Goal: Task Accomplishment & Management: Manage account settings

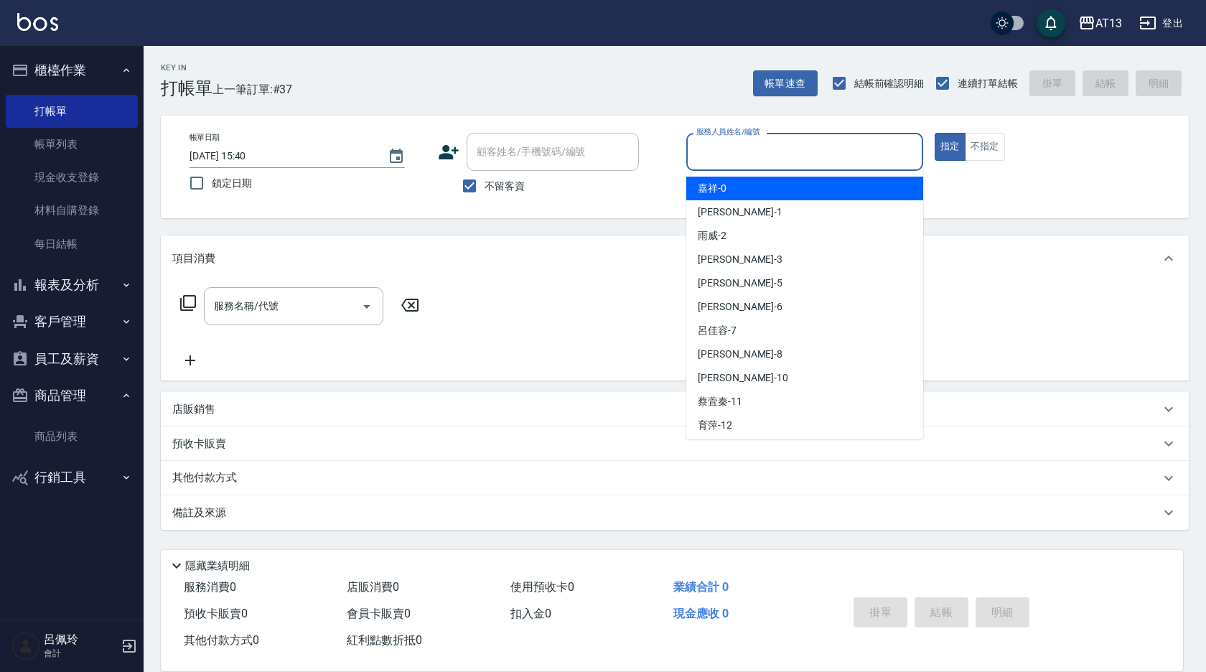
click at [766, 146] on input "服務人員姓名/編號" at bounding box center [805, 151] width 224 height 25
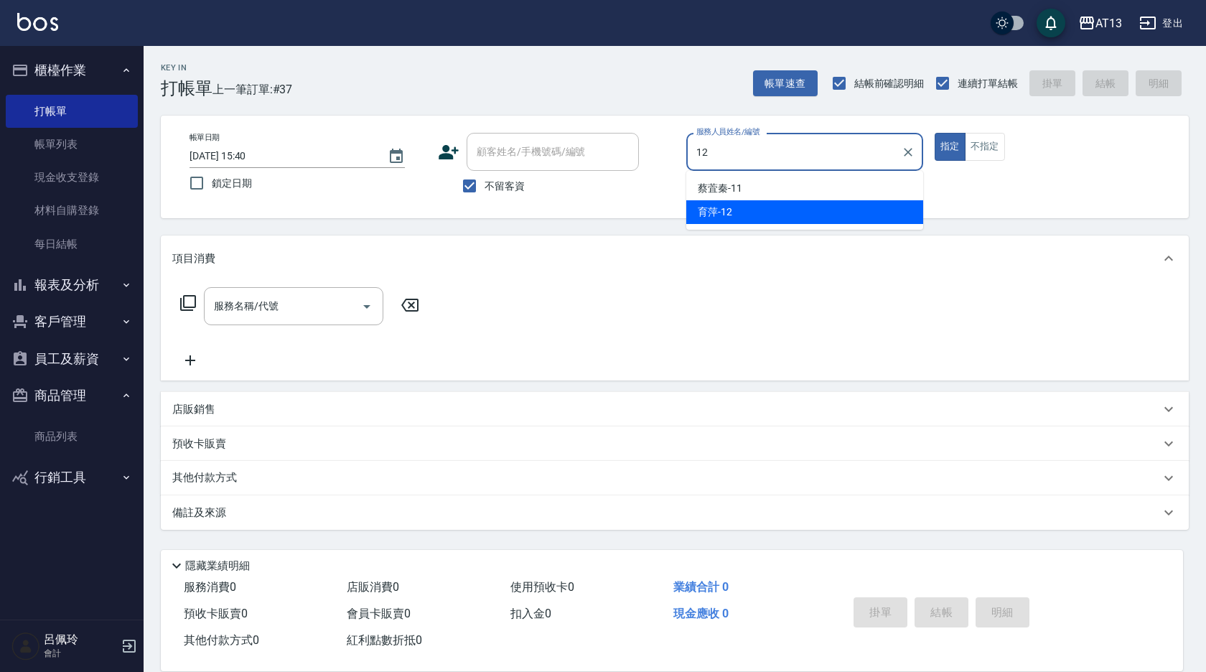
click at [702, 205] on span "育萍 -12" at bounding box center [715, 212] width 34 height 15
click at [312, 292] on div "服務名稱/代號" at bounding box center [294, 306] width 180 height 38
type input "育萍-12"
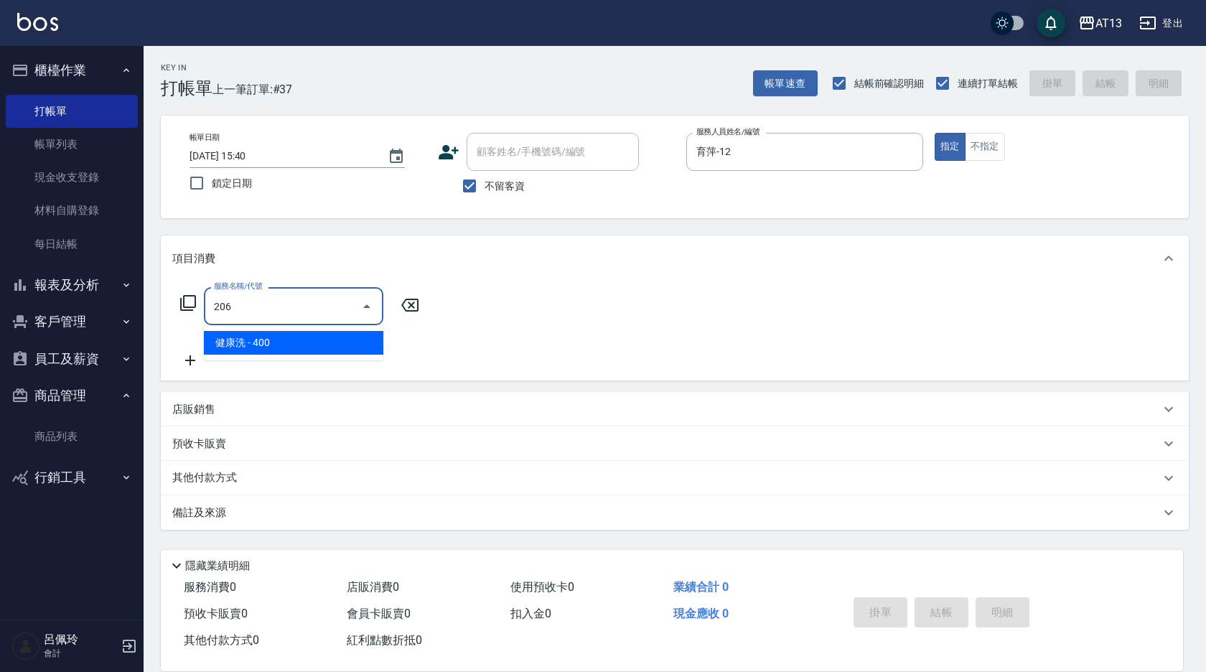
type input "健康洗(206)"
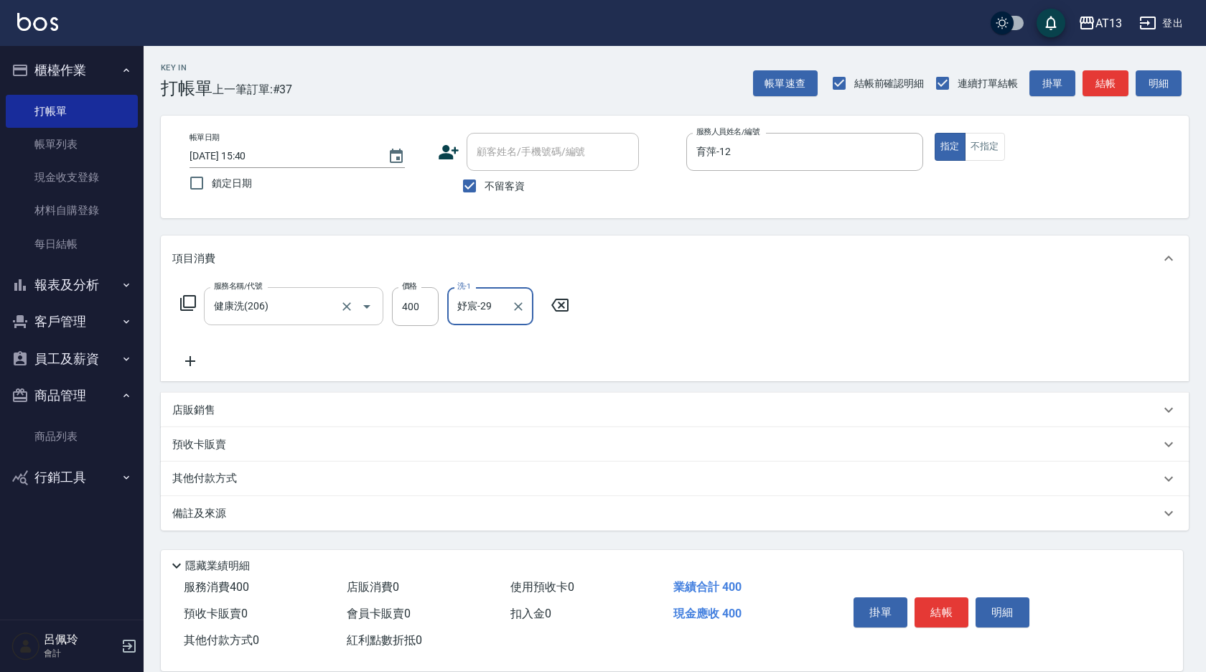
type input "妤宸-29"
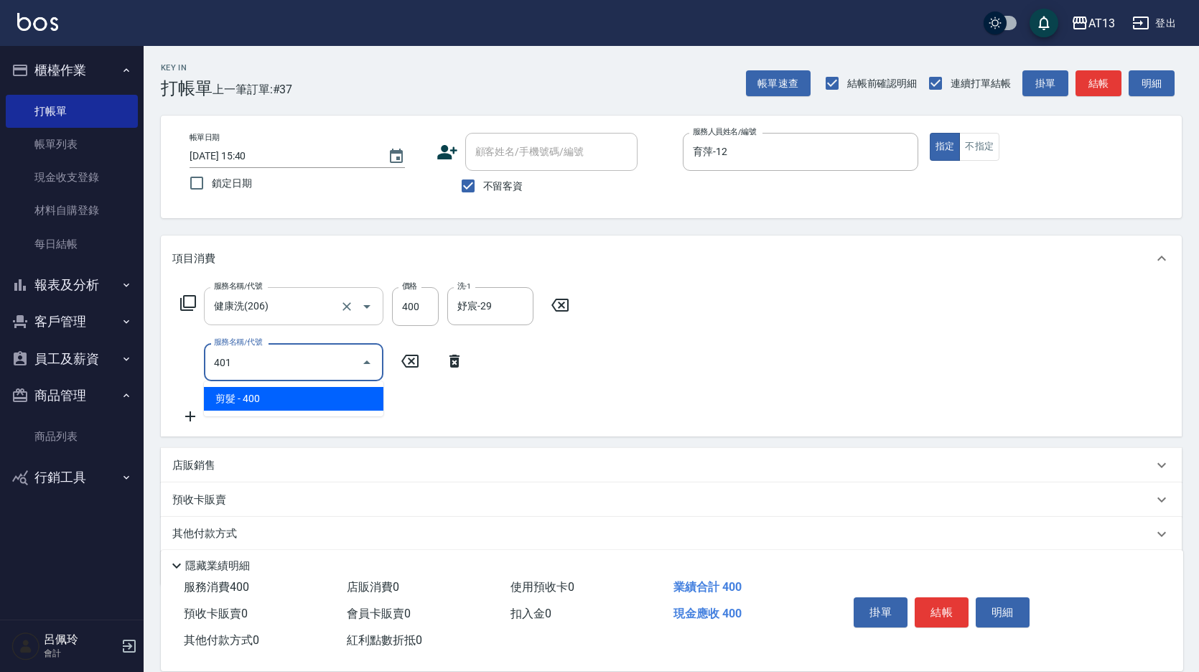
type input "剪髮(401)"
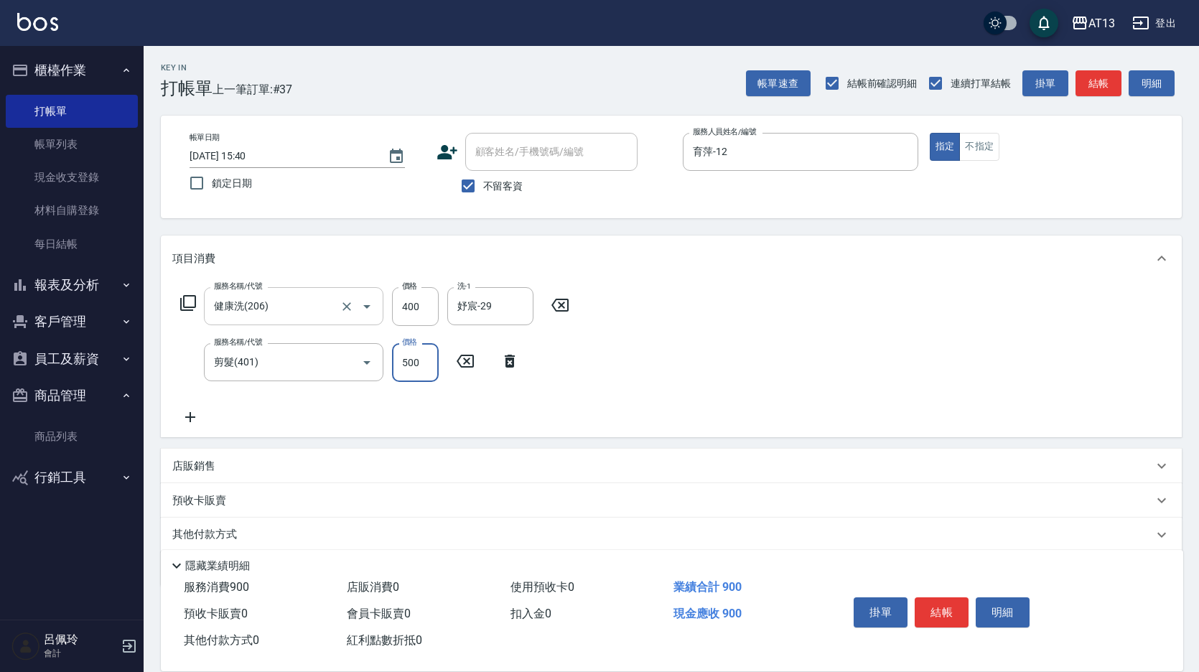
type input "500"
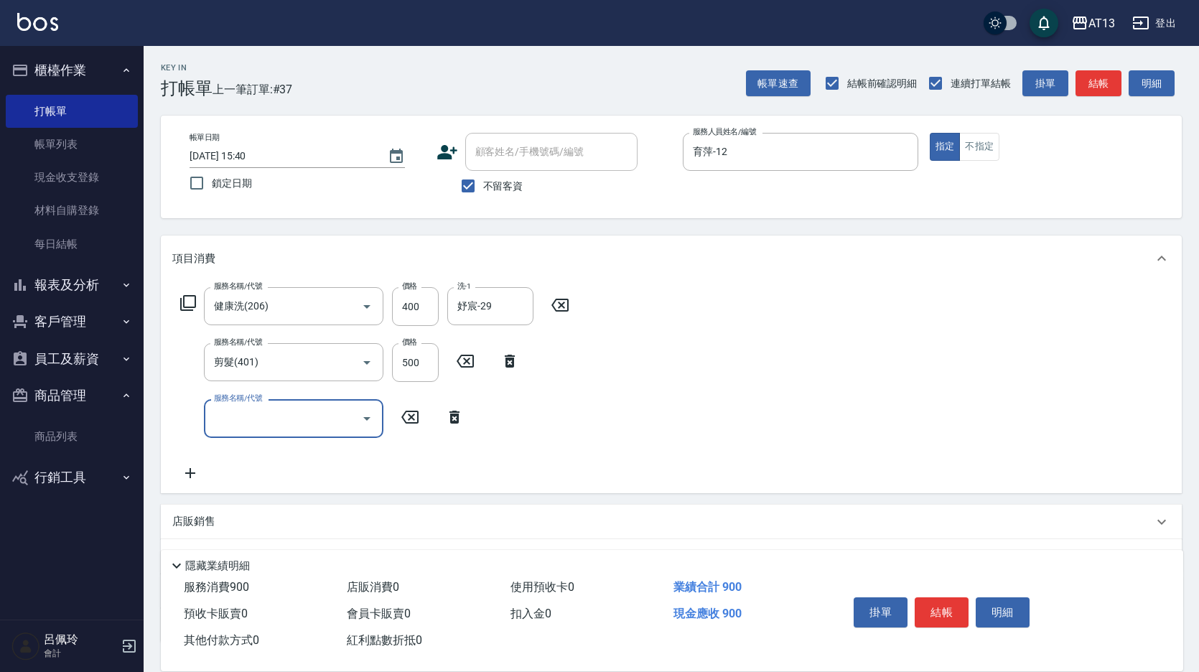
click at [944, 365] on div "服務名稱/代號 健康洗(206) 服務名稱/代號 價格 400 價格 洗-1 [PERSON_NAME]-29 洗-1 服務名稱/代號 剪髮(401) 服務名…" at bounding box center [671, 386] width 1021 height 211
click at [936, 599] on button "結帳" at bounding box center [942, 612] width 54 height 30
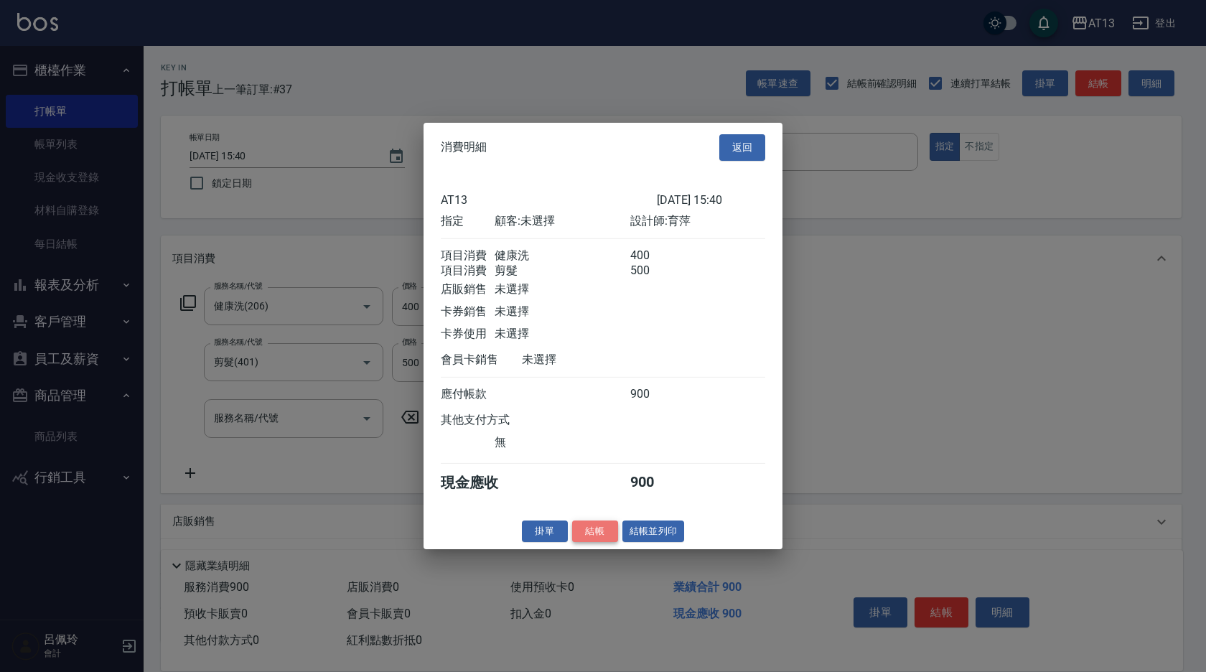
click at [601, 542] on button "結帳" at bounding box center [595, 531] width 46 height 22
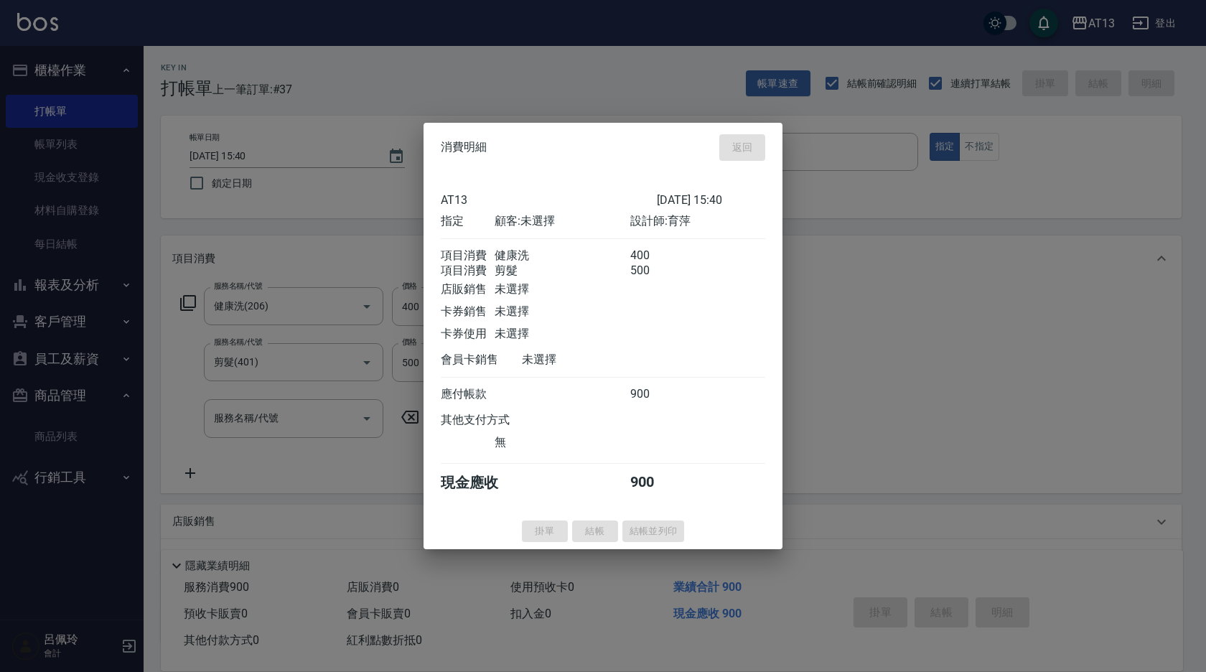
type input "[DATE] 16:22"
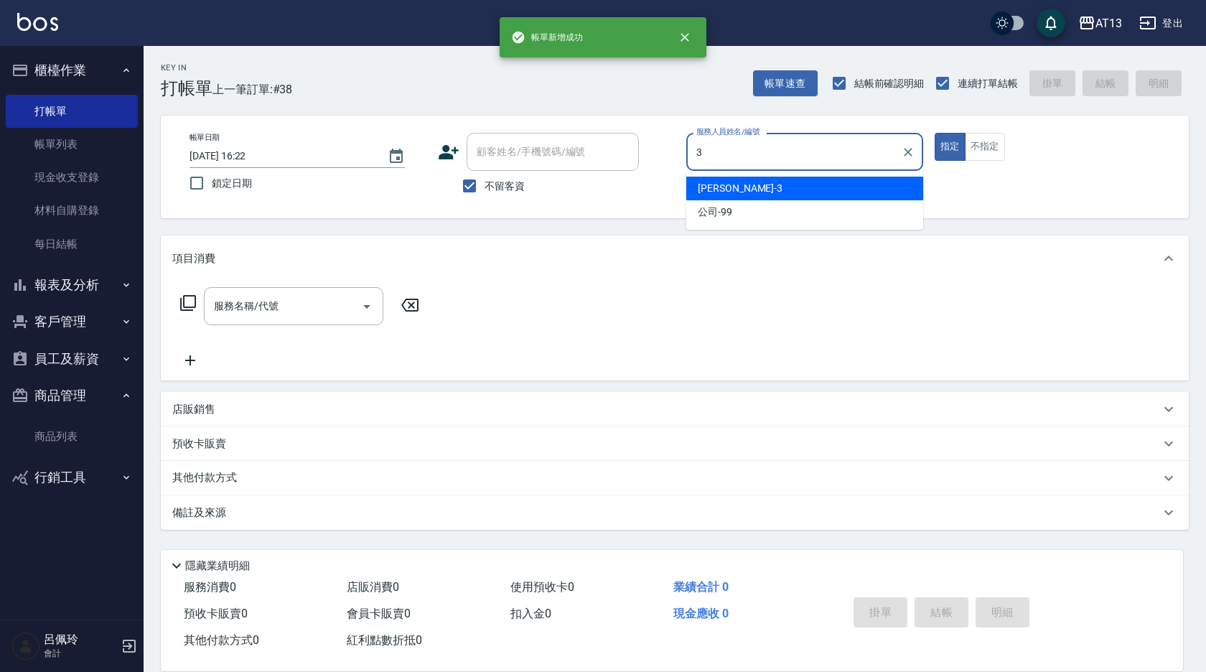
click at [762, 189] on div "[PERSON_NAME] -3" at bounding box center [804, 189] width 237 height 24
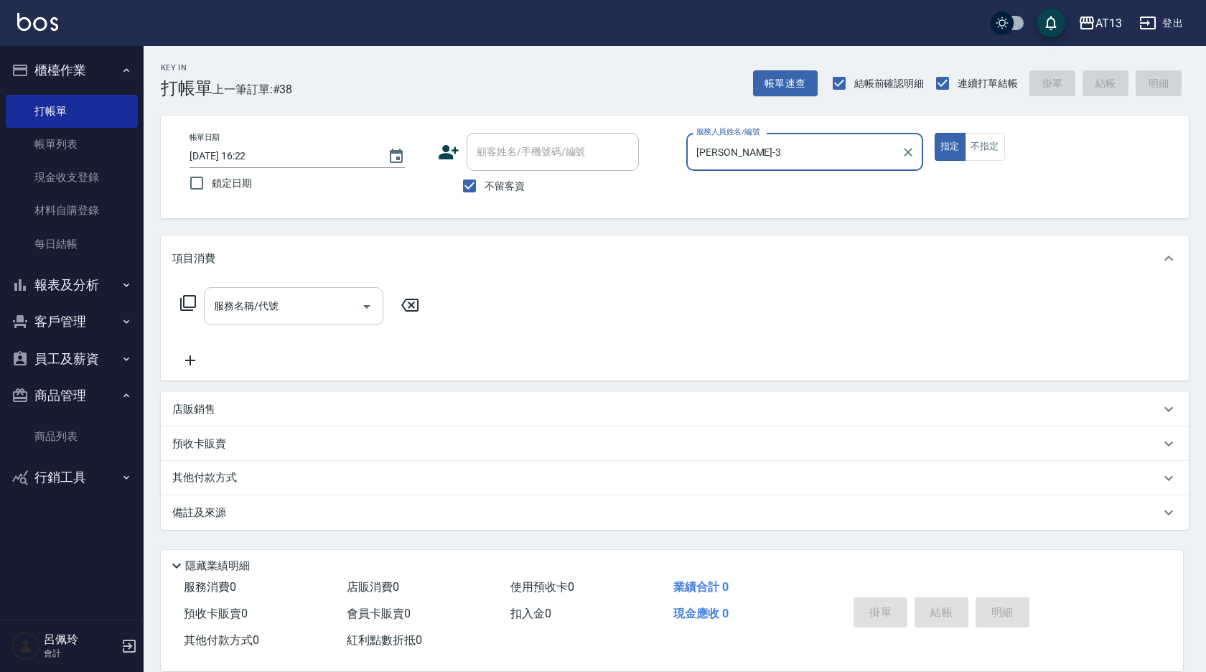
type input "[PERSON_NAME]-3"
click at [291, 309] on input "服務名稱/代號" at bounding box center [282, 306] width 145 height 25
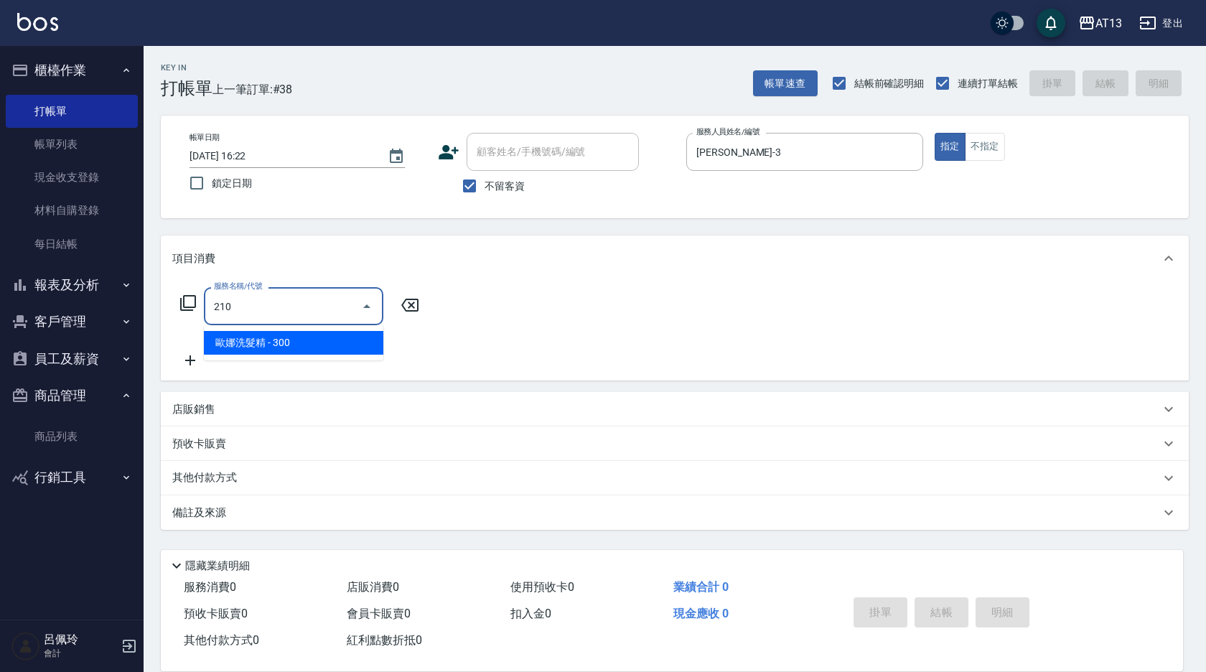
type input "歐娜洗髮精(210)"
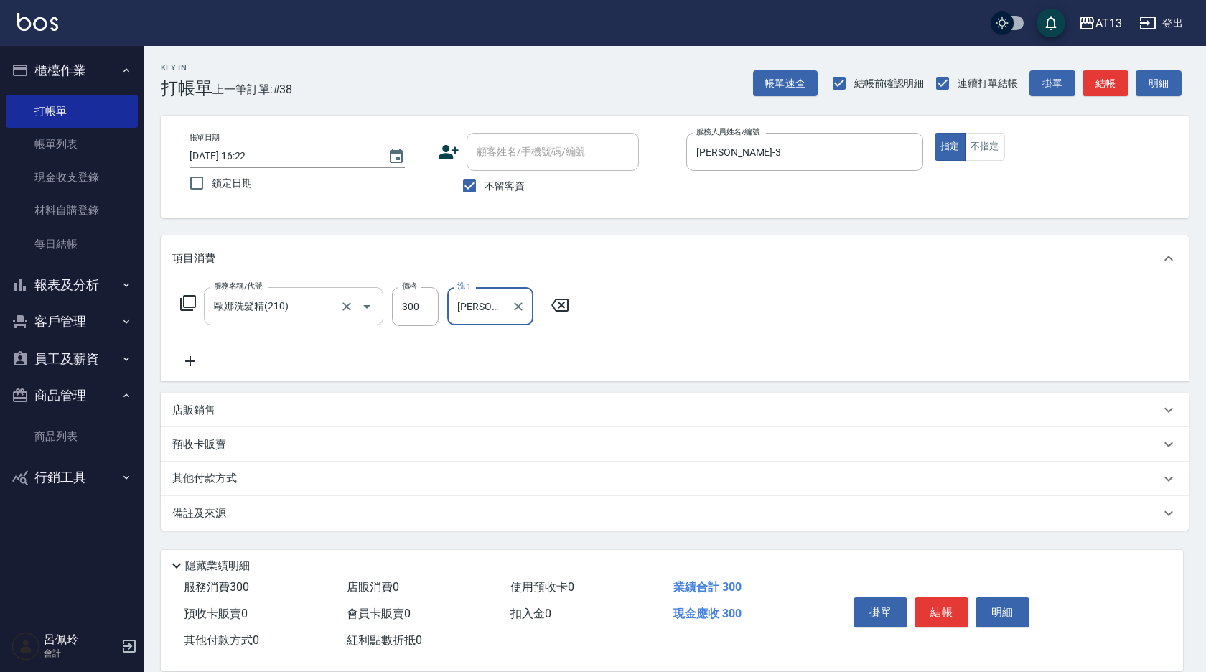
type input "[PERSON_NAME]-26"
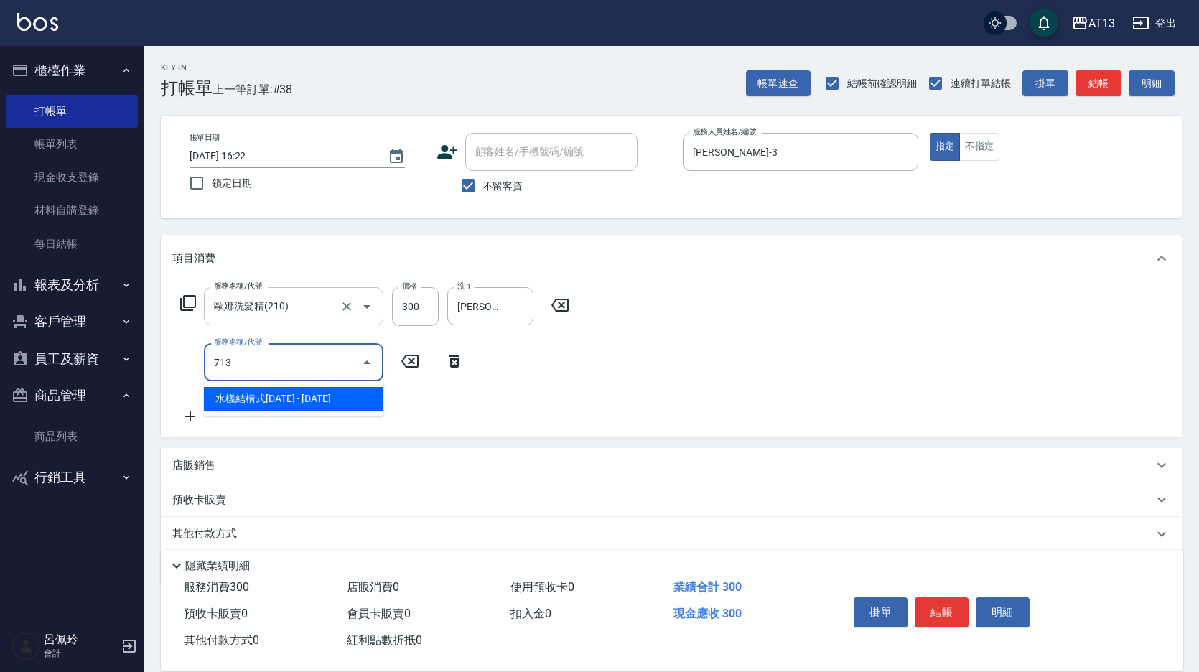
type input "水樣結構式1200(713)"
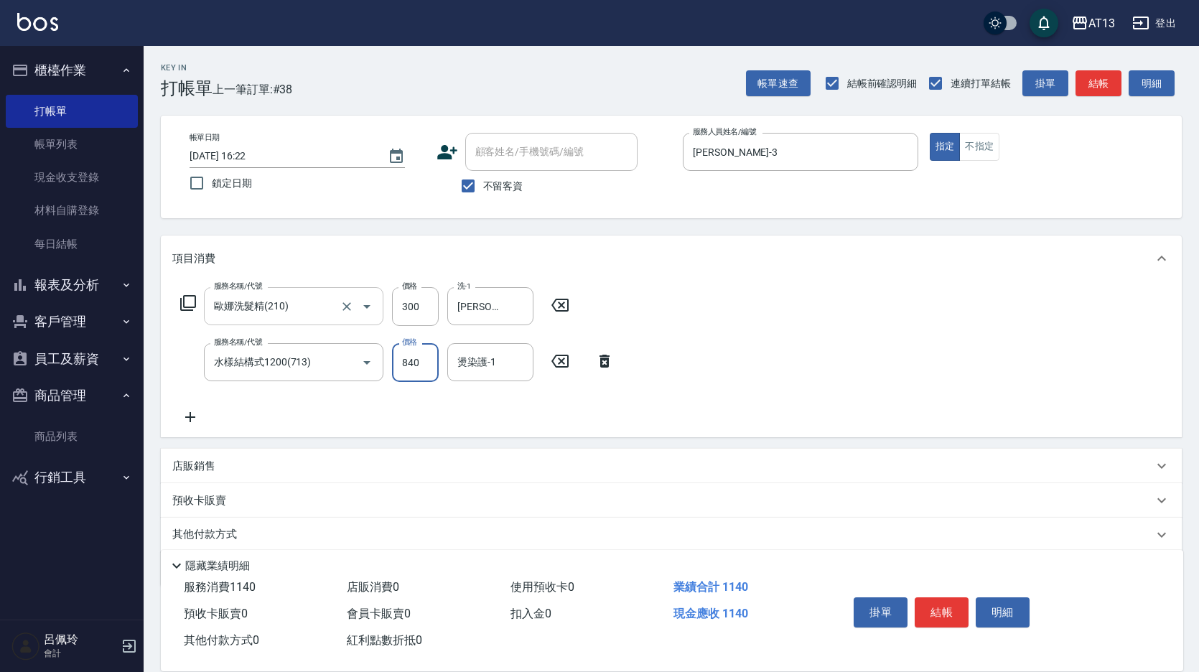
type input "840"
type input "[PERSON_NAME]-26"
click at [938, 602] on button "結帳" at bounding box center [942, 612] width 54 height 30
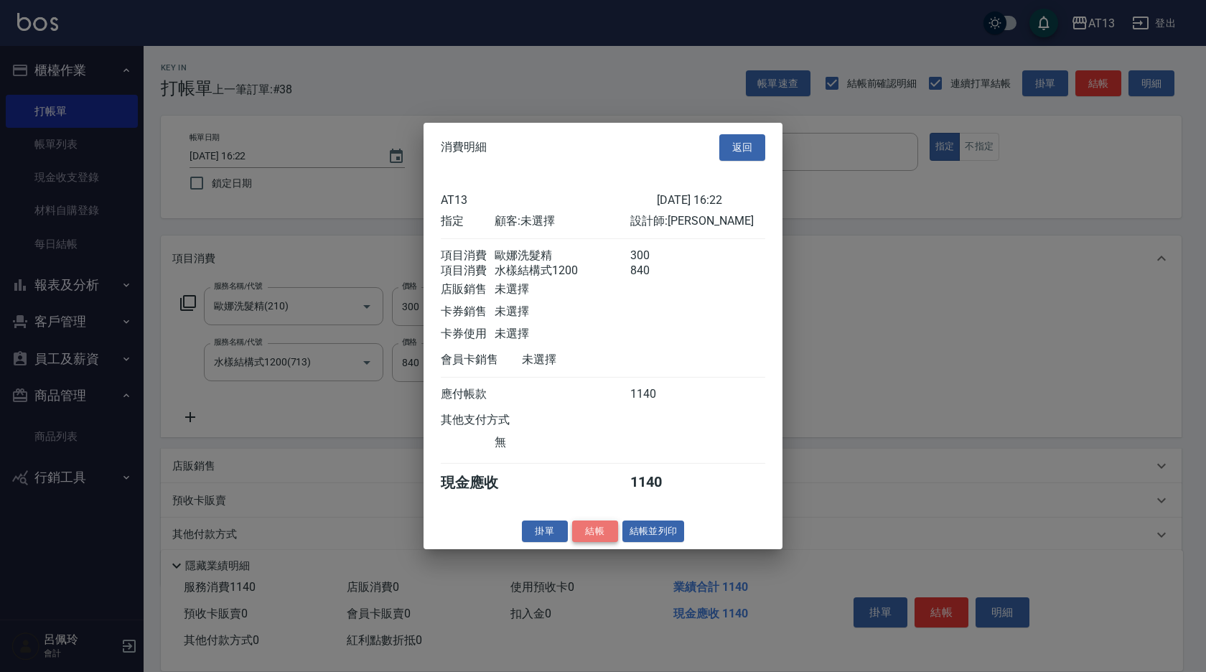
click at [601, 541] on button "結帳" at bounding box center [595, 531] width 46 height 22
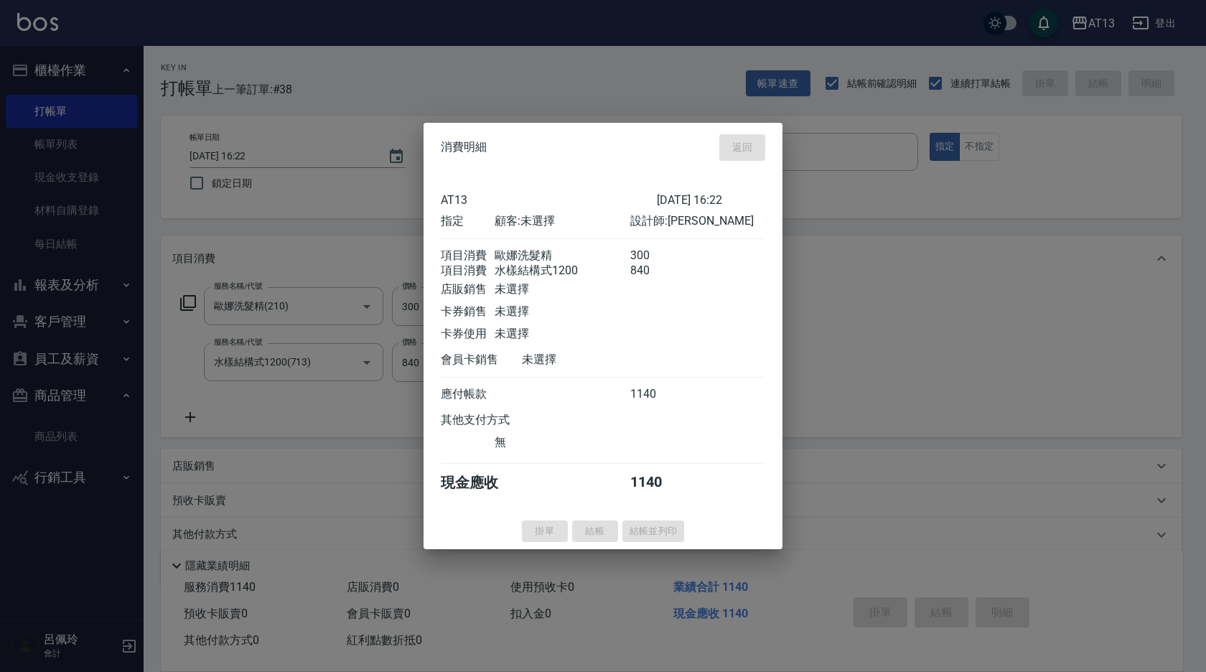
type input "[DATE] 16:23"
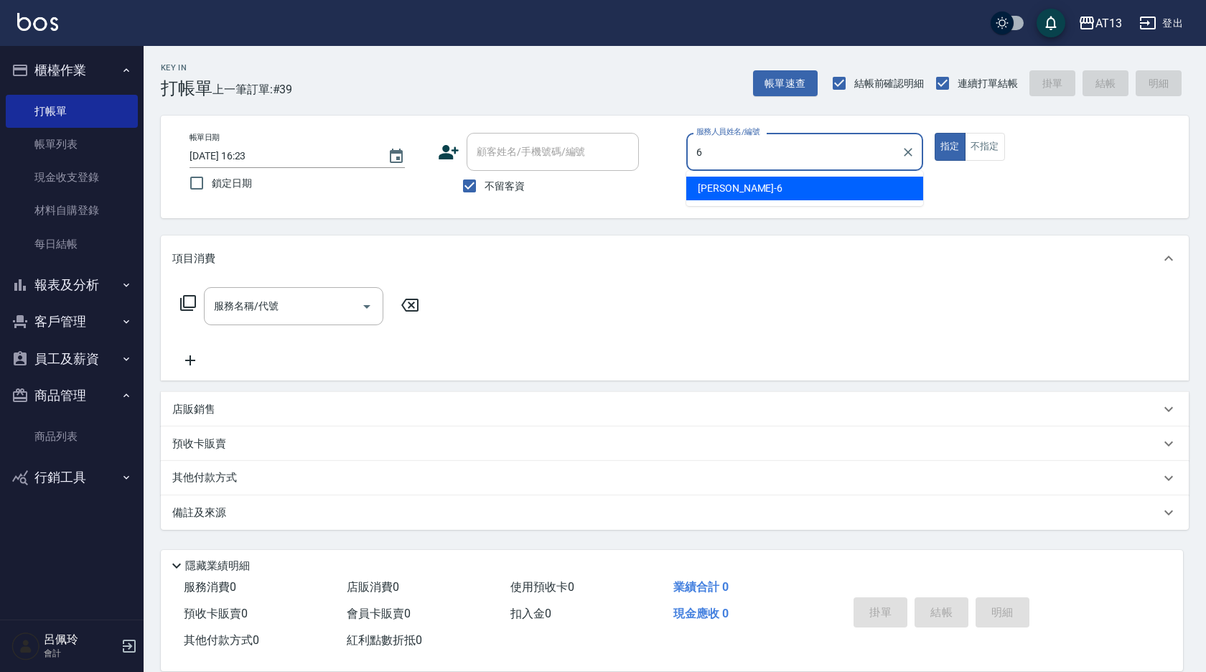
click at [742, 189] on div "亭妤 -6" at bounding box center [804, 189] width 237 height 24
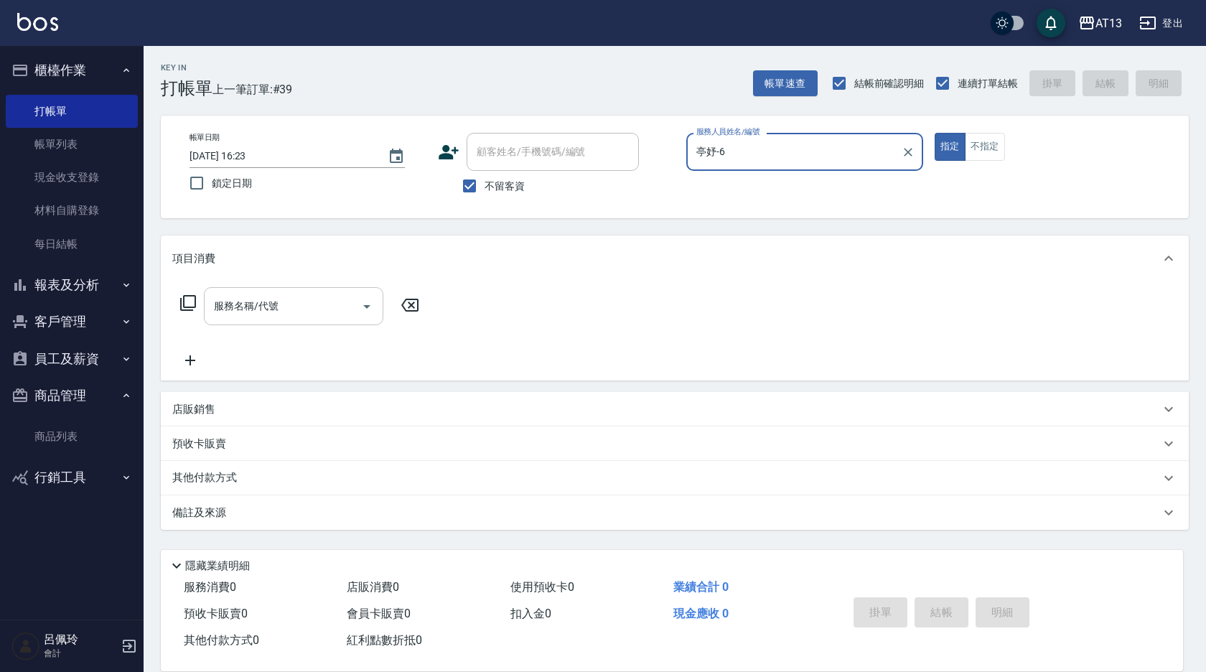
click at [230, 325] on div "服務名稱/代號" at bounding box center [294, 306] width 180 height 38
type input "亭妤-6"
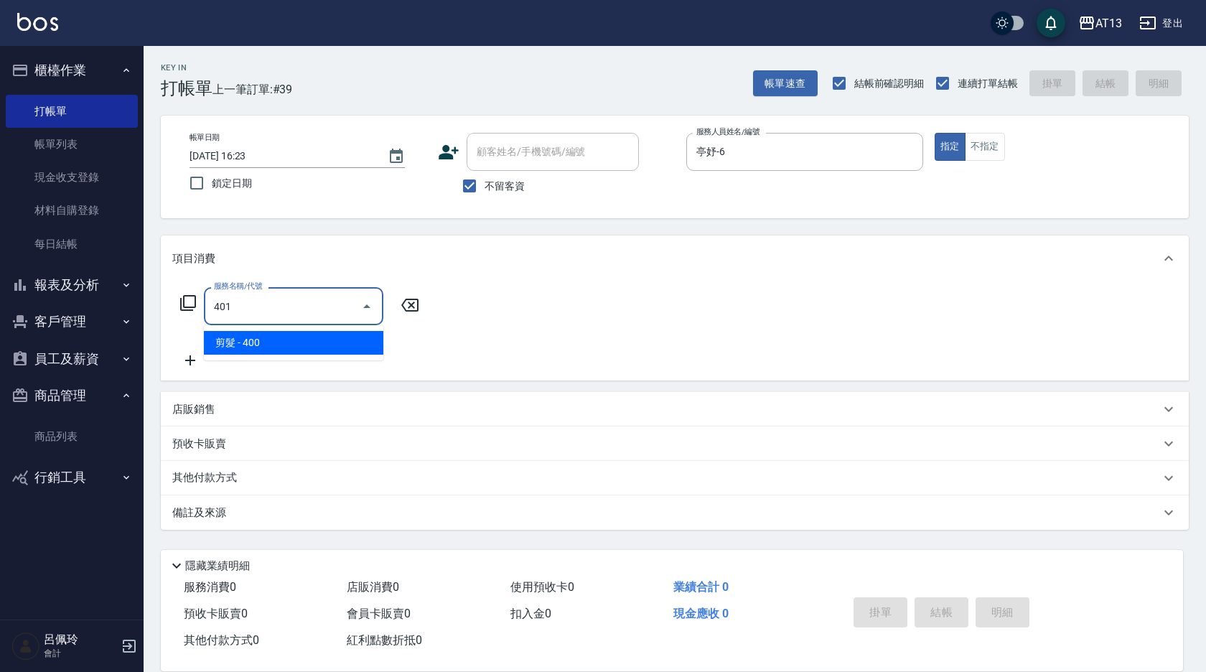
type input "剪髮(401)"
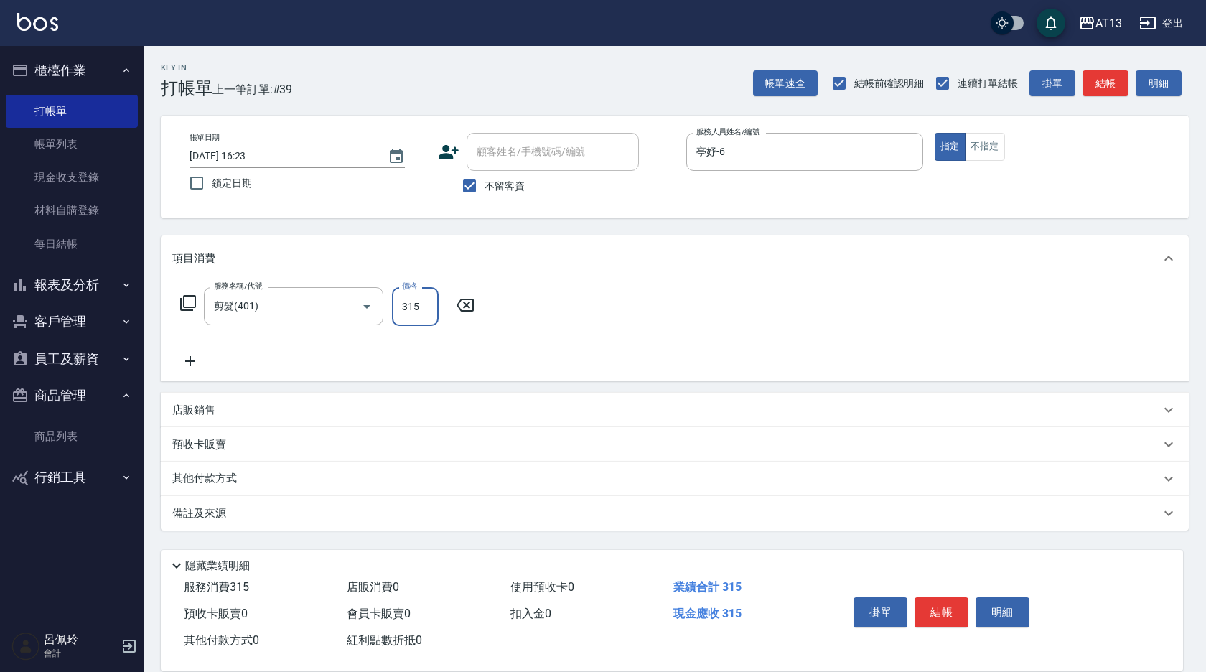
type input "315"
click at [728, 388] on div "項目消費 服務名稱/代號 剪髮(401) 服務名稱/代號 價格 315 價格 店販銷售 服務人員姓名/編號 服務人員姓名/編號 商品代號/名稱 商品代號/名稱…" at bounding box center [675, 383] width 1028 height 295
click at [938, 622] on div "掛單 結帳 明細" at bounding box center [941, 614] width 187 height 45
click at [937, 605] on button "結帳" at bounding box center [942, 612] width 54 height 30
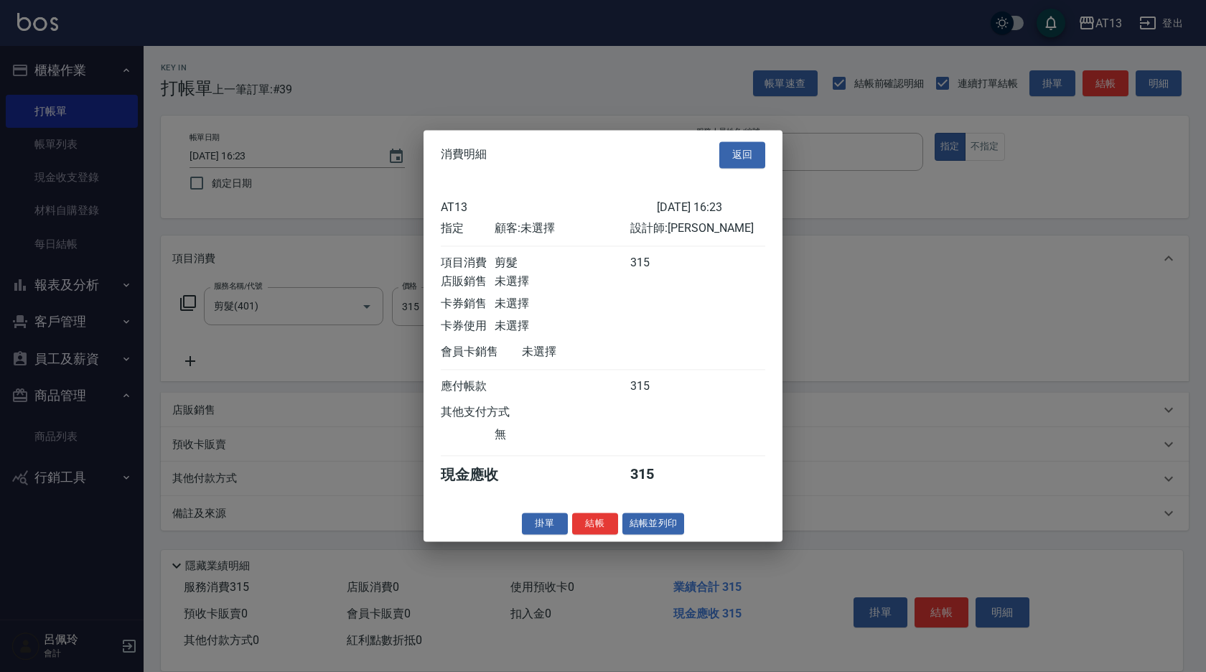
click at [572, 535] on div "掛單 結帳 結帳並列印" at bounding box center [603, 524] width 359 height 22
click at [595, 535] on button "結帳" at bounding box center [595, 524] width 46 height 22
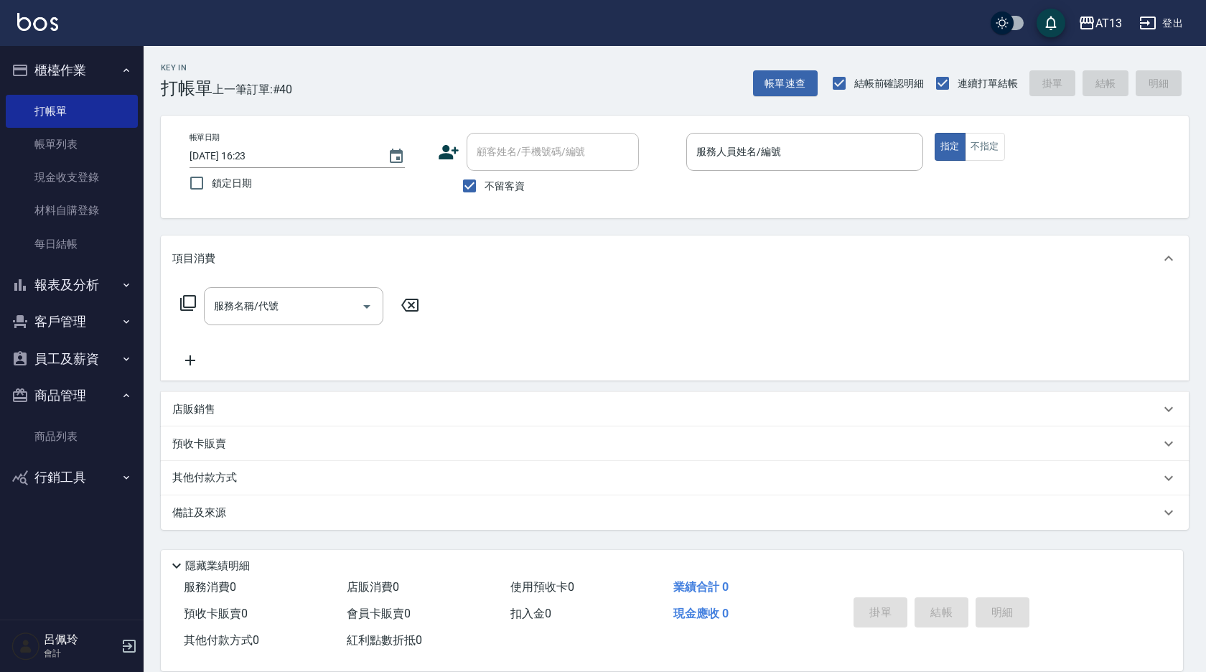
click at [951, 314] on div "服務名稱/代號 服務名稱/代號" at bounding box center [675, 330] width 1028 height 99
click at [744, 165] on div "服務人員姓名/編號" at bounding box center [804, 152] width 237 height 38
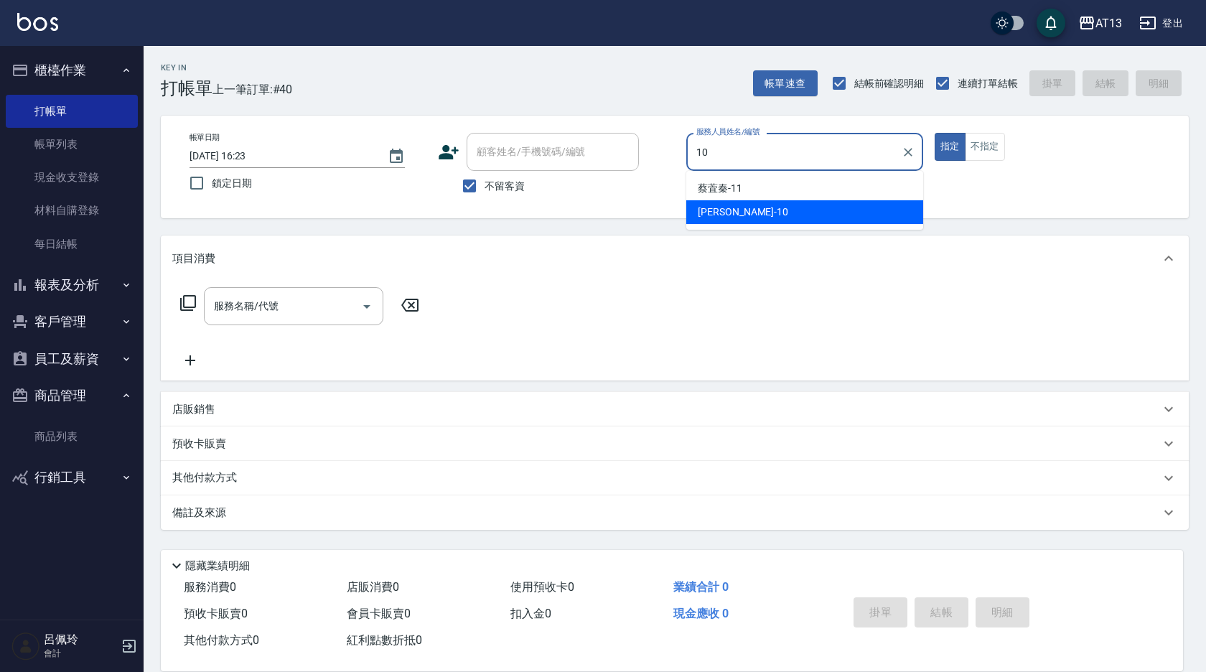
drag, startPoint x: 846, startPoint y: 212, endPoint x: 818, endPoint y: 220, distance: 29.3
click at [845, 212] on div "[PERSON_NAME] -10" at bounding box center [804, 212] width 237 height 24
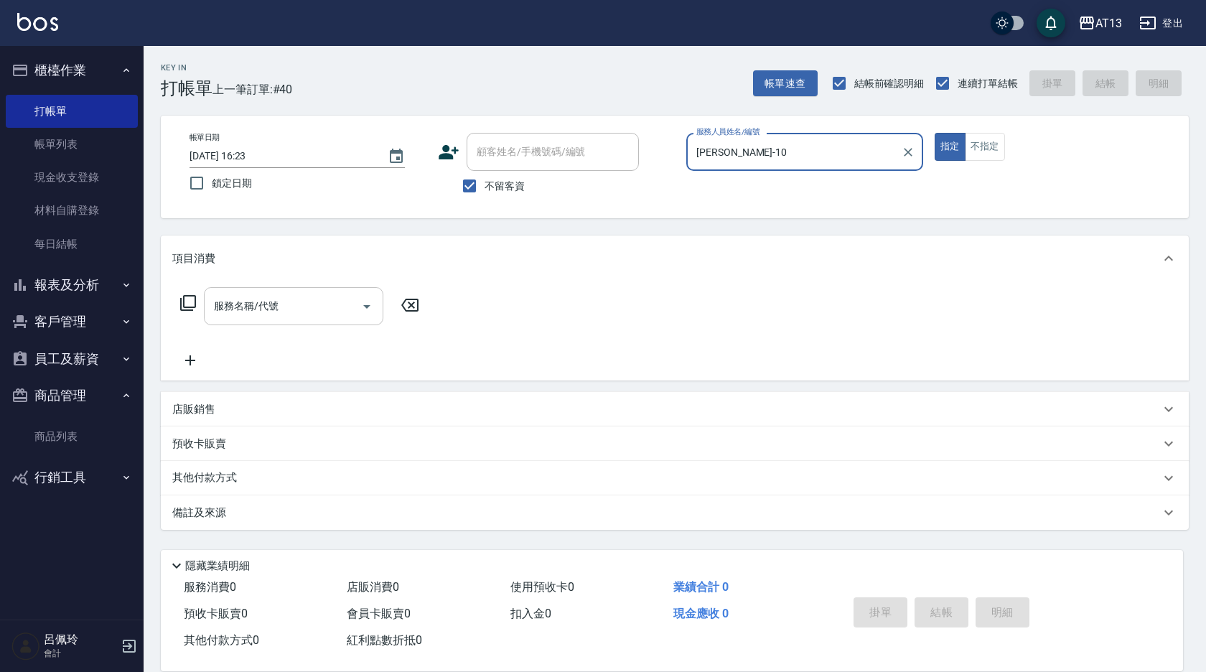
type input "[PERSON_NAME]-10"
drag, startPoint x: 332, startPoint y: 304, endPoint x: 322, endPoint y: 309, distance: 11.2
click at [331, 304] on input "服務名稱/代號" at bounding box center [282, 306] width 145 height 25
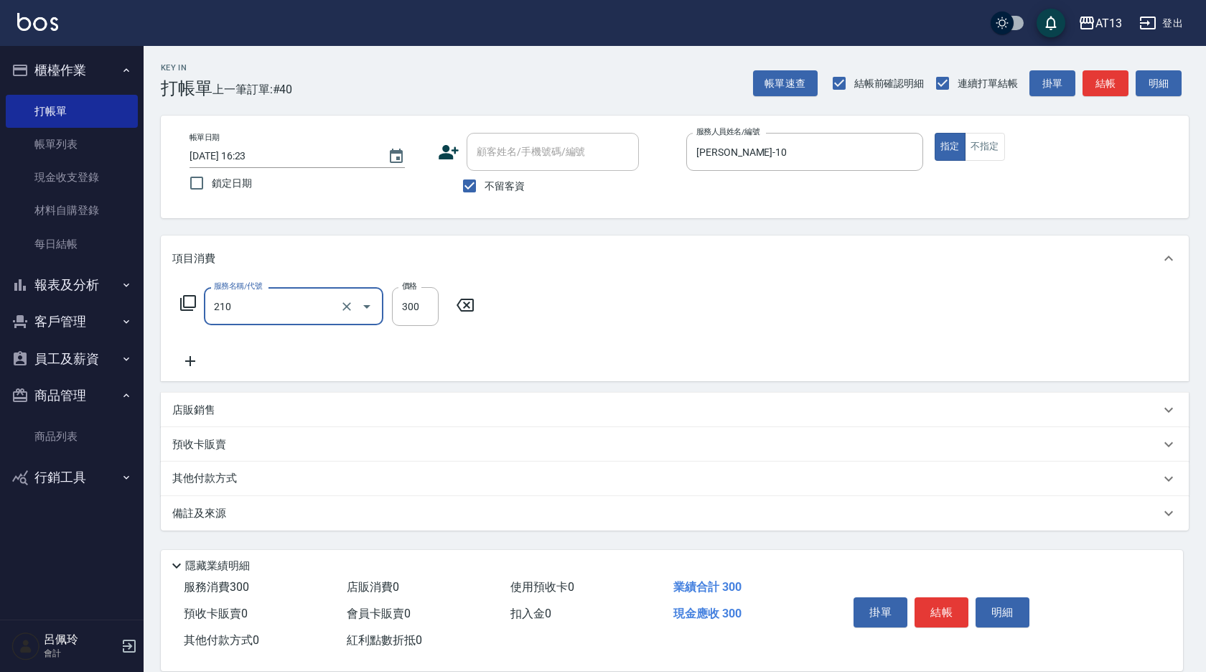
type input "歐娜洗髮精(210)"
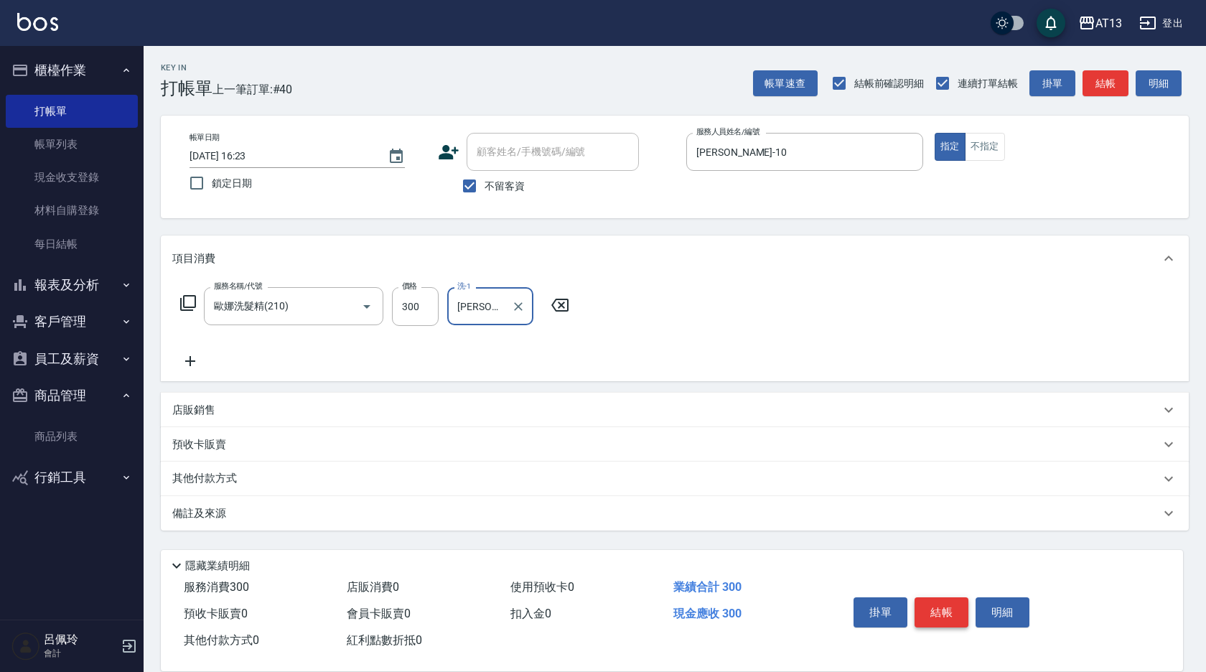
type input "[PERSON_NAME]-31"
click at [948, 603] on button "結帳" at bounding box center [942, 612] width 54 height 30
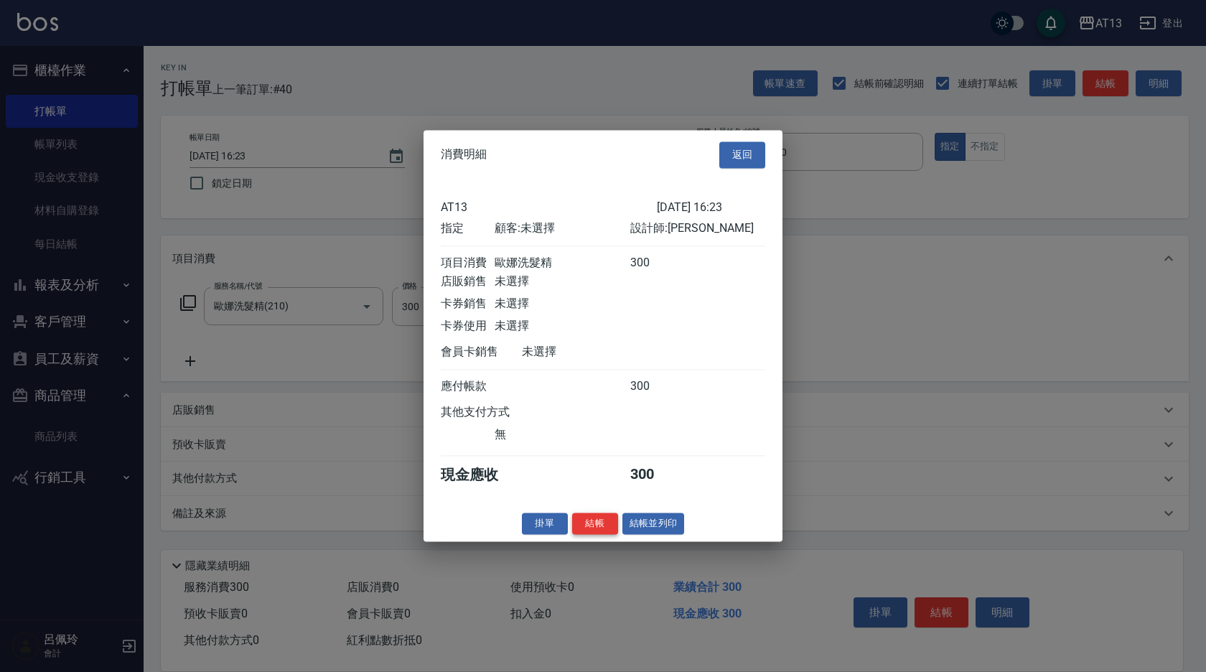
click at [584, 532] on button "結帳" at bounding box center [595, 524] width 46 height 22
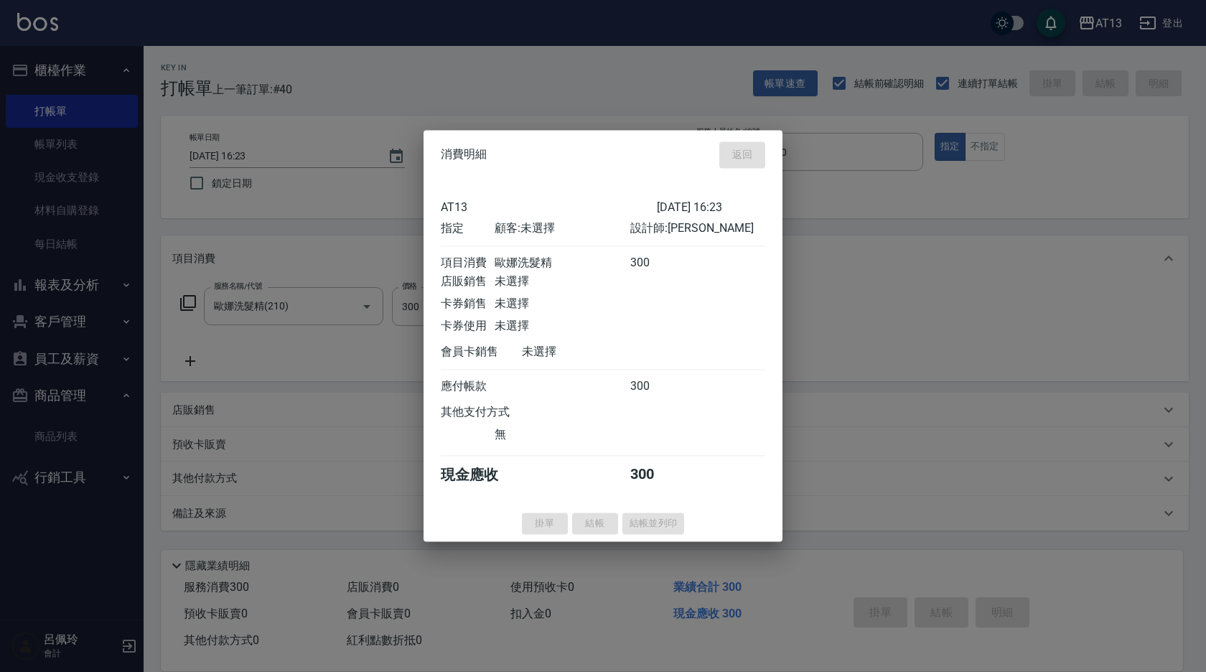
type input "[DATE] 17:18"
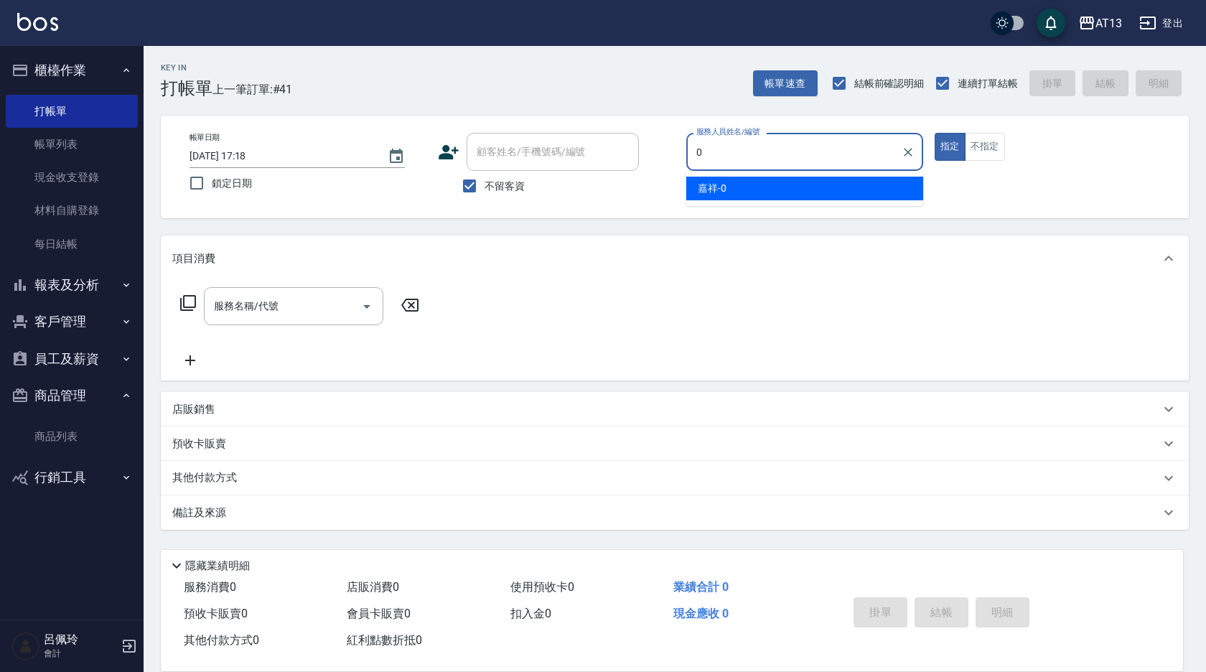
click at [821, 179] on div "嘉祥 -0" at bounding box center [804, 189] width 237 height 24
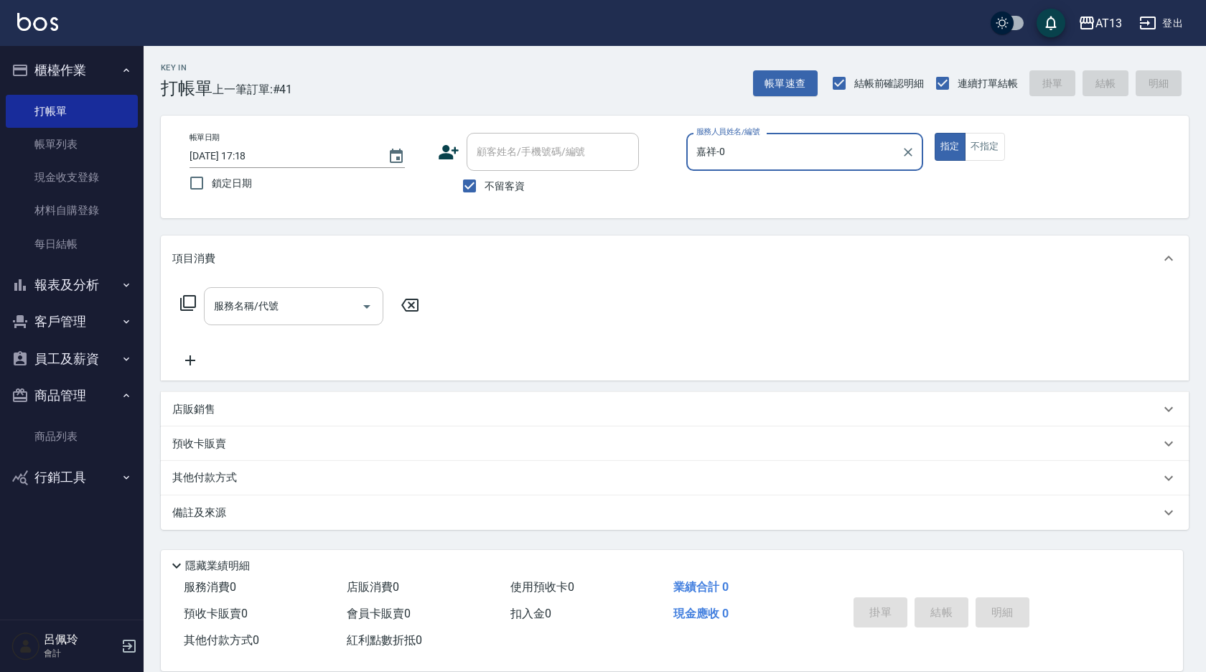
type input "嘉祥-0"
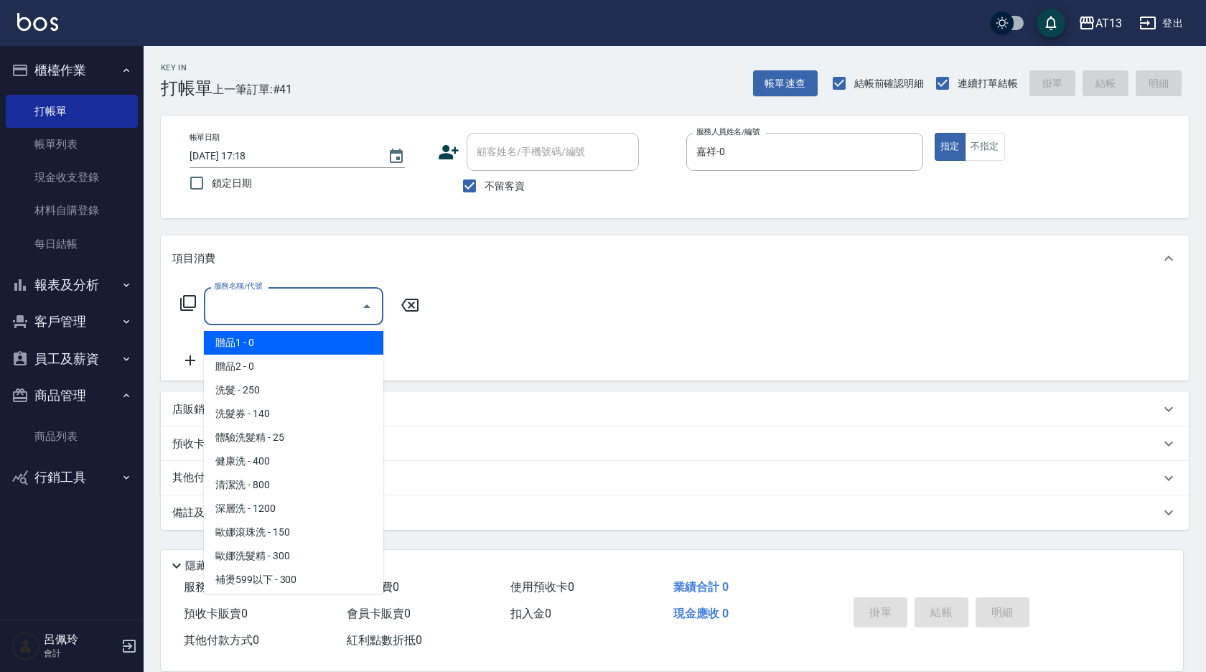
click at [304, 302] on input "服務名稱/代號" at bounding box center [282, 306] width 145 height 25
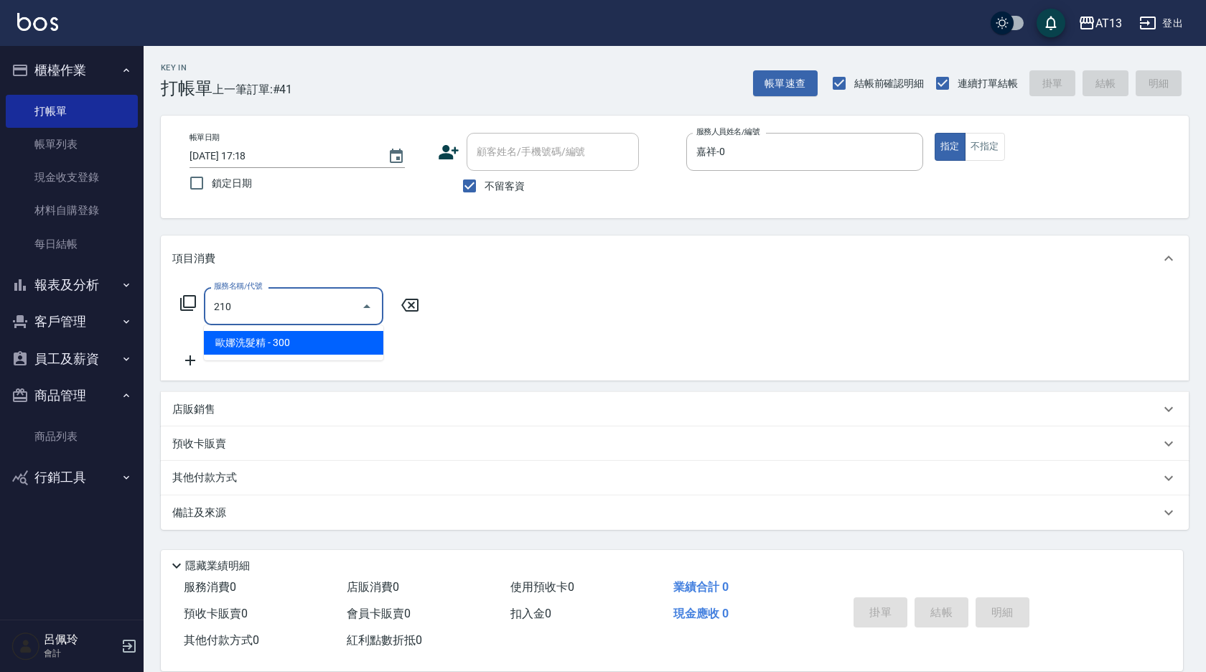
type input "歐娜洗髮精(210)"
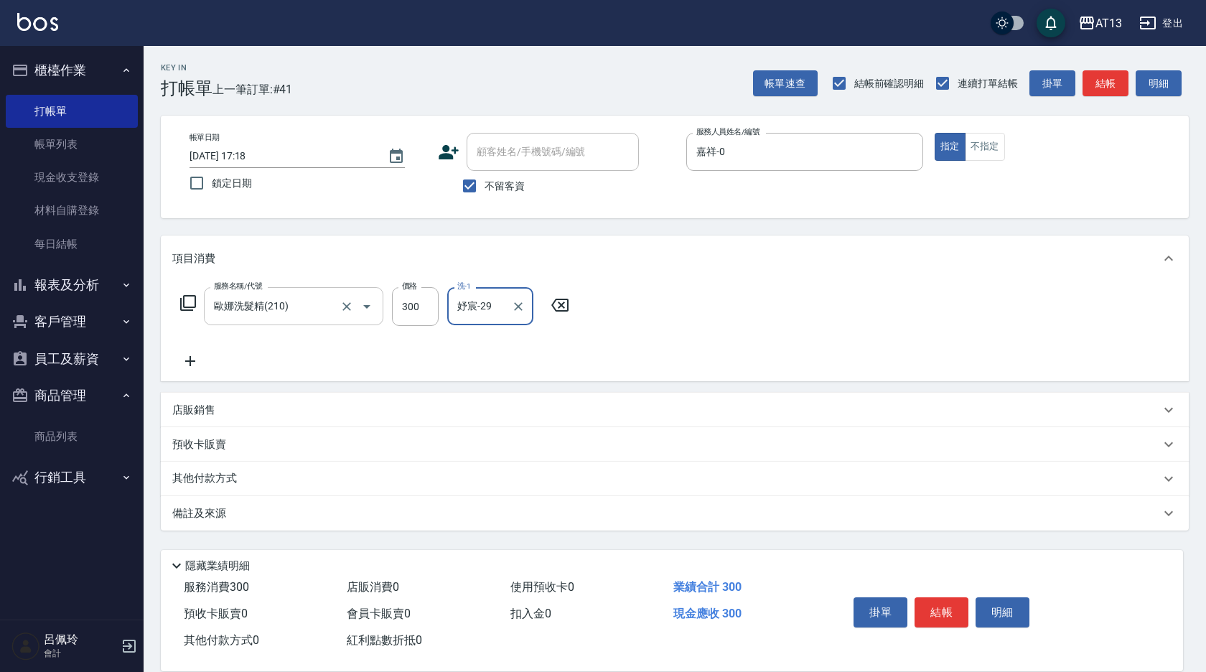
type input "妤宸-29"
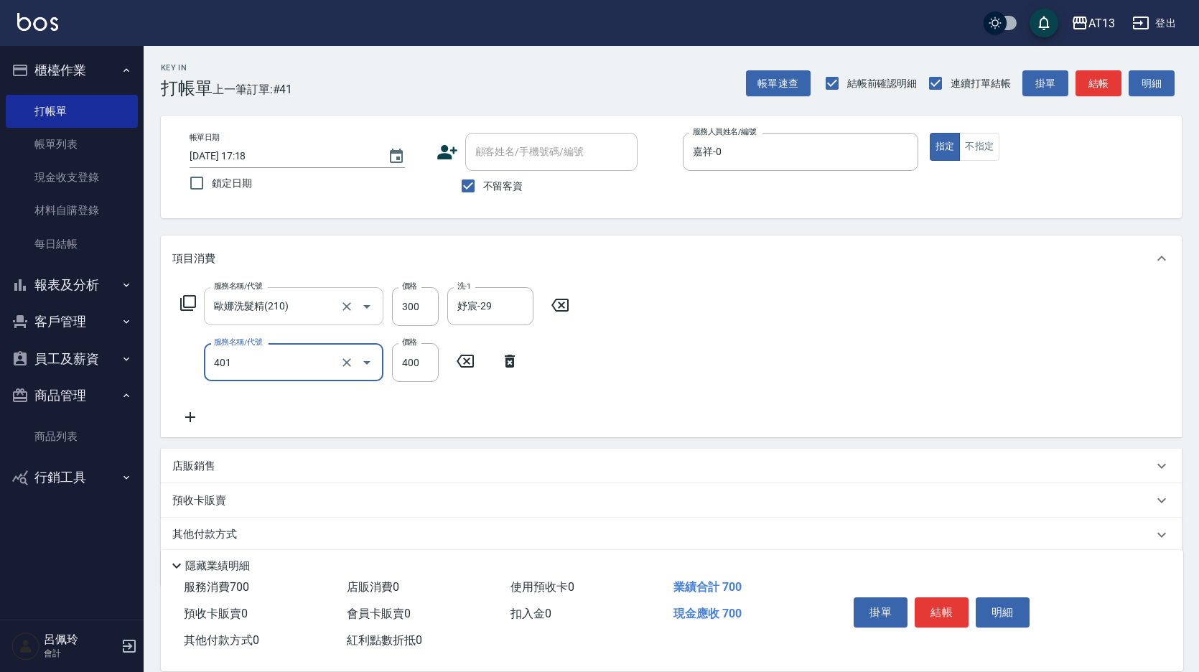
type input "剪髮(401)"
drag, startPoint x: 803, startPoint y: 369, endPoint x: 923, endPoint y: 554, distance: 220.1
click at [804, 370] on div "服務名稱/代號 [PERSON_NAME]洗髮精(210) 服務名稱/代號 價格 300 價格 洗-1 [PERSON_NAME]-29 洗-1 服務名稱/代…" at bounding box center [671, 359] width 1021 height 156
click at [921, 597] on button "結帳" at bounding box center [942, 612] width 54 height 30
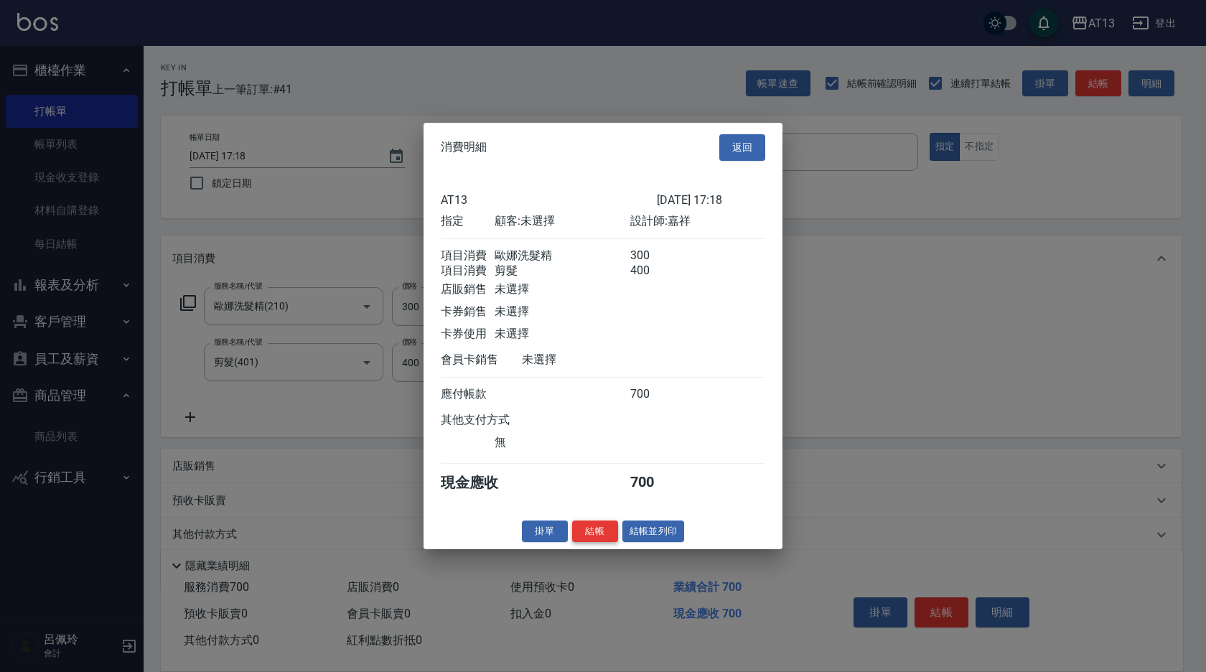
click at [597, 539] on button "結帳" at bounding box center [595, 531] width 46 height 22
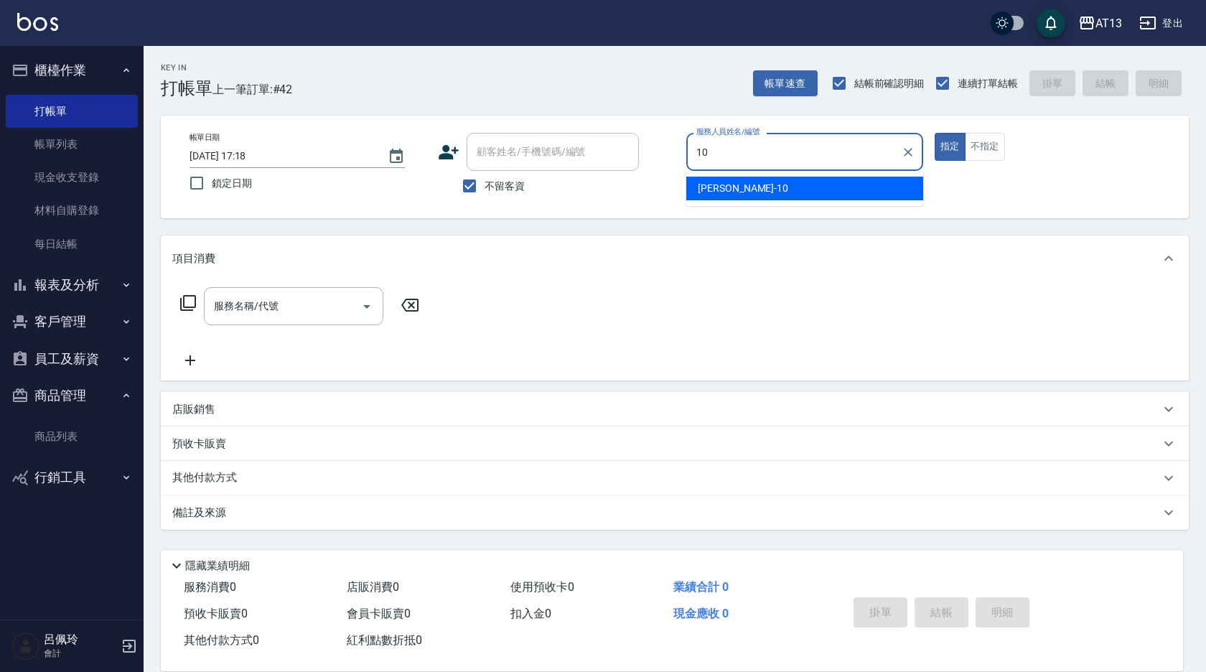
drag, startPoint x: 734, startPoint y: 185, endPoint x: 727, endPoint y: 180, distance: 8.4
click at [733, 185] on div "[PERSON_NAME] -10" at bounding box center [804, 189] width 237 height 24
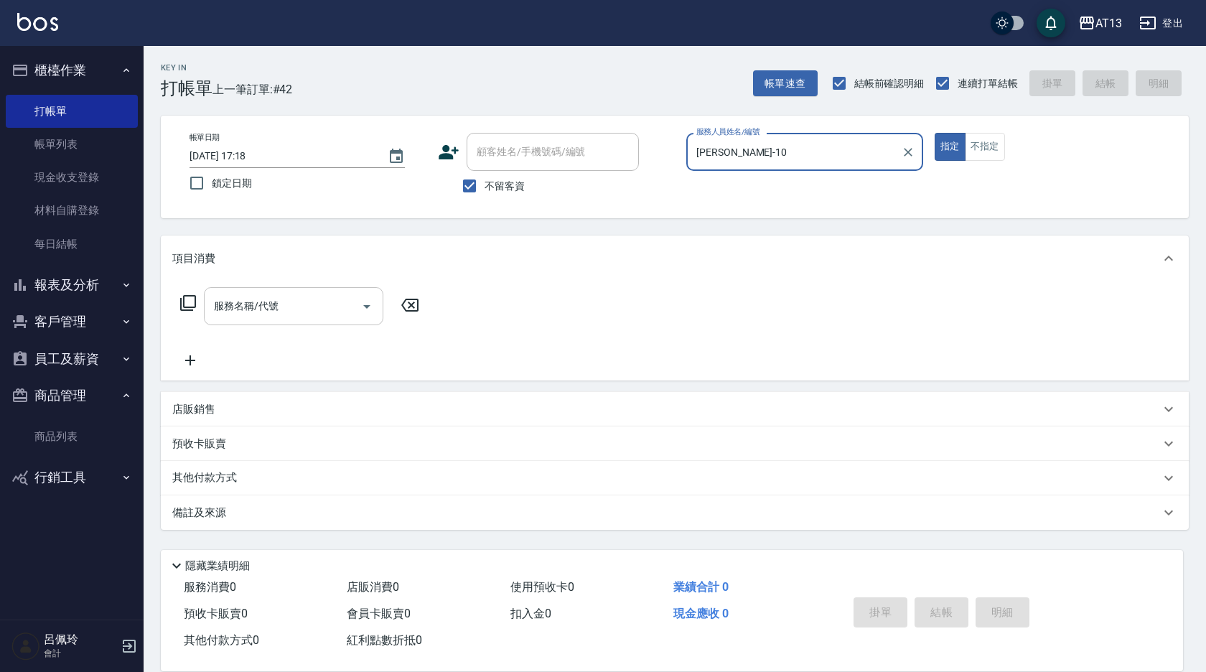
type input "[PERSON_NAME]-10"
click at [242, 307] on div "服務名稱/代號 服務名稱/代號" at bounding box center [294, 306] width 180 height 38
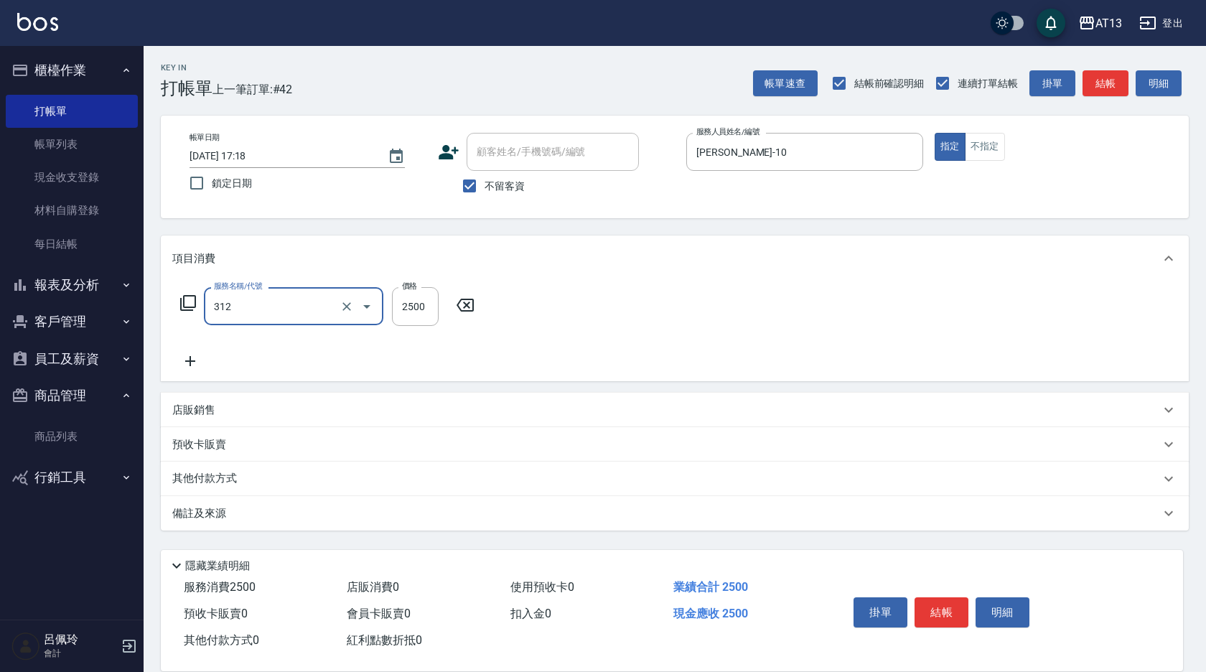
type input "有氧水離子燙2500(312)"
type input "2125"
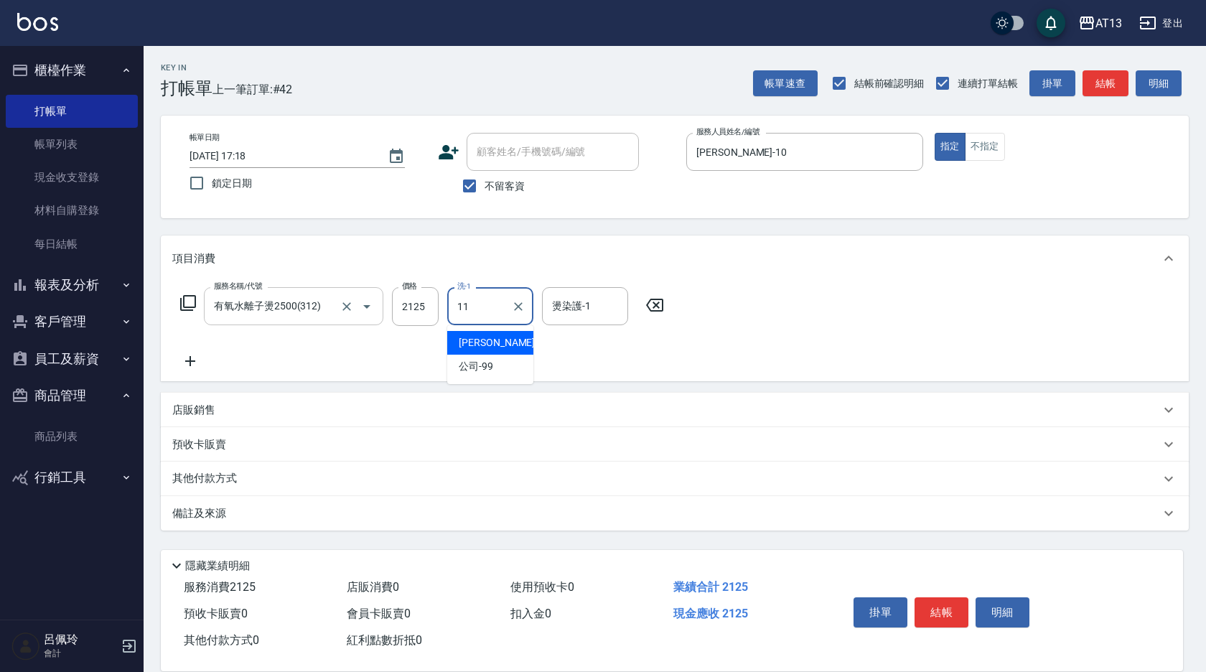
type input "[PERSON_NAME]-11"
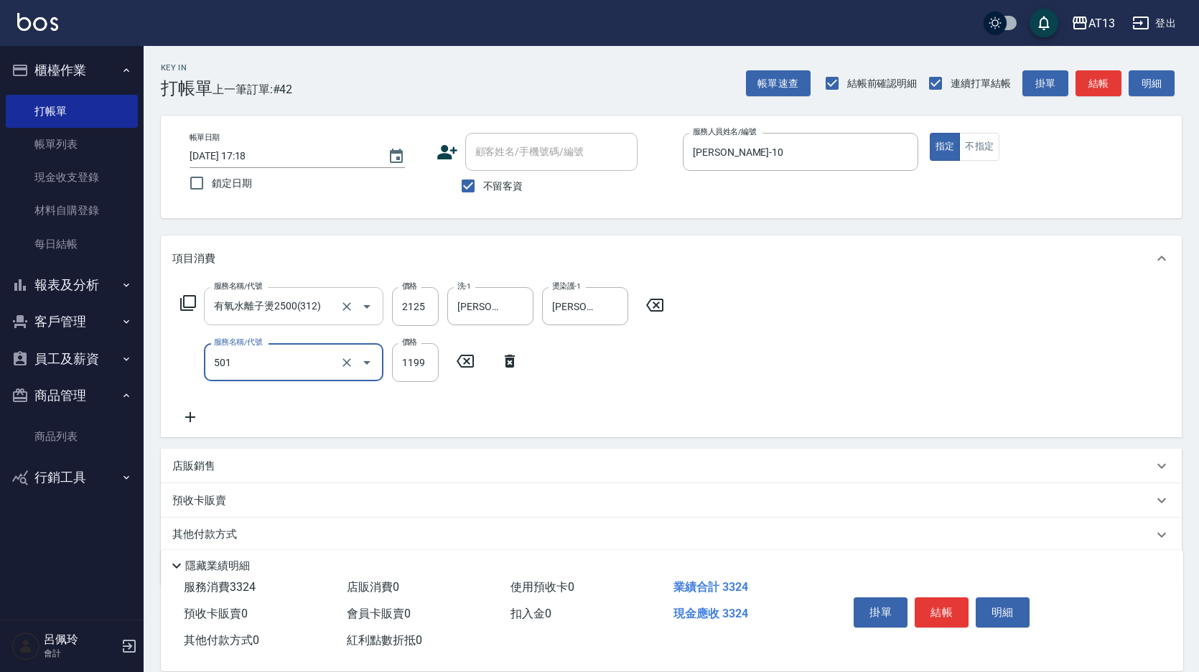
type input "染髮(501)"
type input "1500"
type input "[PERSON_NAME]-11"
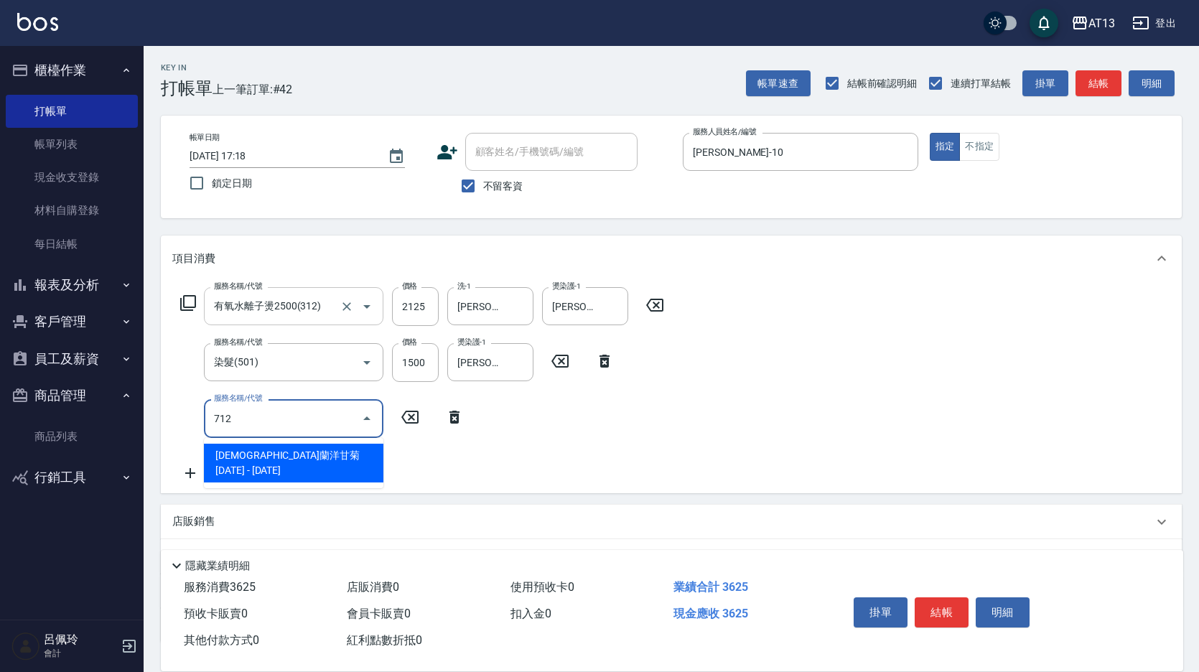
type input "伊蘭洋甘菊1000(712)"
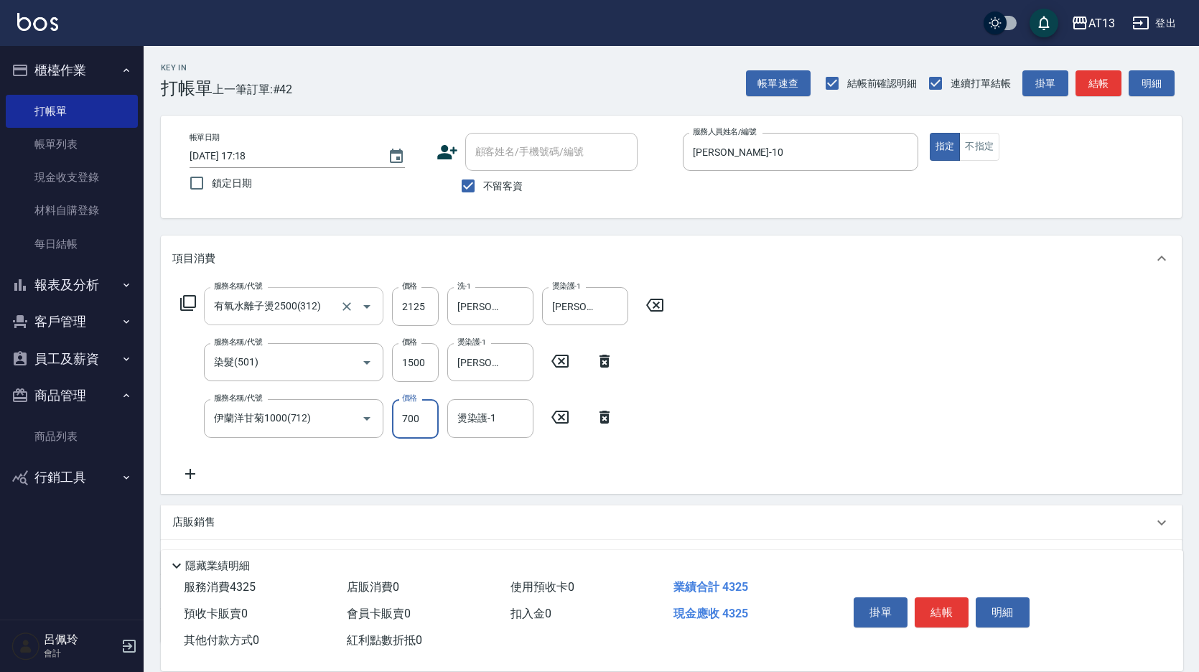
type input "700"
type input "[PERSON_NAME]-11"
click at [955, 613] on button "結帳" at bounding box center [942, 612] width 54 height 30
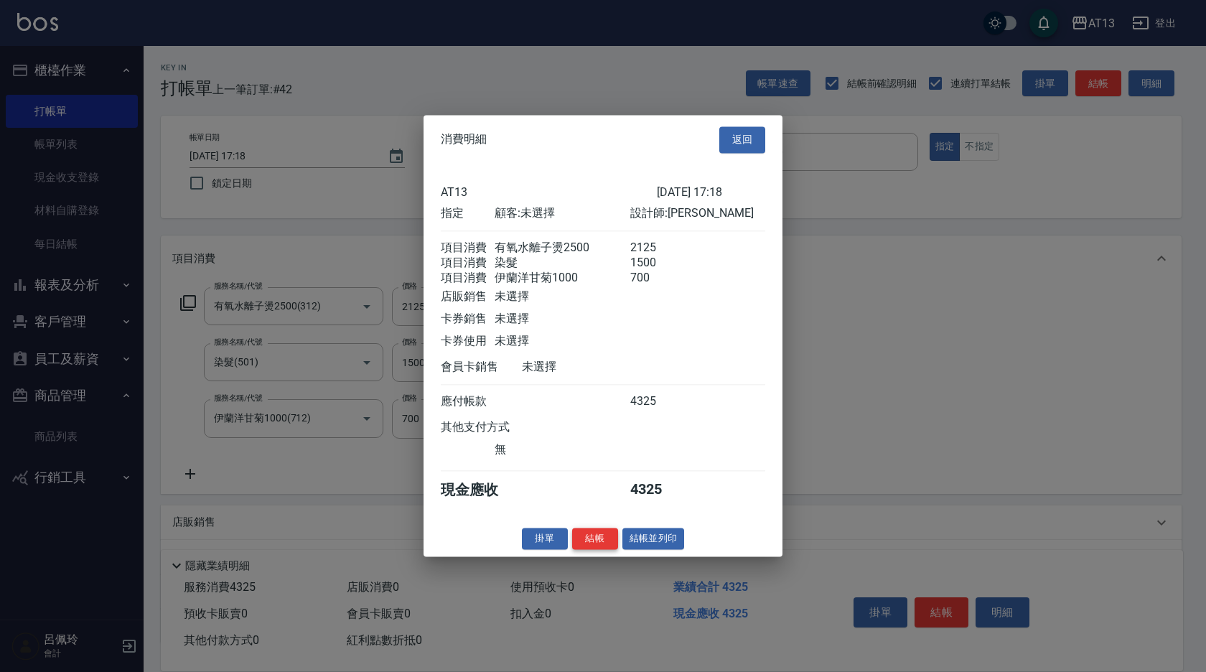
click at [595, 550] on button "結帳" at bounding box center [595, 539] width 46 height 22
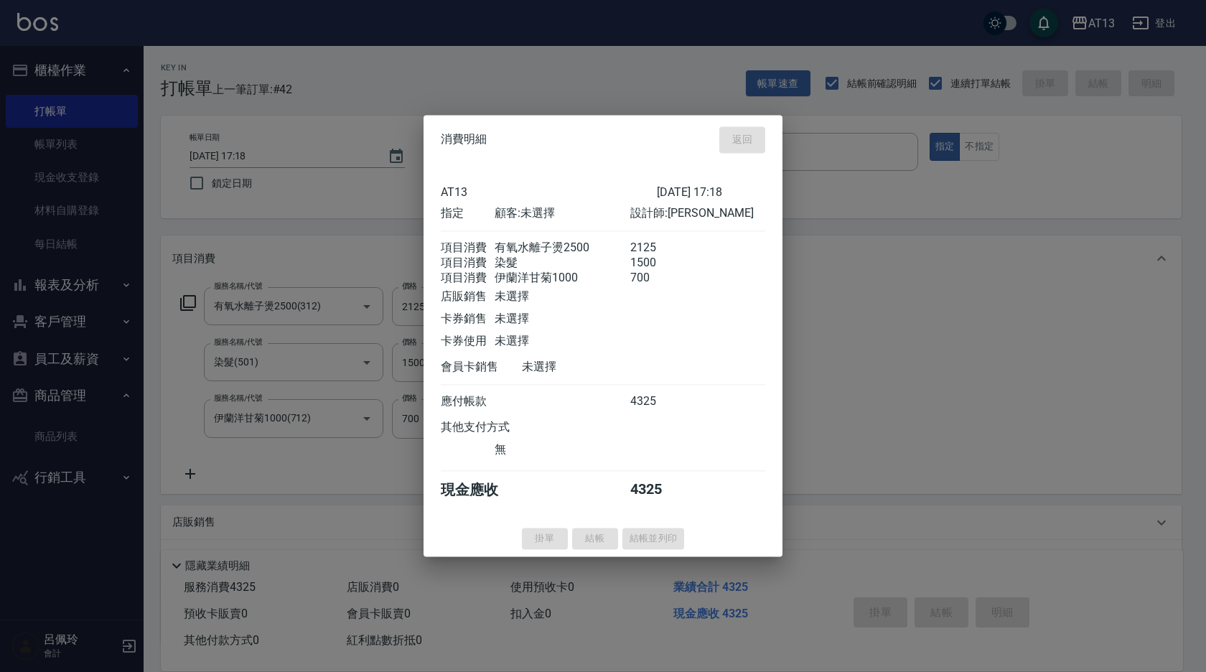
type input "[DATE] 17:19"
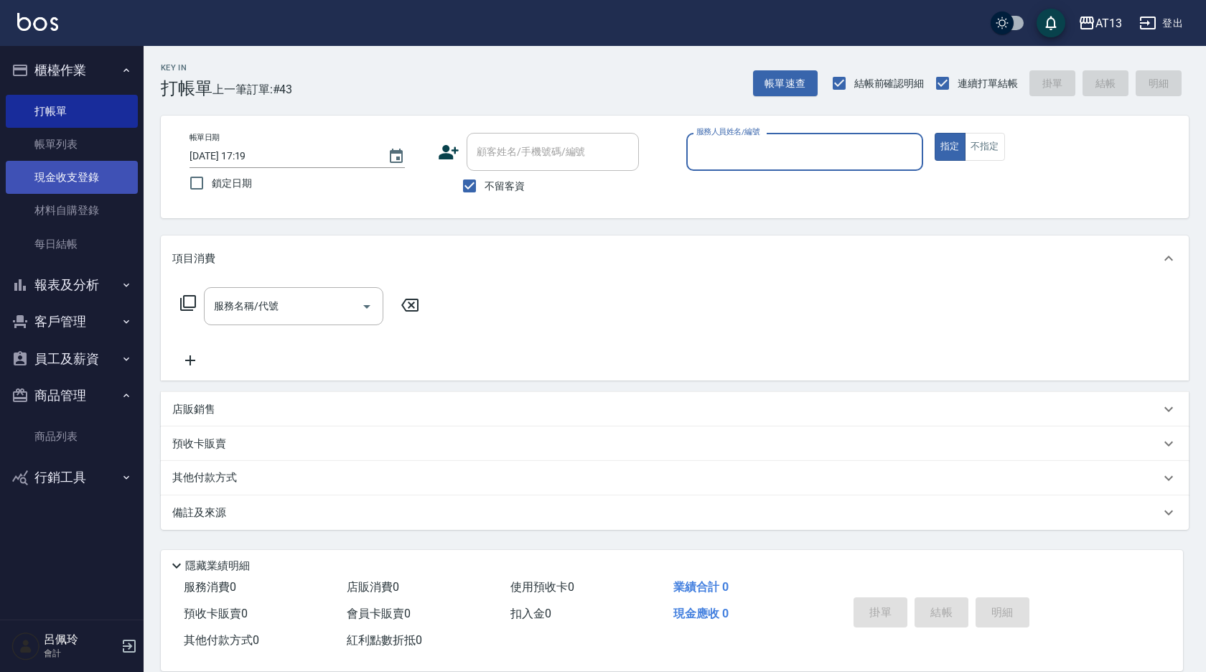
click at [62, 178] on link "現金收支登錄" at bounding box center [72, 177] width 132 height 33
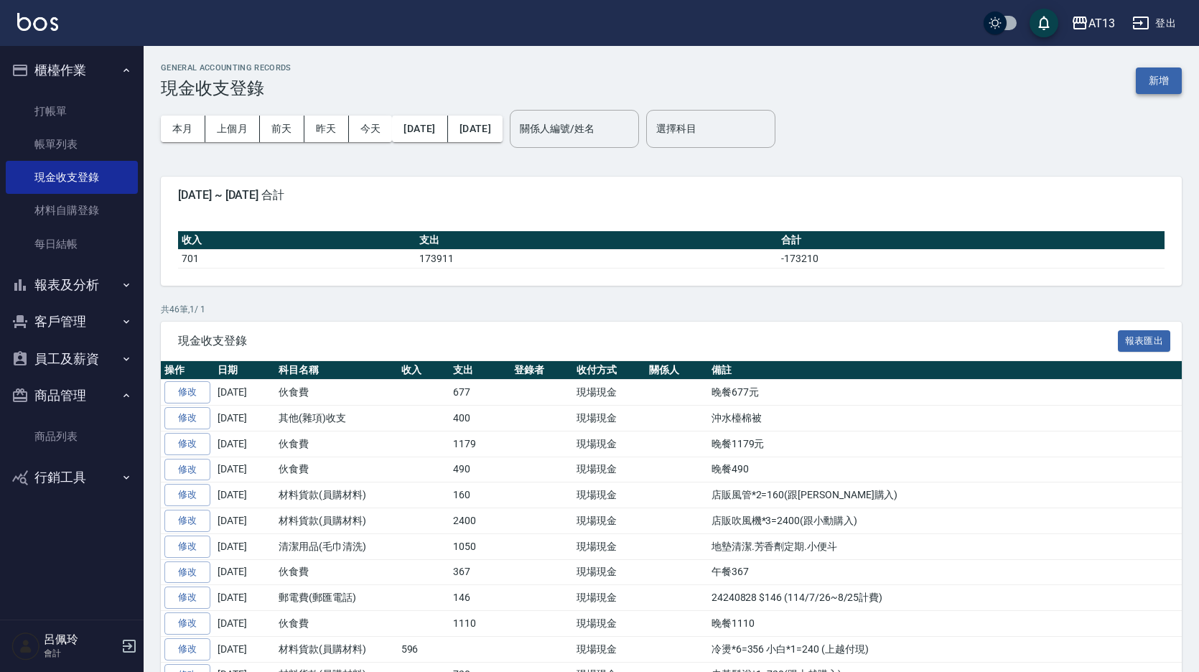
click at [1157, 85] on button "新增" at bounding box center [1159, 80] width 46 height 27
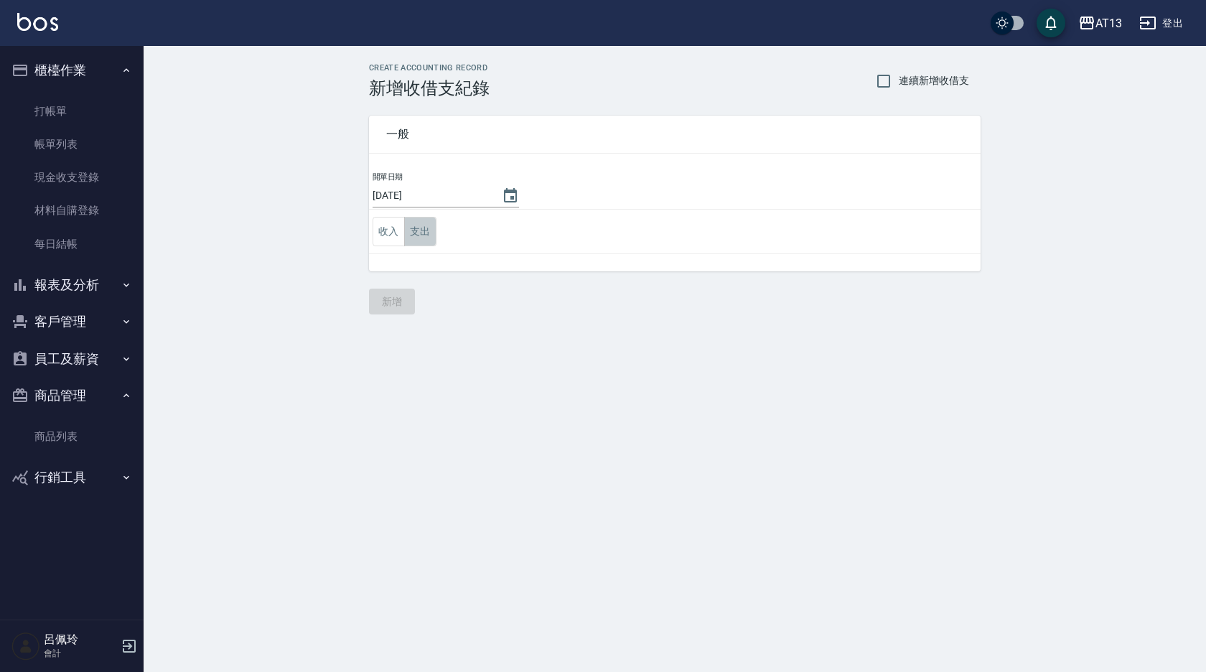
click at [414, 240] on button "支出" at bounding box center [420, 231] width 32 height 29
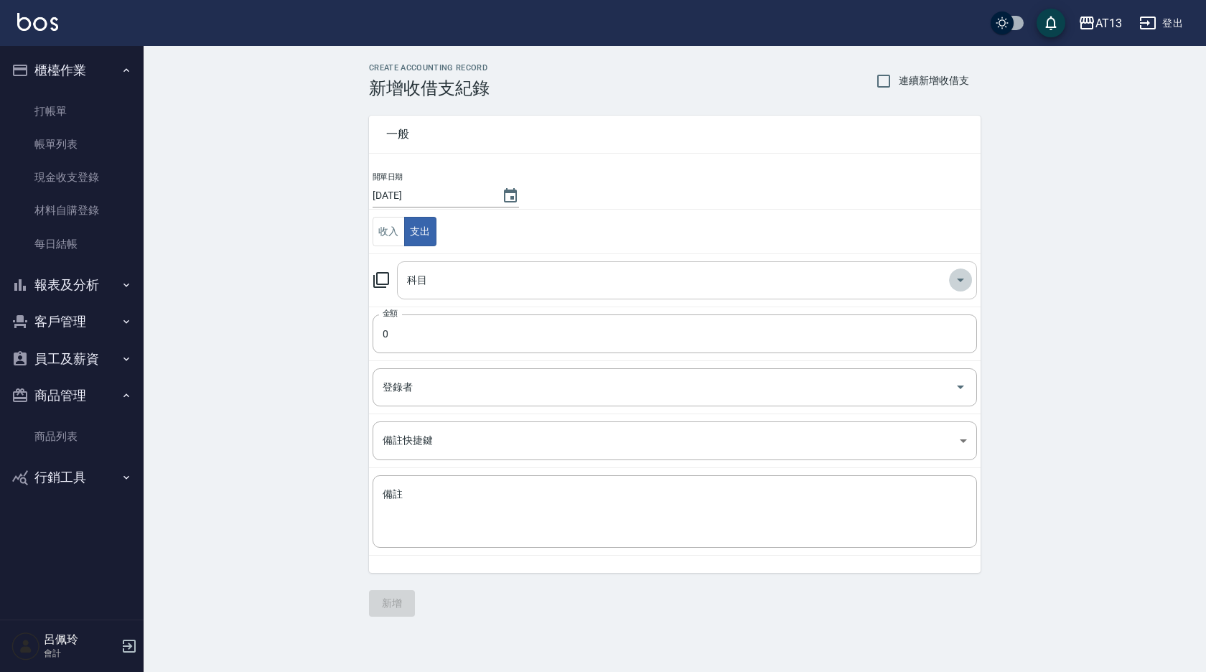
click at [959, 282] on icon "Open" at bounding box center [960, 279] width 17 height 17
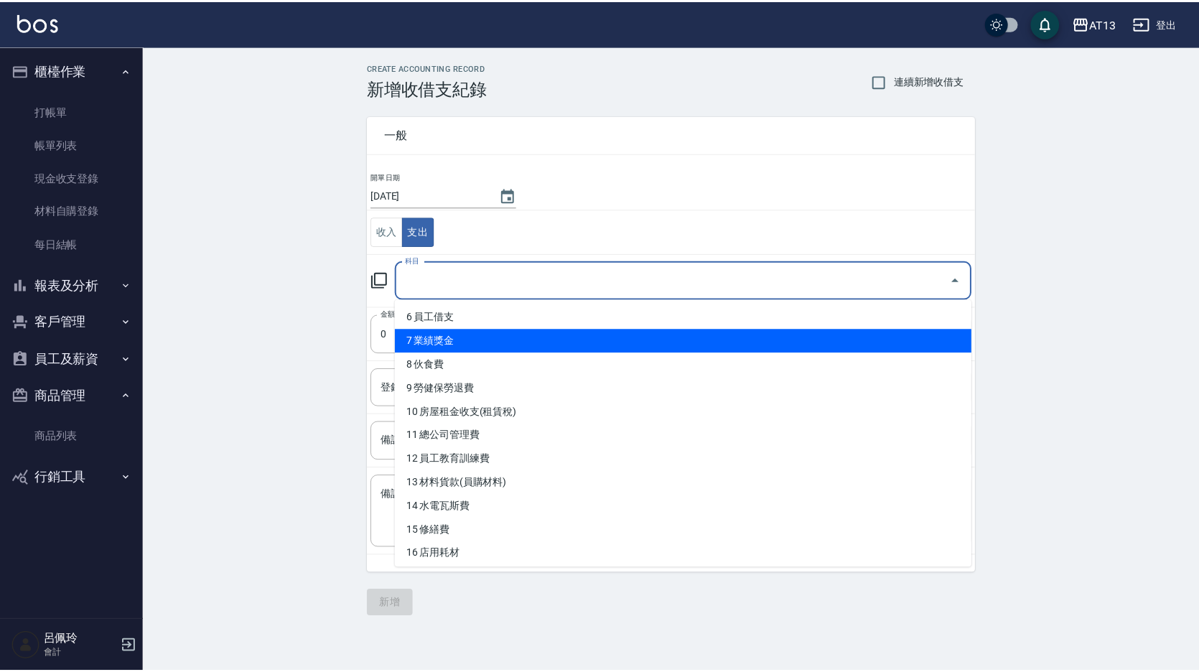
scroll to position [144, 0]
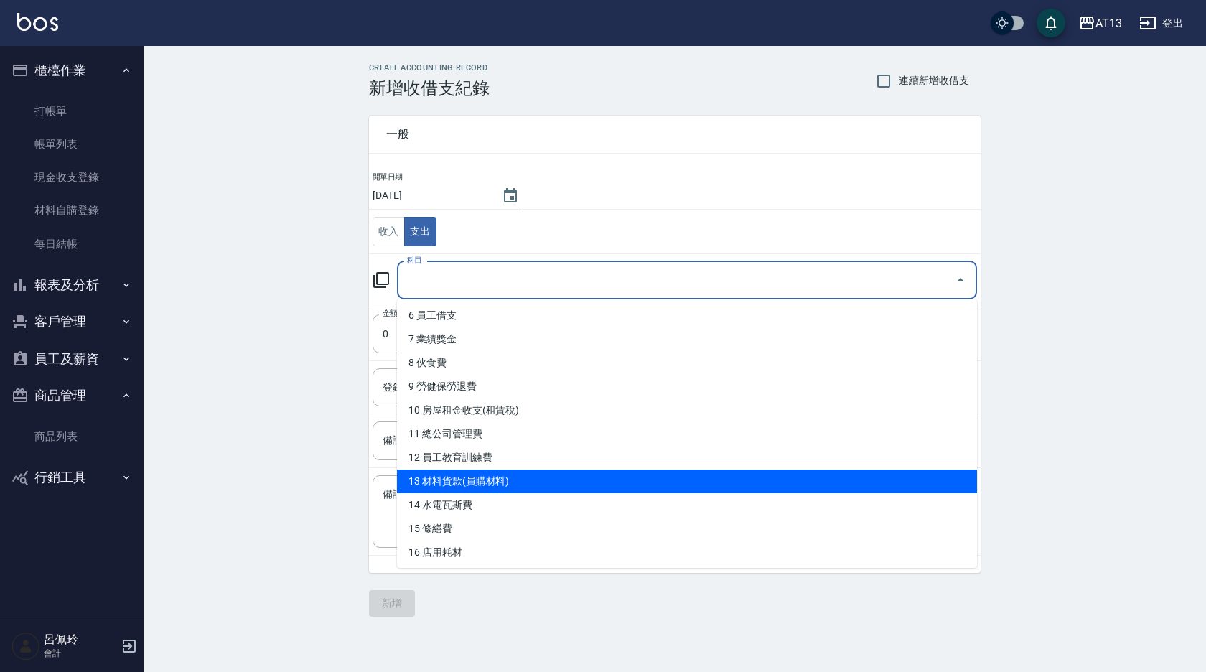
click at [572, 476] on li "13 材料貨款(員購材料)" at bounding box center [687, 482] width 580 height 24
type input "13 材料貨款(員購材料)"
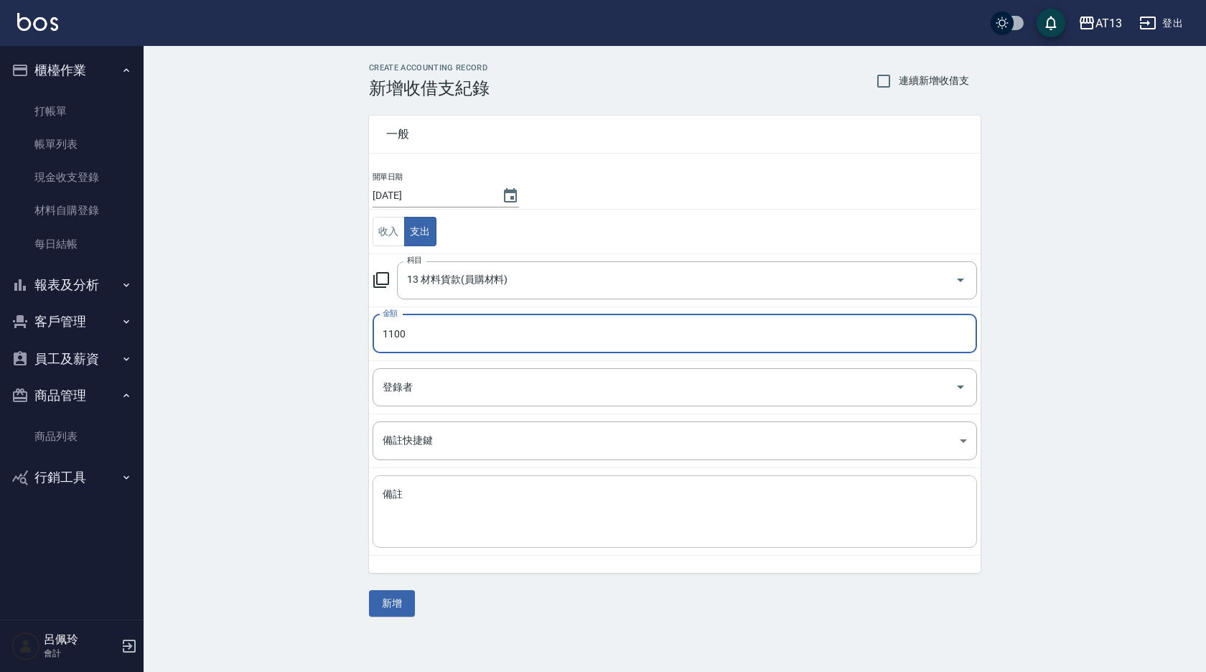
type input "1100"
click at [556, 506] on textarea "備註" at bounding box center [675, 512] width 584 height 49
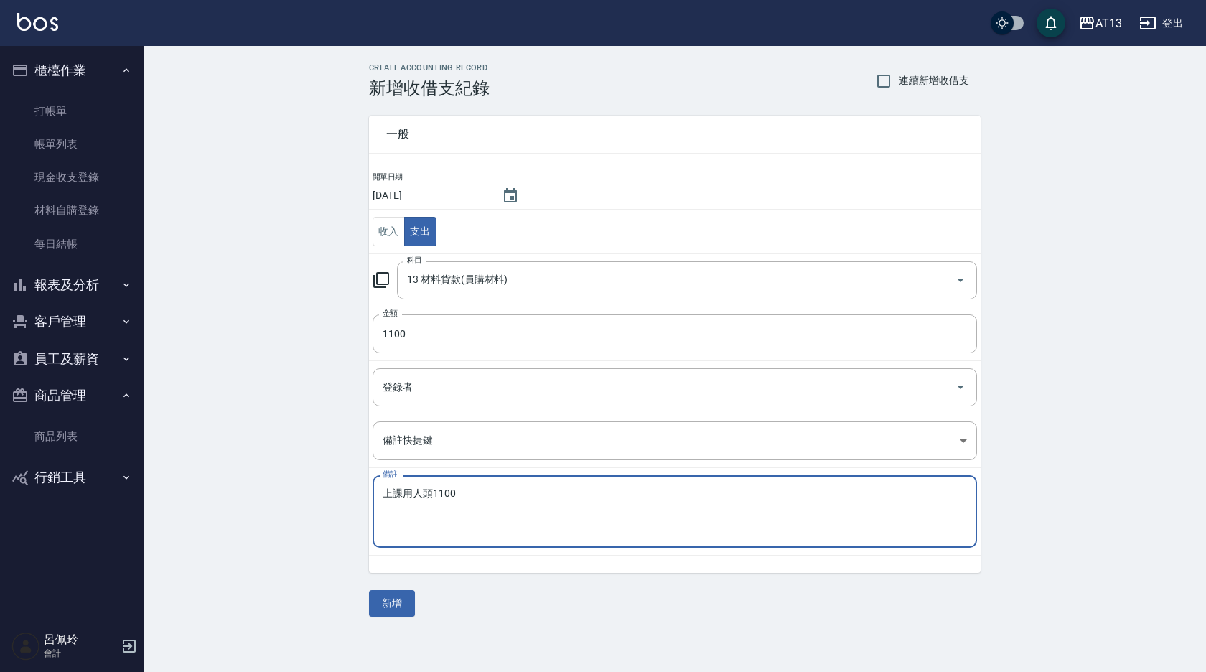
click at [556, 506] on textarea "上課用人頭1100" at bounding box center [675, 512] width 584 height 49
type textarea "上課用人頭1100"
click at [395, 600] on button "新增" at bounding box center [392, 603] width 46 height 27
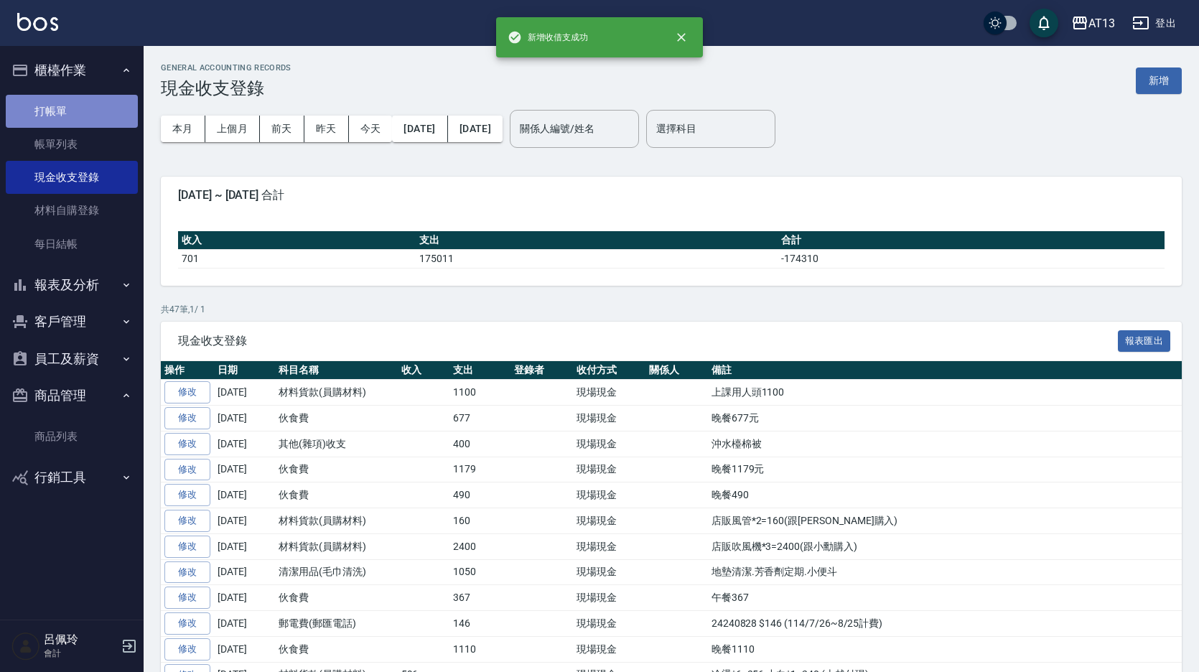
click at [58, 105] on link "打帳單" at bounding box center [72, 111] width 132 height 33
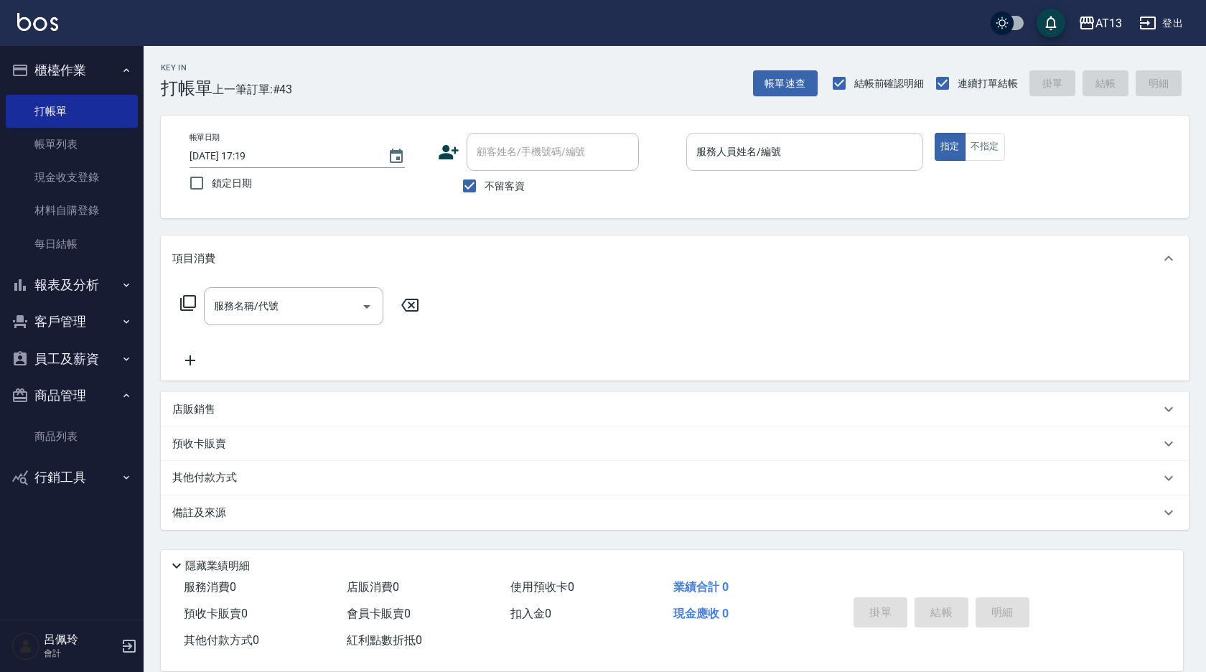
drag, startPoint x: 258, startPoint y: 42, endPoint x: 791, endPoint y: 152, distance: 543.3
click at [791, 152] on input "服務人員姓名/編號" at bounding box center [805, 151] width 224 height 25
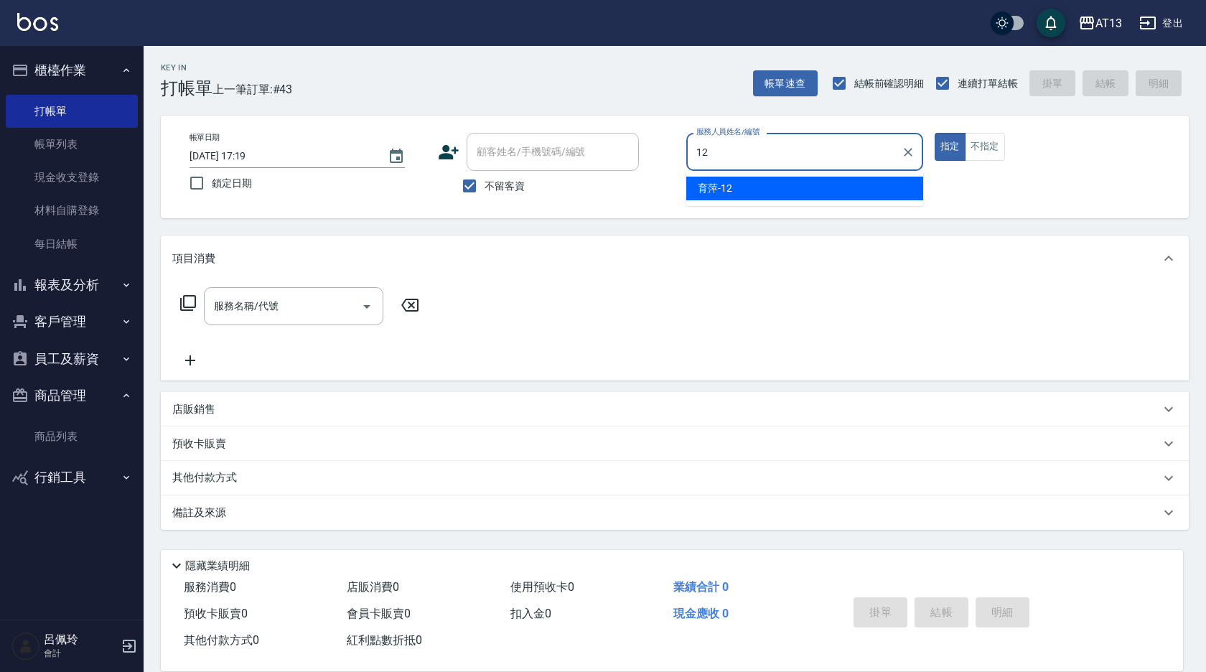
click at [829, 186] on div "育萍 -12" at bounding box center [804, 189] width 237 height 24
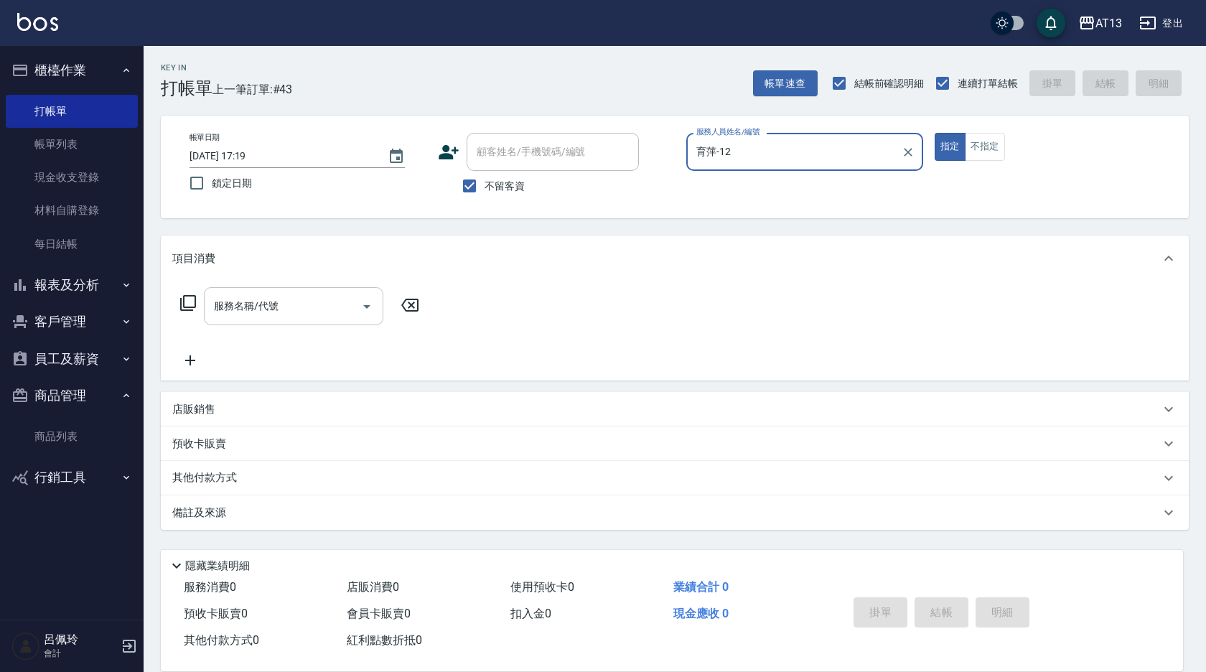
type input "育萍-12"
click at [343, 308] on input "服務名稱/代號" at bounding box center [282, 306] width 145 height 25
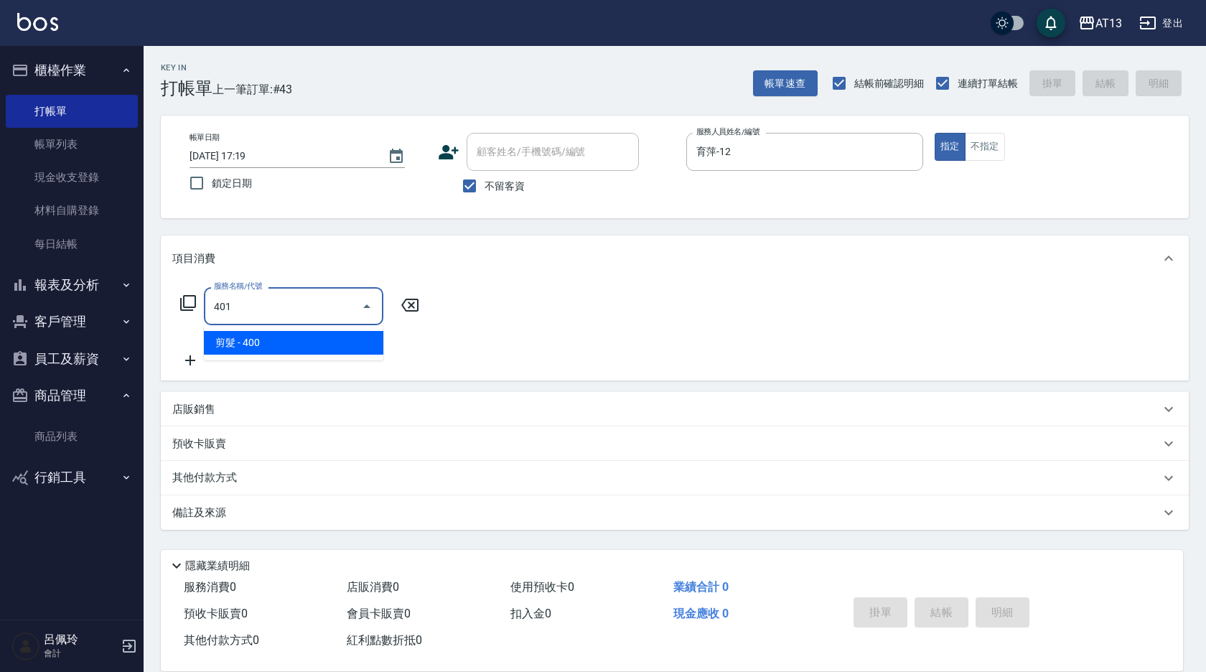
type input "剪髮(401)"
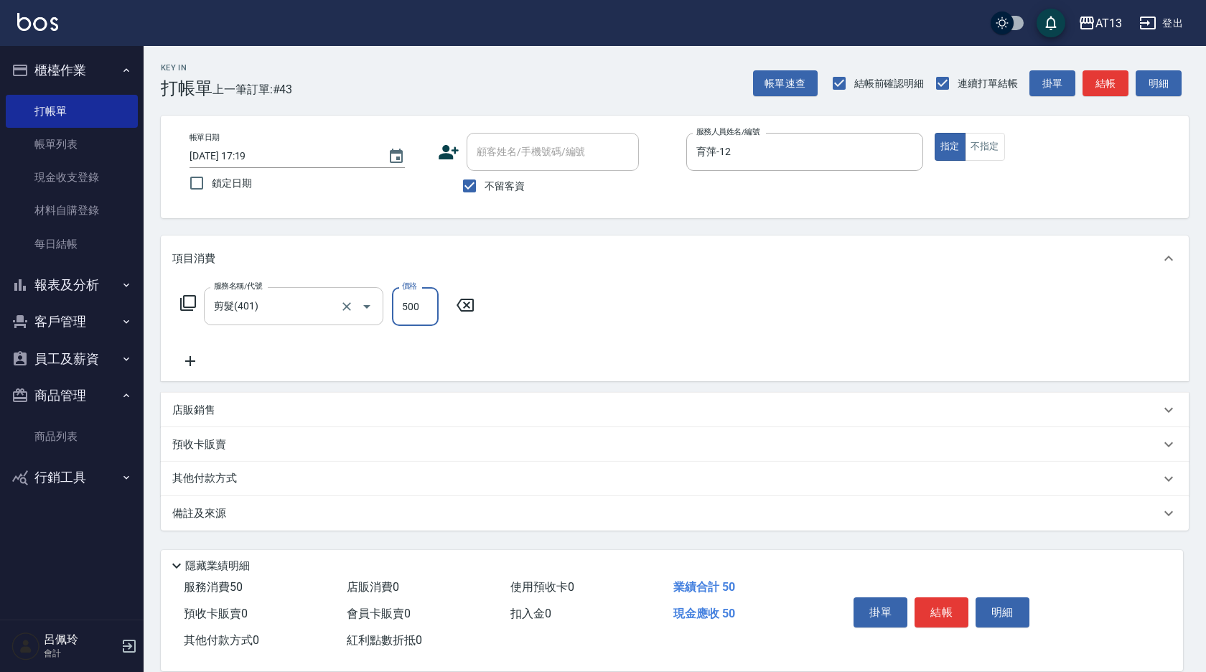
type input "500"
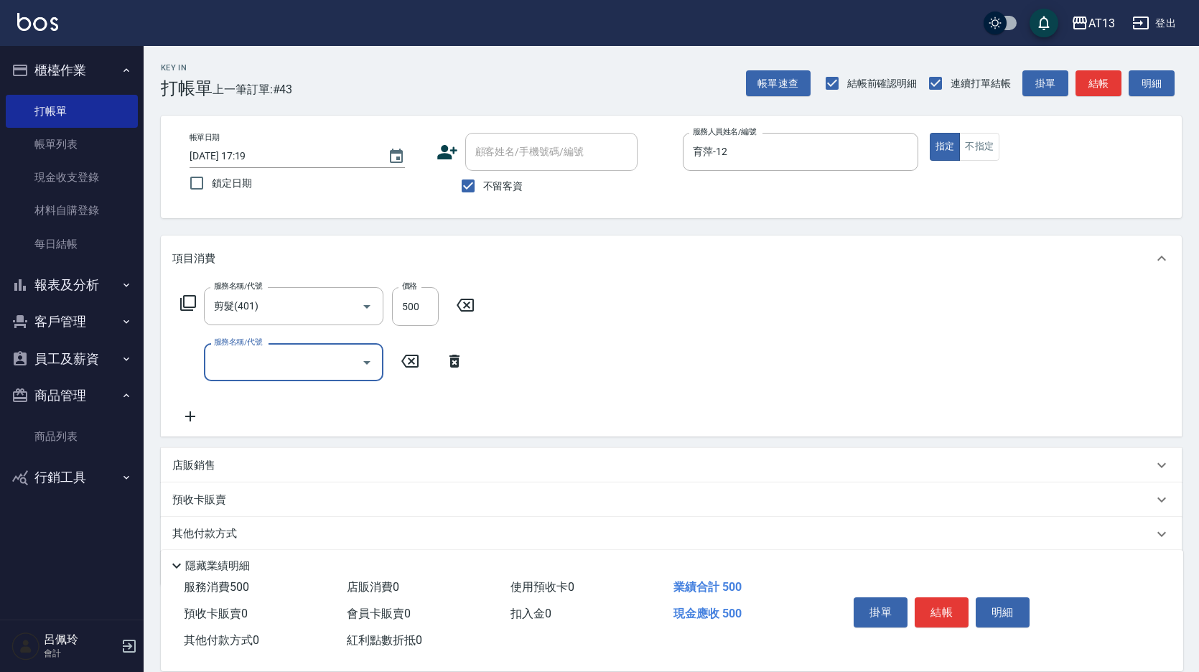
drag, startPoint x: 651, startPoint y: 286, endPoint x: 797, endPoint y: 452, distance: 220.8
click at [651, 287] on div "服務名稱/代號 剪髮(401) 服務名稱/代號 價格 500 價格 服務名稱/代號 服務名稱/代號" at bounding box center [671, 358] width 1021 height 155
click at [940, 600] on button "結帳" at bounding box center [942, 612] width 54 height 30
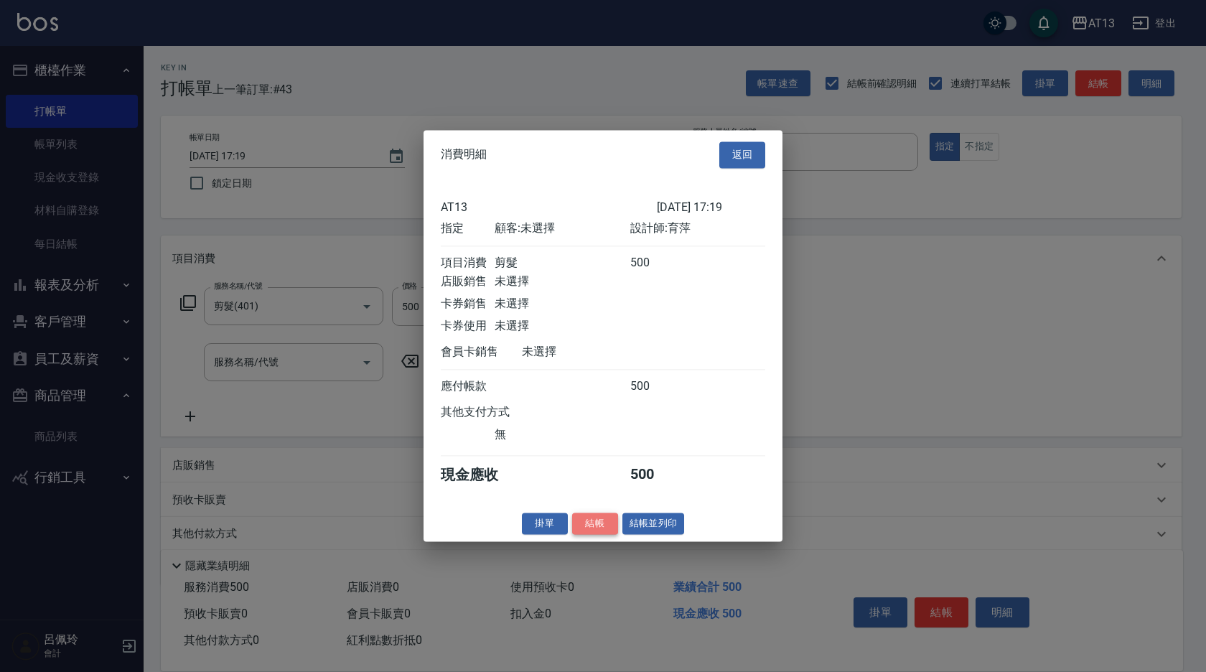
click at [605, 531] on button "結帳" at bounding box center [595, 524] width 46 height 22
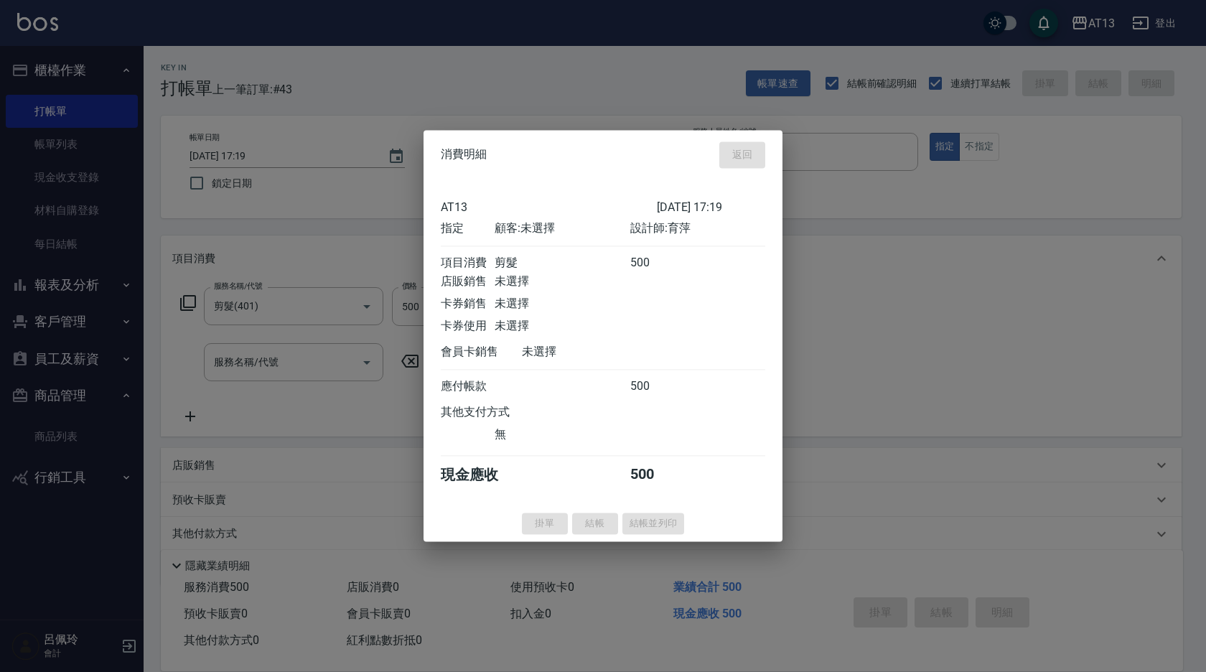
type input "[DATE] 17:22"
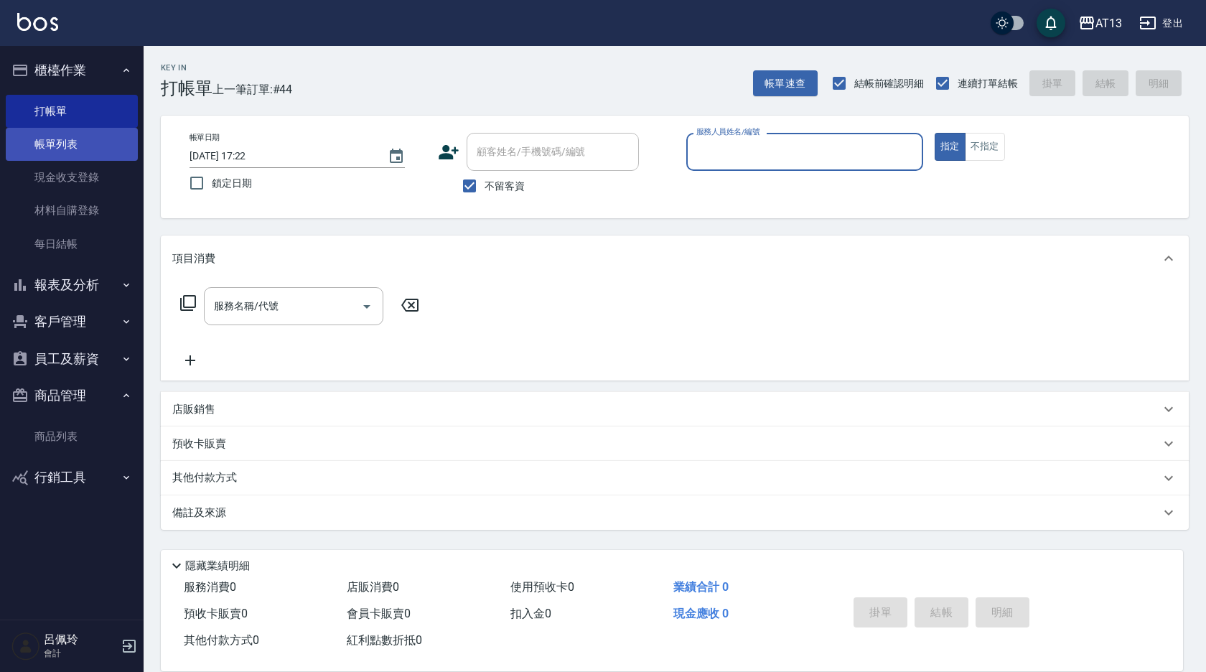
click at [46, 143] on link "帳單列表" at bounding box center [72, 144] width 132 height 33
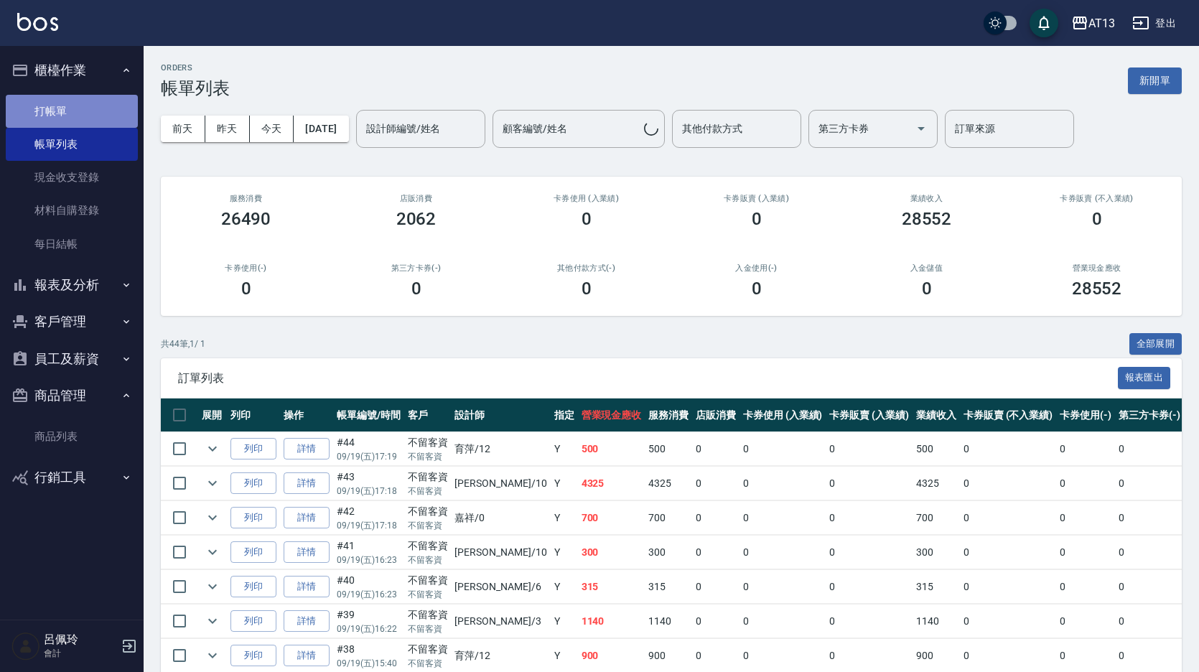
click at [64, 116] on link "打帳單" at bounding box center [72, 111] width 132 height 33
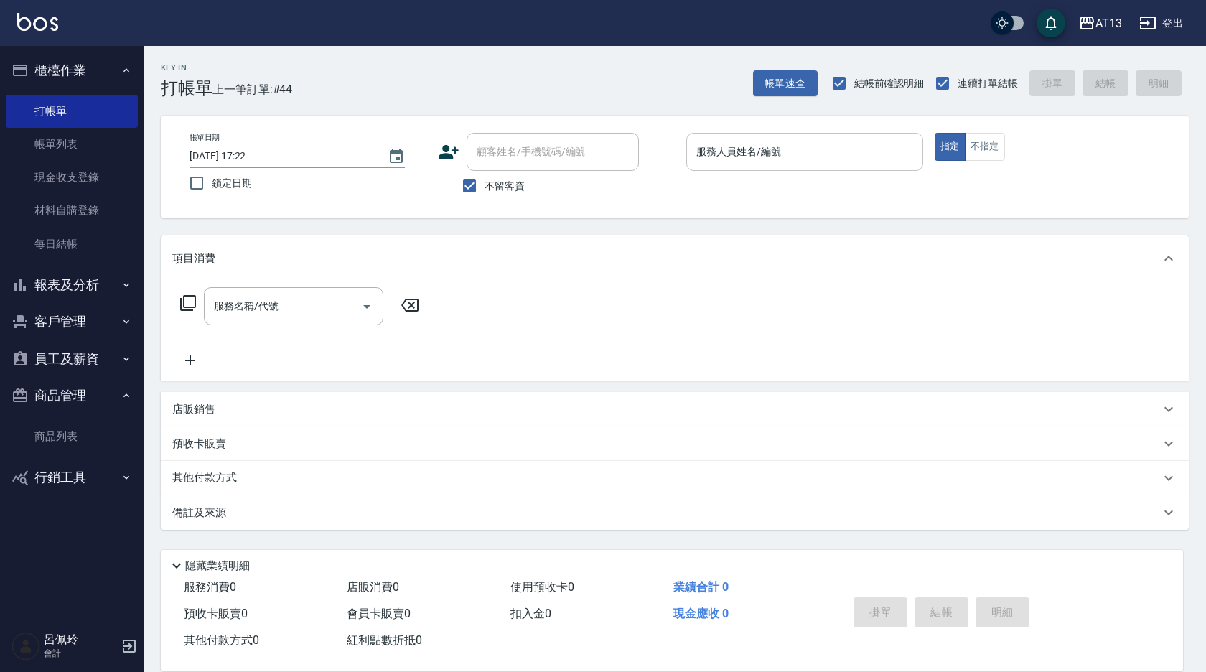
click at [749, 151] on input "服務人員姓名/編號" at bounding box center [805, 151] width 224 height 25
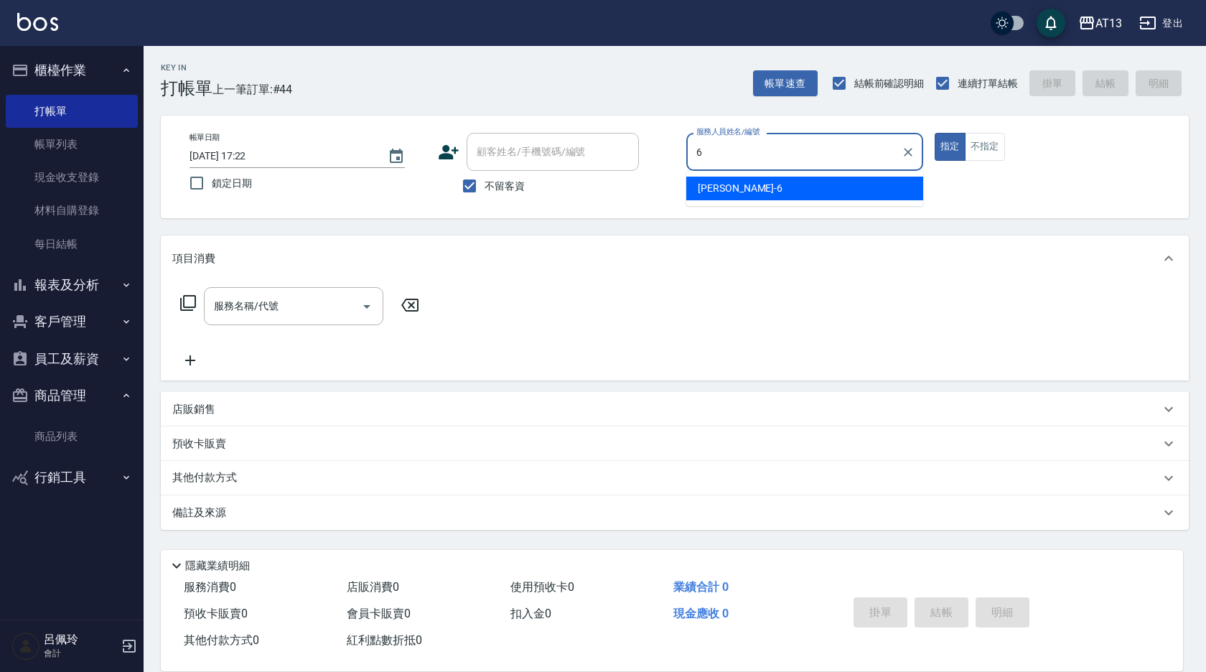
drag, startPoint x: 783, startPoint y: 182, endPoint x: 811, endPoint y: 188, distance: 28.6
click at [784, 182] on div "亭妤 -6" at bounding box center [804, 189] width 237 height 24
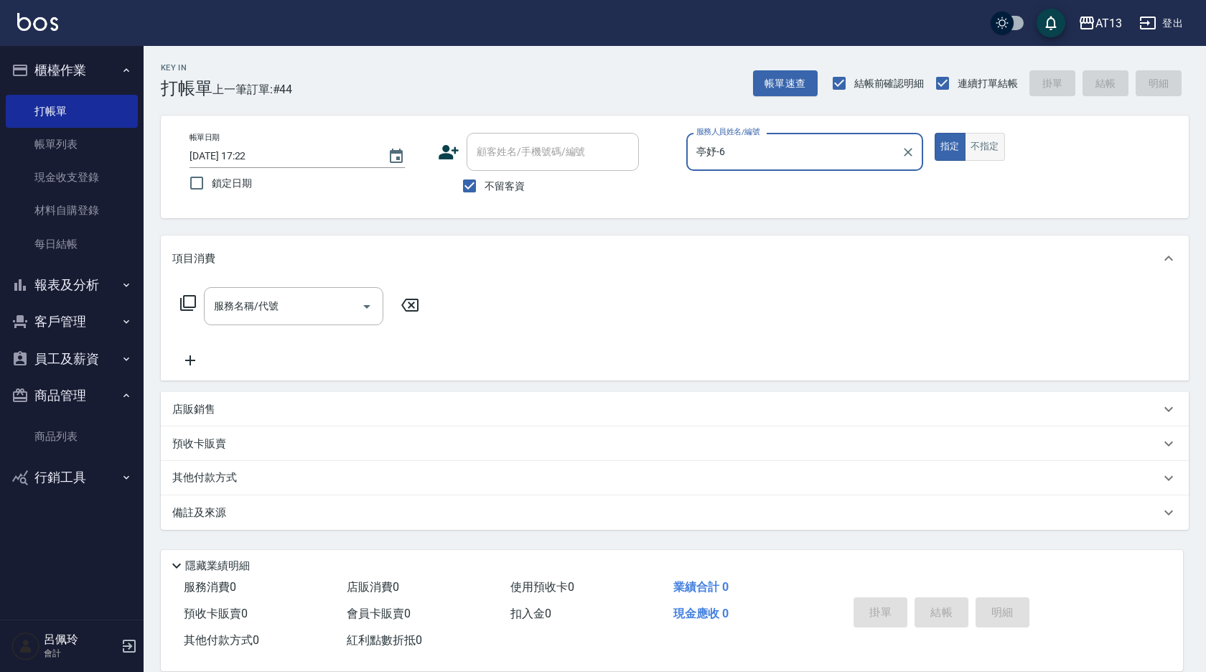
type input "亭妤-6"
drag, startPoint x: 984, startPoint y: 145, endPoint x: 960, endPoint y: 154, distance: 25.2
click at [984, 145] on button "不指定" at bounding box center [985, 147] width 40 height 28
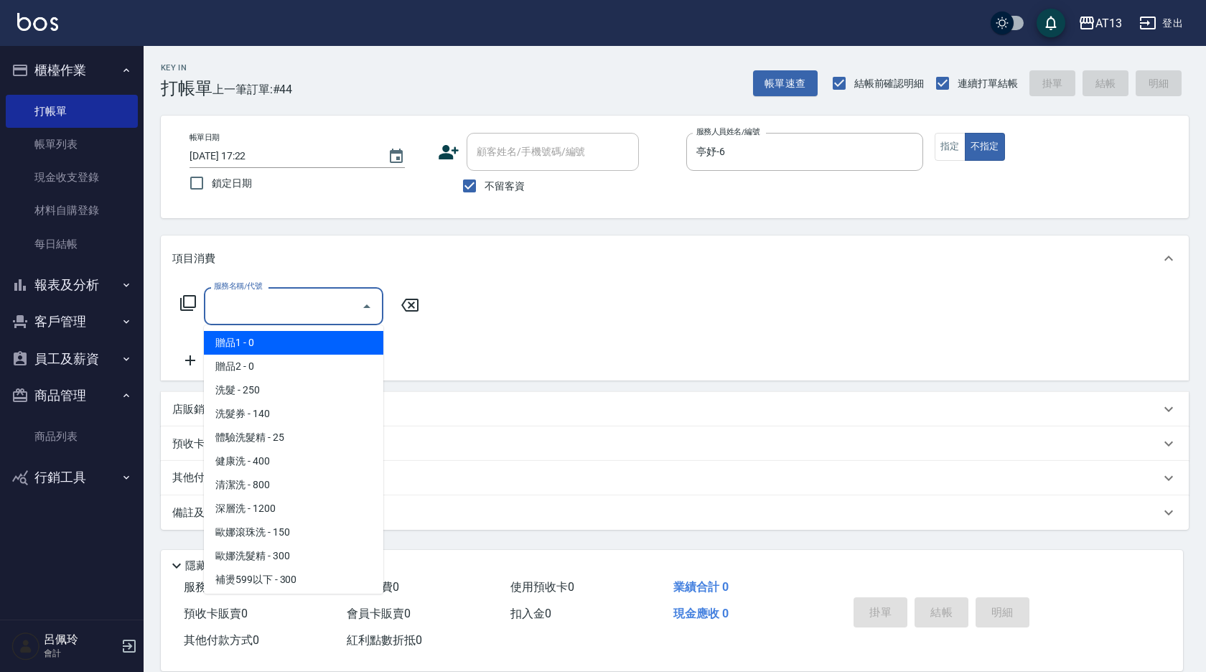
click at [277, 302] on input "服務名稱/代號" at bounding box center [282, 306] width 145 height 25
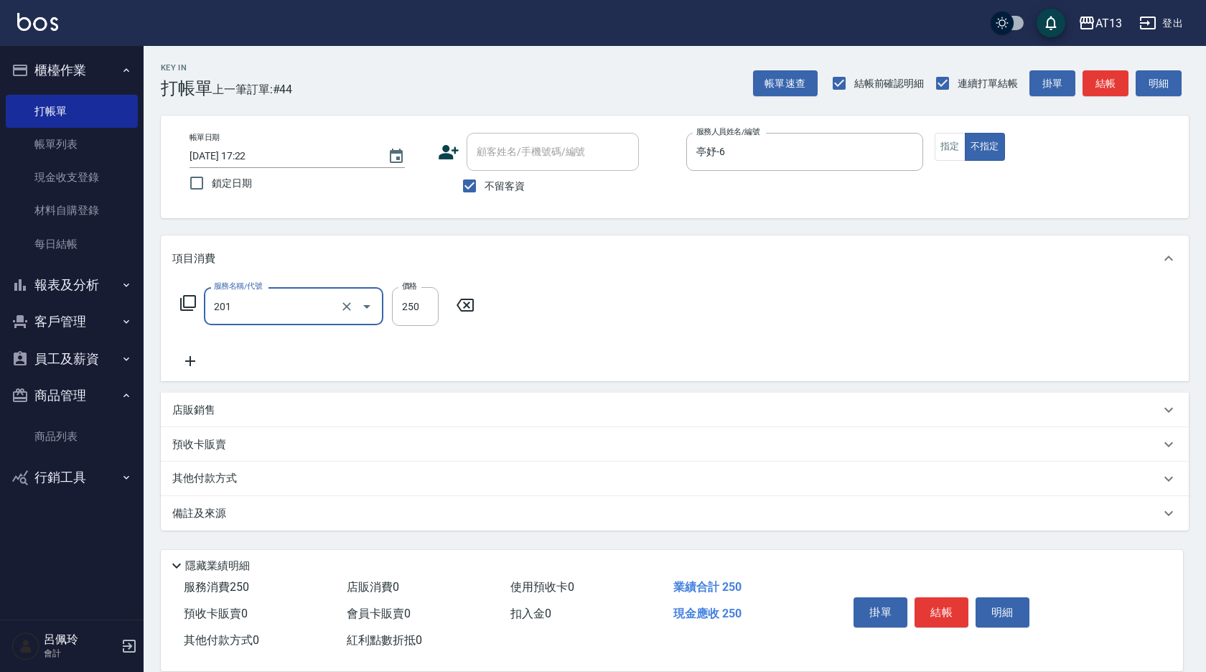
type input "洗髮(201)"
type input "[PERSON_NAME]-26"
click at [783, 342] on div "服務名稱/代號 洗髮(201) 服務名稱/代號 價格 250 價格 洗-1 [PERSON_NAME]-26 洗-1" at bounding box center [675, 331] width 1028 height 100
click at [980, 618] on button "明細" at bounding box center [1003, 612] width 54 height 30
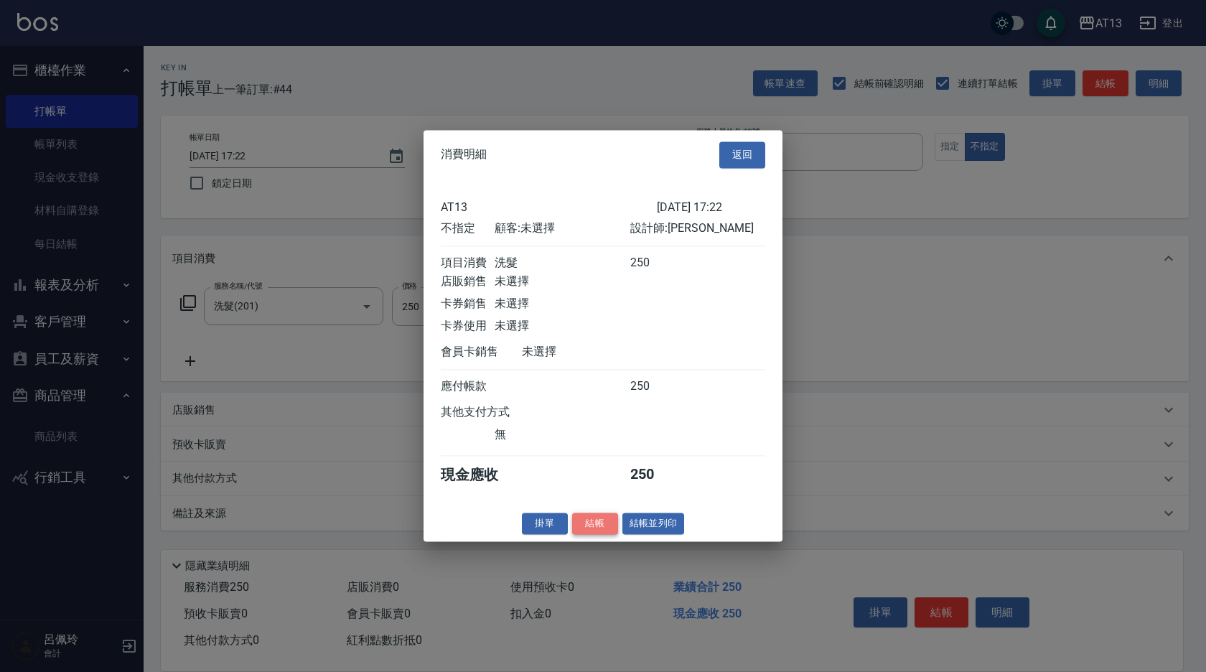
click at [596, 535] on button "結帳" at bounding box center [595, 524] width 46 height 22
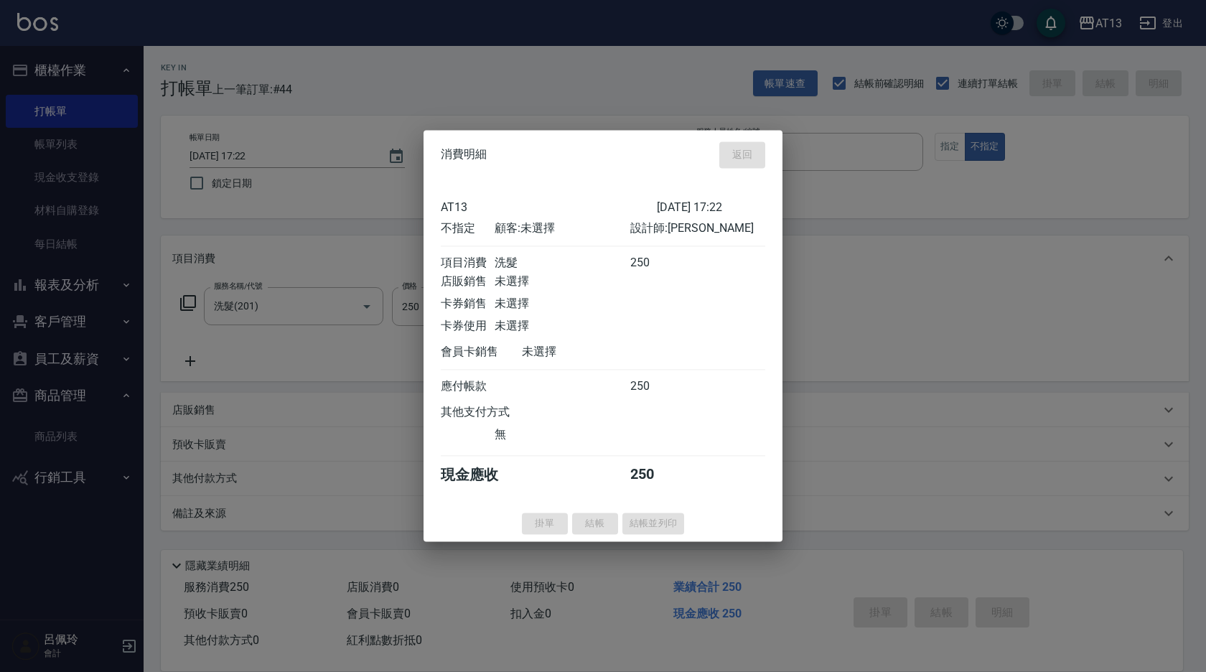
type input "[DATE] 18:03"
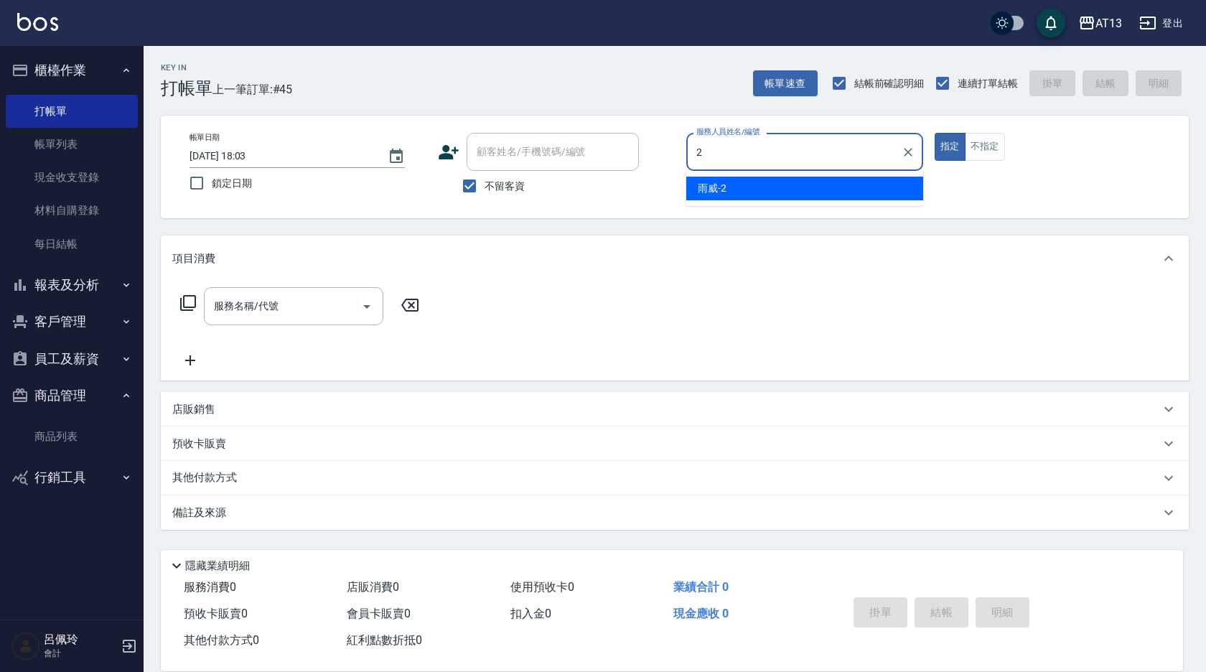
click at [745, 183] on div "雨威 -2" at bounding box center [804, 189] width 237 height 24
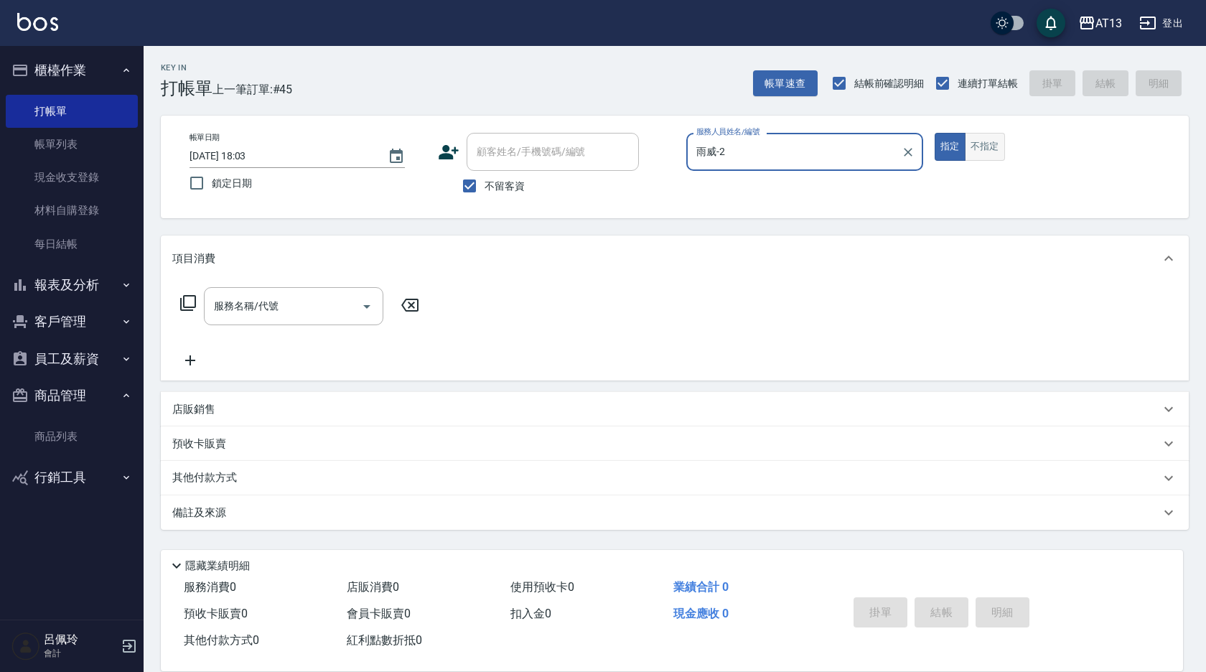
type input "雨威-2"
click at [988, 142] on button "不指定" at bounding box center [985, 147] width 40 height 28
click at [284, 303] on input "服務名稱/代號" at bounding box center [282, 306] width 145 height 25
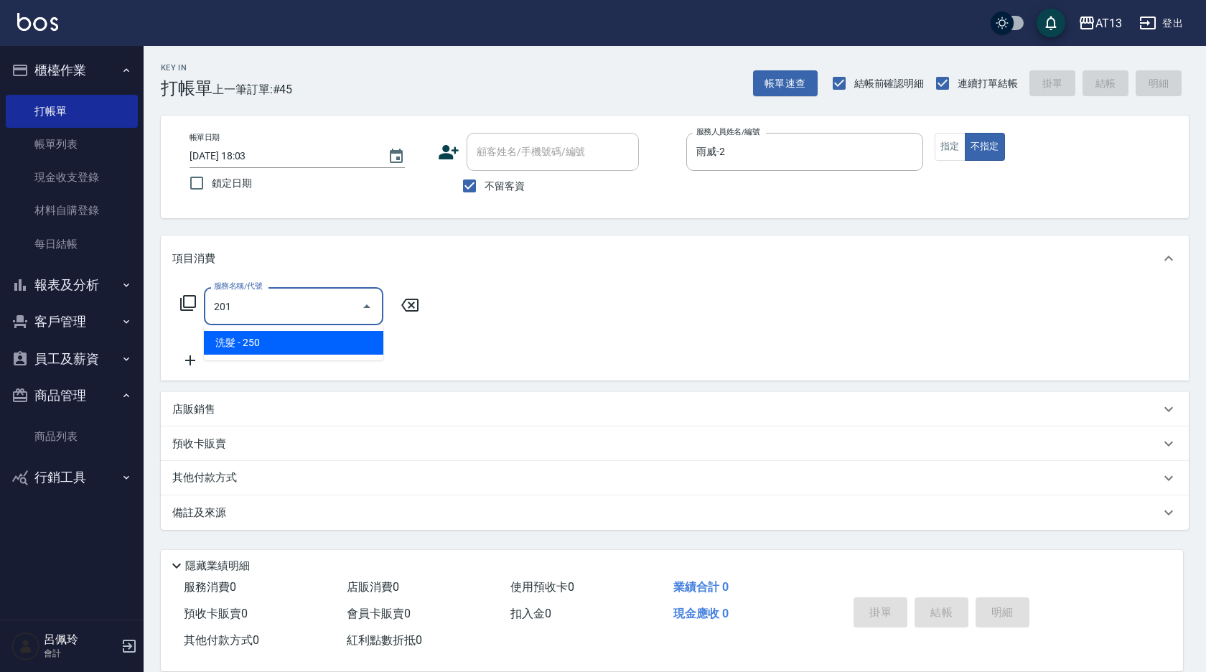
type input "洗髮(201)"
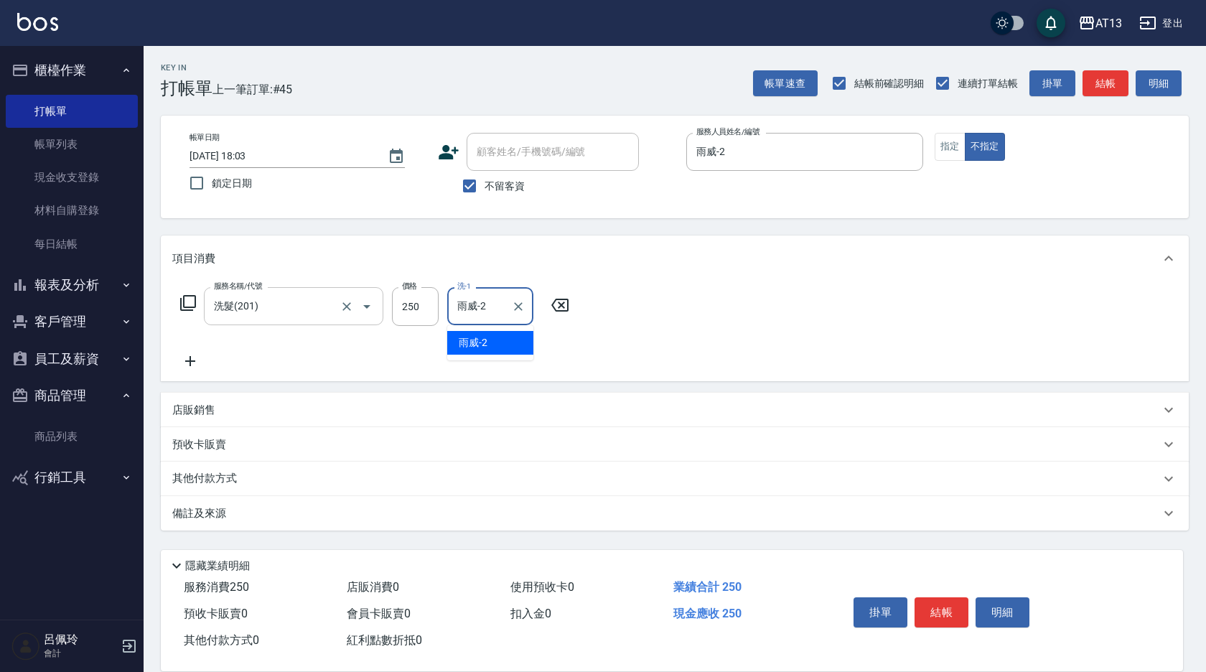
type input "雨威-2"
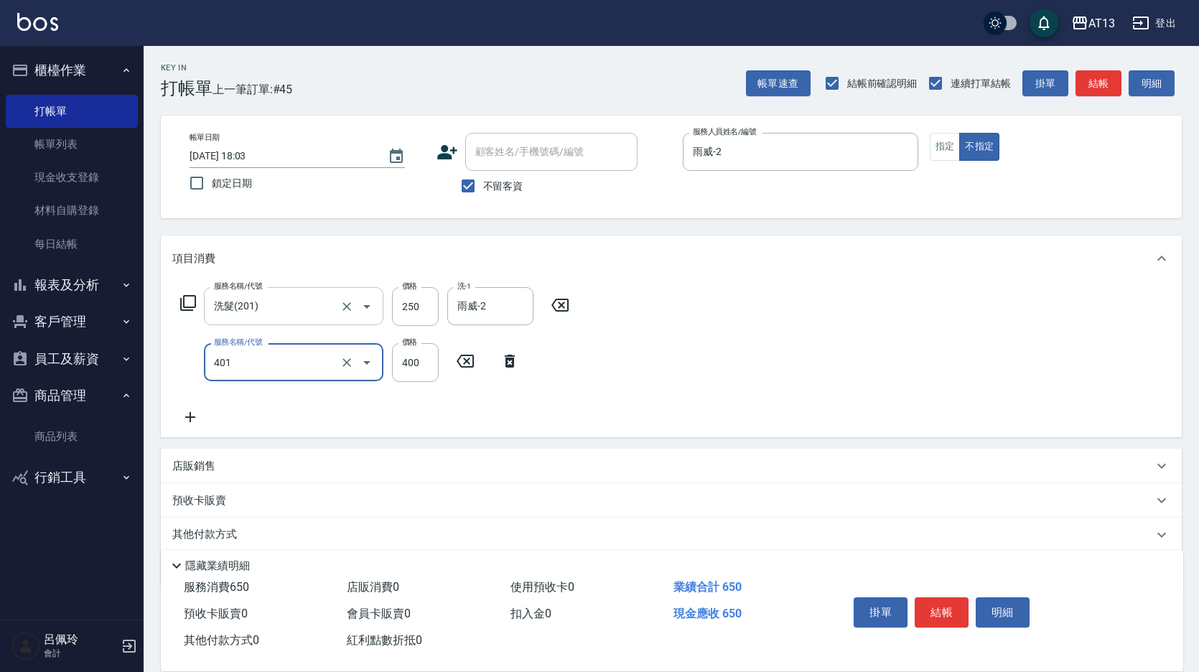
type input "剪髮(401)"
type input "200"
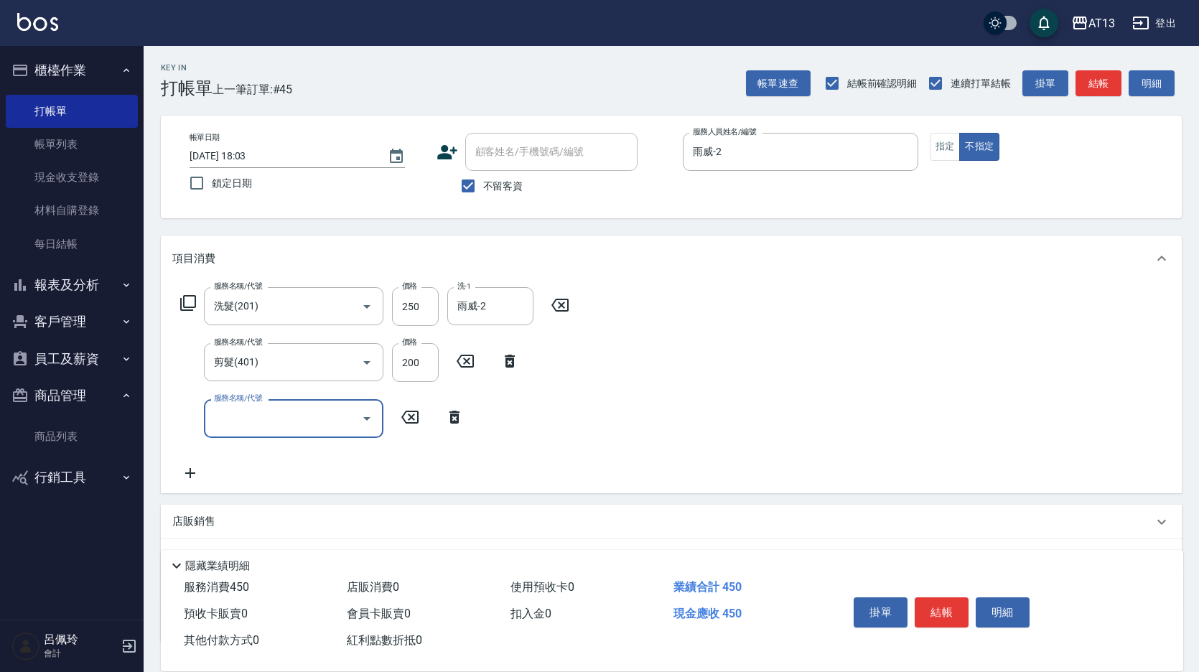
click at [800, 292] on div "服務名稱/代號 洗髮(201) 服務名稱/代號 價格 250 價格 洗-1 雨威-2 洗-1 服務名稱/代號 剪髮(401) 服務名稱/代號 價格 200 價…" at bounding box center [671, 386] width 1021 height 211
click at [939, 615] on button "結帳" at bounding box center [942, 612] width 54 height 30
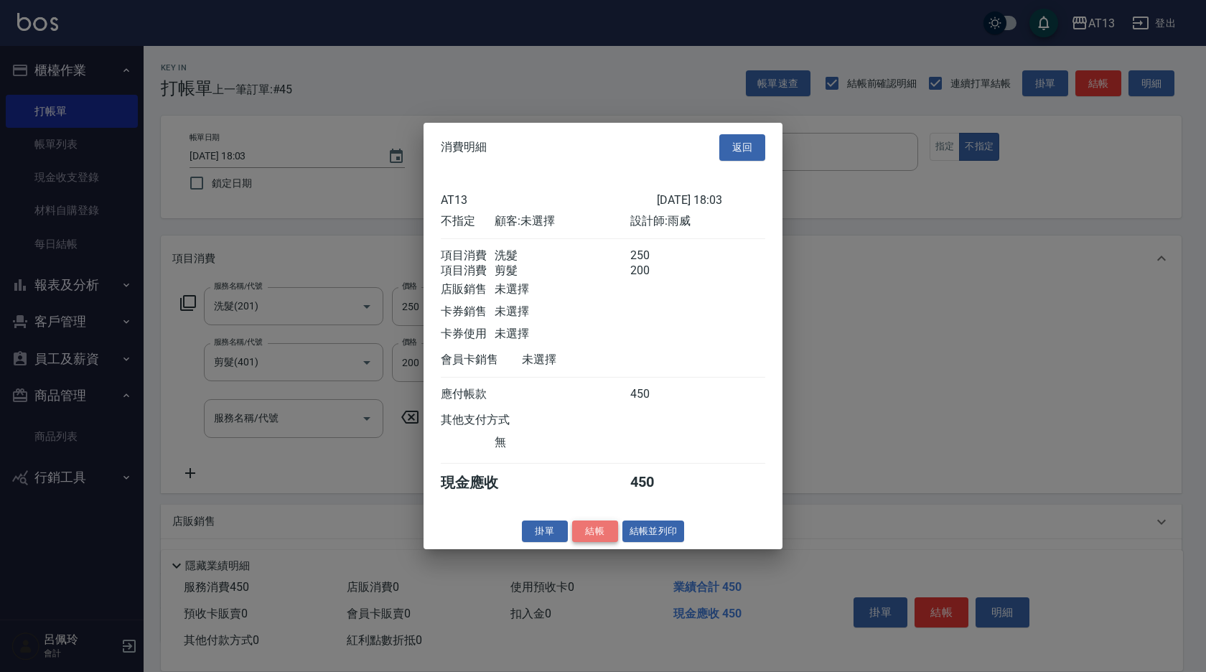
click at [595, 542] on button "結帳" at bounding box center [595, 531] width 46 height 22
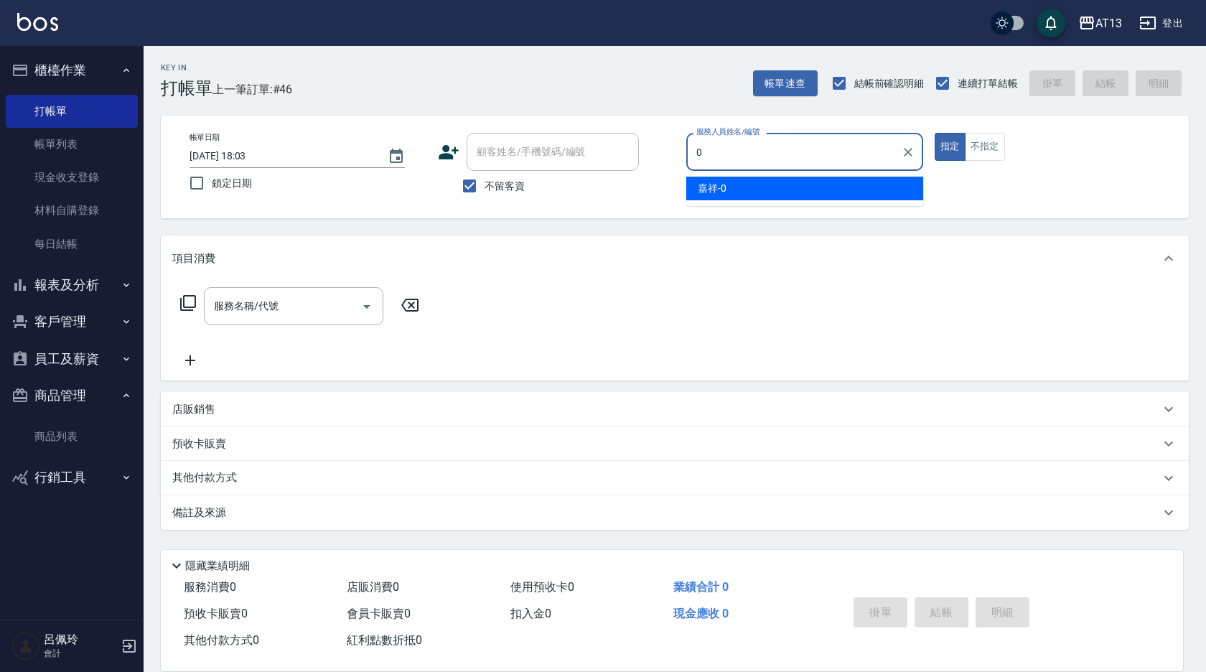
click at [749, 174] on ul "嘉祥 -0" at bounding box center [804, 188] width 237 height 35
click at [748, 183] on div "嘉祥 -0" at bounding box center [804, 189] width 237 height 24
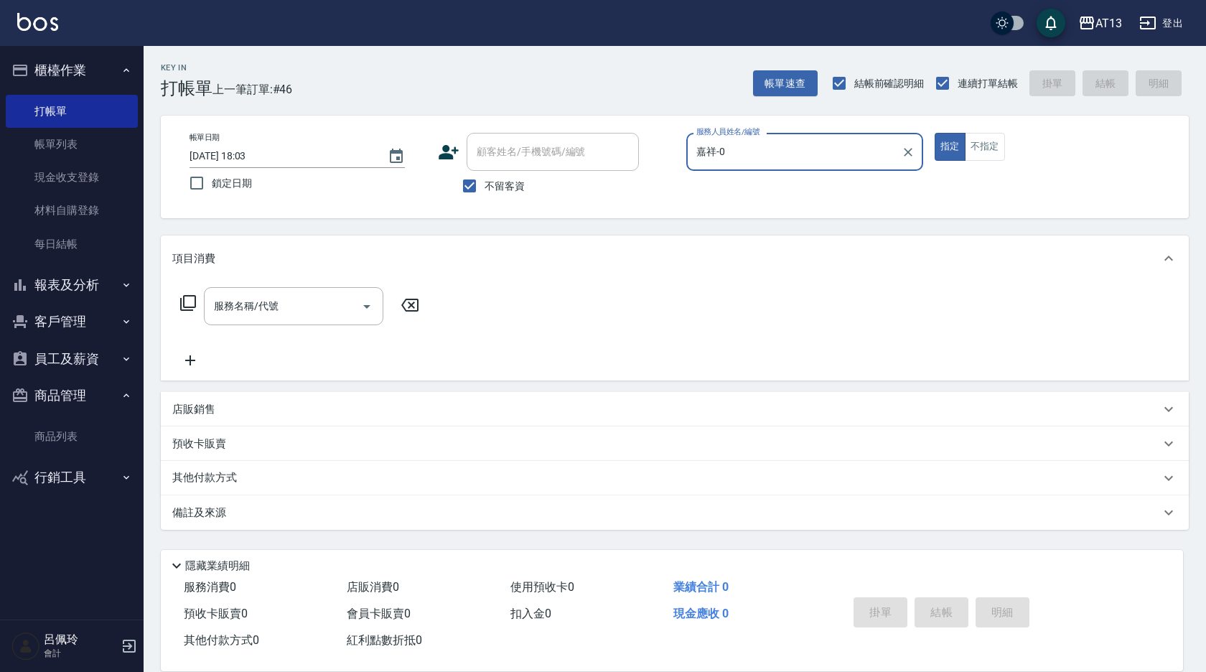
type input "嘉祥-0"
click at [220, 409] on div "店販銷售" at bounding box center [666, 409] width 988 height 15
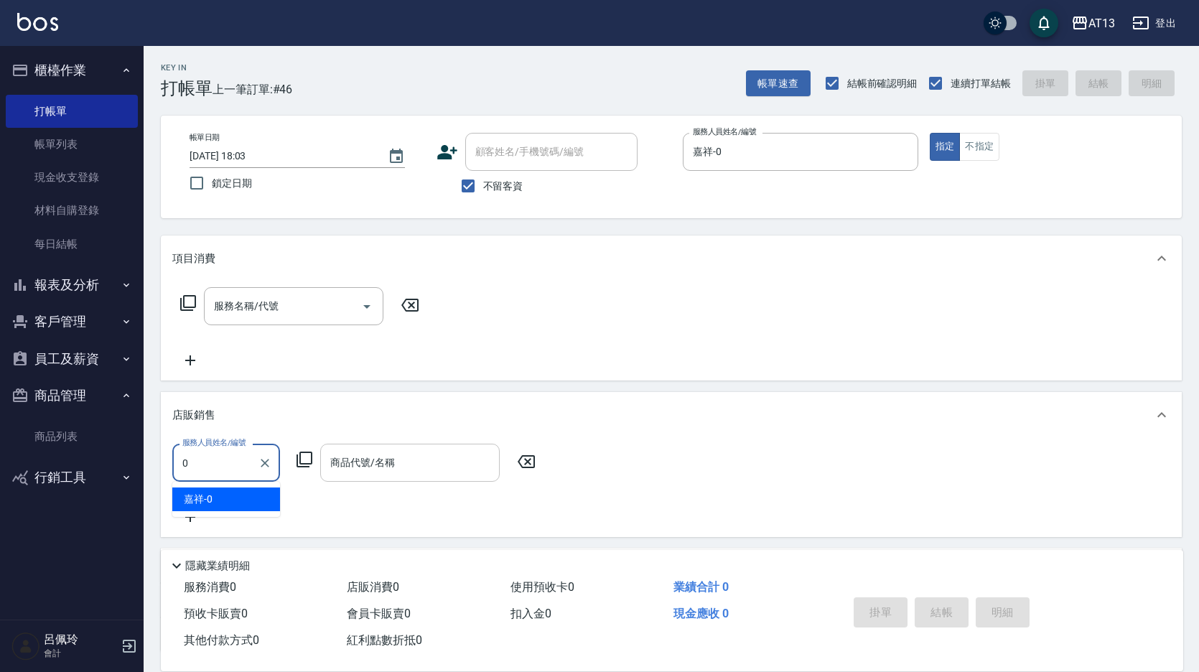
drag, startPoint x: 262, startPoint y: 495, endPoint x: 375, endPoint y: 475, distance: 114.6
click at [261, 495] on div "嘉祥 -0" at bounding box center [226, 500] width 108 height 24
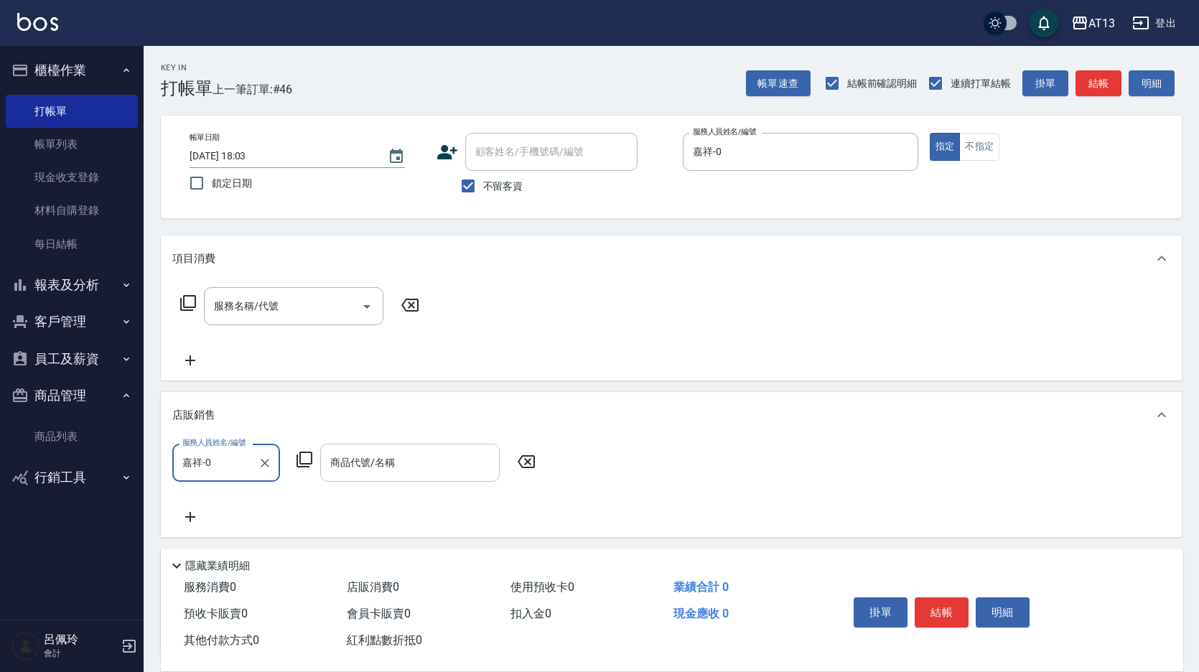
type input "嘉祥-0"
click at [404, 469] on input "商品代號/名稱" at bounding box center [410, 462] width 167 height 25
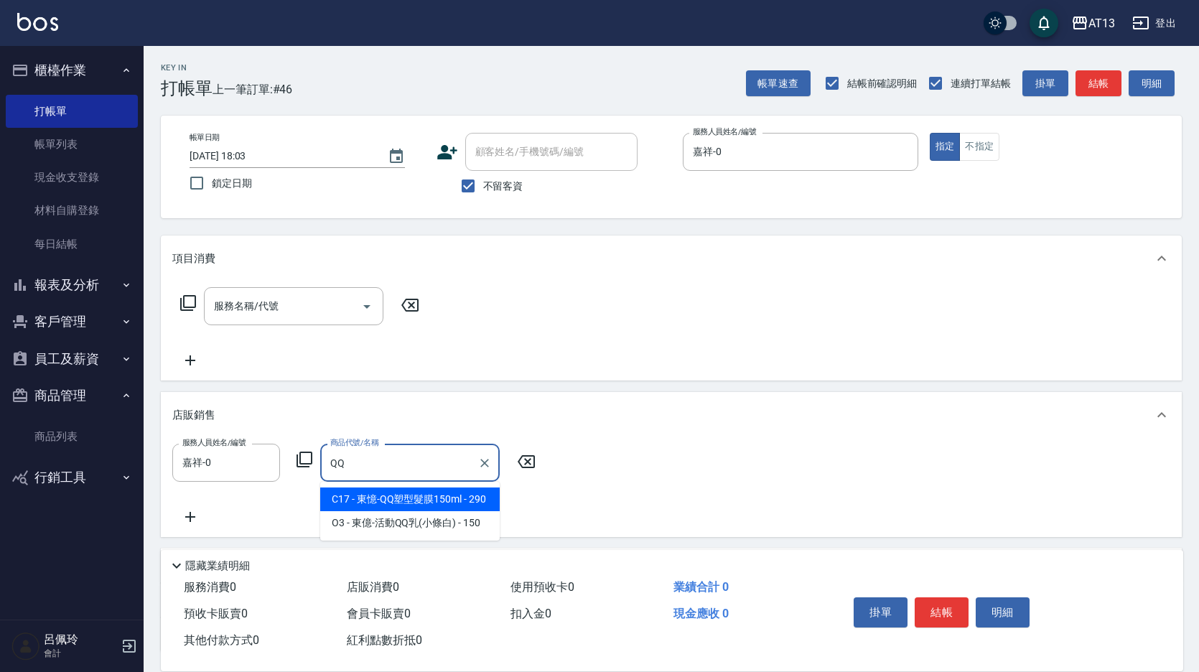
click at [414, 501] on span "C17 - 東憶-QQ塑型髮膜150ml - 290" at bounding box center [410, 500] width 180 height 24
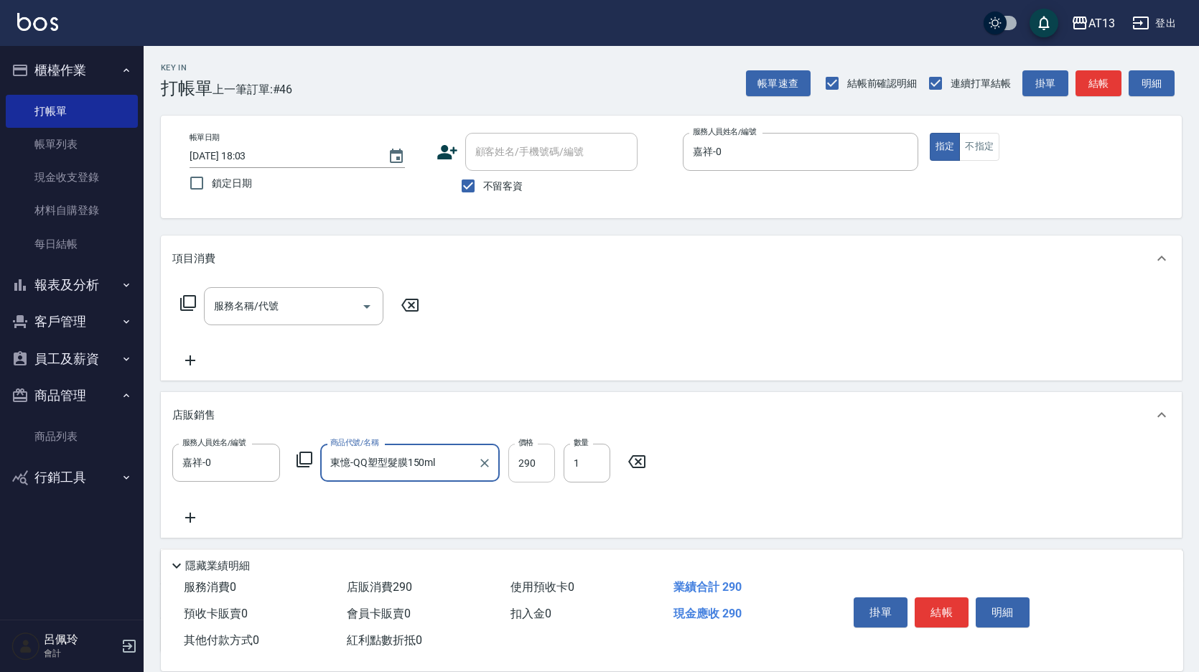
type input "東憶-QQ塑型髮膜150ml"
click at [508, 475] on input "290" at bounding box center [531, 463] width 47 height 39
type input "200"
click at [587, 466] on input "1" at bounding box center [587, 463] width 47 height 39
type input "6"
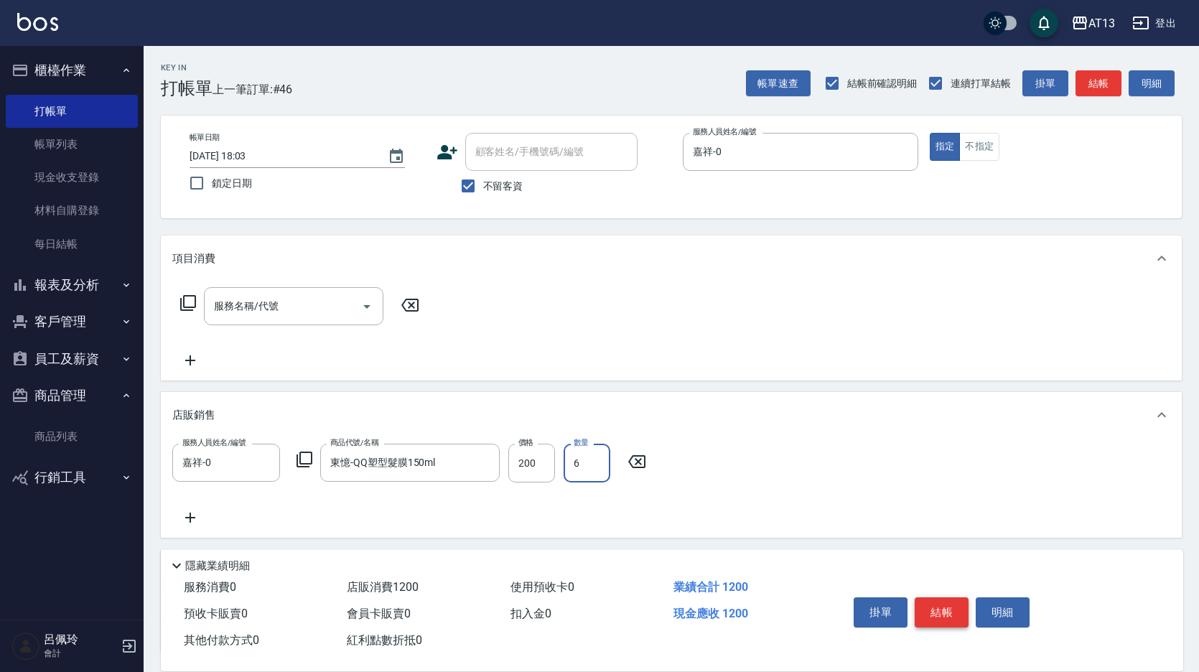
click at [940, 605] on button "結帳" at bounding box center [942, 612] width 54 height 30
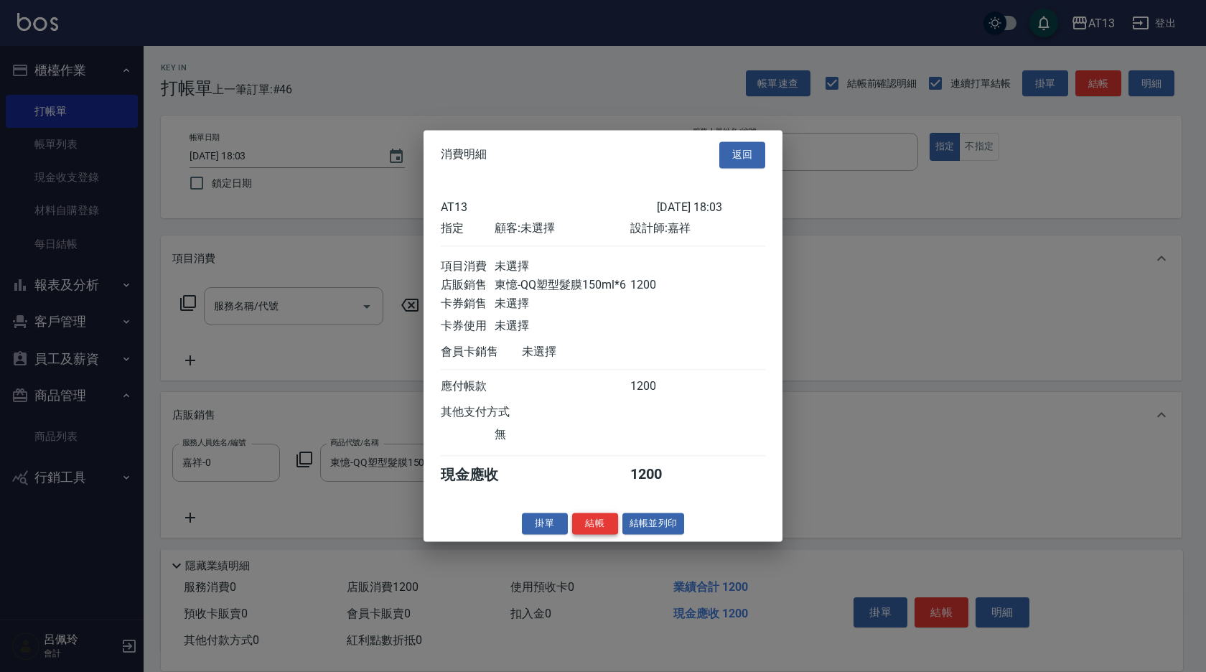
click at [591, 534] on button "結帳" at bounding box center [595, 524] width 46 height 22
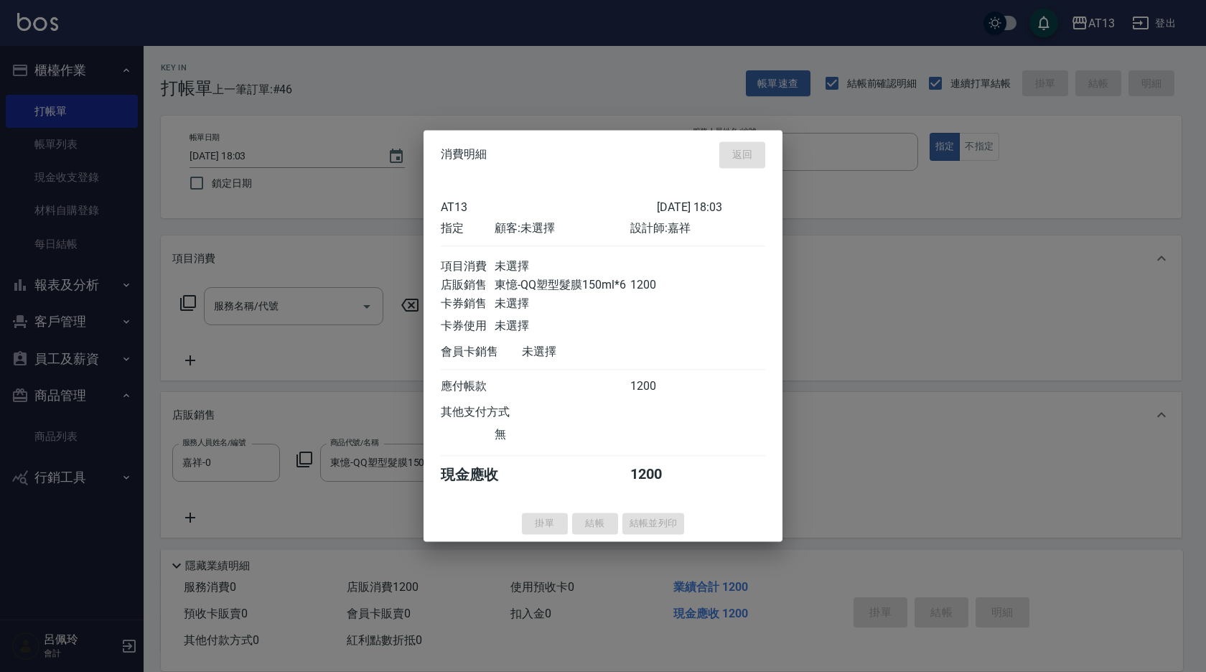
type input "[DATE] 18:05"
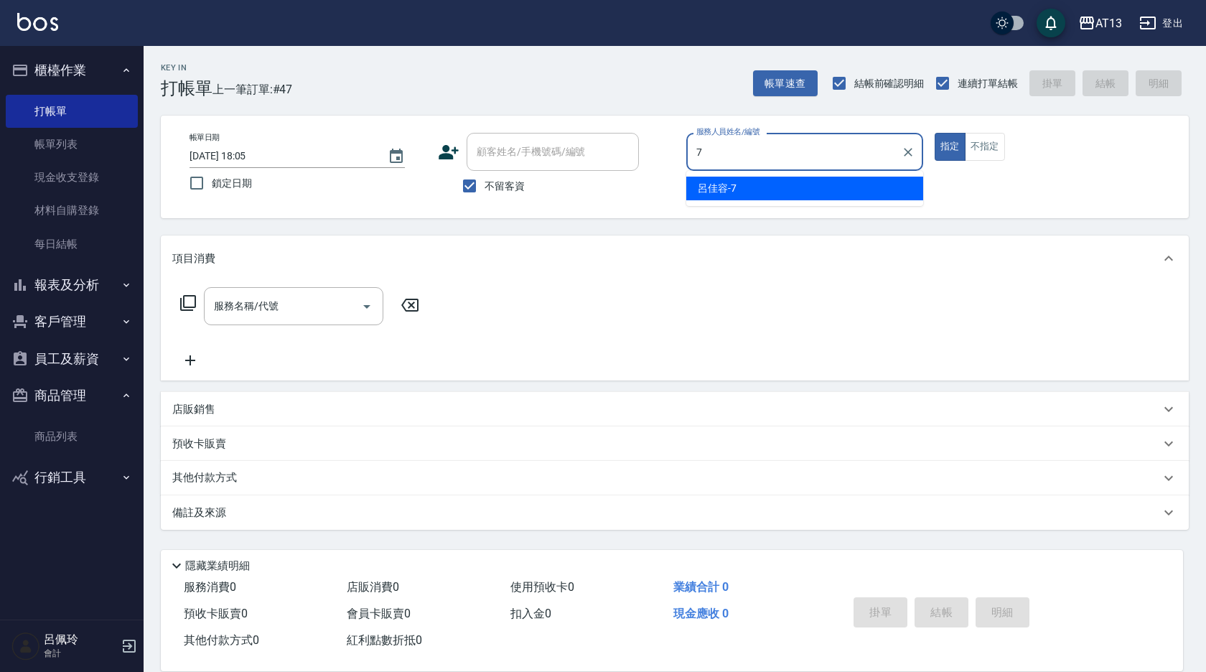
click at [799, 192] on div "[PERSON_NAME]-7" at bounding box center [804, 189] width 237 height 24
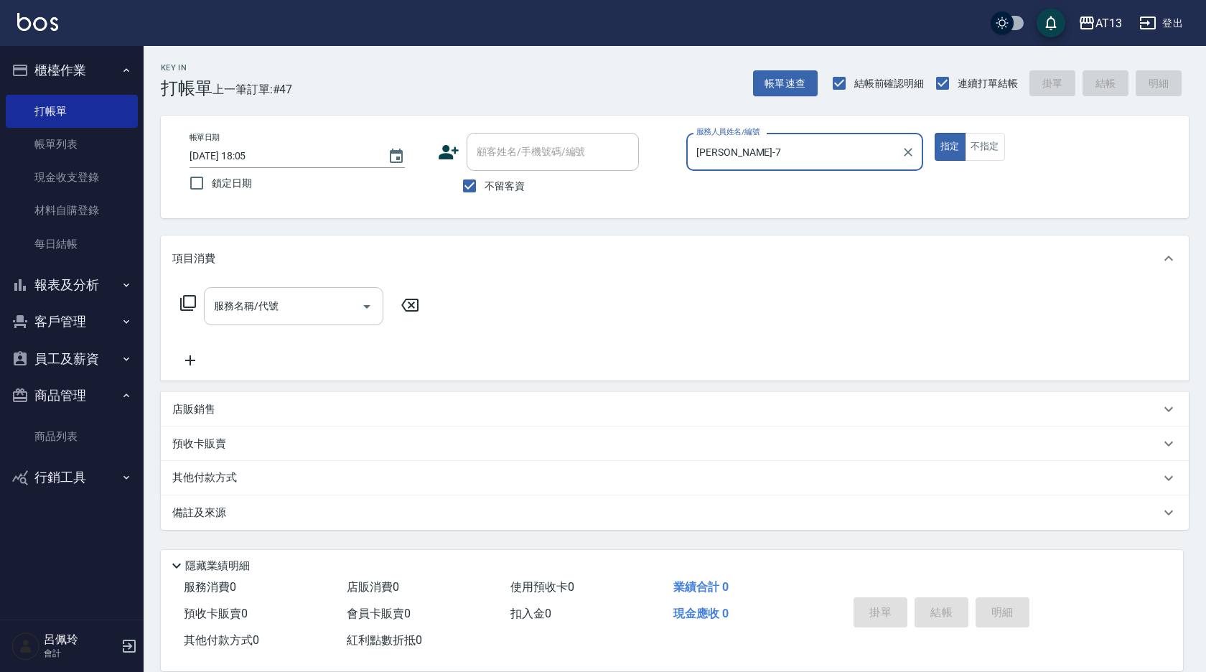
type input "[PERSON_NAME]-7"
click at [273, 298] on input "服務名稱/代號" at bounding box center [282, 306] width 145 height 25
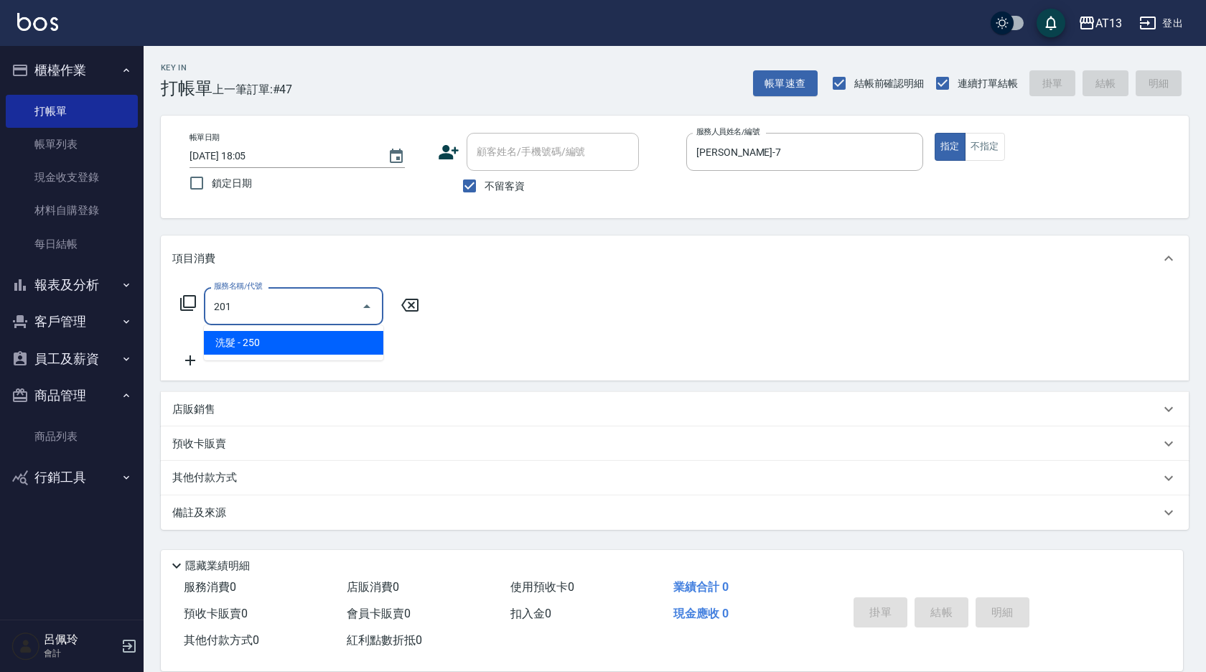
type input "洗髮(201)"
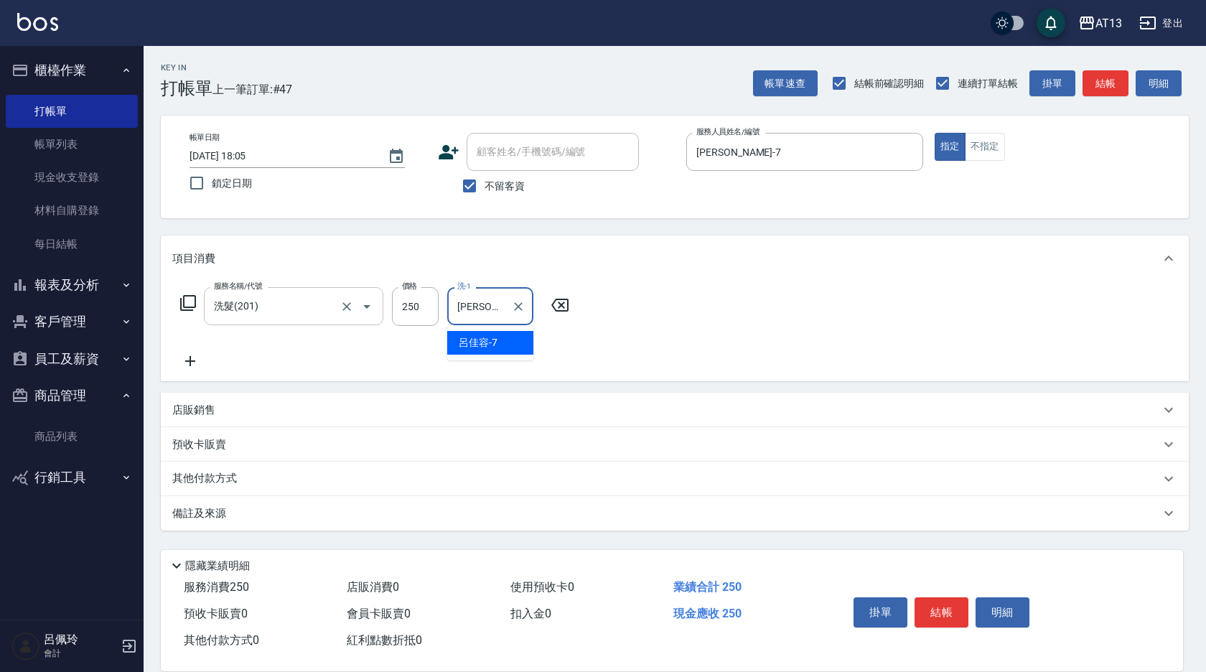
type input "[PERSON_NAME]-7"
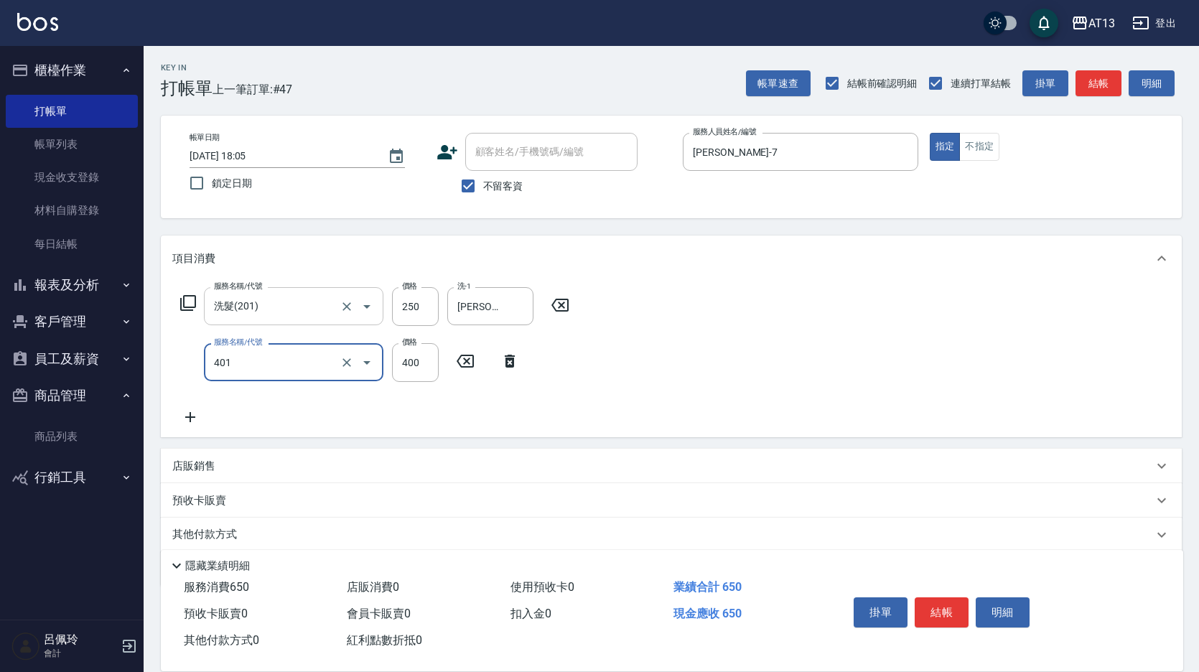
type input "剪髮(401)"
type input "300"
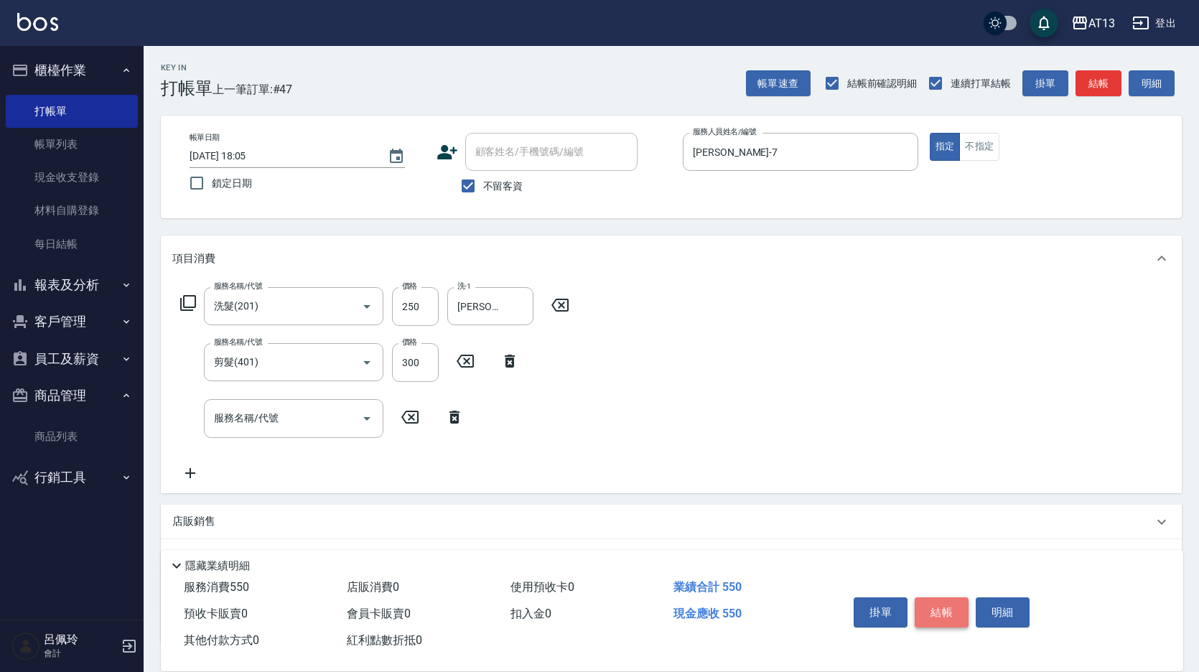
click at [941, 607] on button "結帳" at bounding box center [942, 612] width 54 height 30
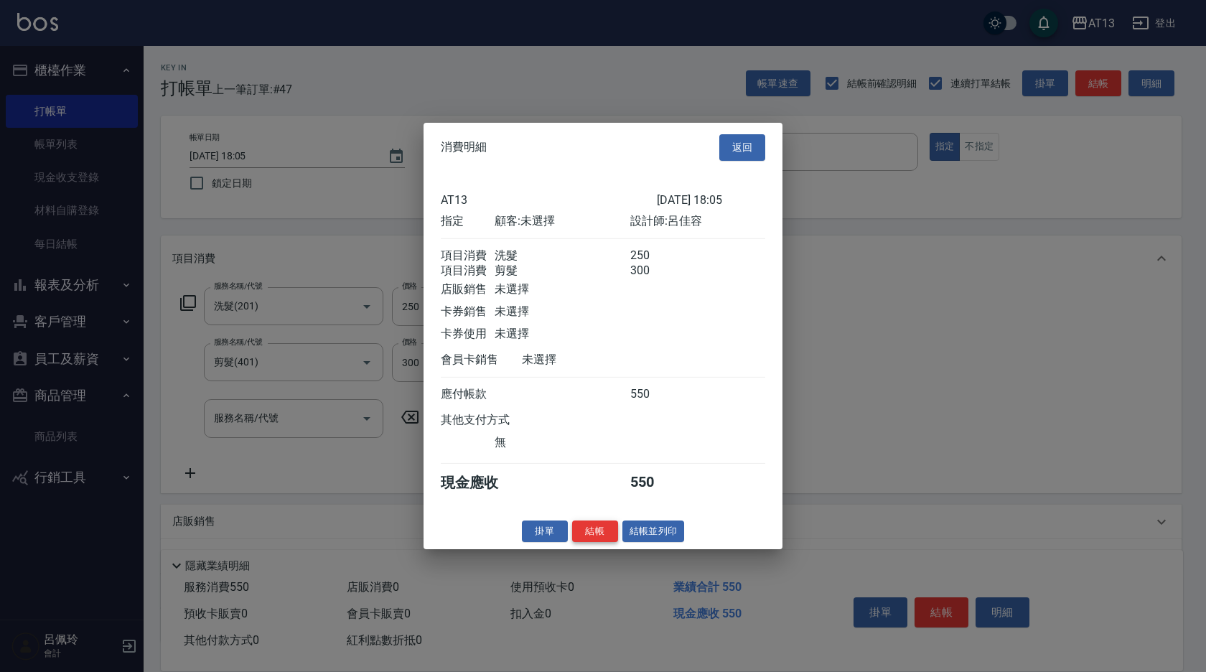
click at [601, 534] on button "結帳" at bounding box center [595, 531] width 46 height 22
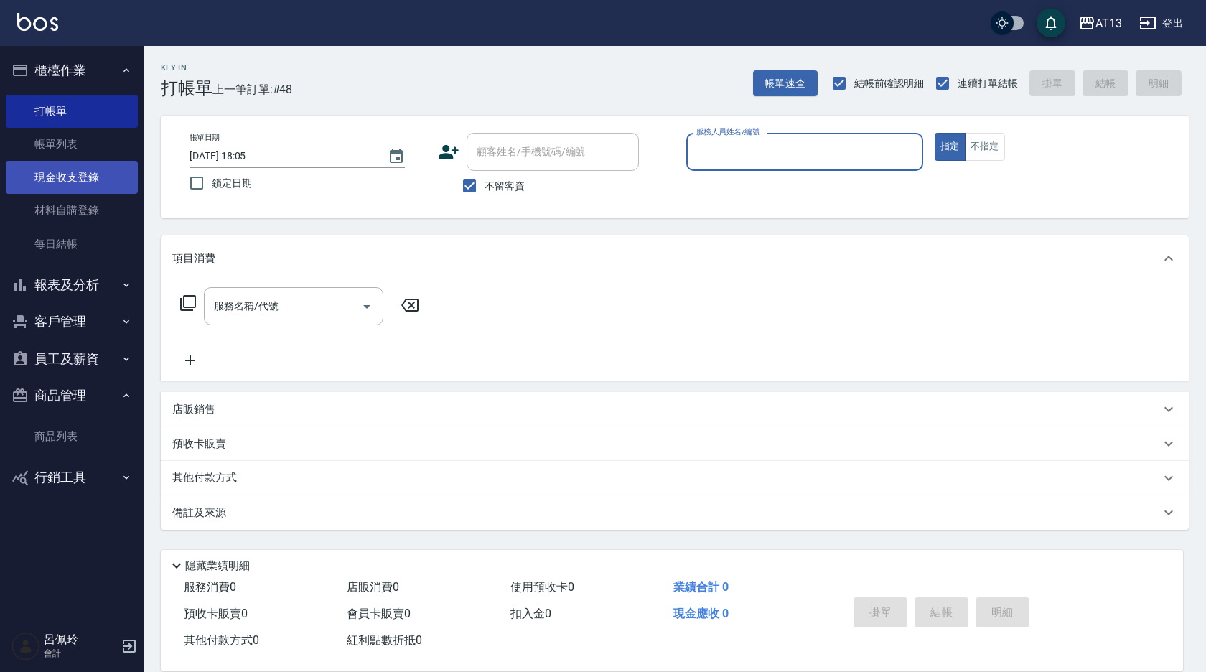
click at [82, 179] on link "現金收支登錄" at bounding box center [72, 177] width 132 height 33
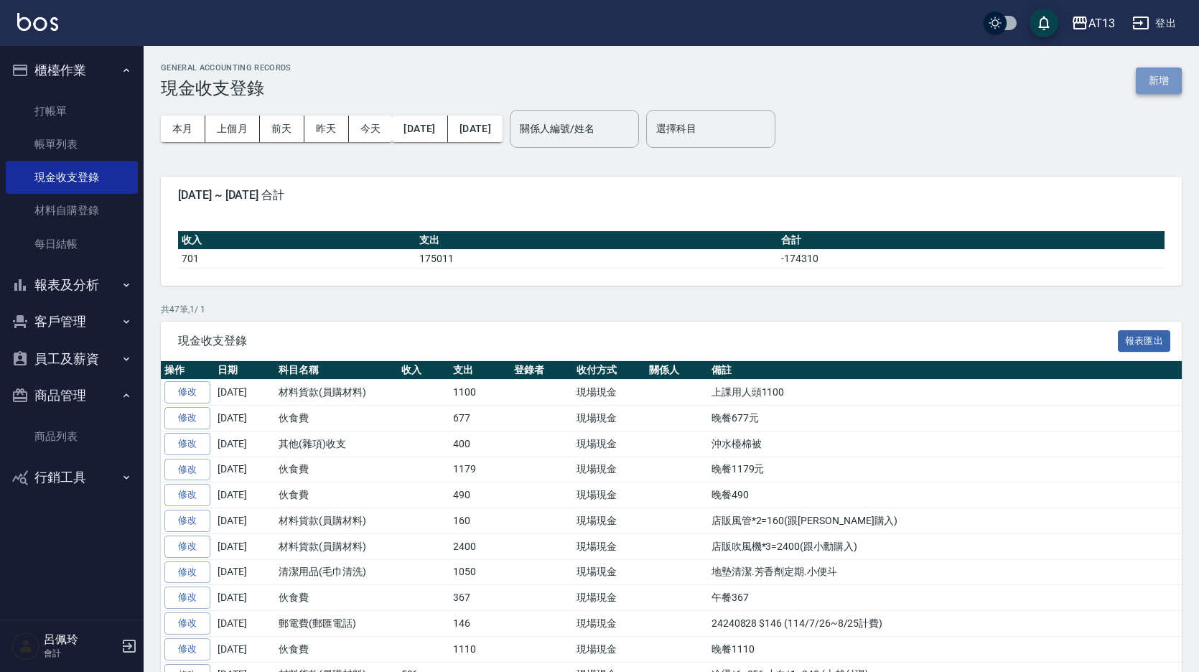
click at [1148, 78] on button "新增" at bounding box center [1159, 80] width 46 height 27
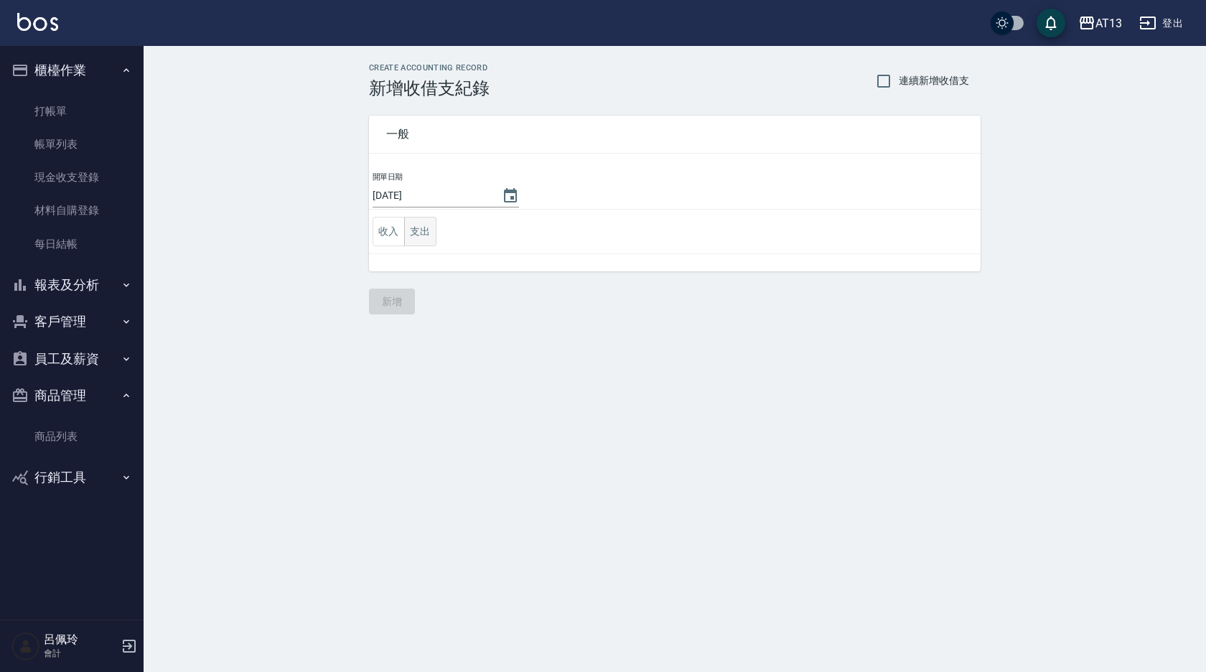
click at [431, 224] on button "支出" at bounding box center [420, 231] width 32 height 29
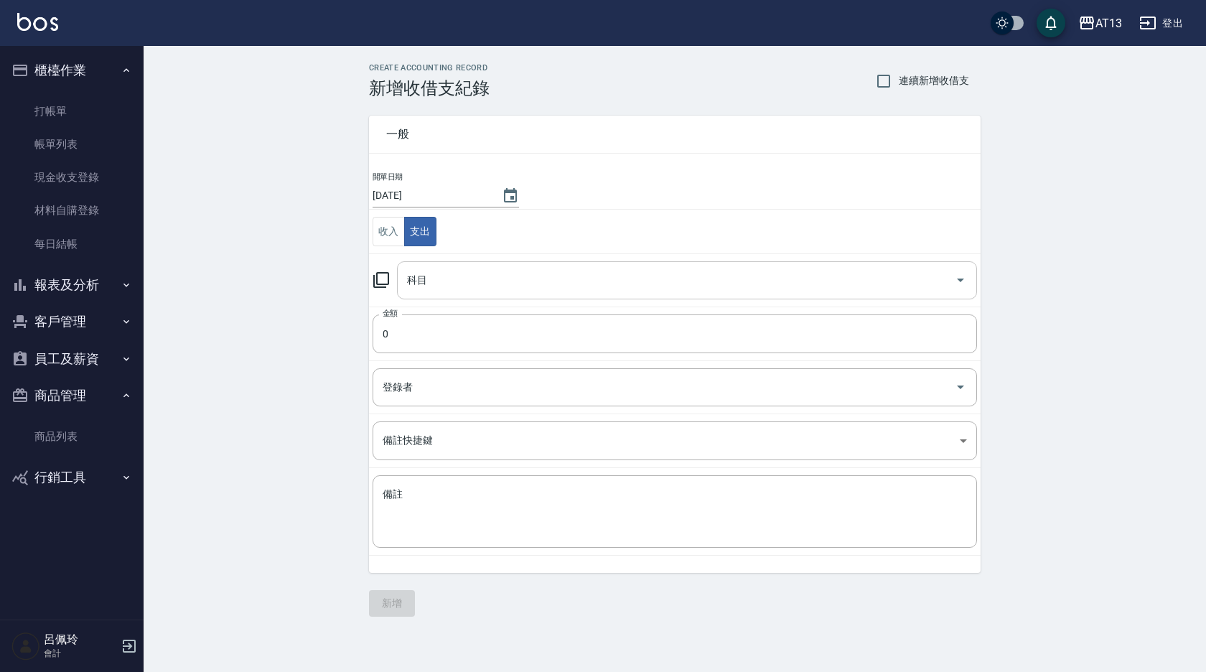
click at [956, 272] on icon "Open" at bounding box center [960, 279] width 17 height 17
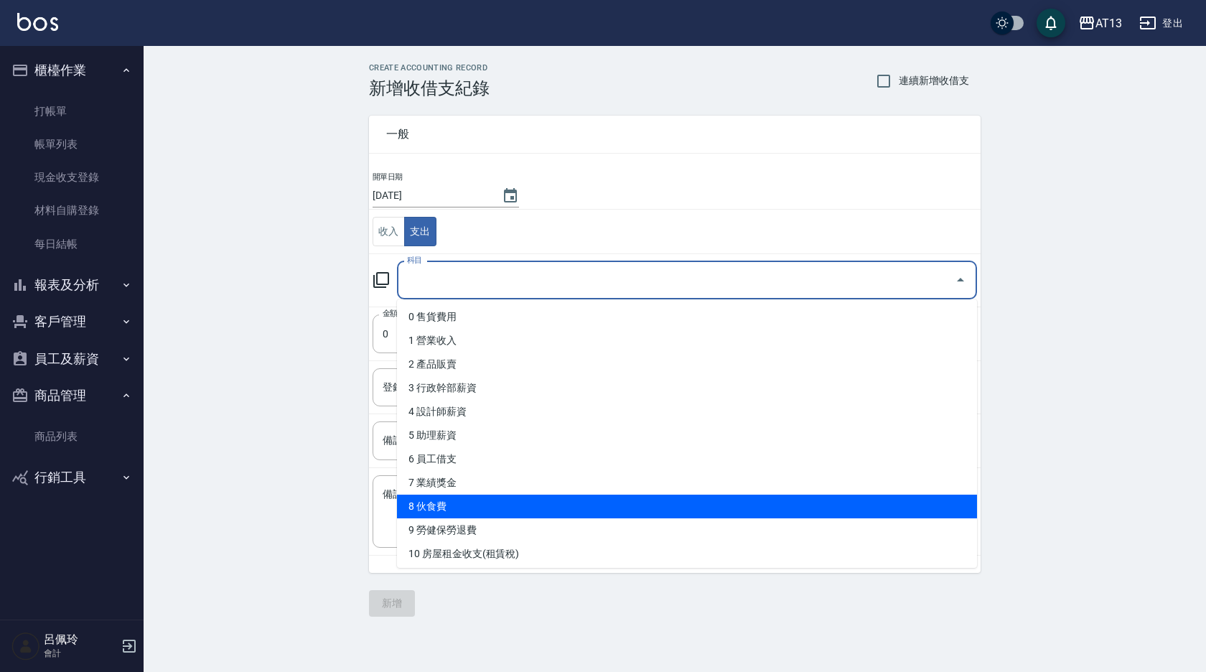
click at [630, 505] on li "8 伙食費" at bounding box center [687, 507] width 580 height 24
type input "8 伙食費"
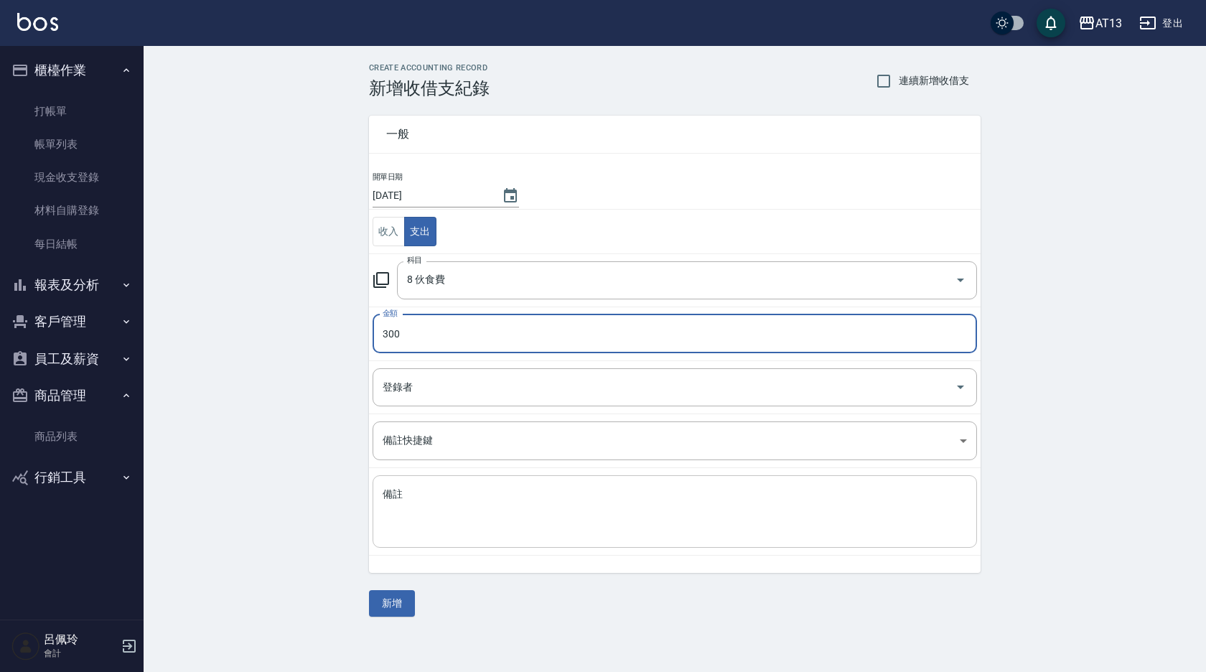
type input "300"
click at [627, 493] on textarea "備註" at bounding box center [675, 512] width 584 height 49
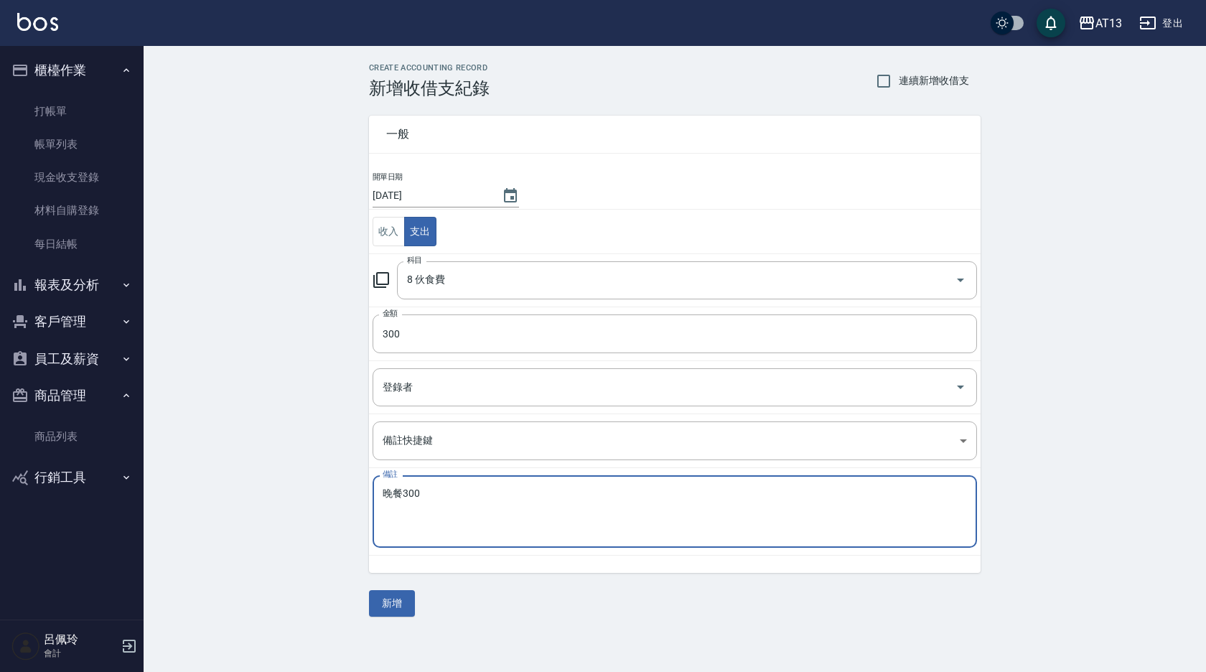
drag, startPoint x: 577, startPoint y: 504, endPoint x: 524, endPoint y: 546, distance: 67.5
click at [577, 505] on textarea "晚餐300" at bounding box center [675, 512] width 584 height 49
type textarea "晚餐300"
click at [403, 606] on button "新增" at bounding box center [392, 603] width 46 height 27
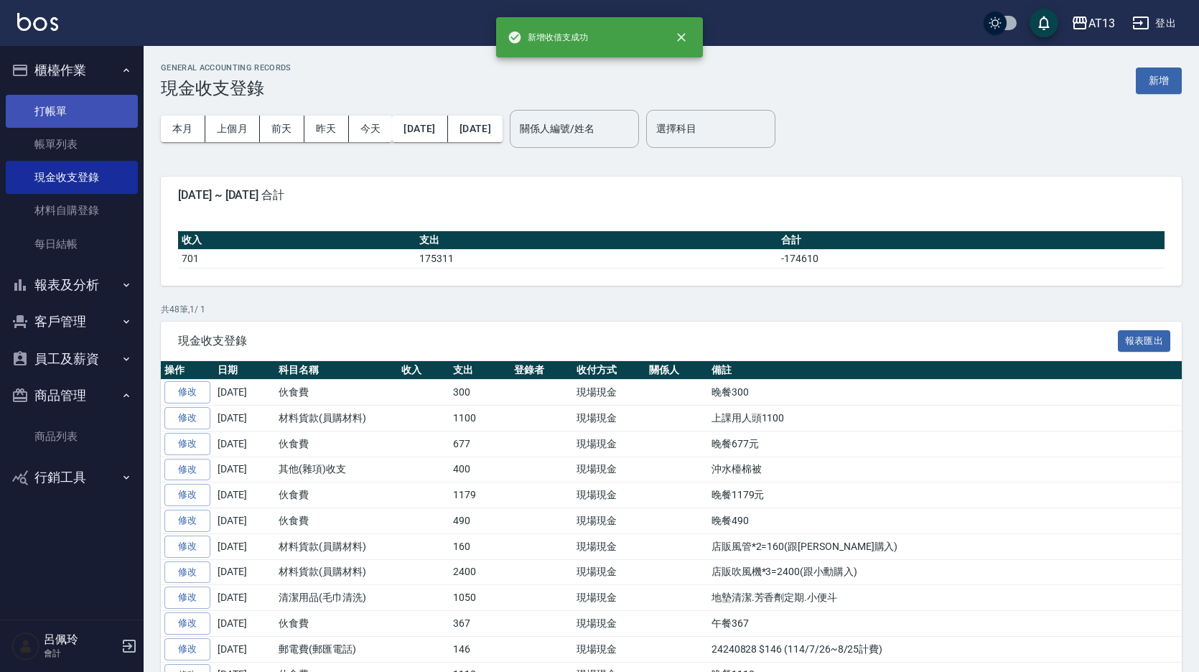
click at [57, 113] on link "打帳單" at bounding box center [72, 111] width 132 height 33
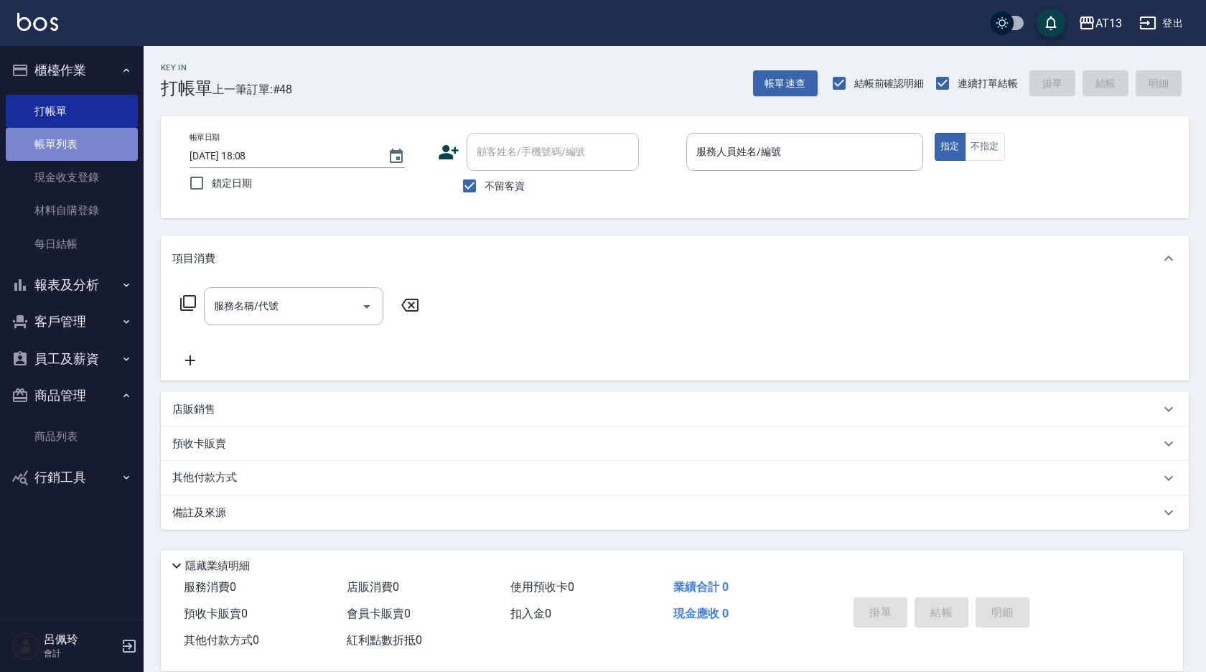
click at [36, 141] on link "帳單列表" at bounding box center [72, 144] width 132 height 33
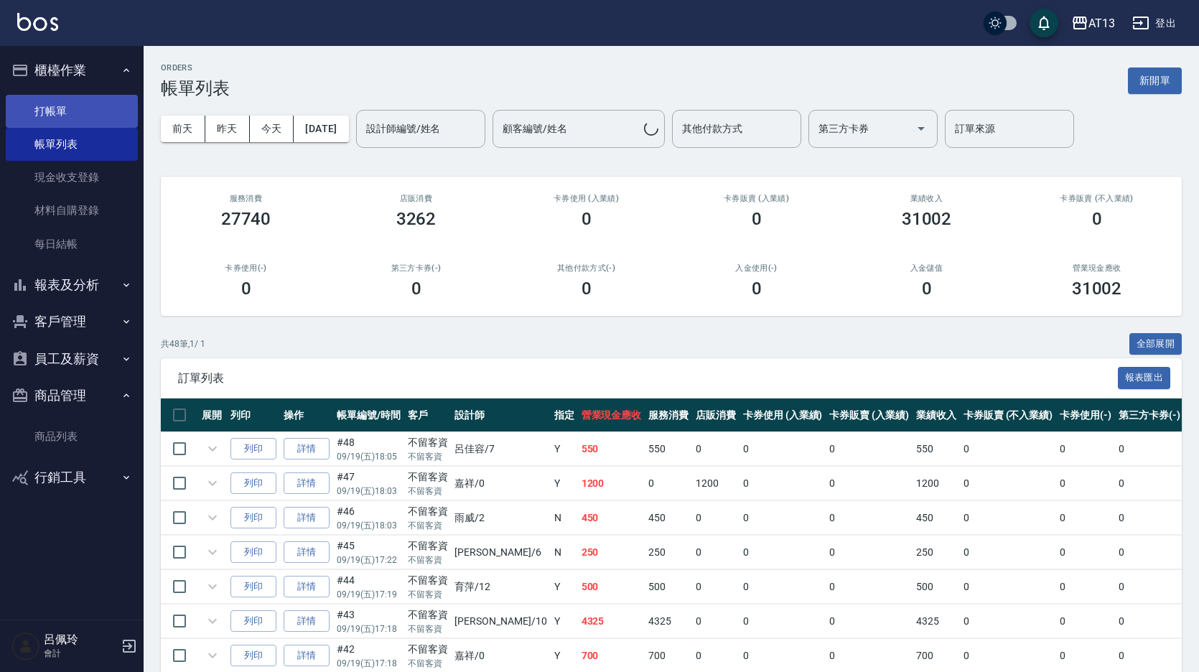
click at [65, 107] on link "打帳單" at bounding box center [72, 111] width 132 height 33
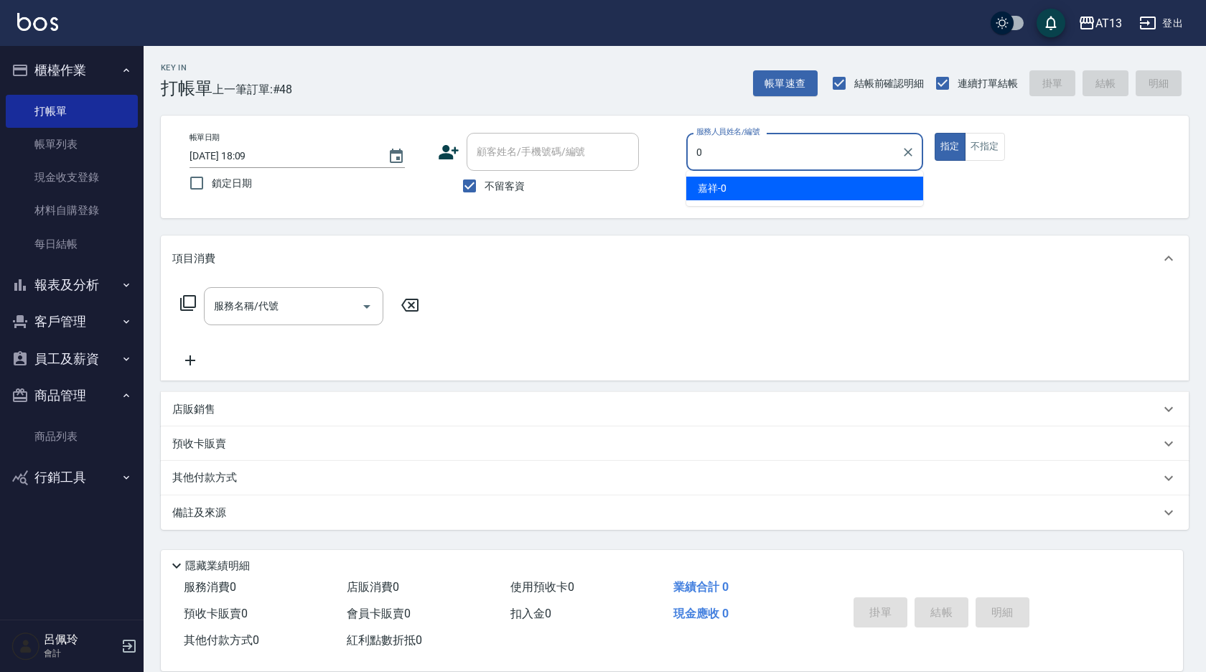
drag, startPoint x: 829, startPoint y: 181, endPoint x: 849, endPoint y: 177, distance: 20.4
click at [845, 178] on div "嘉祥 -0" at bounding box center [804, 189] width 237 height 24
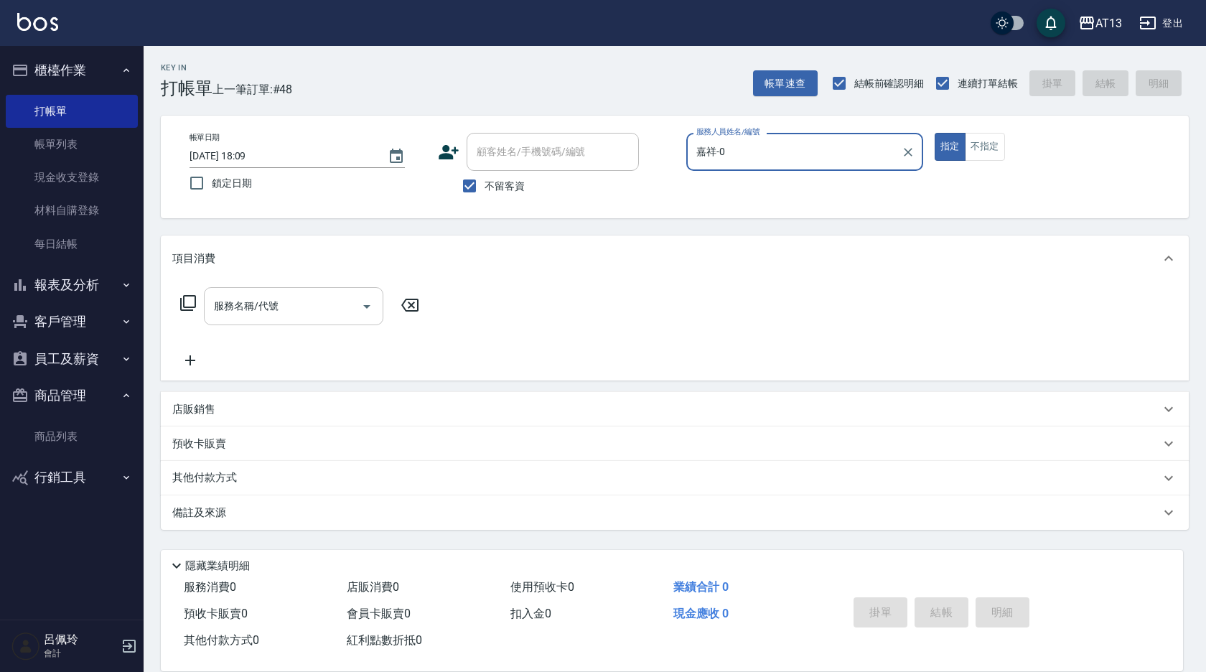
type input "嘉祥-0"
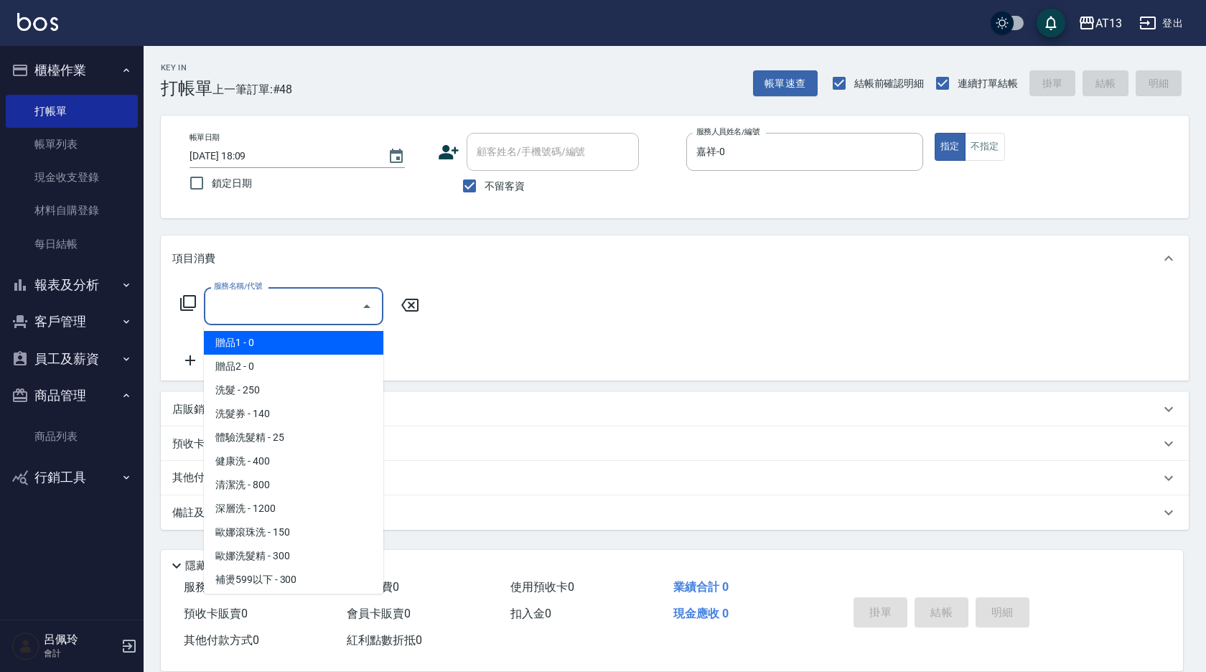
click at [286, 309] on input "服務名稱/代號" at bounding box center [282, 306] width 145 height 25
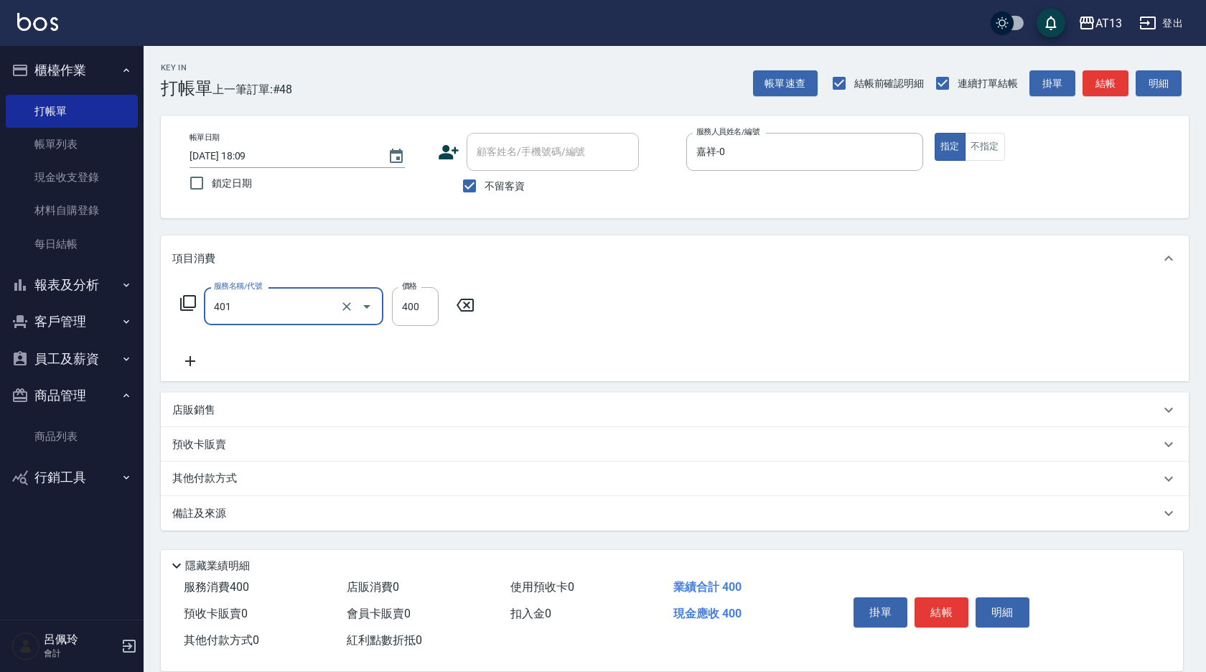
type input "剪髮(401)"
type input "200"
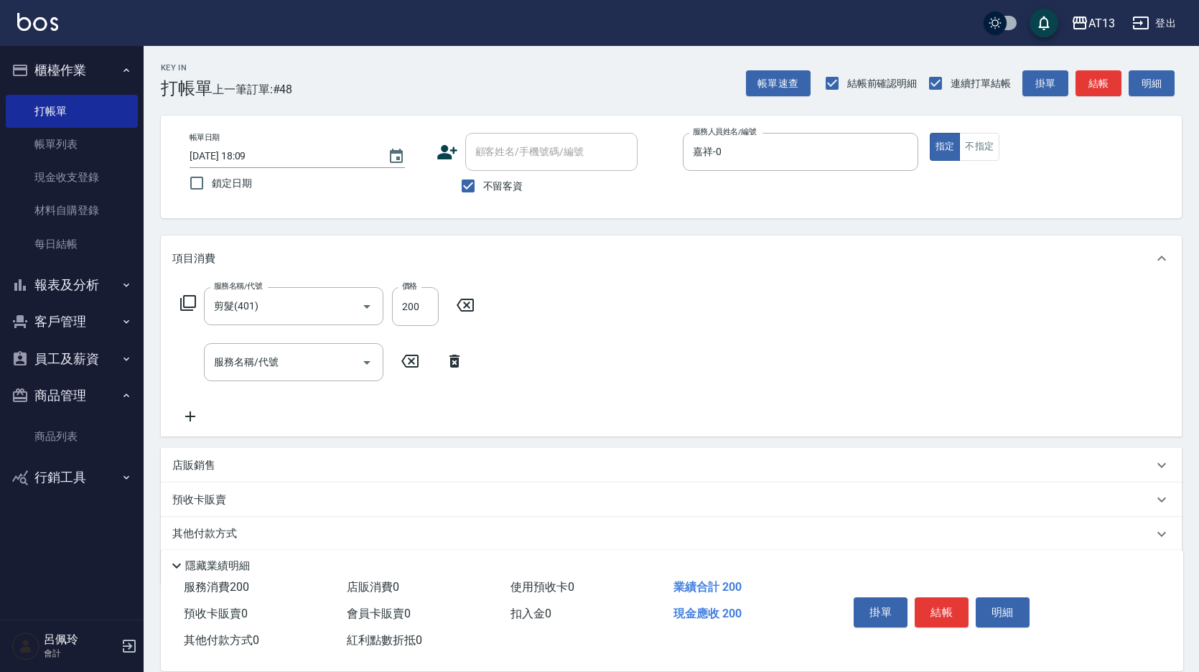
click at [890, 376] on div "服務名稱/代號 剪髮(401) 服務名稱/代號 價格 200 價格 服務名稱/代號 服務名稱/代號" at bounding box center [671, 358] width 1021 height 155
click at [935, 598] on button "結帳" at bounding box center [942, 612] width 54 height 30
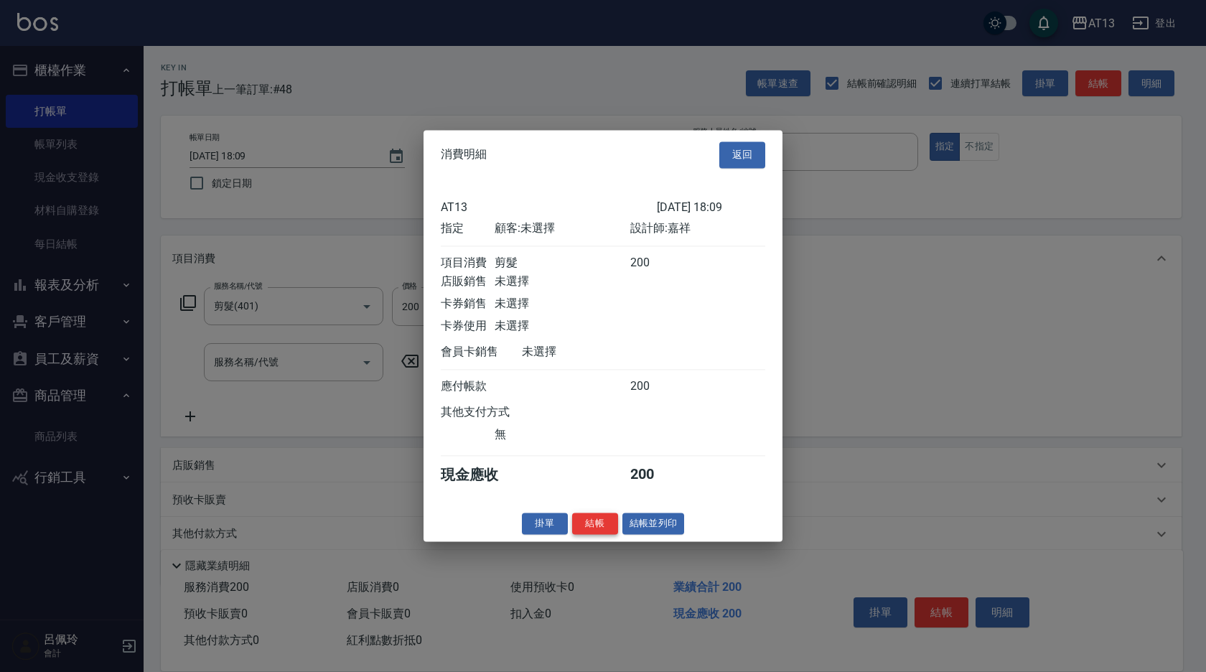
click at [598, 531] on button "結帳" at bounding box center [595, 524] width 46 height 22
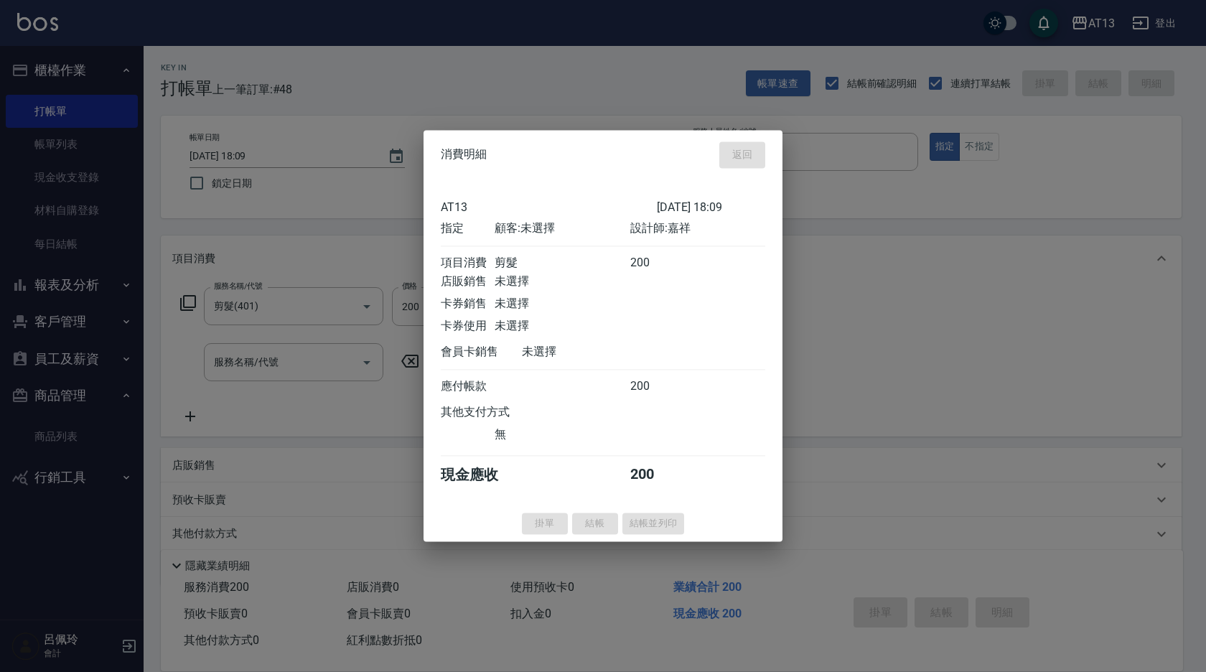
type input "[DATE] 18:11"
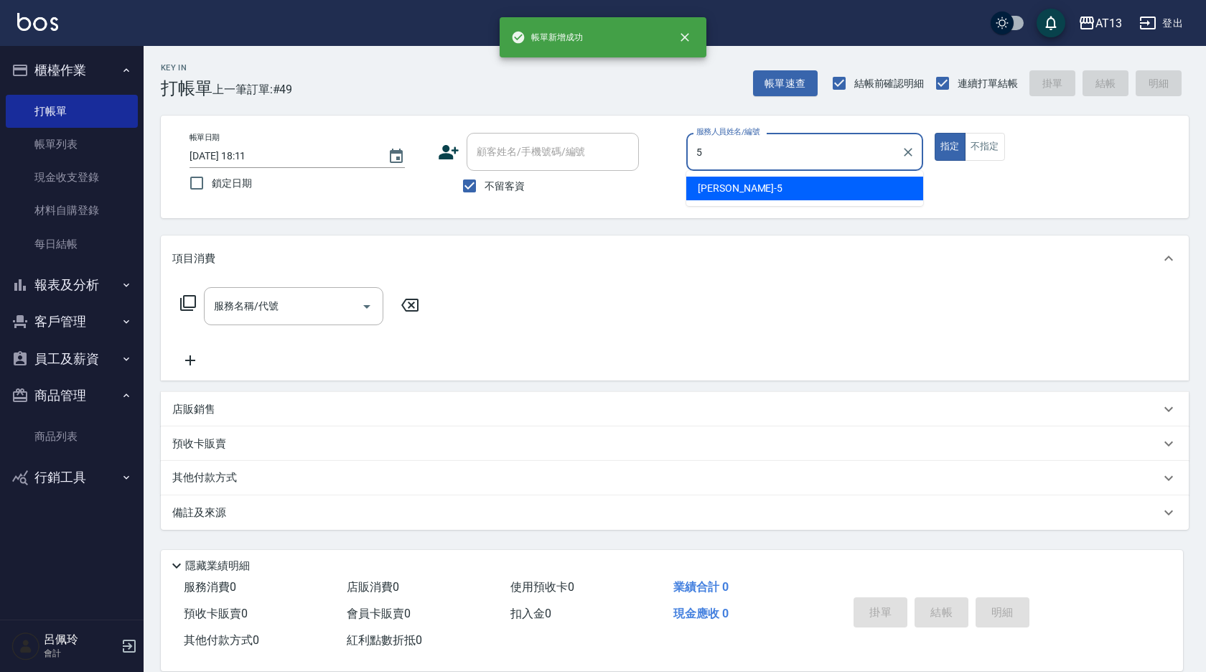
click at [712, 180] on div "[PERSON_NAME] -5" at bounding box center [804, 189] width 237 height 24
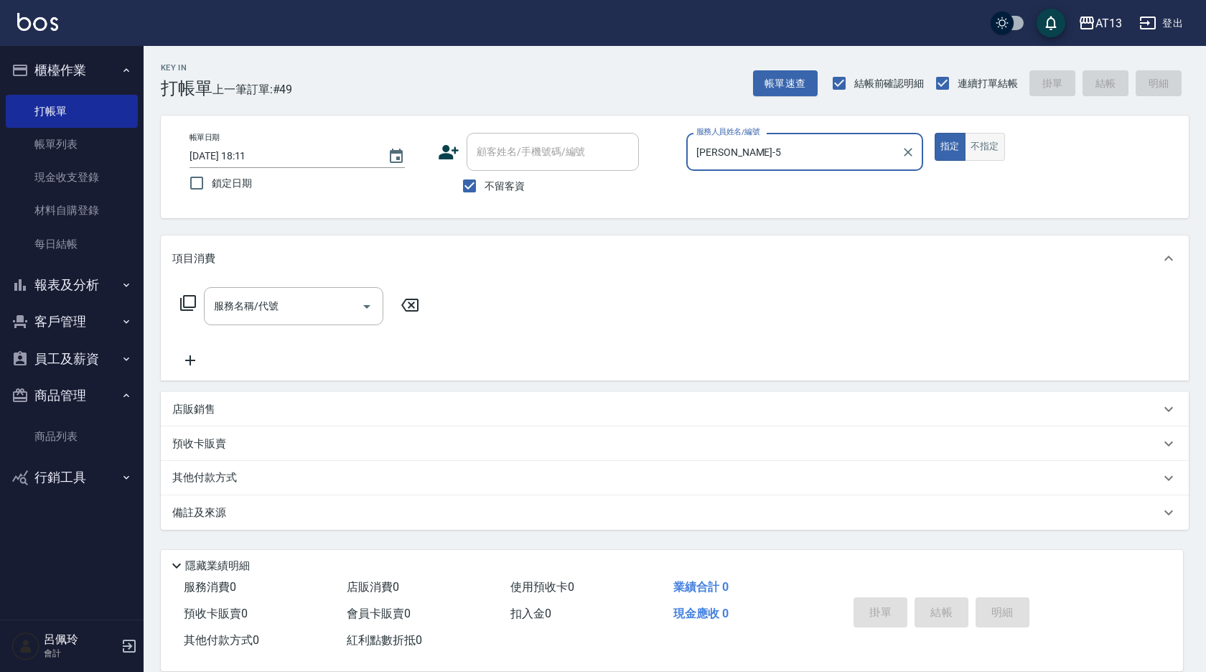
type input "[PERSON_NAME]-5"
click at [982, 146] on button "不指定" at bounding box center [985, 147] width 40 height 28
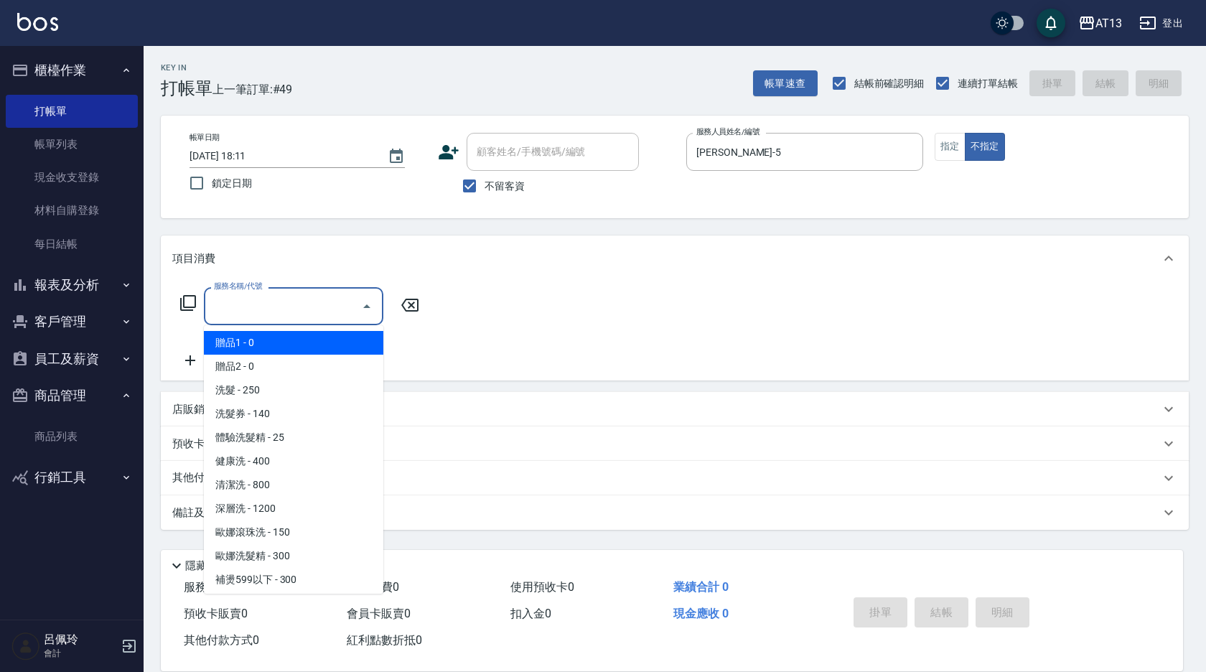
click at [317, 299] on input "服務名稱/代號" at bounding box center [282, 306] width 145 height 25
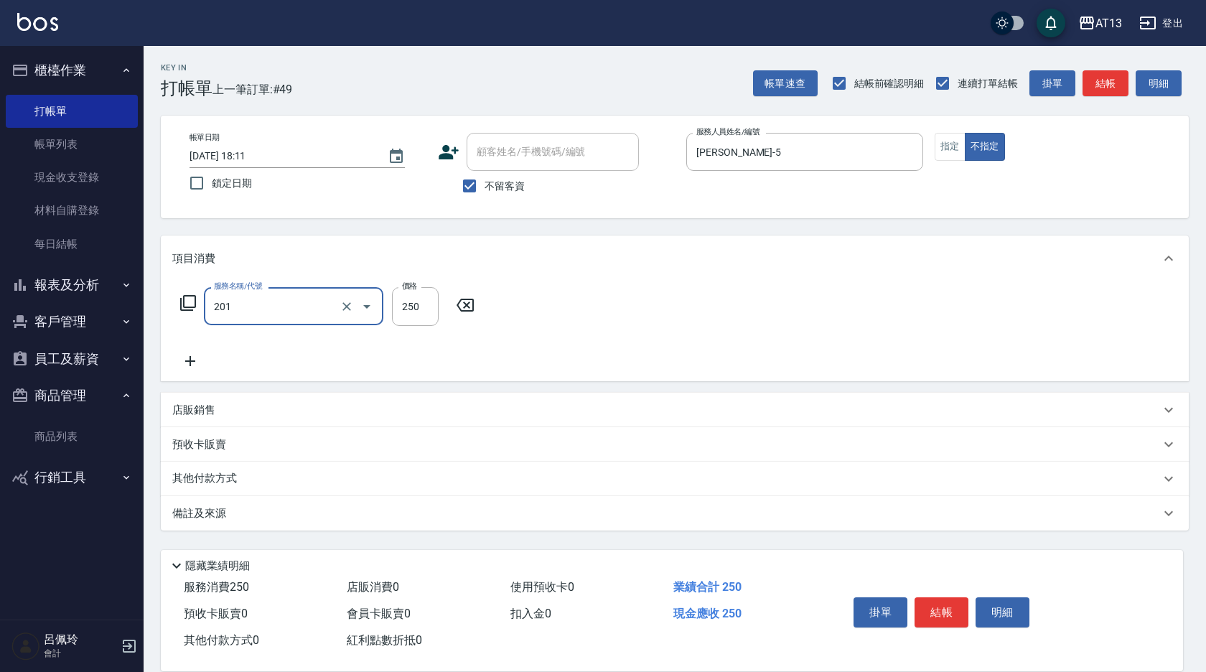
type input "洗髮(201)"
type input "[PERSON_NAME]-5"
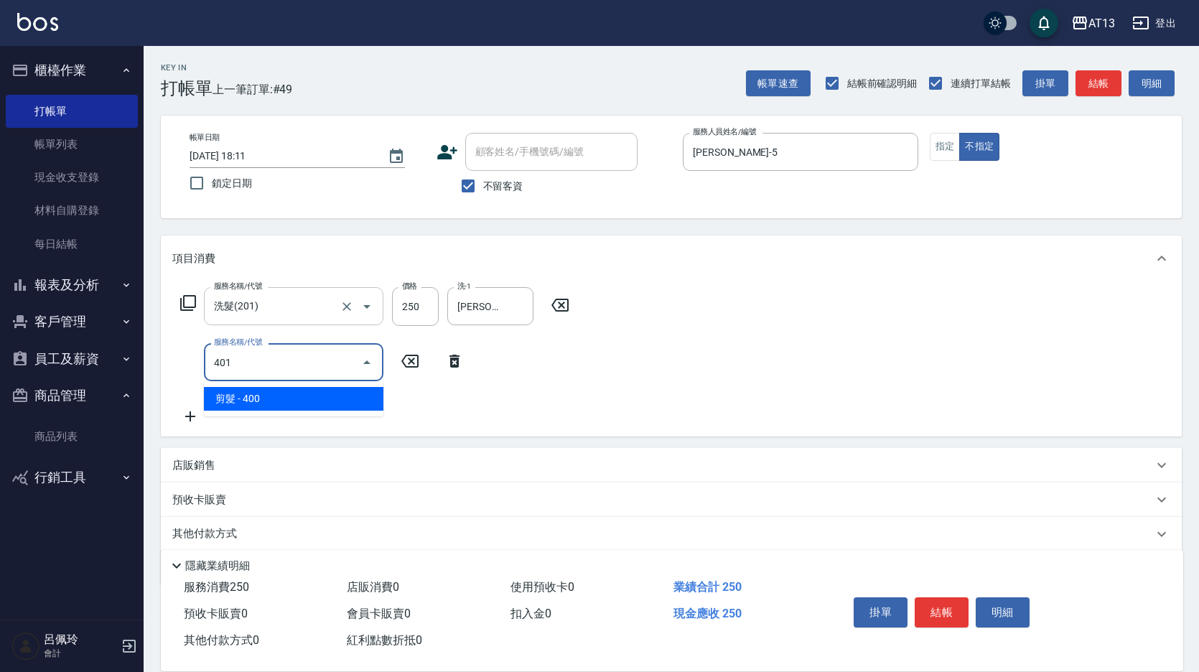
type input "剪髮(401)"
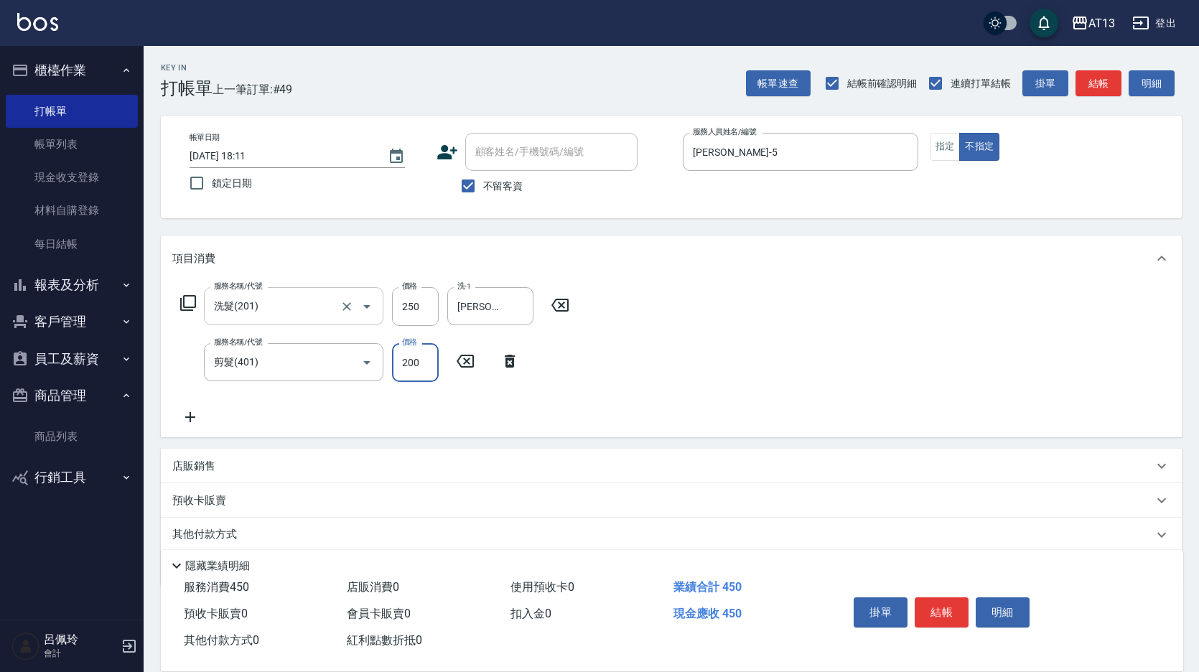
type input "200"
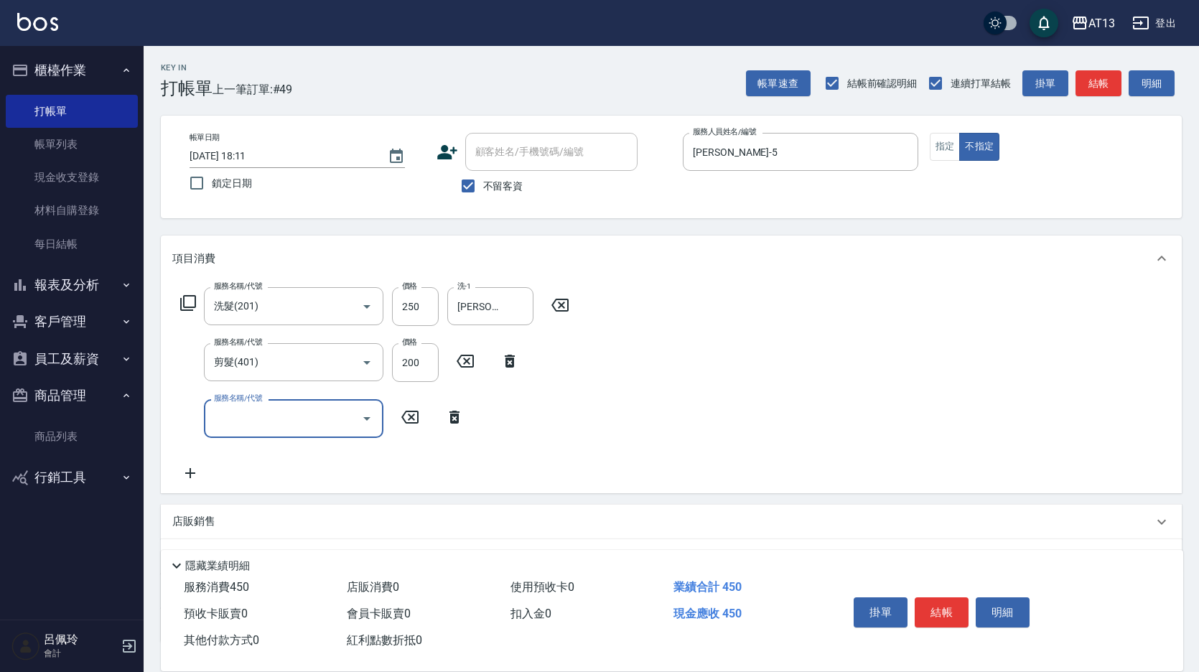
click at [722, 325] on div "服務名稱/代號 洗髮(201) 服務名稱/代號 價格 250 價格 洗-1 [PERSON_NAME]-5 洗-1 服務名稱/代號 剪髮(401) 服務名稱/…" at bounding box center [671, 386] width 1021 height 211
click at [944, 599] on button "結帳" at bounding box center [942, 612] width 54 height 30
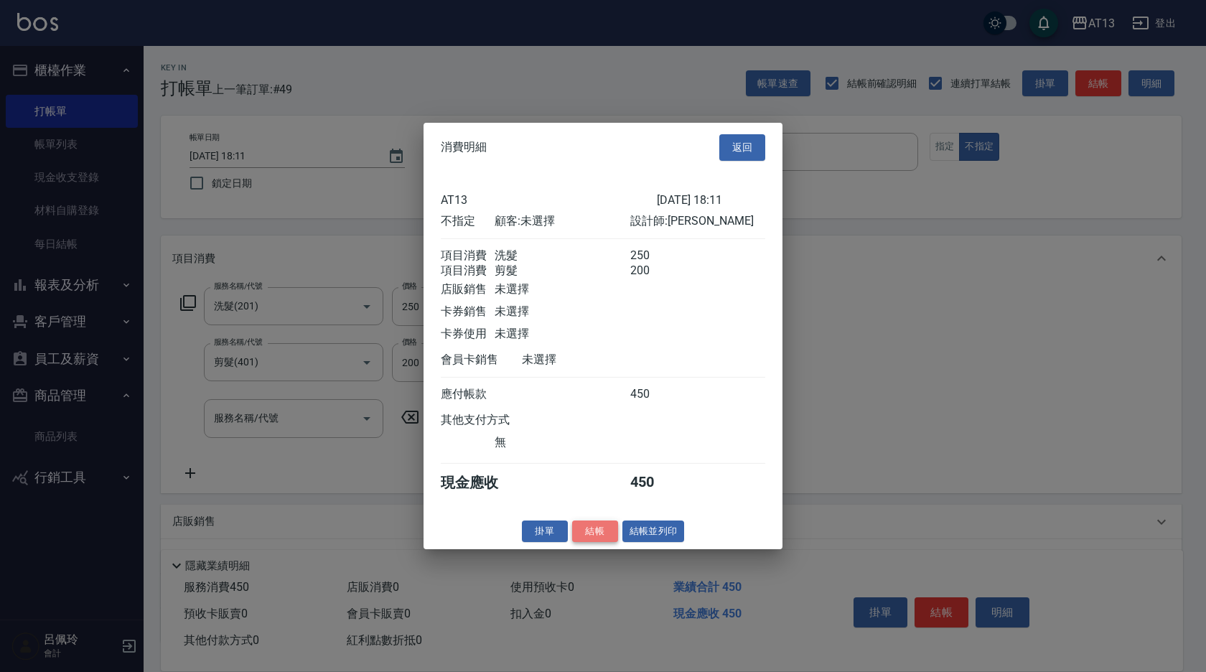
click at [597, 539] on button "結帳" at bounding box center [595, 531] width 46 height 22
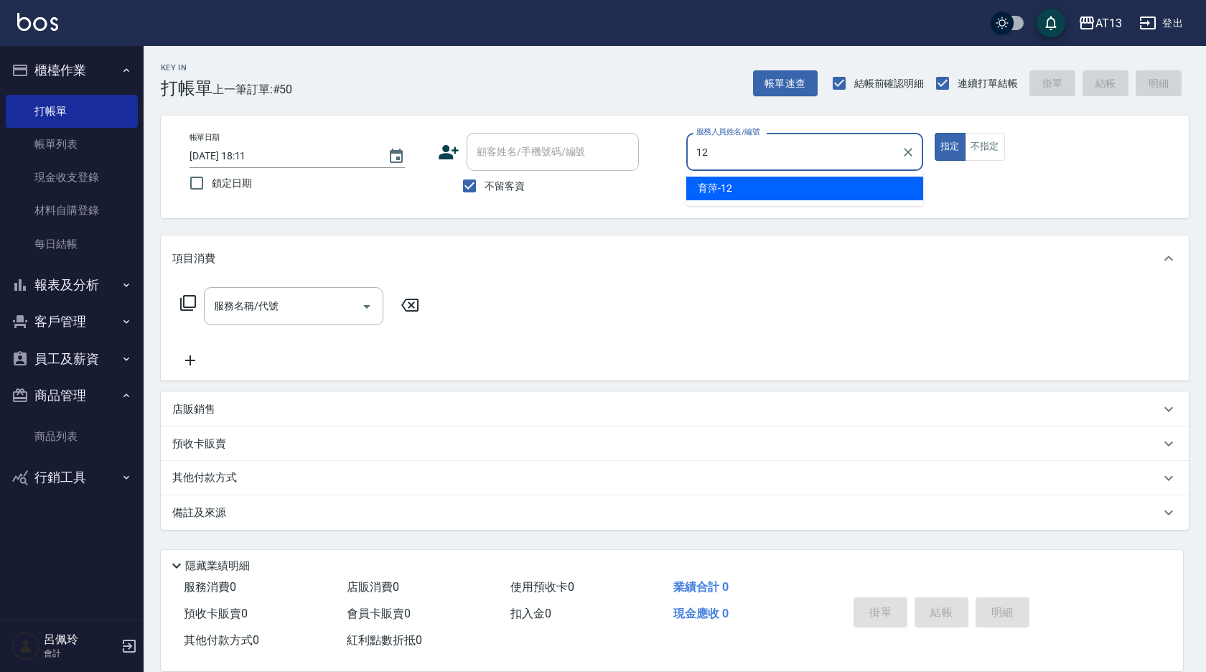
click at [704, 187] on span "育萍 -12" at bounding box center [715, 188] width 34 height 15
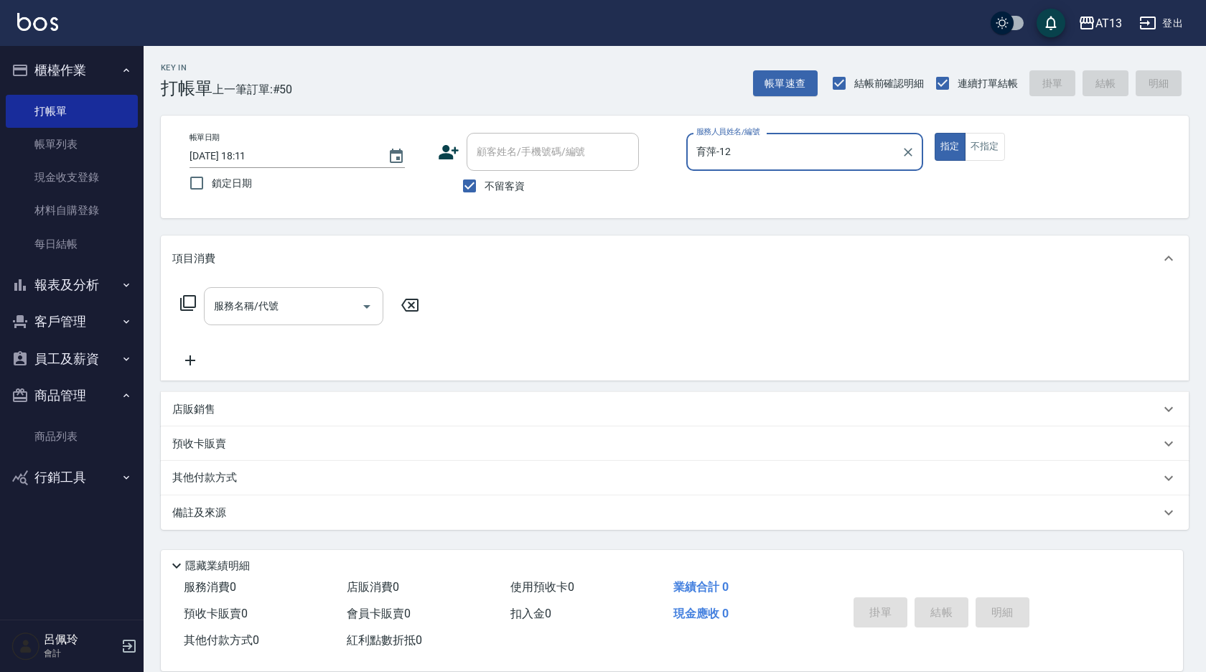
type input "育萍-12"
click at [315, 306] on input "服務名稱/代號" at bounding box center [282, 306] width 145 height 25
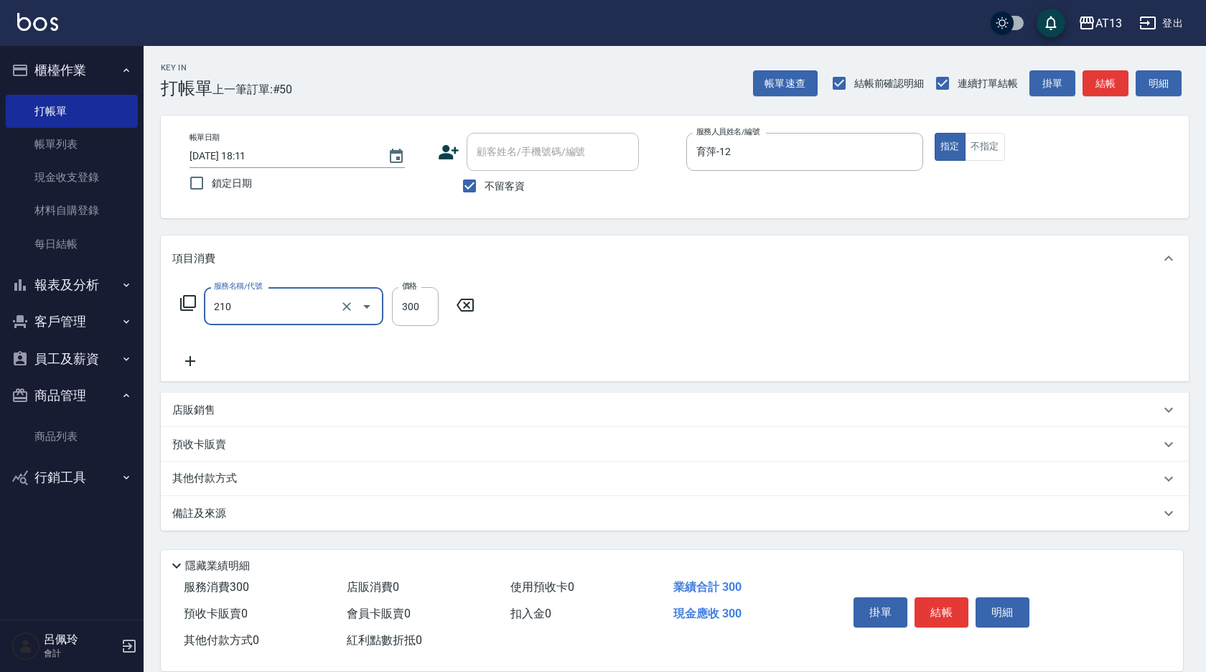
type input "歐娜洗髮精(210)"
type input "[PERSON_NAME]-31"
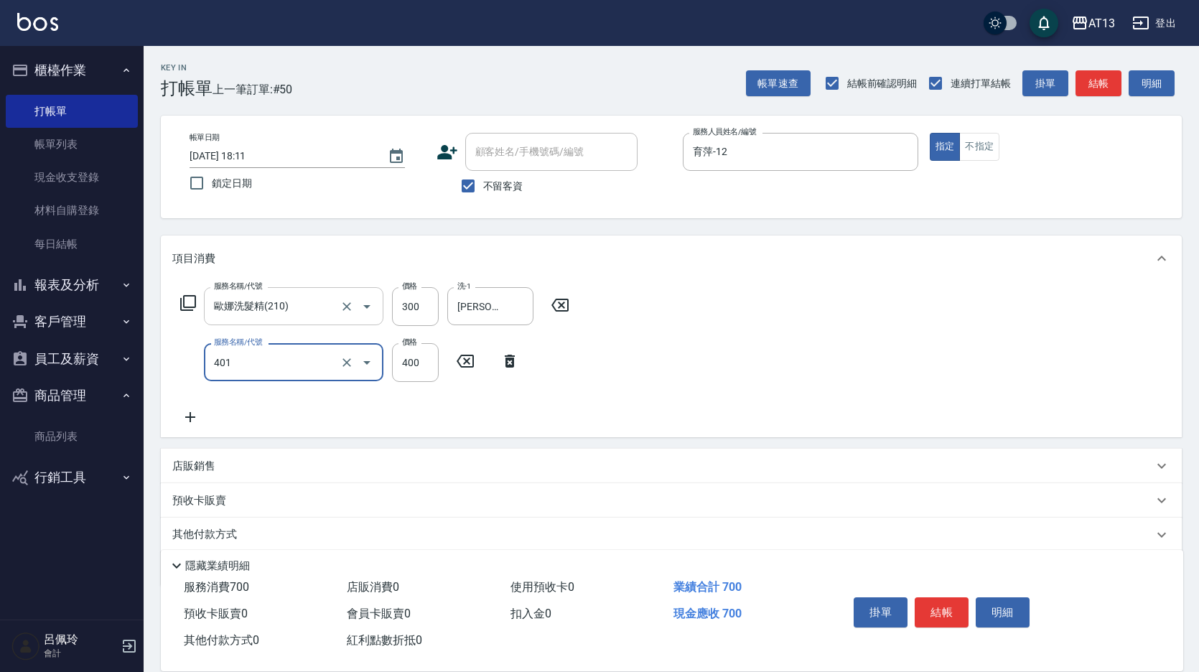
type input "剪髮(401)"
type input "500"
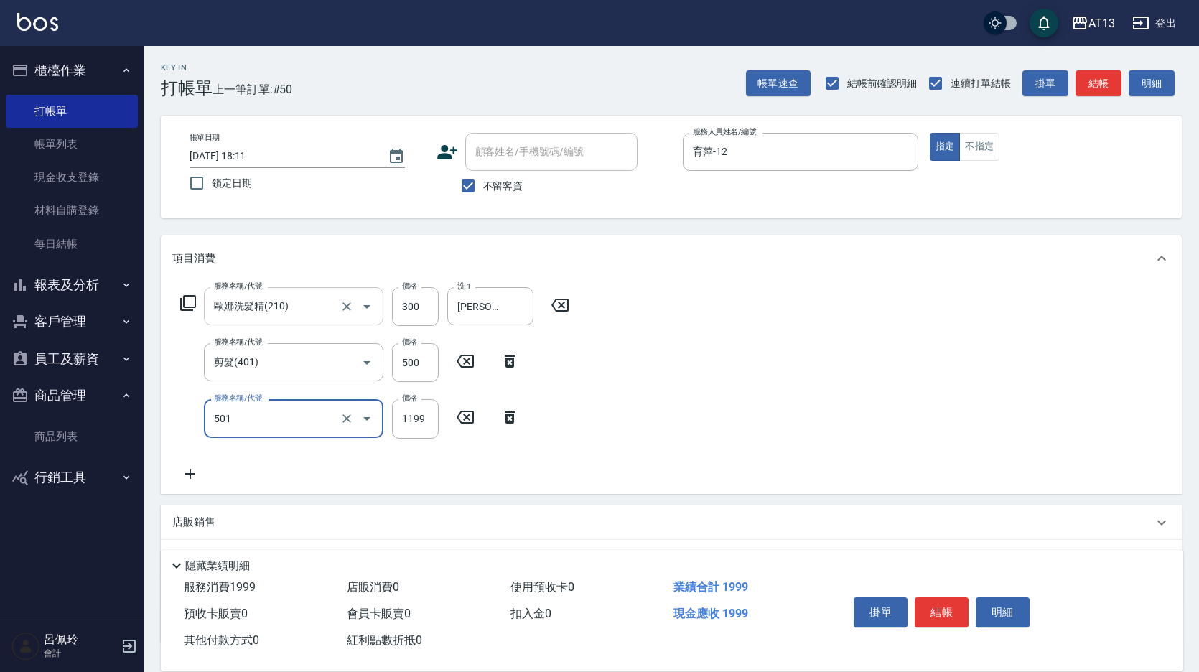
type input "染髮(501)"
type input "2100"
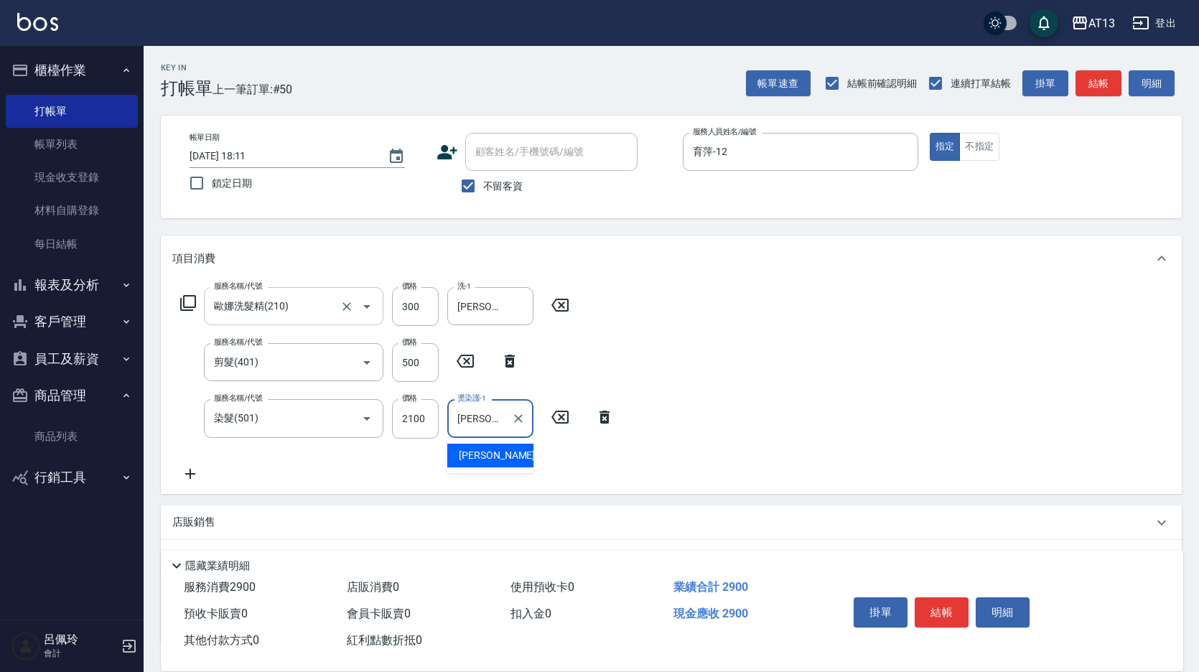
type input "[PERSON_NAME]-31"
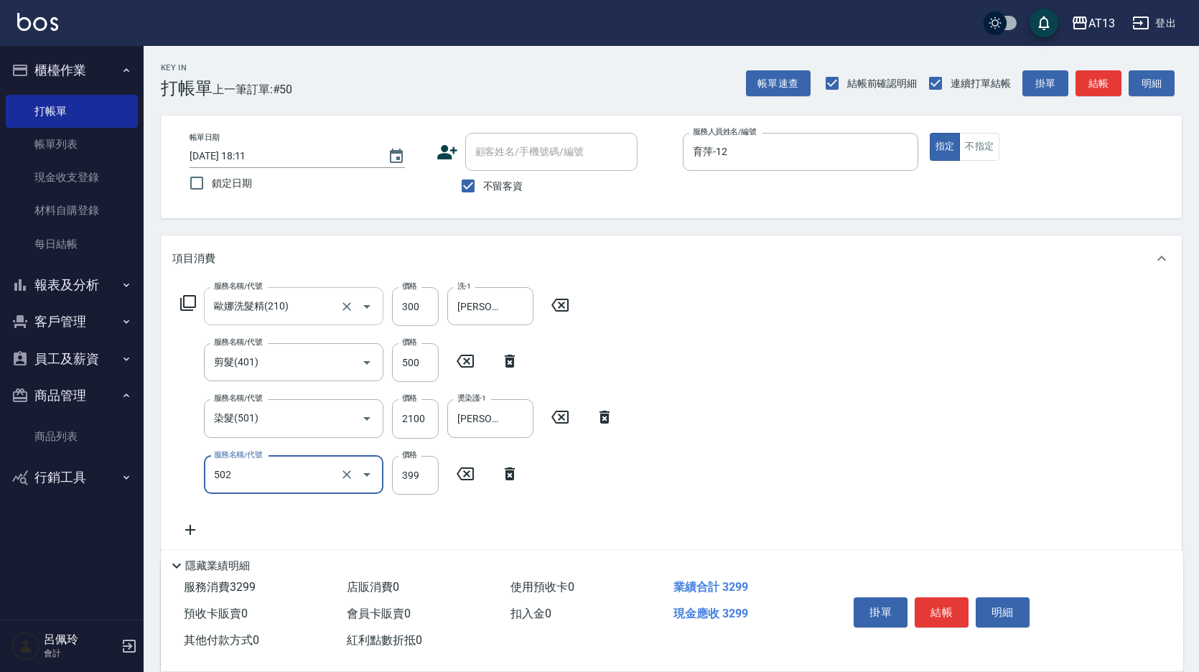
type input "挑染5束399(502)"
type input "1500"
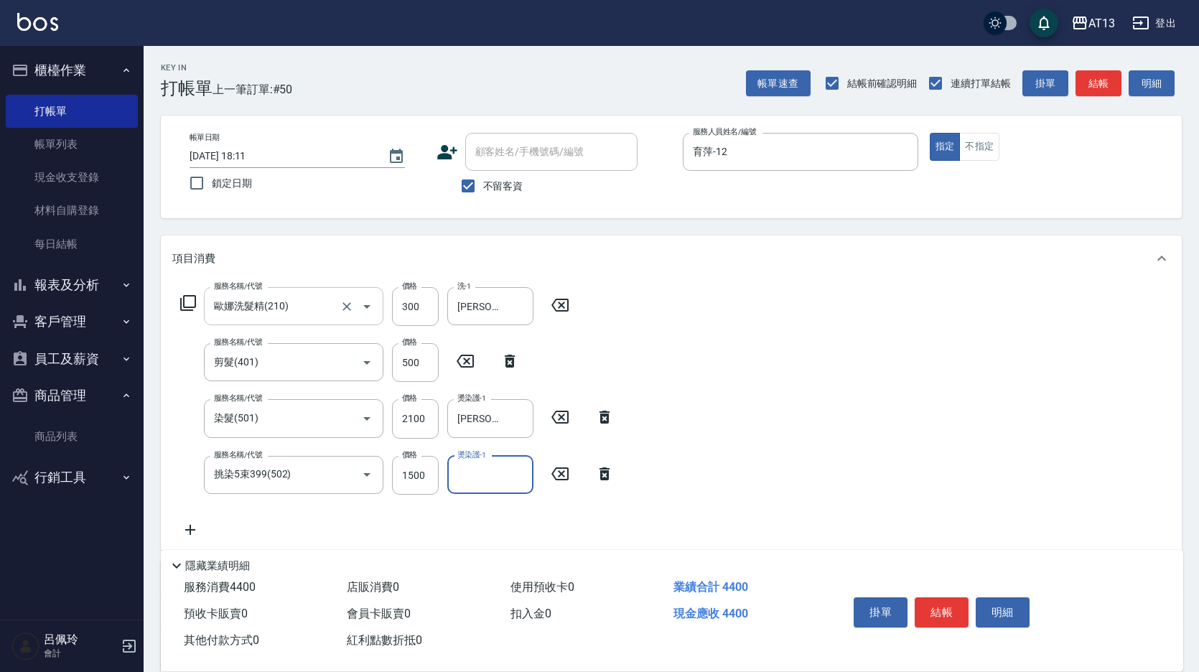
type input "1"
type input "[PERSON_NAME]-31"
click at [933, 615] on button "結帳" at bounding box center [942, 612] width 54 height 30
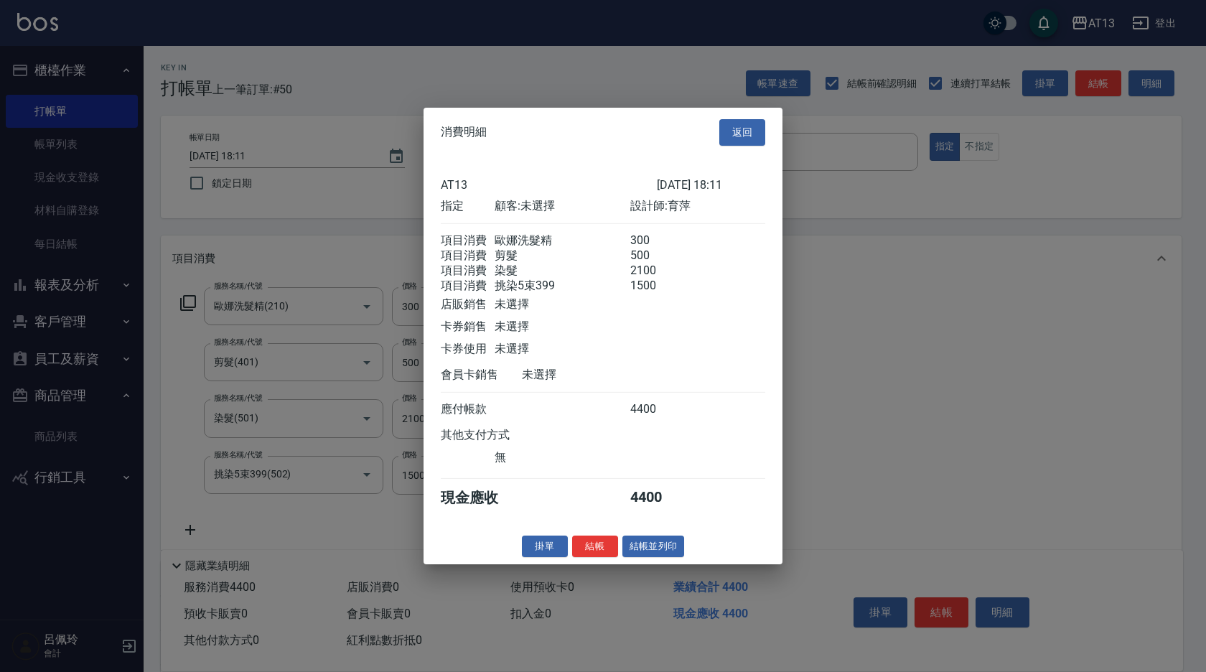
click at [585, 557] on button "結帳" at bounding box center [595, 546] width 46 height 22
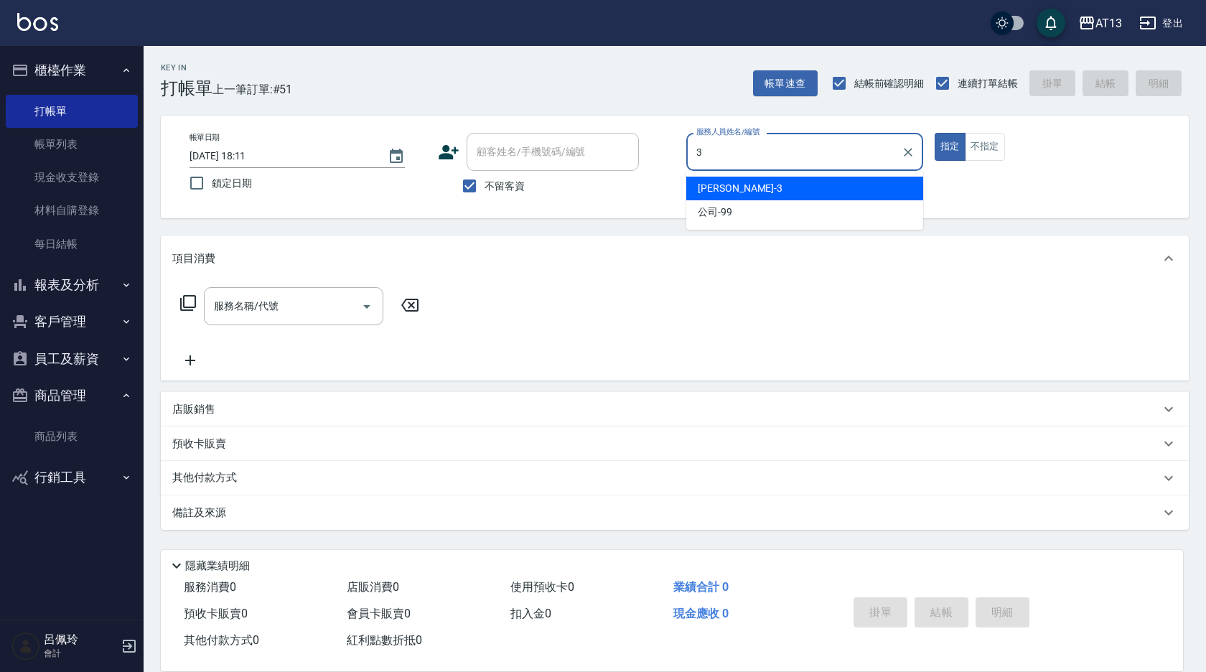
click at [723, 191] on span "[PERSON_NAME] -3" at bounding box center [740, 188] width 85 height 15
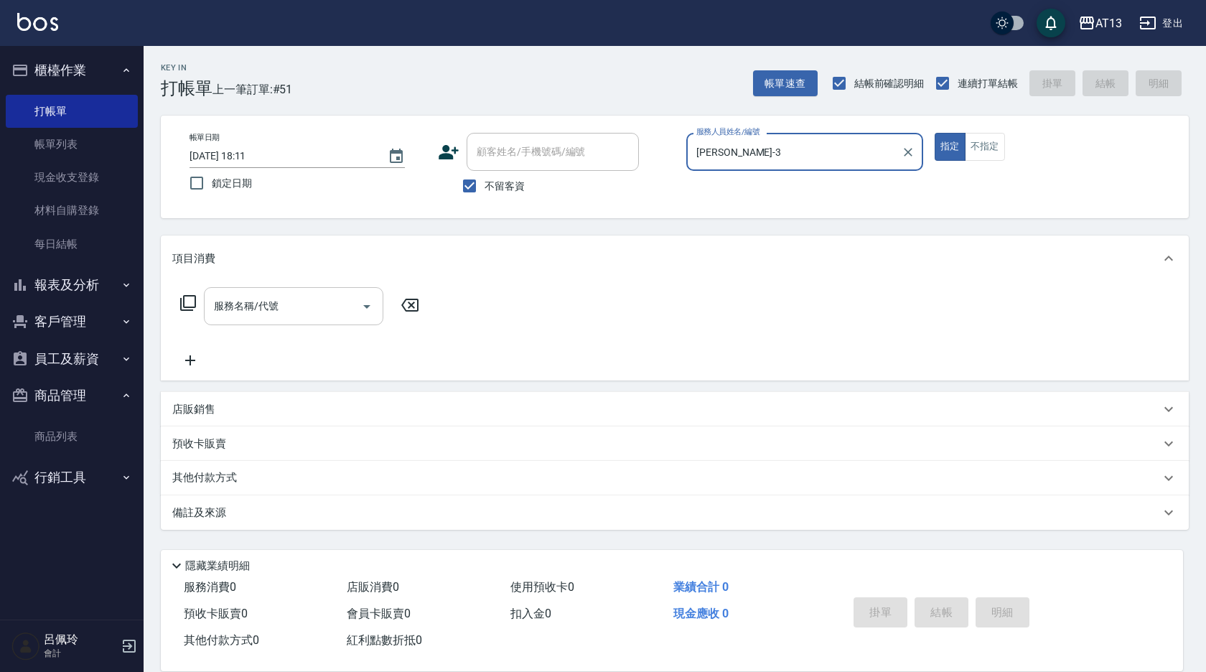
click at [338, 292] on div "服務名稱/代號" at bounding box center [294, 306] width 180 height 38
type input "[PERSON_NAME]-3"
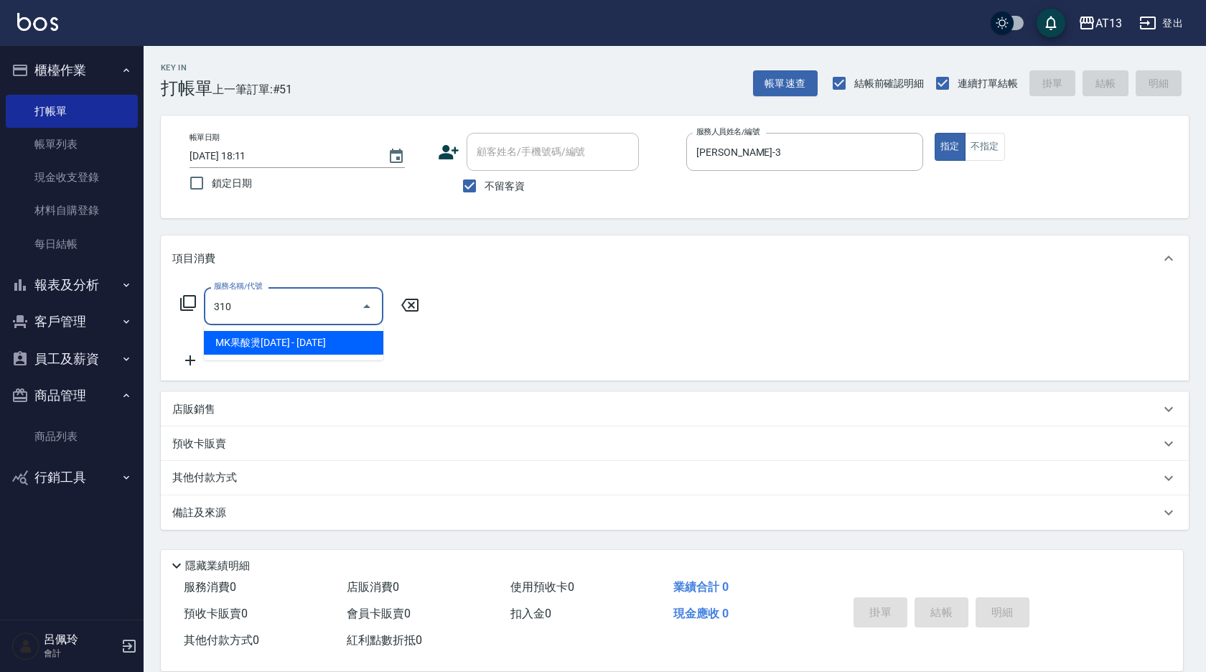
type input "MK果酸燙2000(310)"
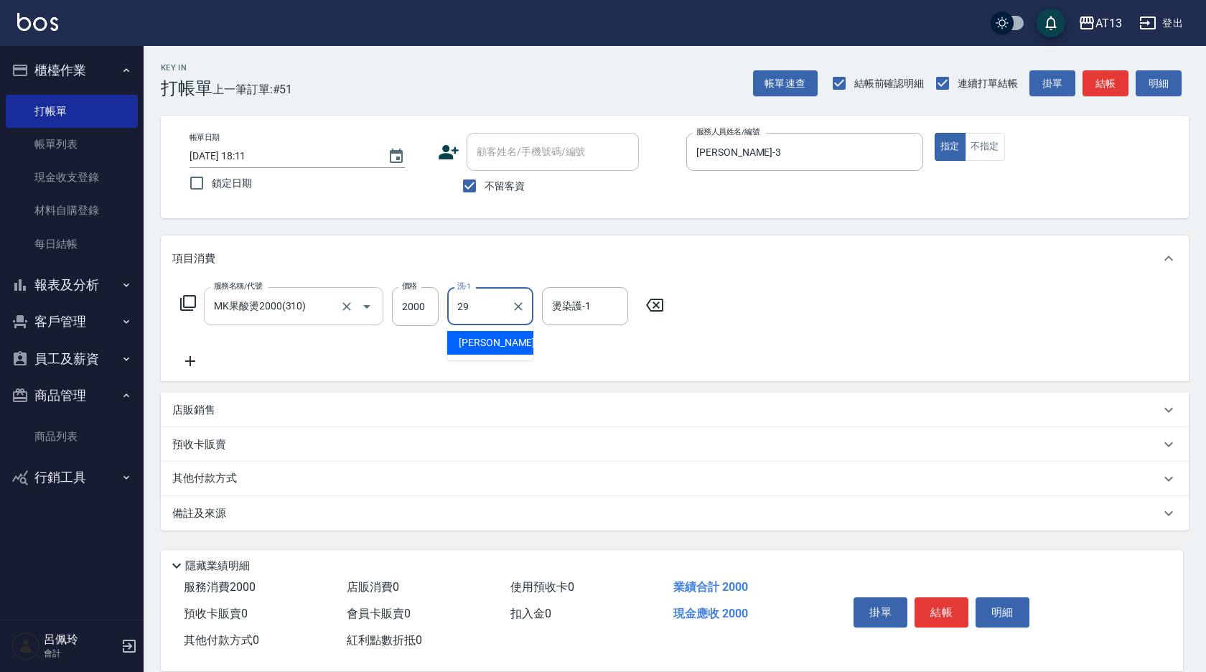
type input "妤宸-29"
drag, startPoint x: 944, startPoint y: 598, endPoint x: 929, endPoint y: 595, distance: 15.3
click at [944, 599] on button "結帳" at bounding box center [942, 612] width 54 height 30
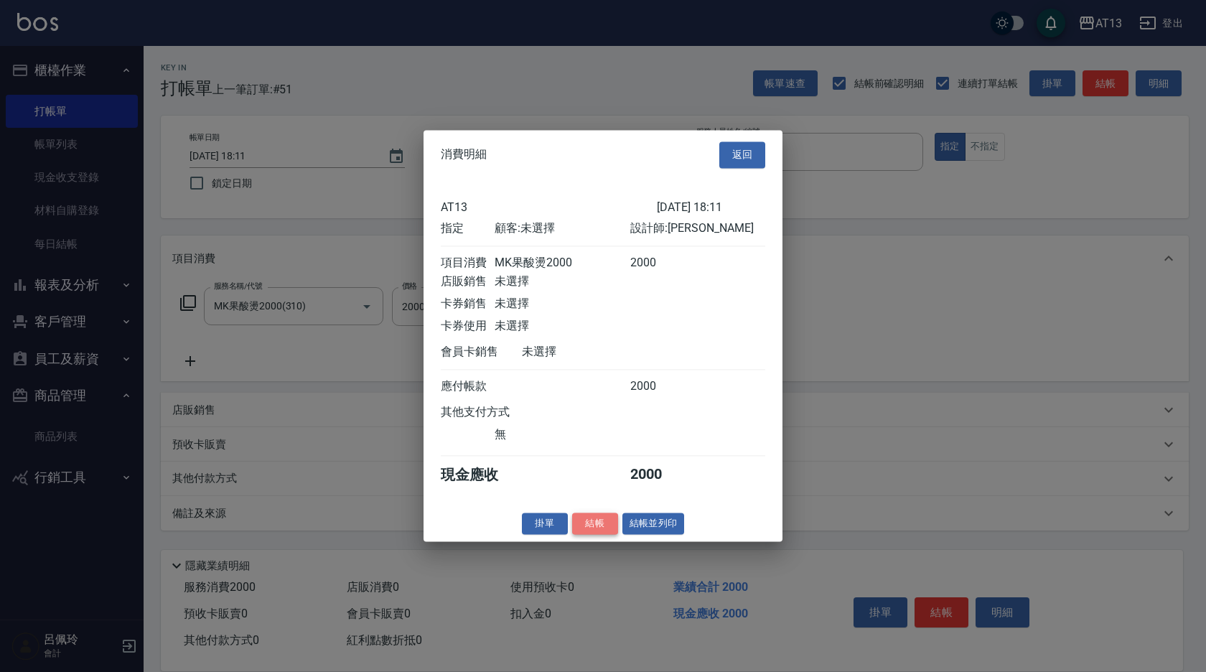
click at [600, 533] on button "結帳" at bounding box center [595, 524] width 46 height 22
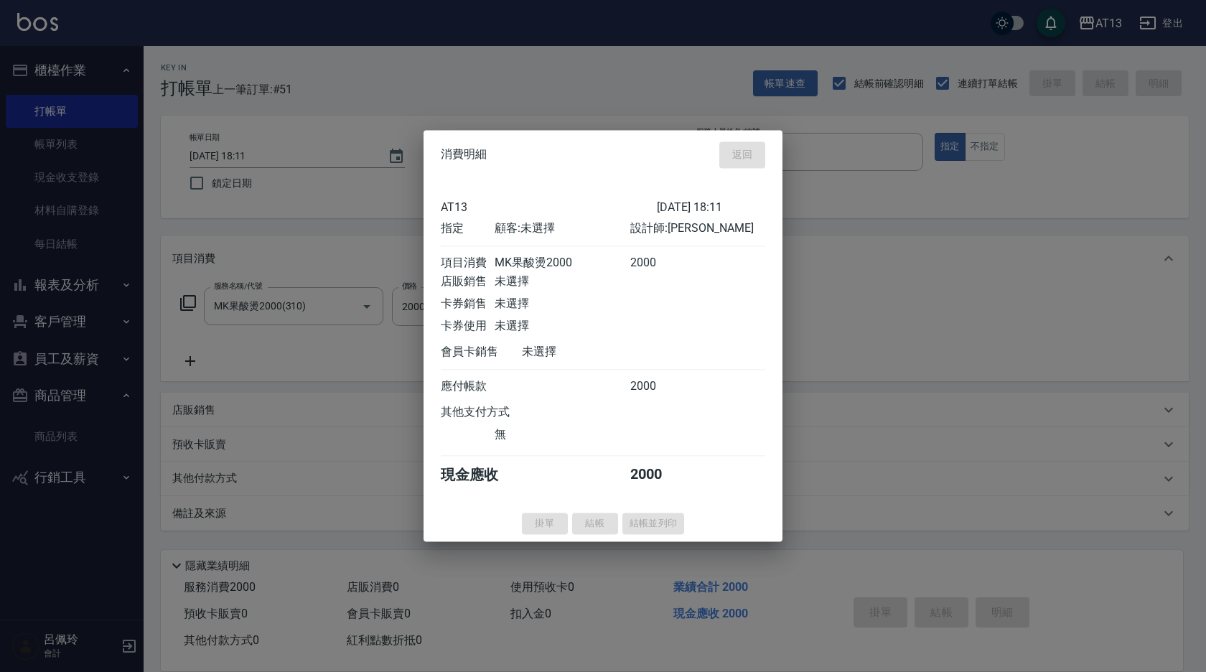
type input "[DATE] 18:12"
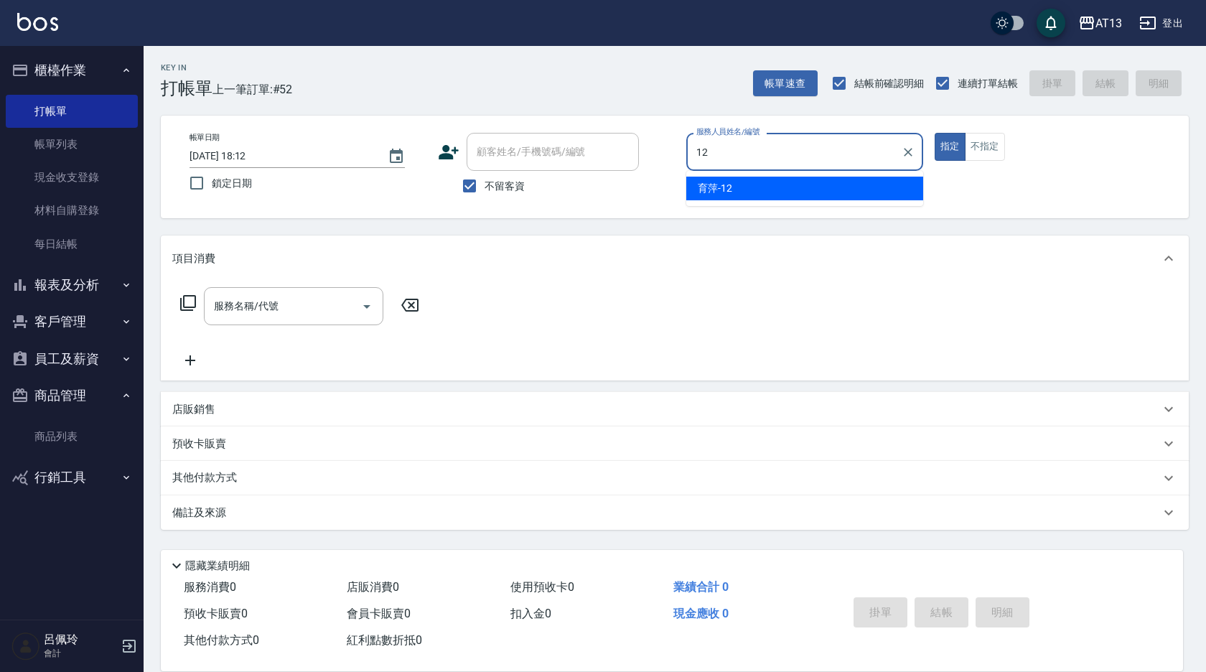
click at [705, 182] on span "育萍 -12" at bounding box center [715, 188] width 34 height 15
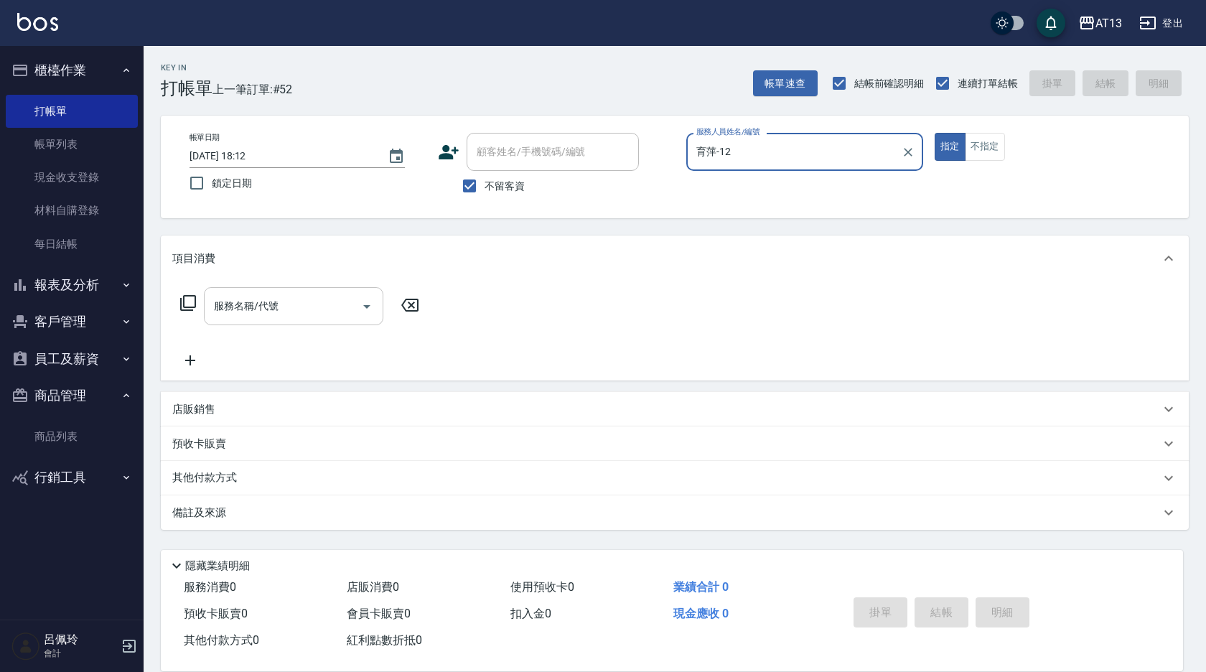
type input "育萍-12"
click at [284, 304] on input "服務名稱/代號" at bounding box center [282, 306] width 145 height 25
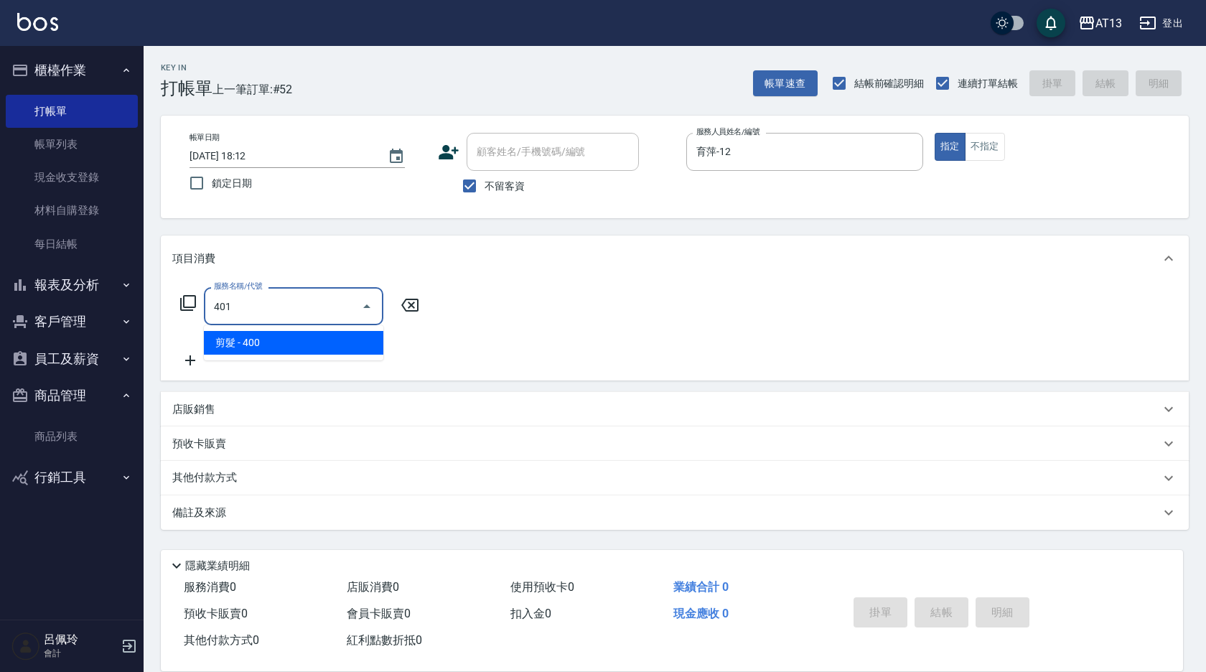
type input "剪髮(401)"
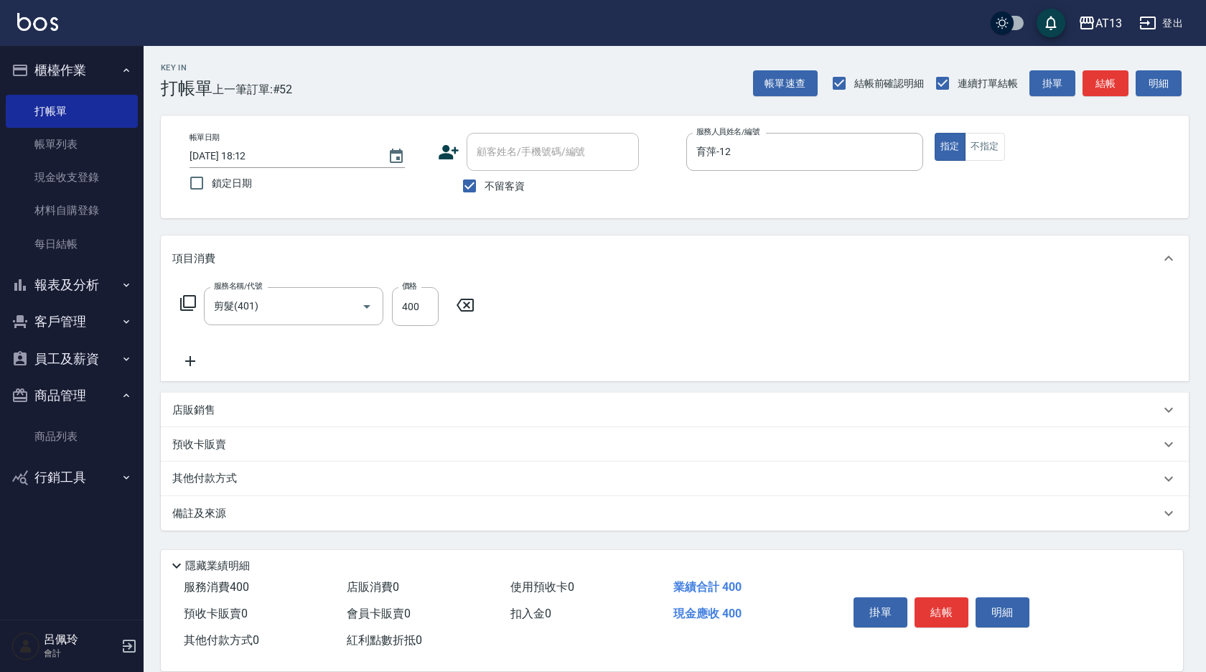
click at [746, 345] on div "服務名稱/代號 剪髮(401) 服務名稱/代號 價格 400 價格" at bounding box center [675, 331] width 1028 height 100
click at [947, 600] on button "結帳" at bounding box center [942, 612] width 54 height 30
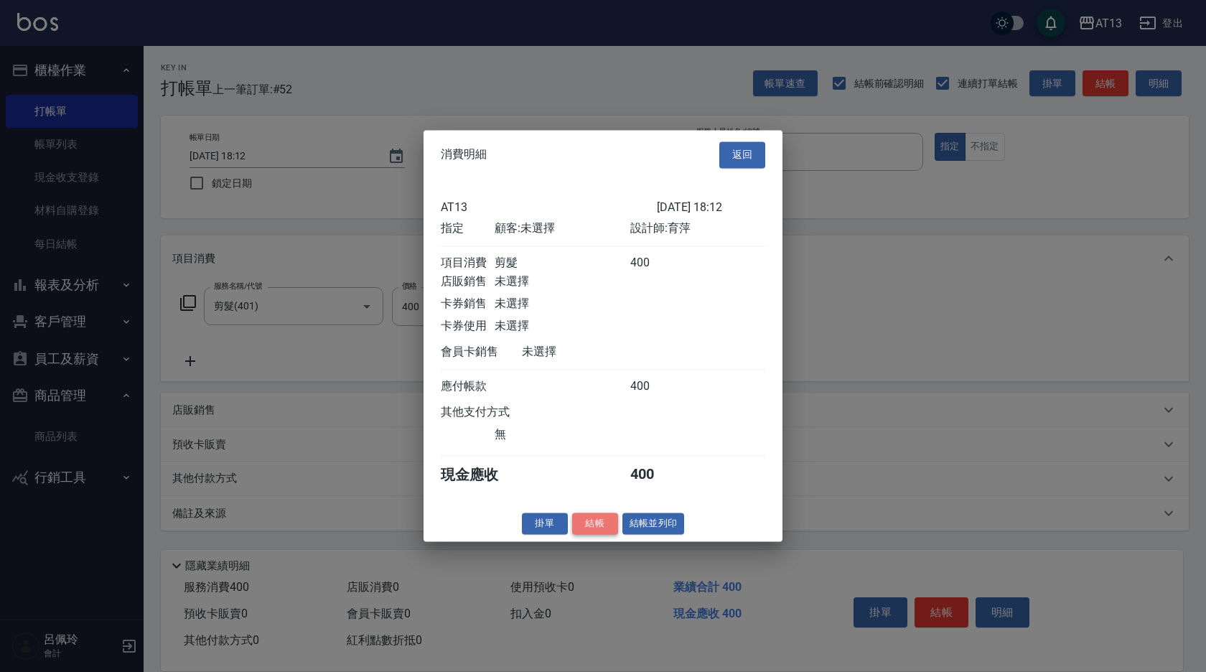
click at [601, 526] on button "結帳" at bounding box center [595, 524] width 46 height 22
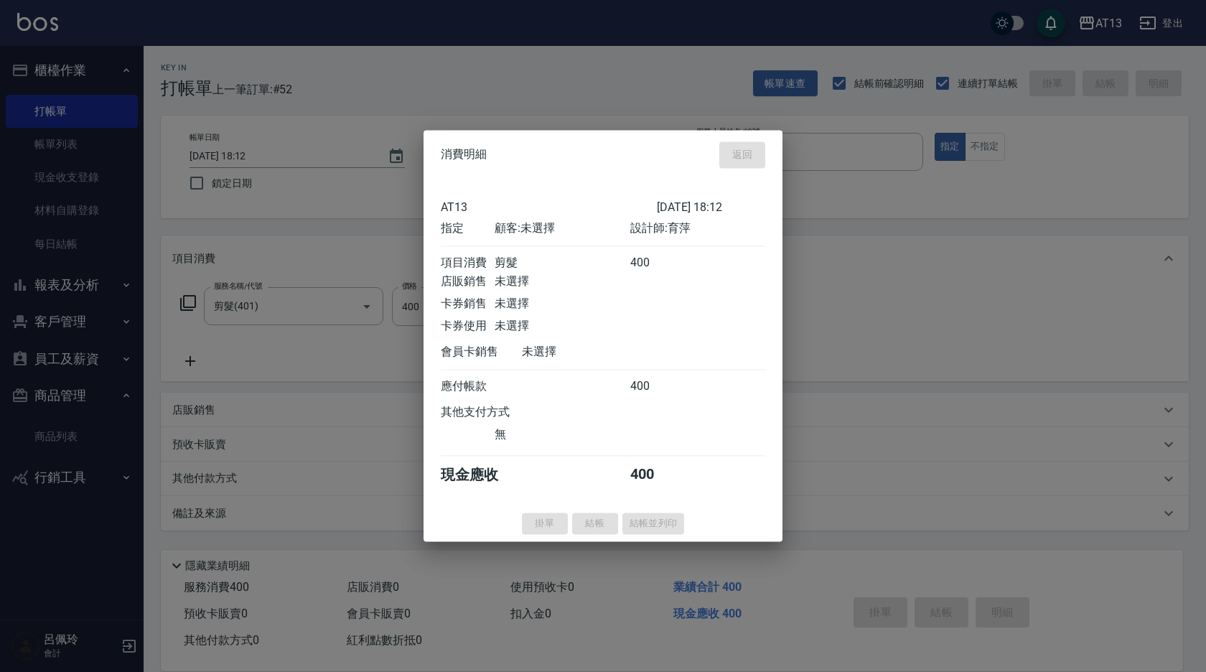
type input "[DATE] 18:13"
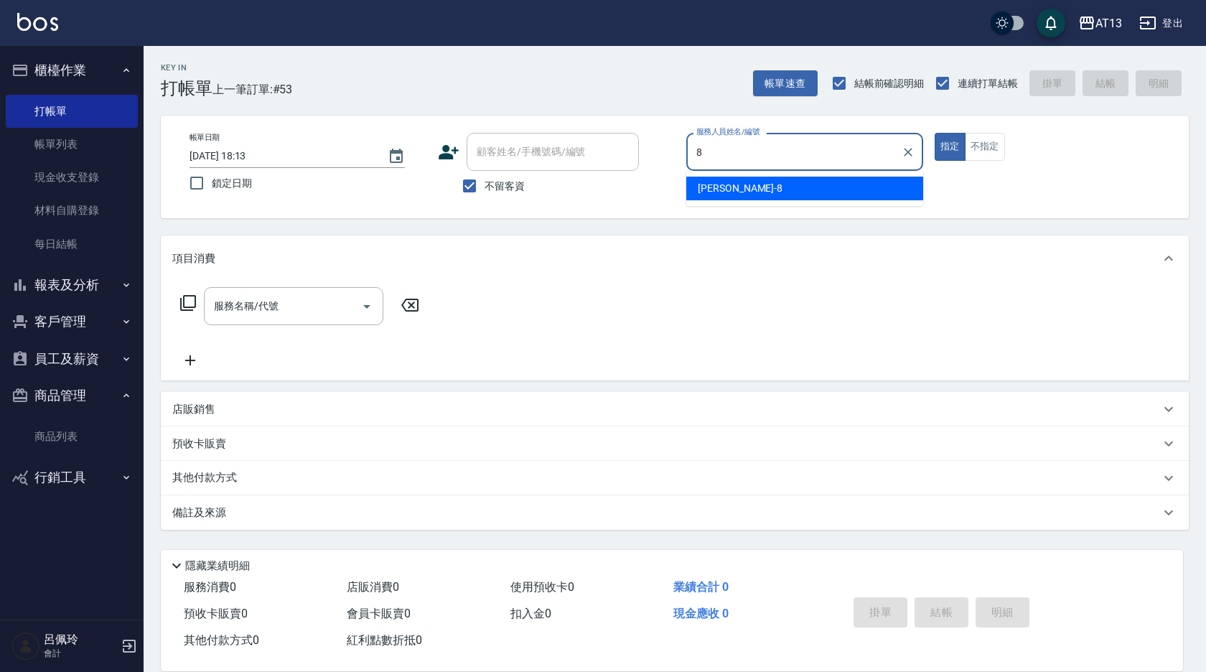
click at [803, 188] on div "[PERSON_NAME] -8" at bounding box center [804, 189] width 237 height 24
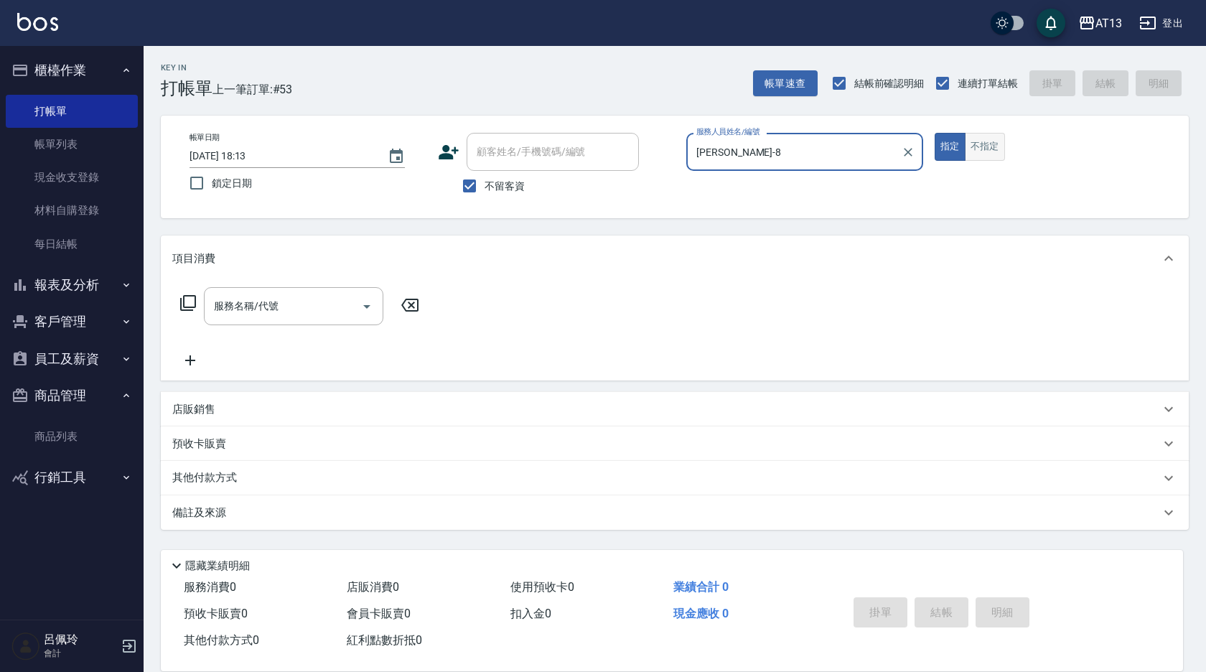
type input "[PERSON_NAME]-8"
click at [977, 139] on button "不指定" at bounding box center [985, 147] width 40 height 28
click at [281, 307] on input "服務名稱/代號" at bounding box center [282, 306] width 145 height 25
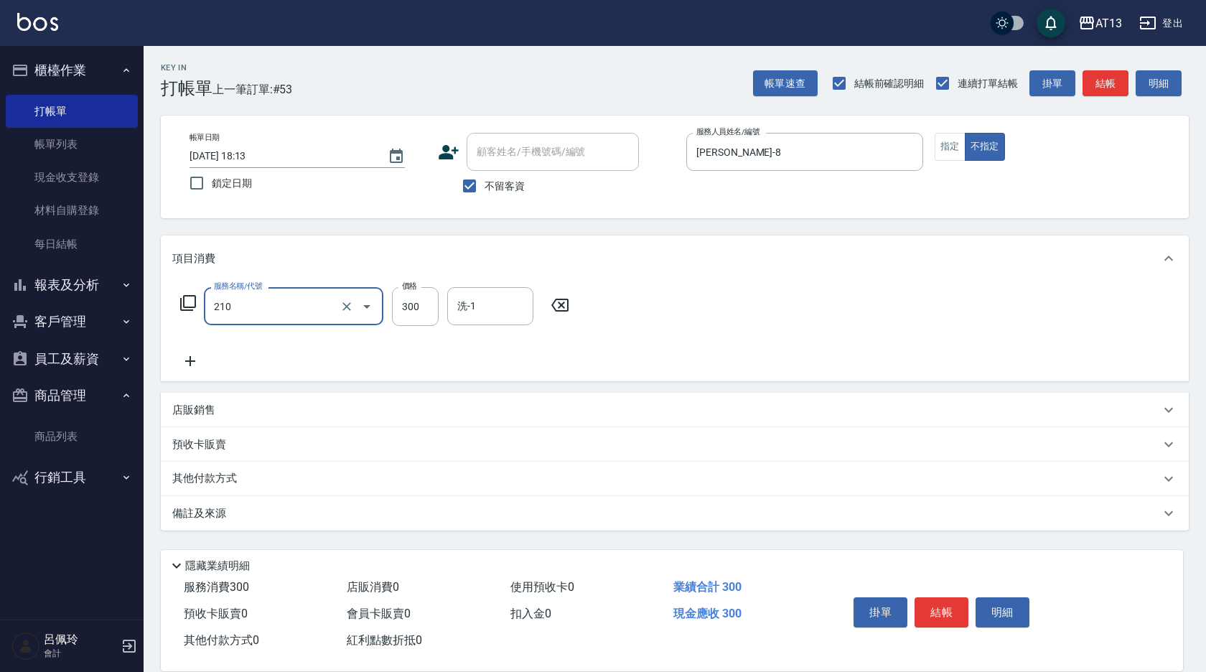
type input "歐娜洗髮精(210)"
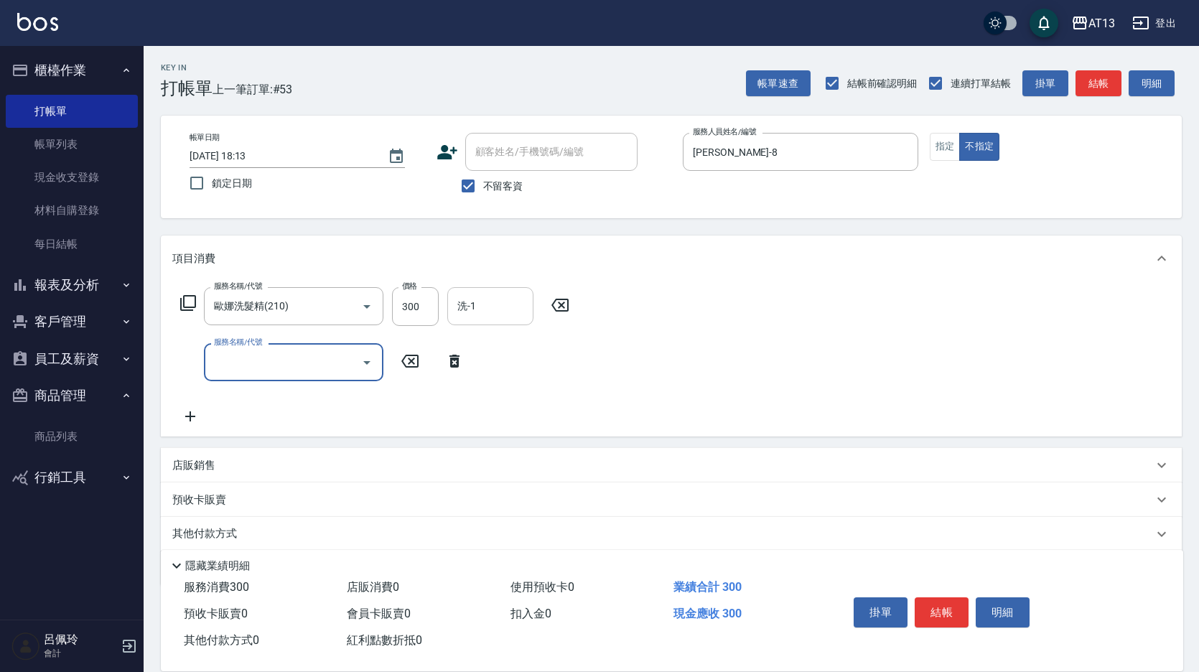
click at [469, 315] on input "洗-1" at bounding box center [490, 306] width 73 height 25
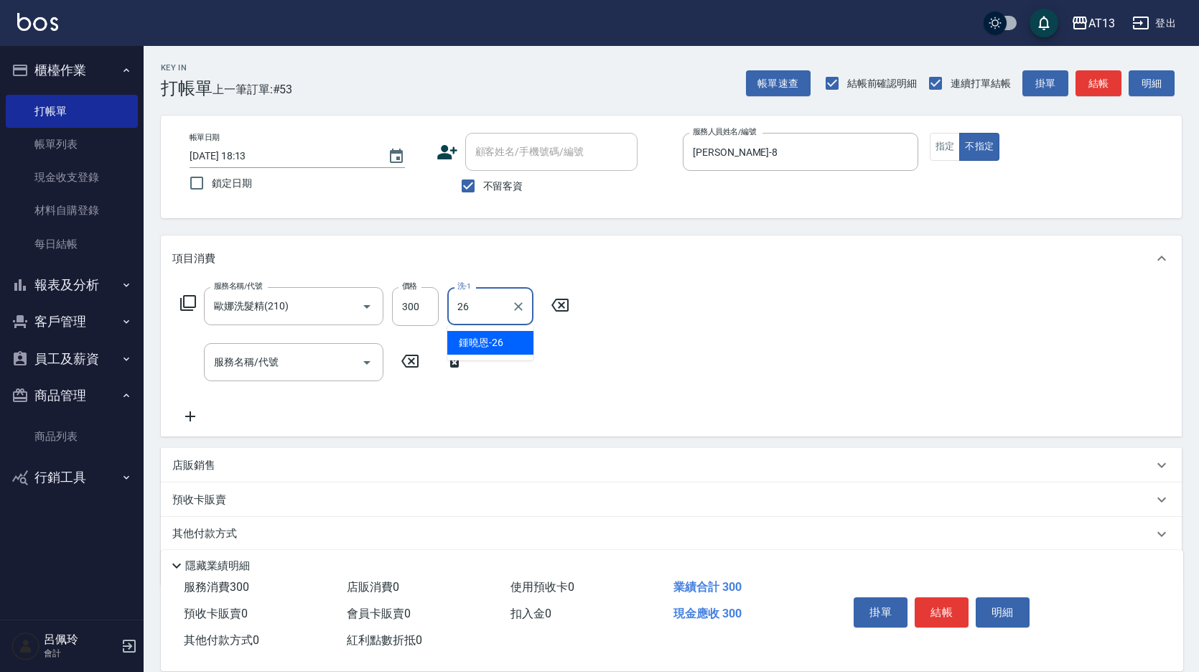
type input "[PERSON_NAME]-26"
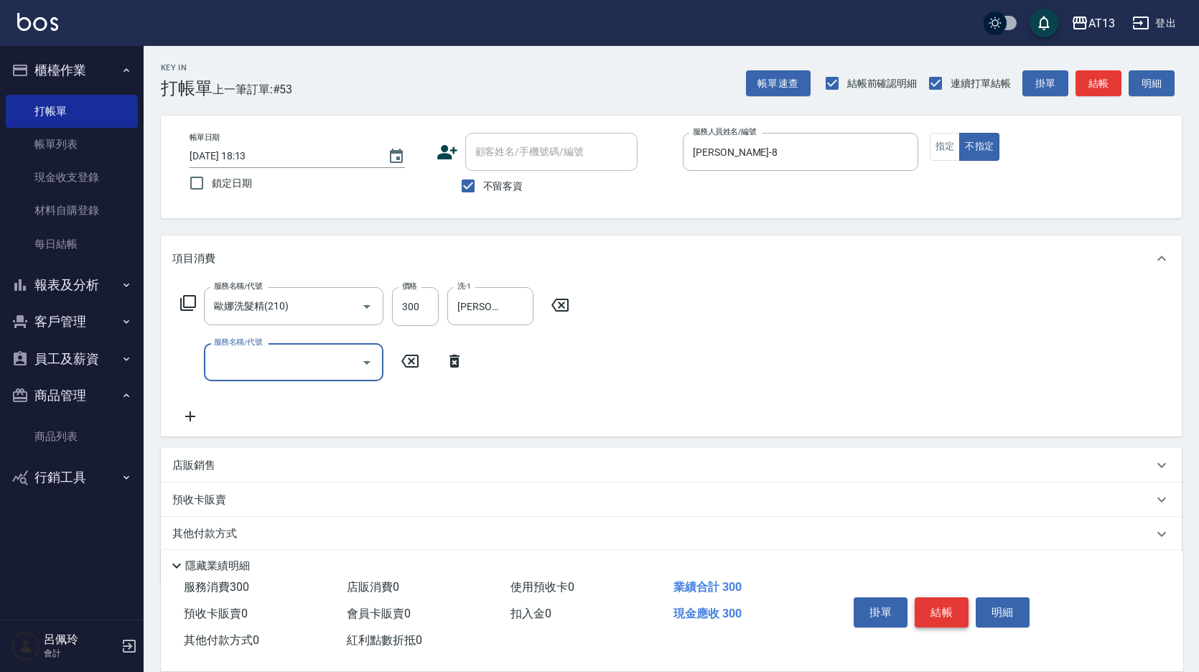
click at [933, 600] on button "結帳" at bounding box center [942, 612] width 54 height 30
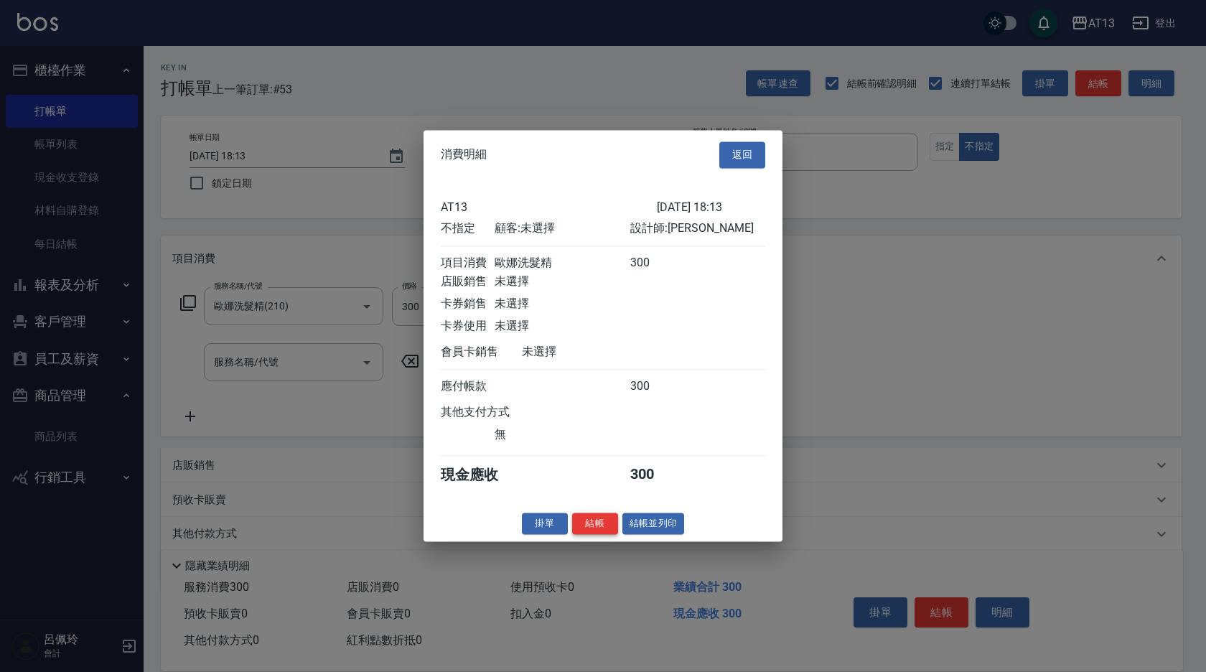
click at [603, 525] on button "結帳" at bounding box center [595, 524] width 46 height 22
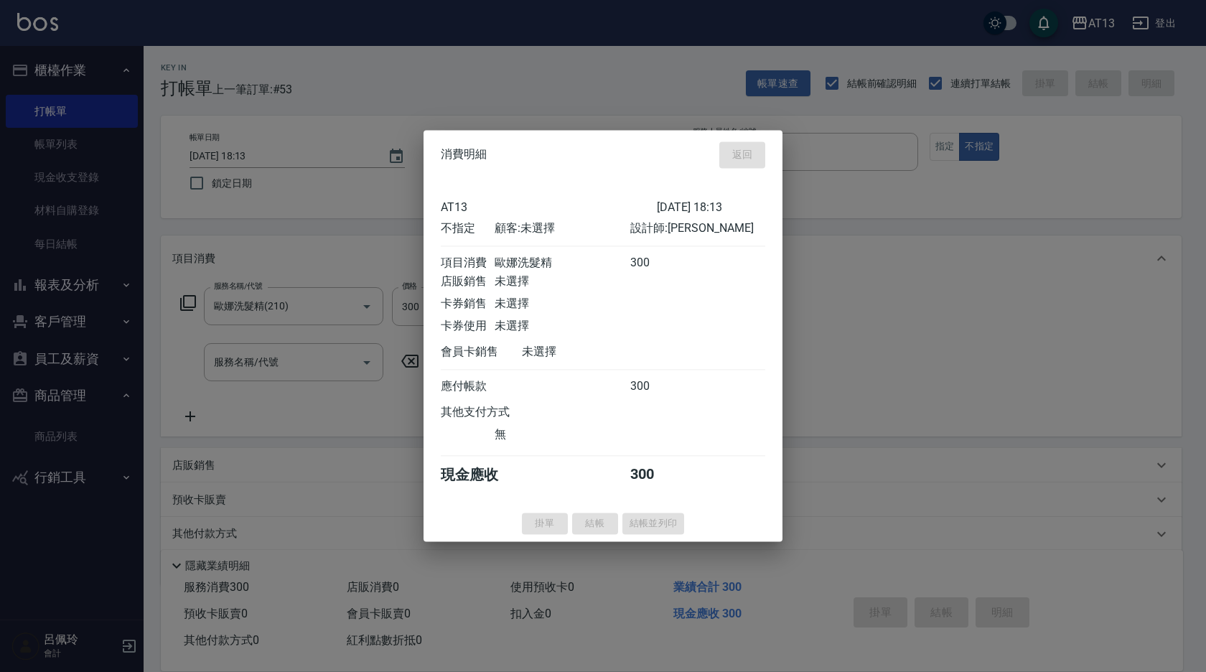
type input "[DATE] 18:14"
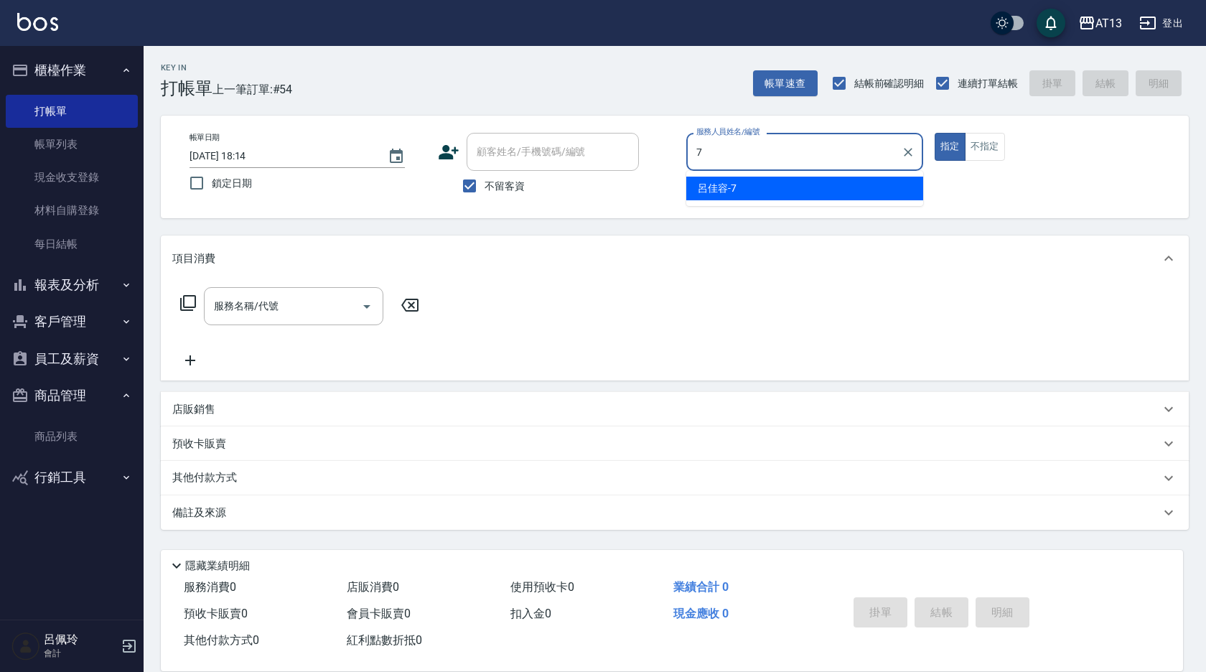
click at [694, 184] on div "[PERSON_NAME]-7" at bounding box center [804, 189] width 237 height 24
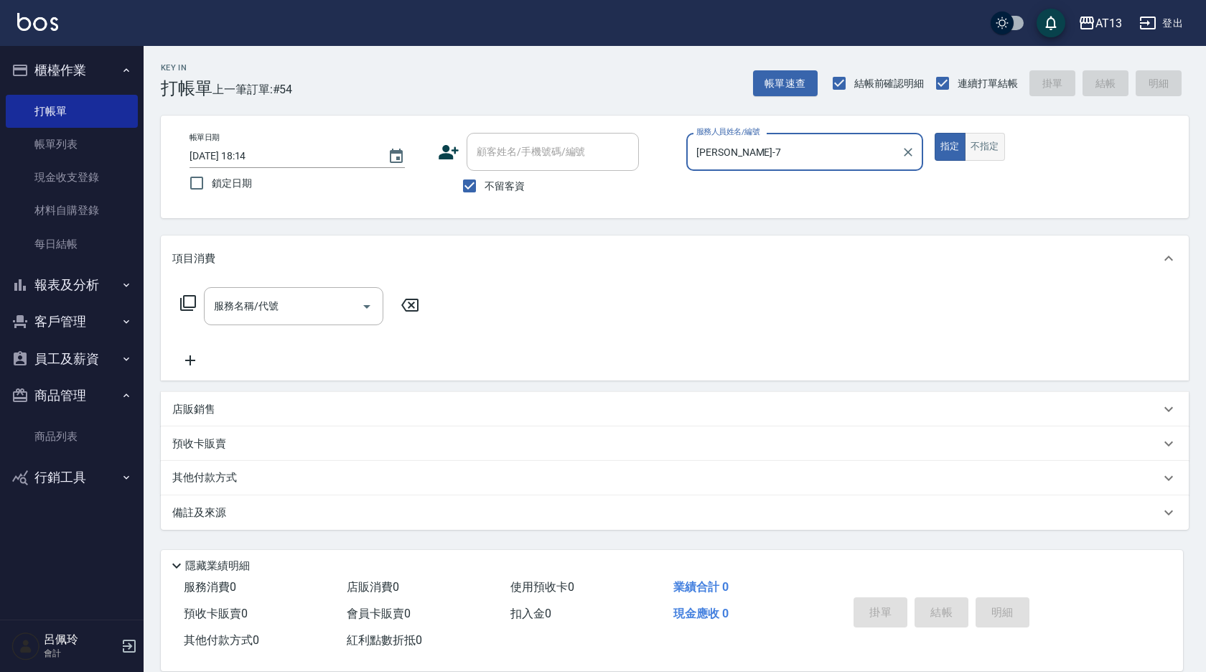
type input "[PERSON_NAME]-7"
click at [979, 153] on button "不指定" at bounding box center [985, 147] width 40 height 28
click at [335, 304] on input "服務名稱/代號" at bounding box center [282, 306] width 145 height 25
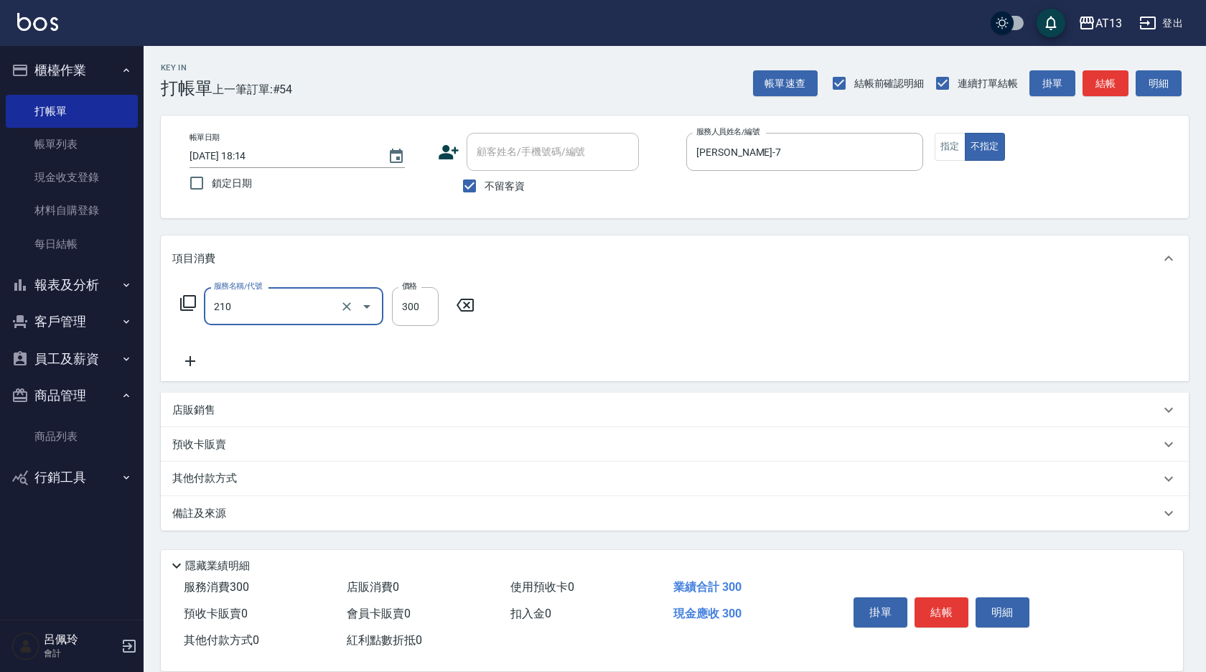
type input "歐娜洗髮精(210)"
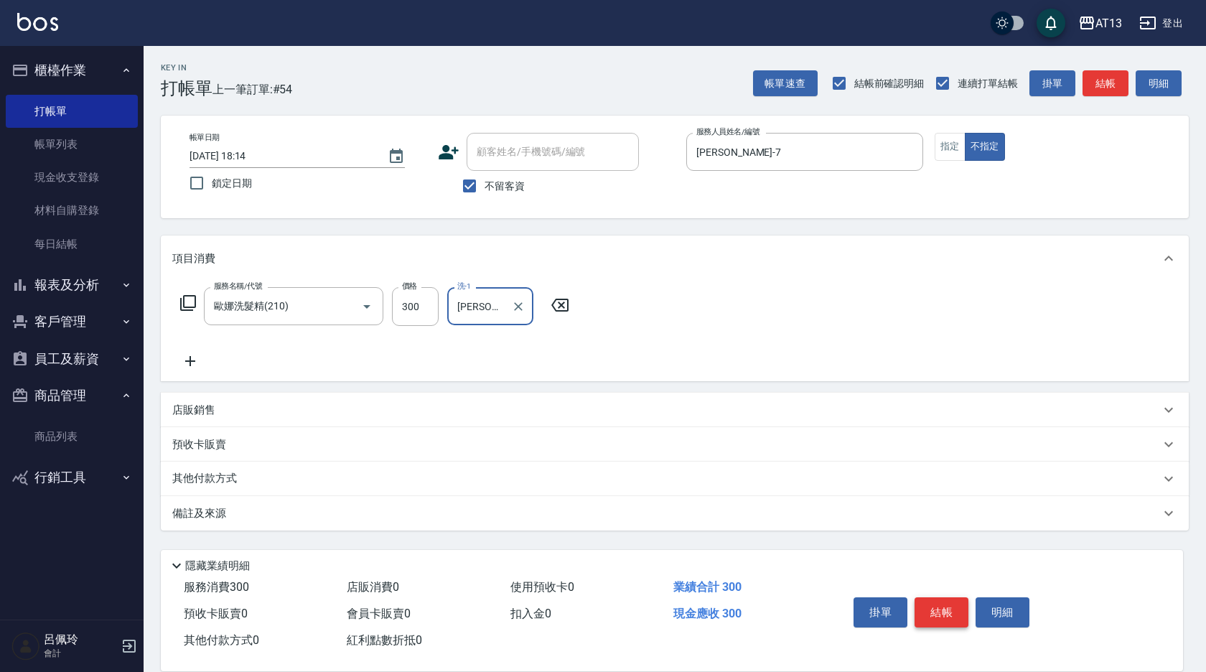
type input "[PERSON_NAME]-33"
click at [940, 600] on button "結帳" at bounding box center [942, 612] width 54 height 30
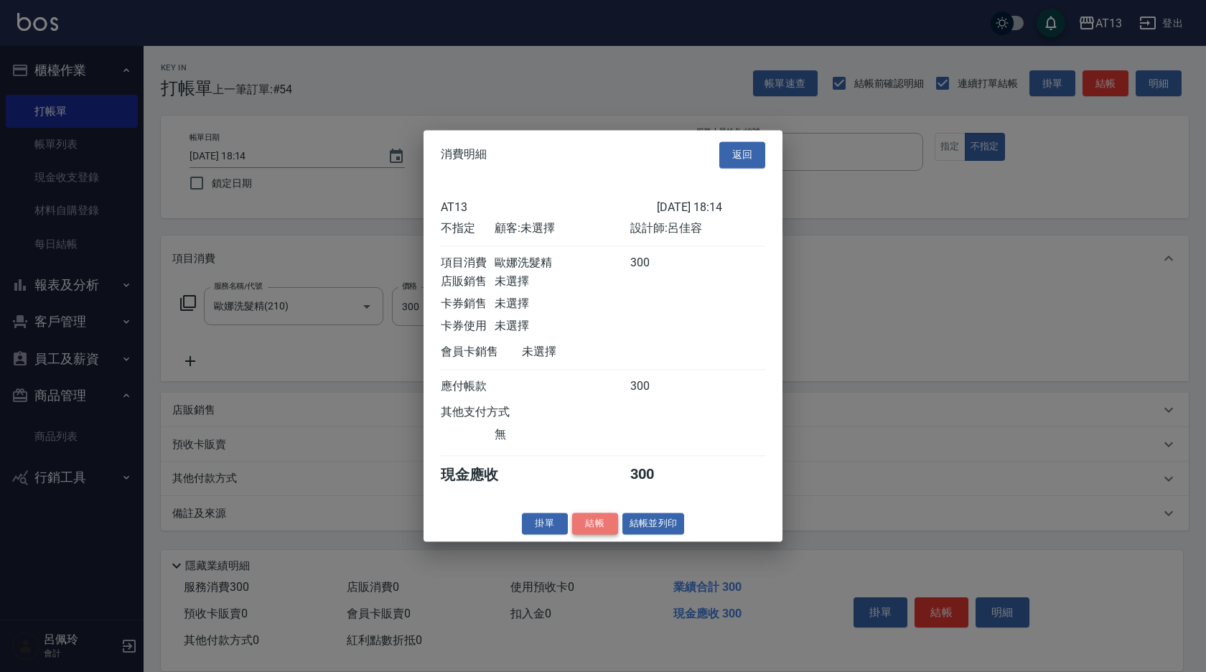
click at [602, 526] on button "結帳" at bounding box center [595, 524] width 46 height 22
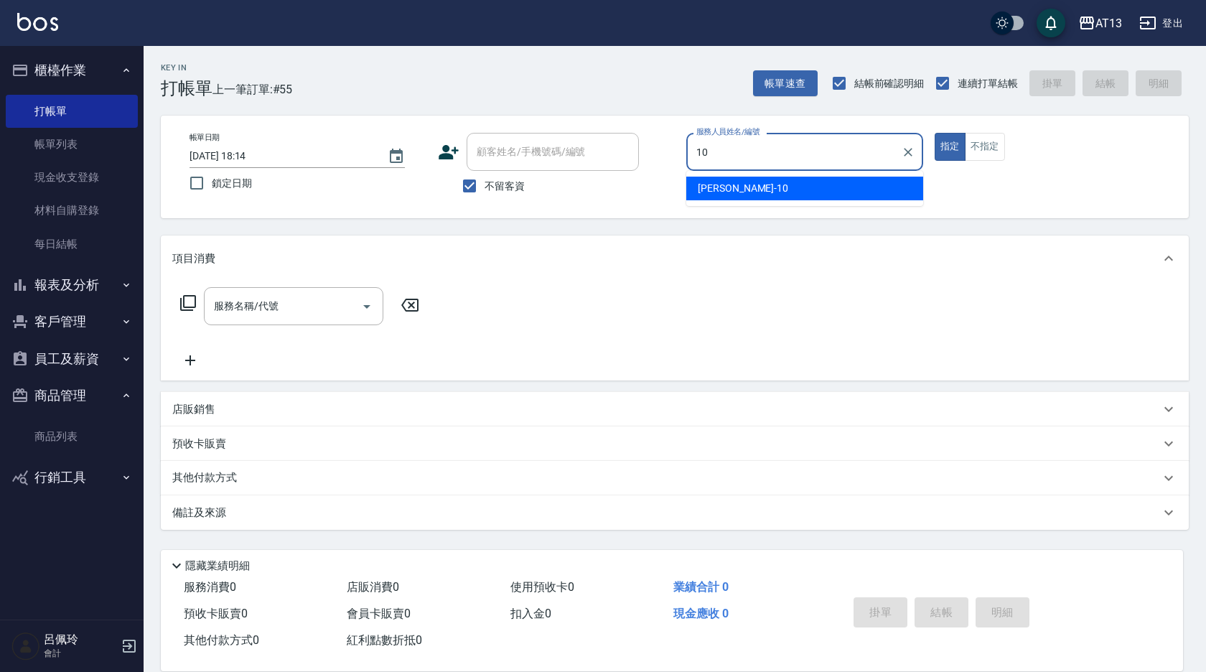
drag, startPoint x: 750, startPoint y: 190, endPoint x: 668, endPoint y: 234, distance: 93.2
click at [750, 188] on div "[PERSON_NAME] -10" at bounding box center [804, 189] width 237 height 24
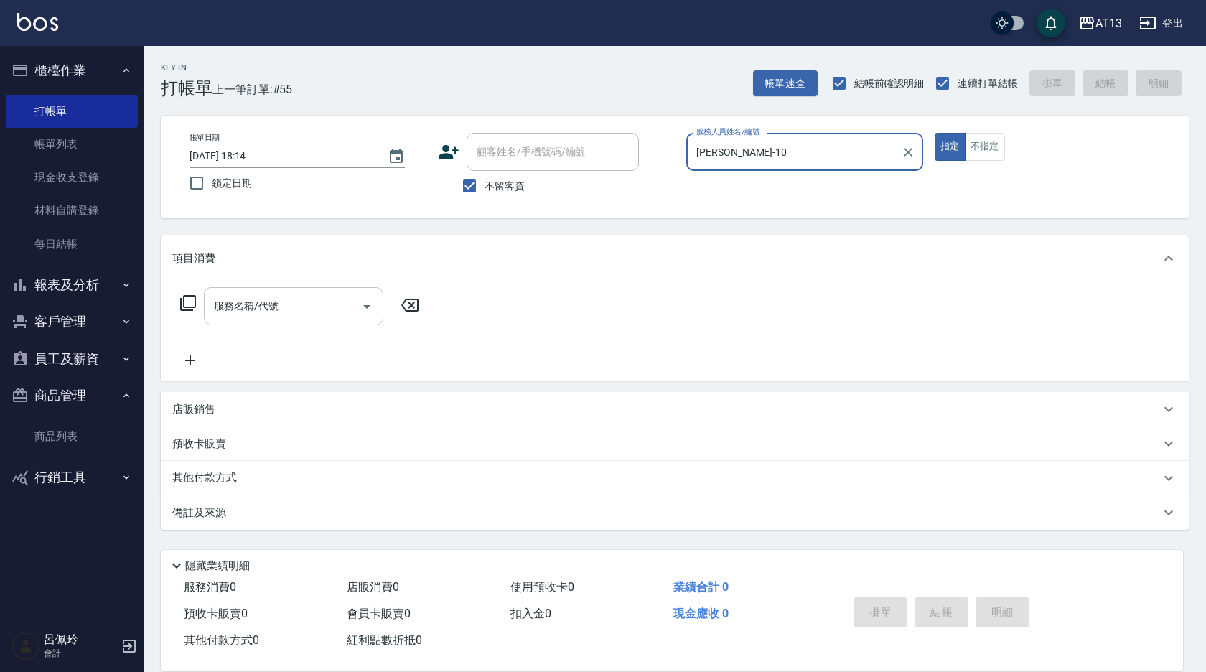
type input "[PERSON_NAME]-10"
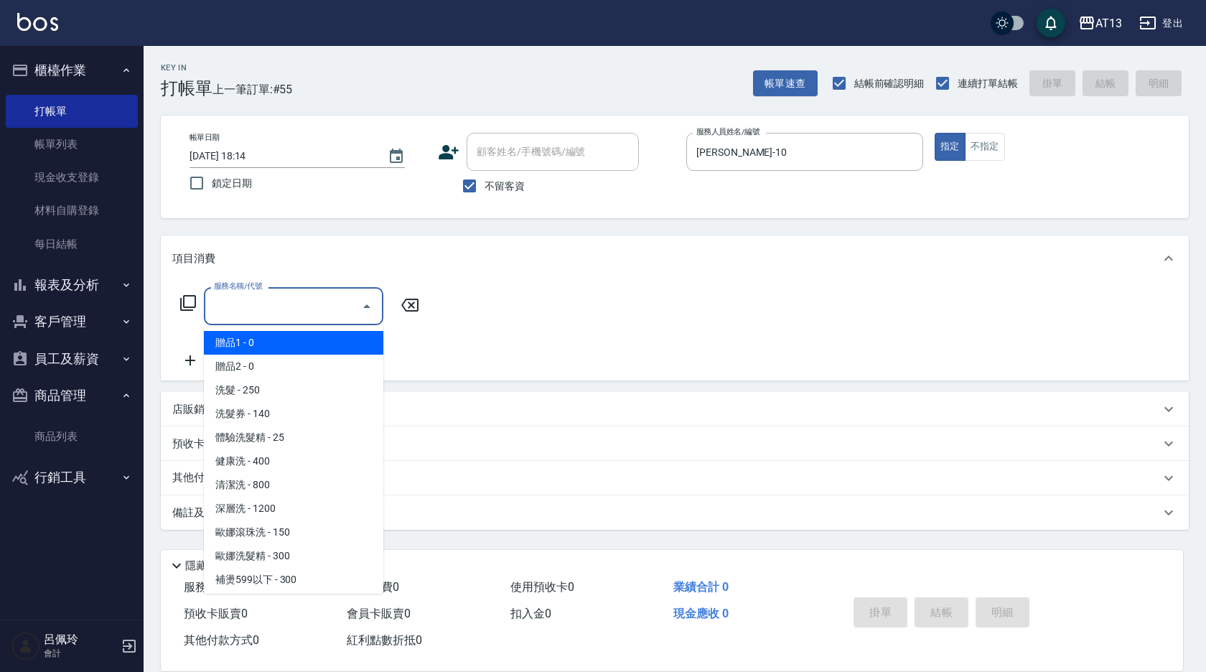
drag, startPoint x: 307, startPoint y: 302, endPoint x: 300, endPoint y: 306, distance: 8.0
click at [307, 302] on input "服務名稱/代號" at bounding box center [282, 306] width 145 height 25
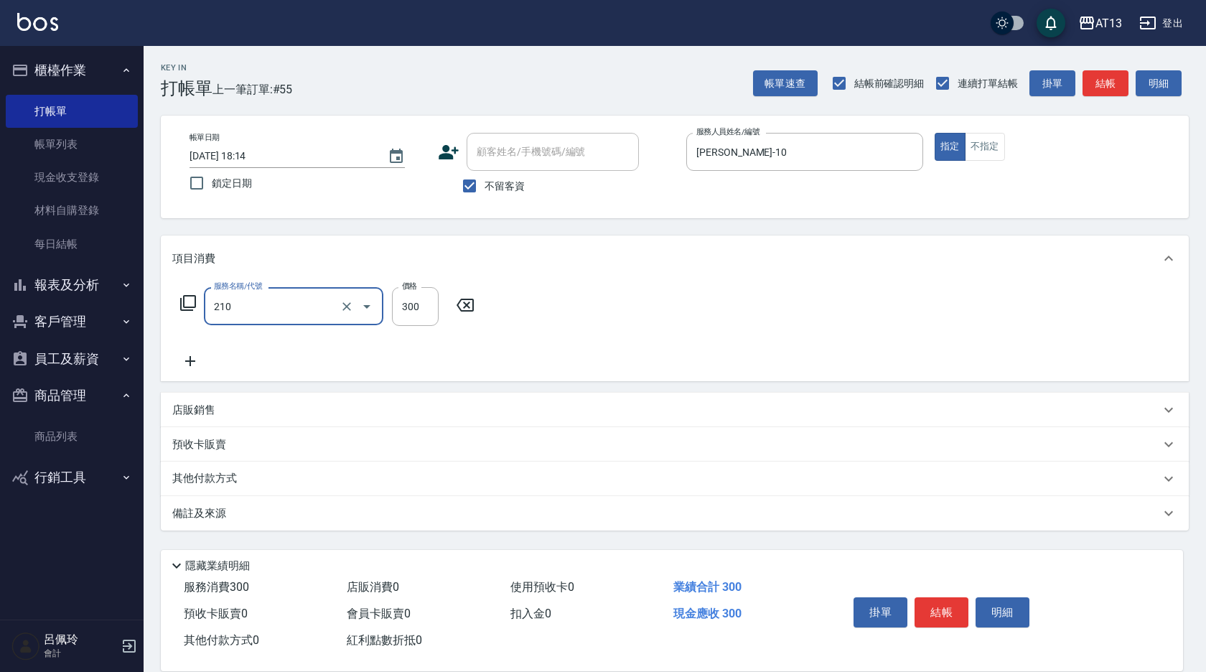
type input "歐娜洗髮精(210)"
type input "雨威-2"
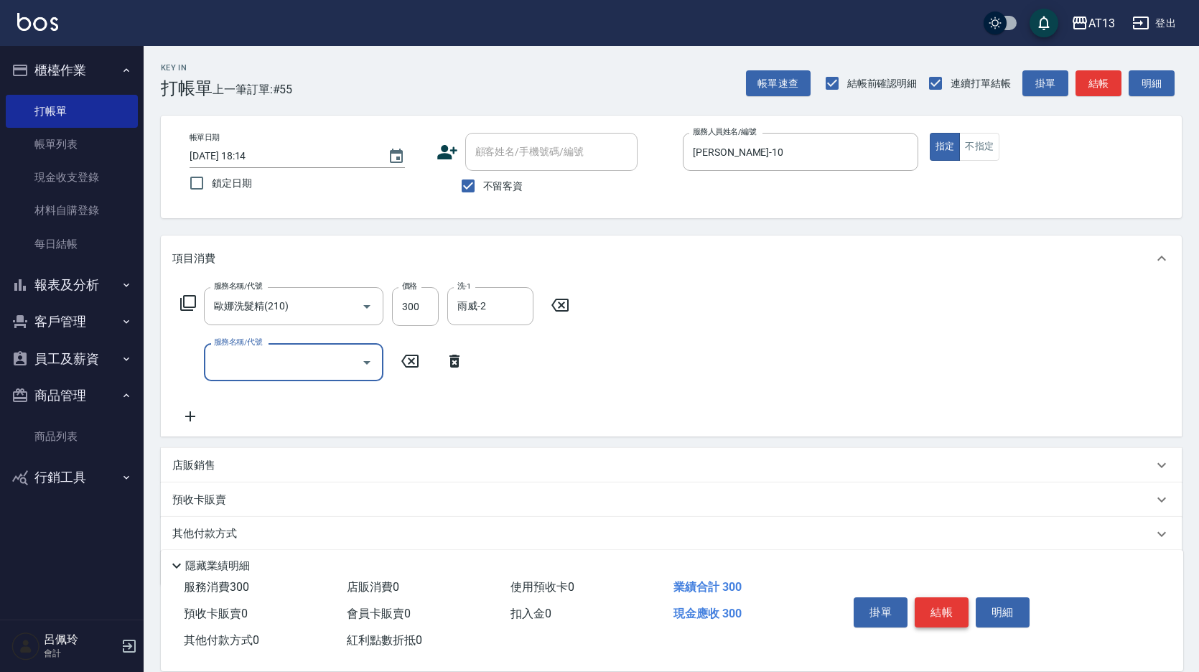
click at [942, 607] on button "結帳" at bounding box center [942, 612] width 54 height 30
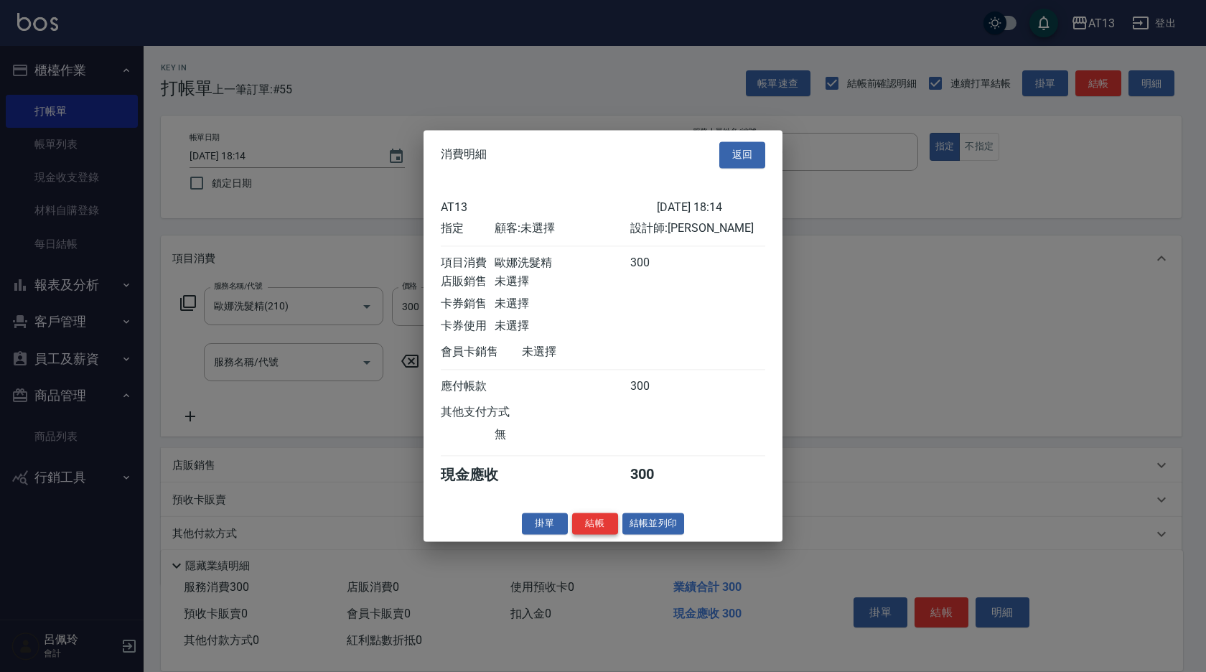
click at [599, 534] on button "結帳" at bounding box center [595, 524] width 46 height 22
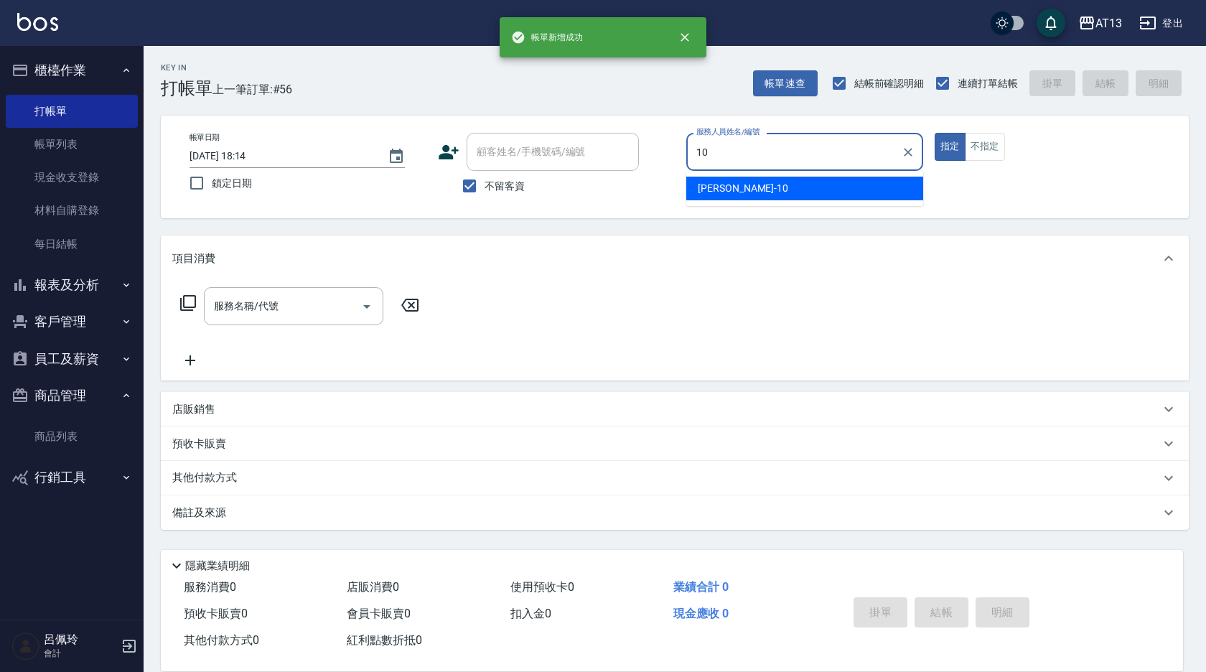
click at [748, 188] on div "[PERSON_NAME] -10" at bounding box center [804, 189] width 237 height 24
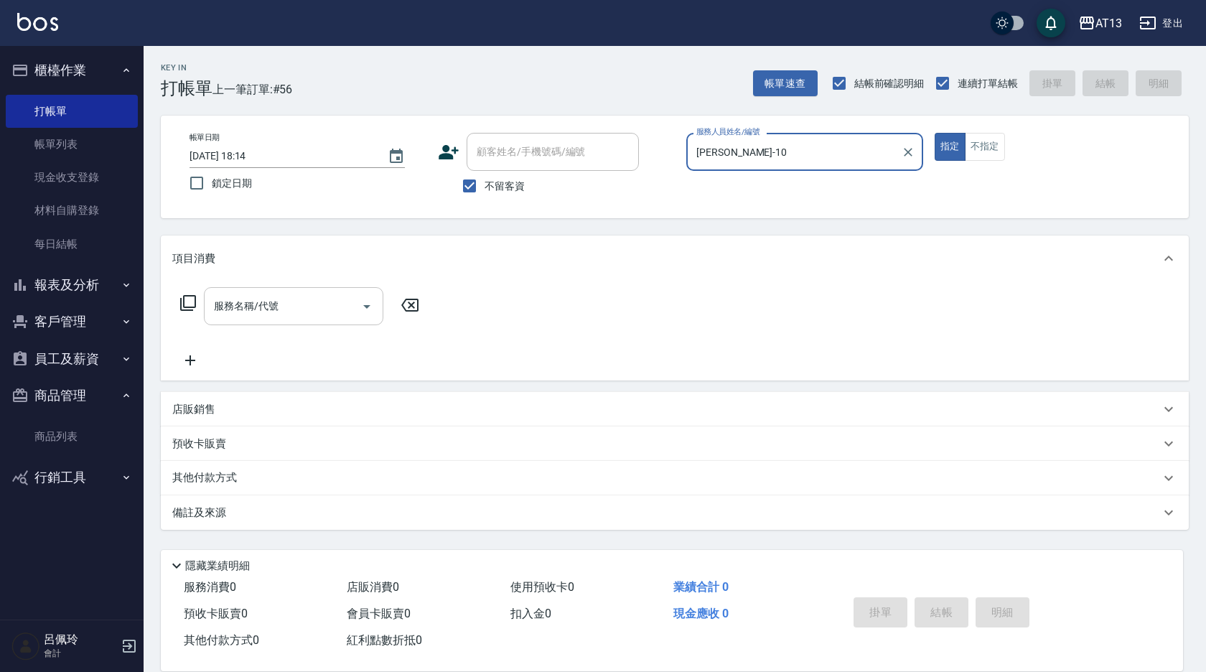
type input "[PERSON_NAME]-10"
click at [298, 302] on input "服務名稱/代號" at bounding box center [282, 306] width 145 height 25
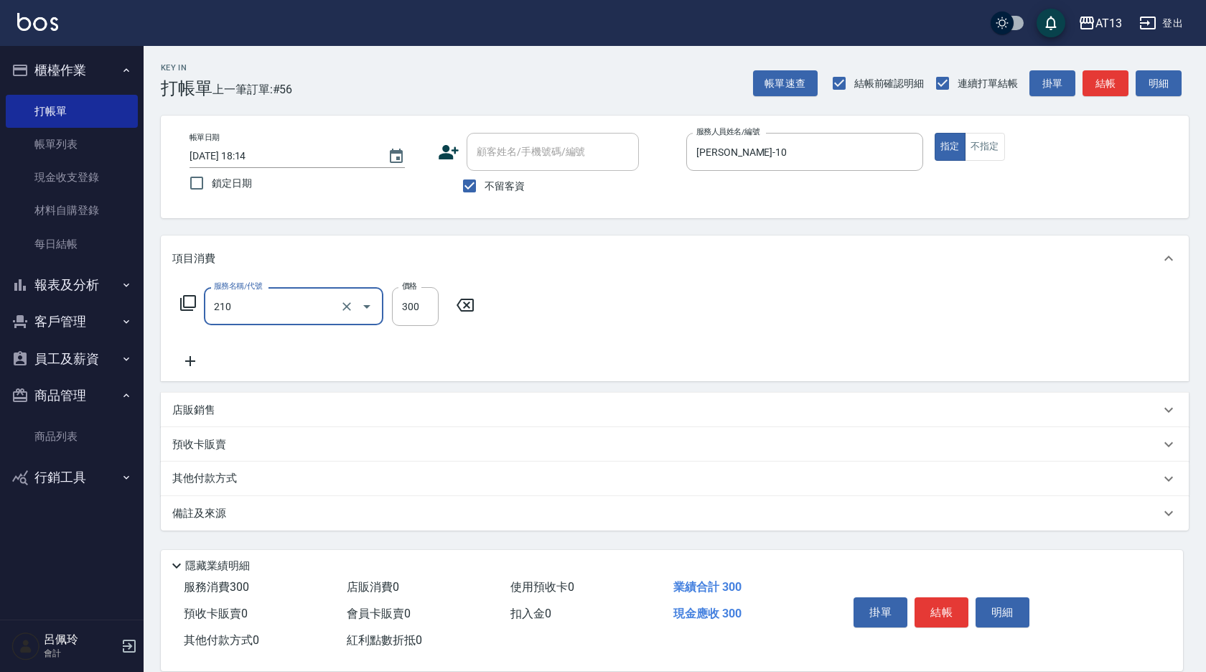
type input "歐娜洗髮精(210)"
type input "[PERSON_NAME]-26"
click at [912, 614] on div "掛單 結帳 明細" at bounding box center [941, 614] width 187 height 45
click at [925, 606] on button "結帳" at bounding box center [942, 612] width 54 height 30
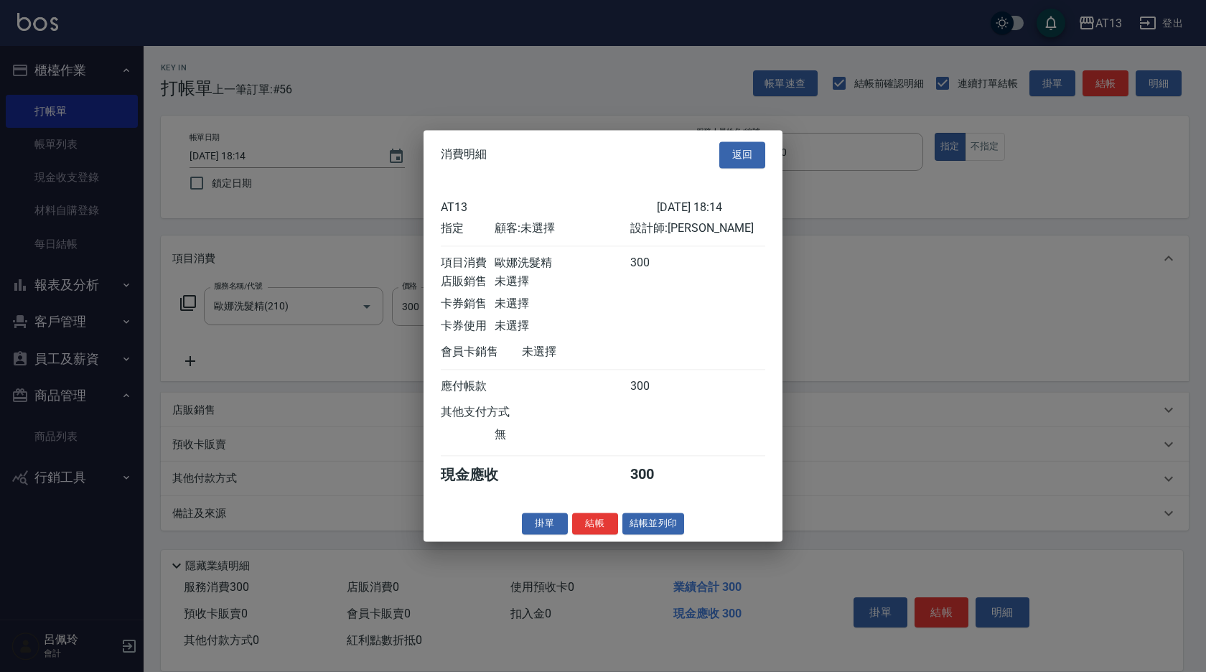
drag, startPoint x: 612, startPoint y: 539, endPoint x: 603, endPoint y: 538, distance: 9.4
click at [611, 535] on button "結帳" at bounding box center [595, 524] width 46 height 22
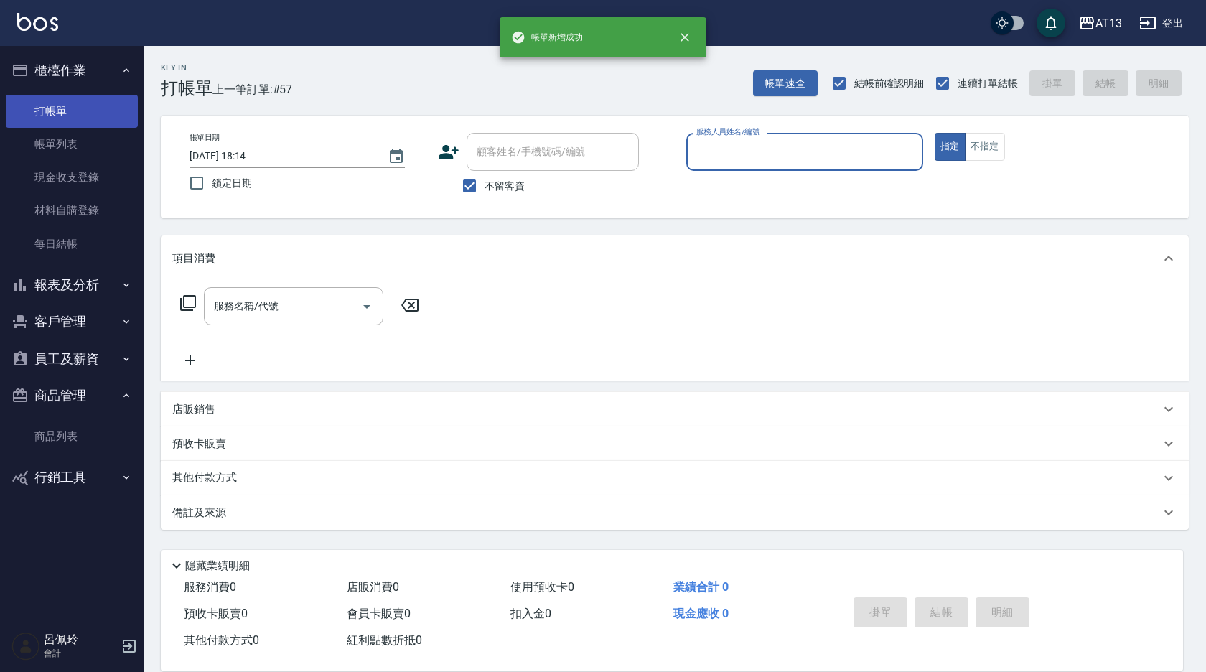
click at [47, 141] on link "帳單列表" at bounding box center [72, 144] width 132 height 33
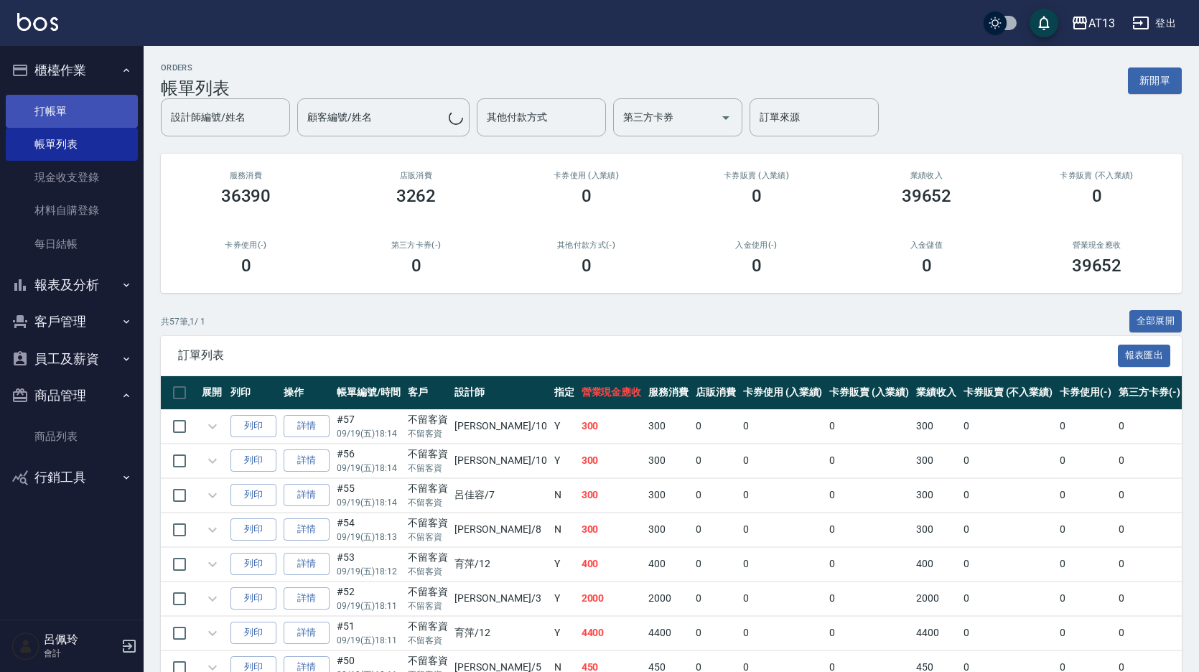
click at [49, 113] on link "打帳單" at bounding box center [72, 111] width 132 height 33
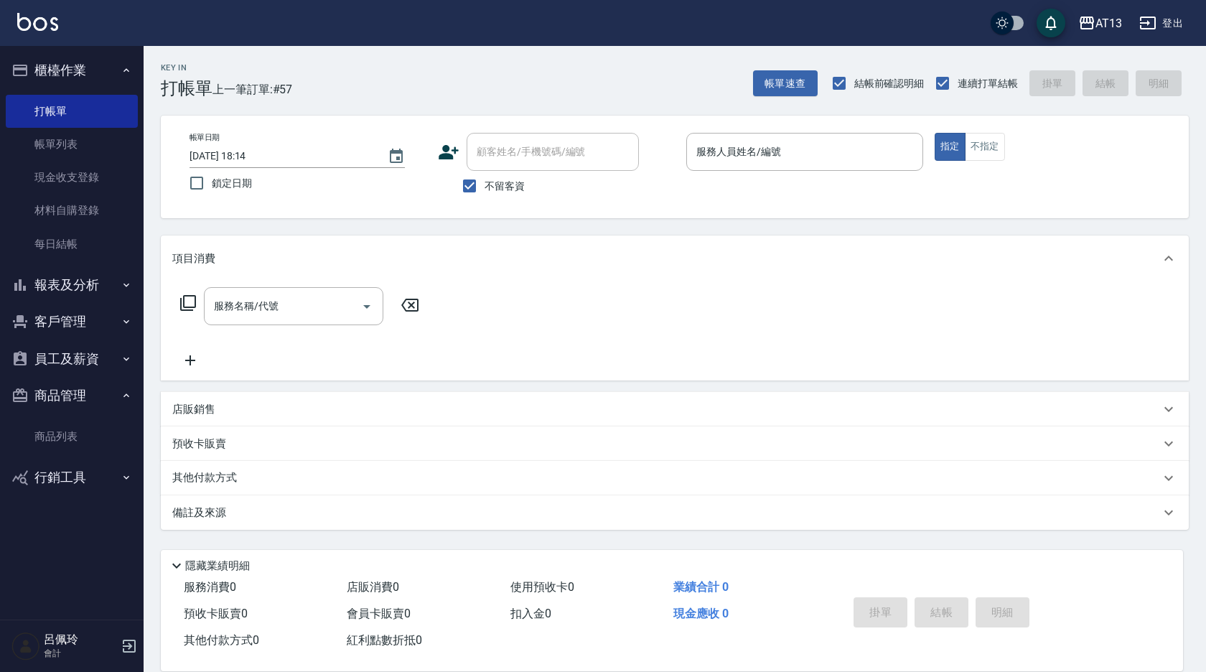
click at [766, 156] on div "服務人員姓名/編號 服務人員姓名/編號" at bounding box center [804, 152] width 237 height 38
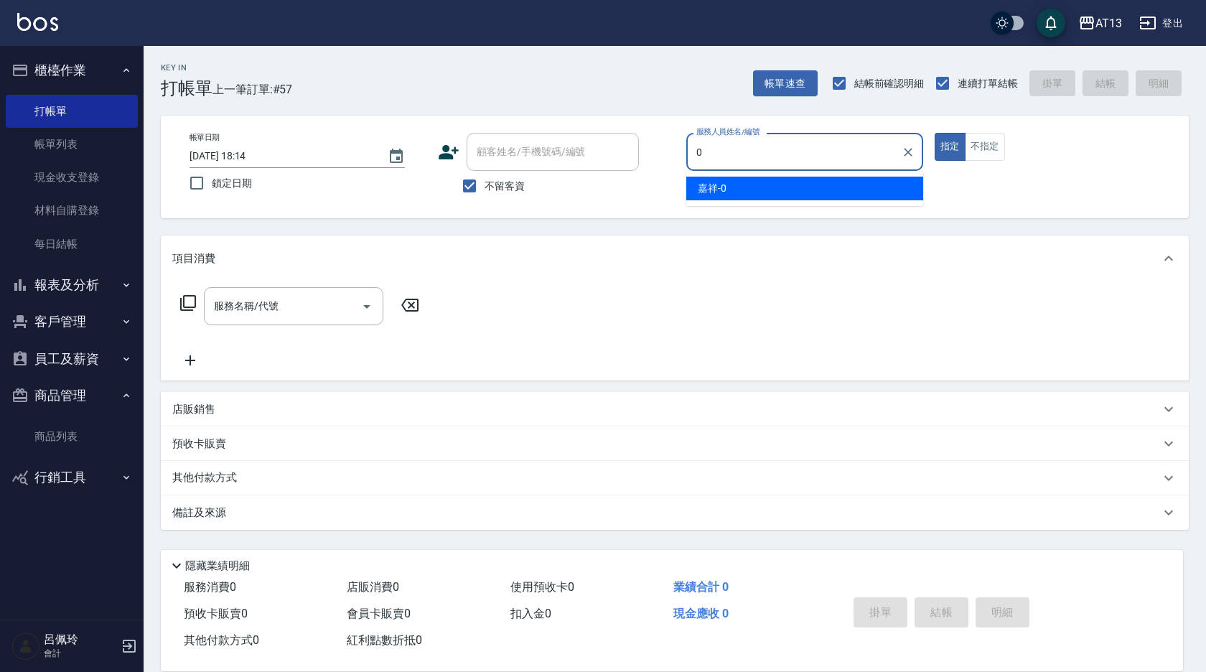
click at [883, 187] on div "嘉祥 -0" at bounding box center [804, 189] width 237 height 24
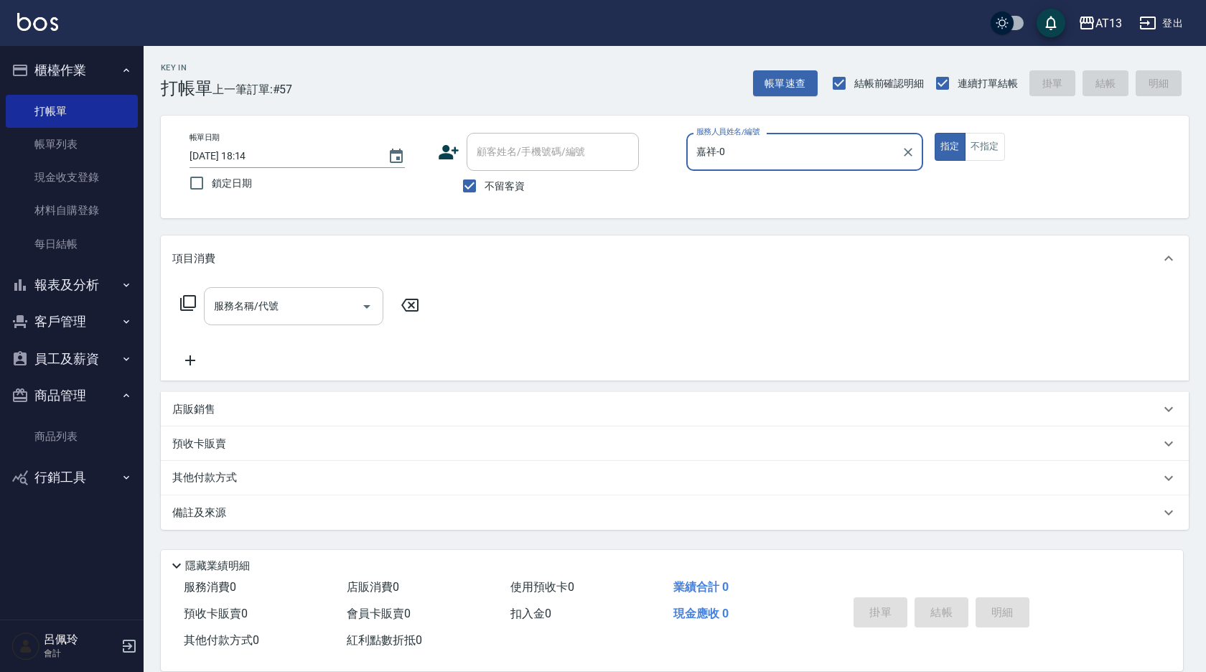
type input "嘉祥-0"
click at [319, 294] on input "服務名稱/代號" at bounding box center [282, 306] width 145 height 25
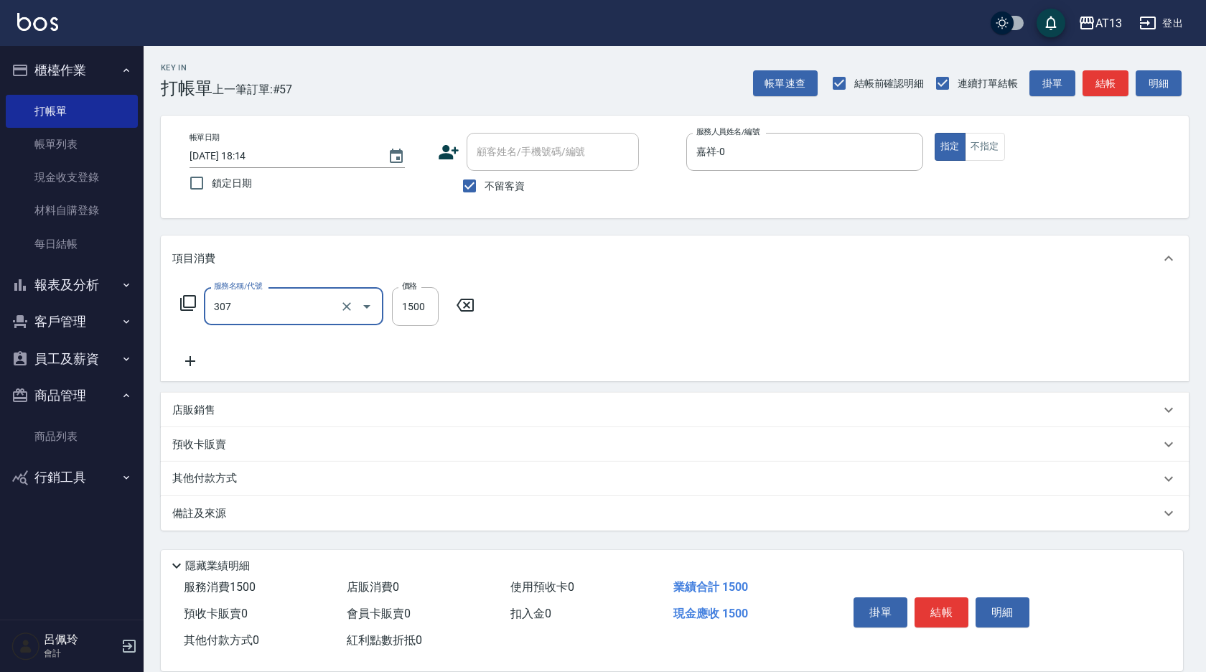
type input "EF麥拉寧燙髮1500(307)"
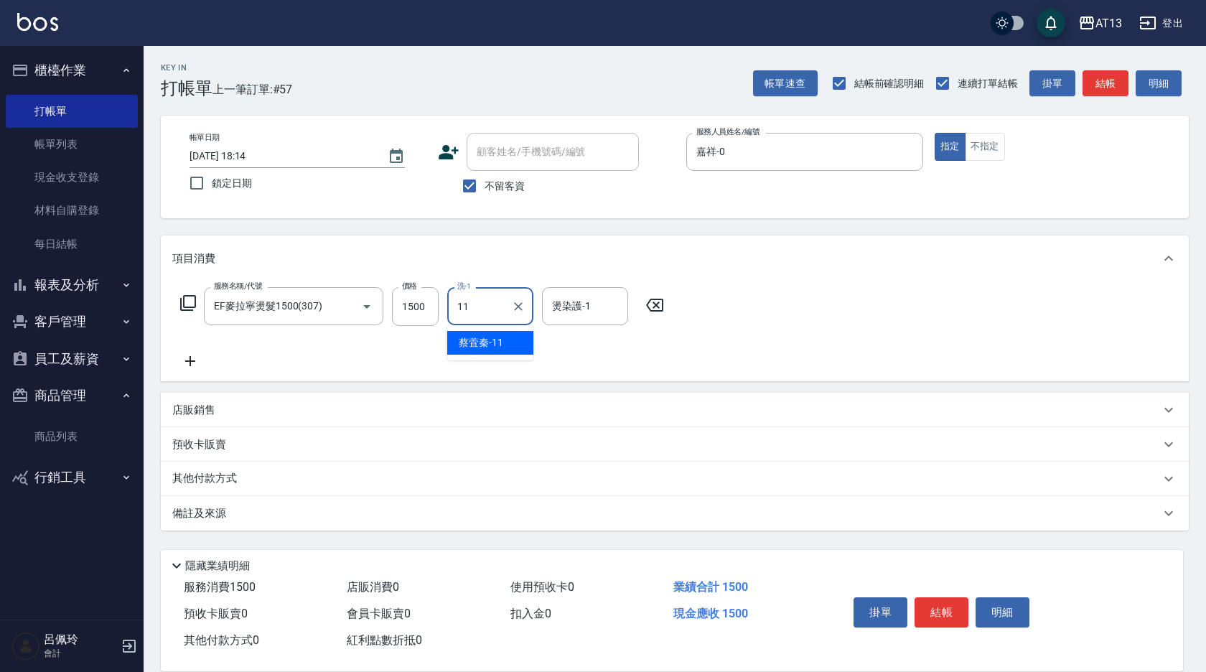
type input "[PERSON_NAME]-11"
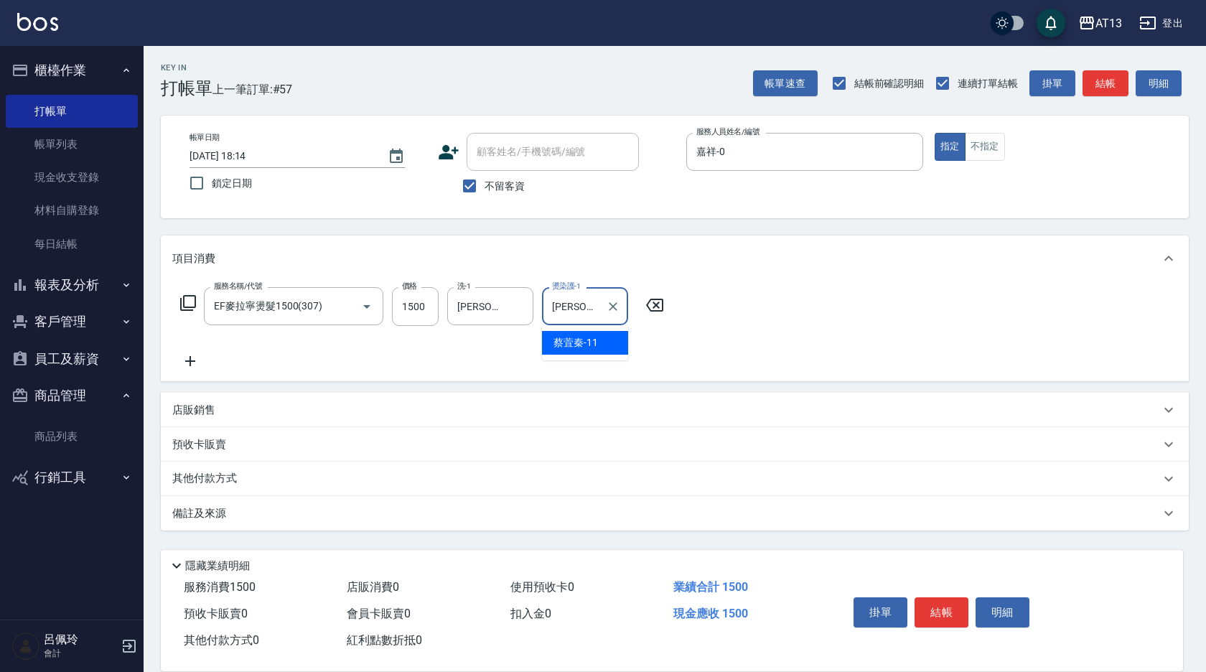
type input "[PERSON_NAME]-11"
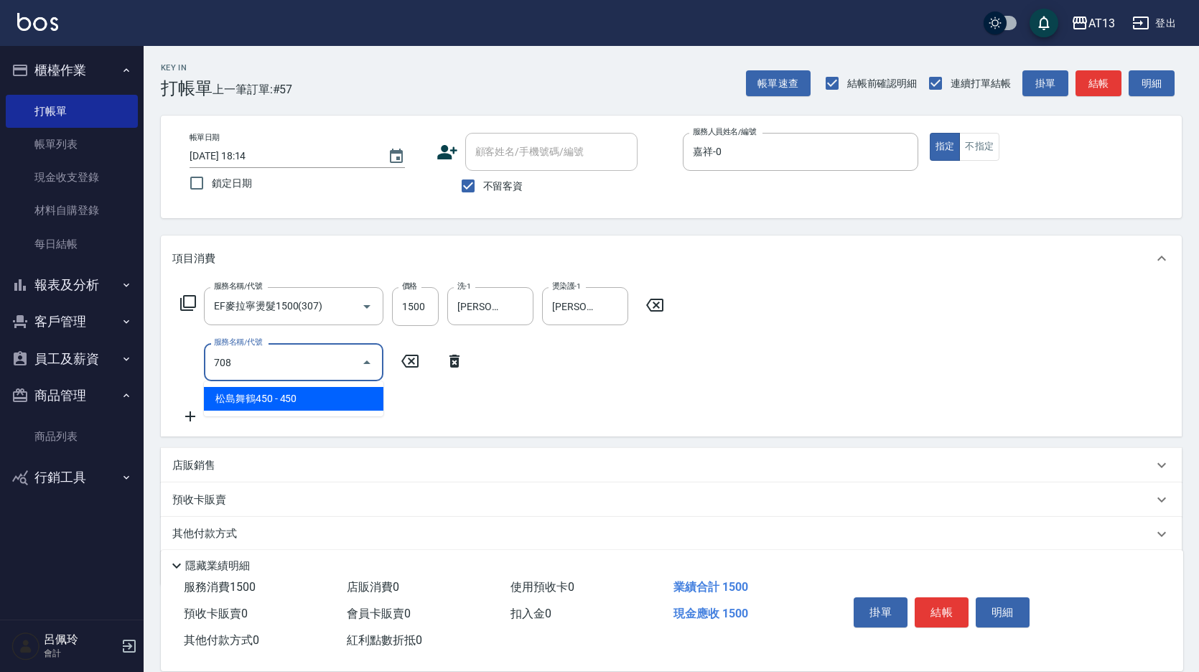
type input "松島舞鶴450(708)"
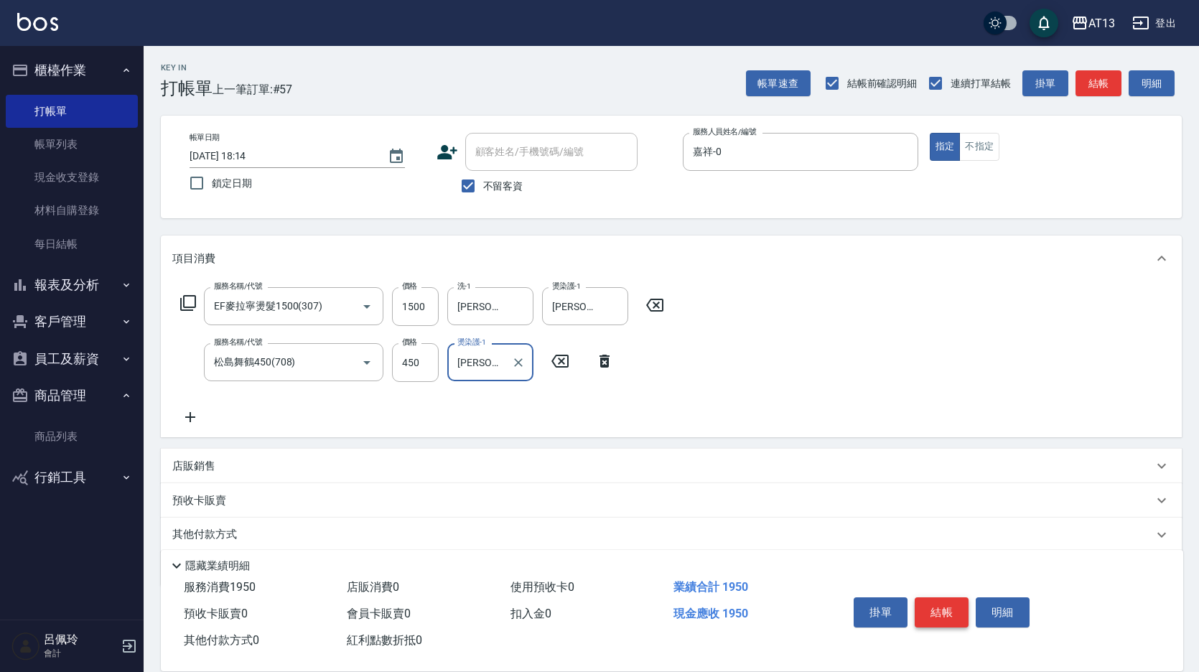
type input "[PERSON_NAME]-11"
drag, startPoint x: 956, startPoint y: 595, endPoint x: 933, endPoint y: 582, distance: 27.3
click at [954, 597] on button "結帳" at bounding box center [942, 612] width 54 height 30
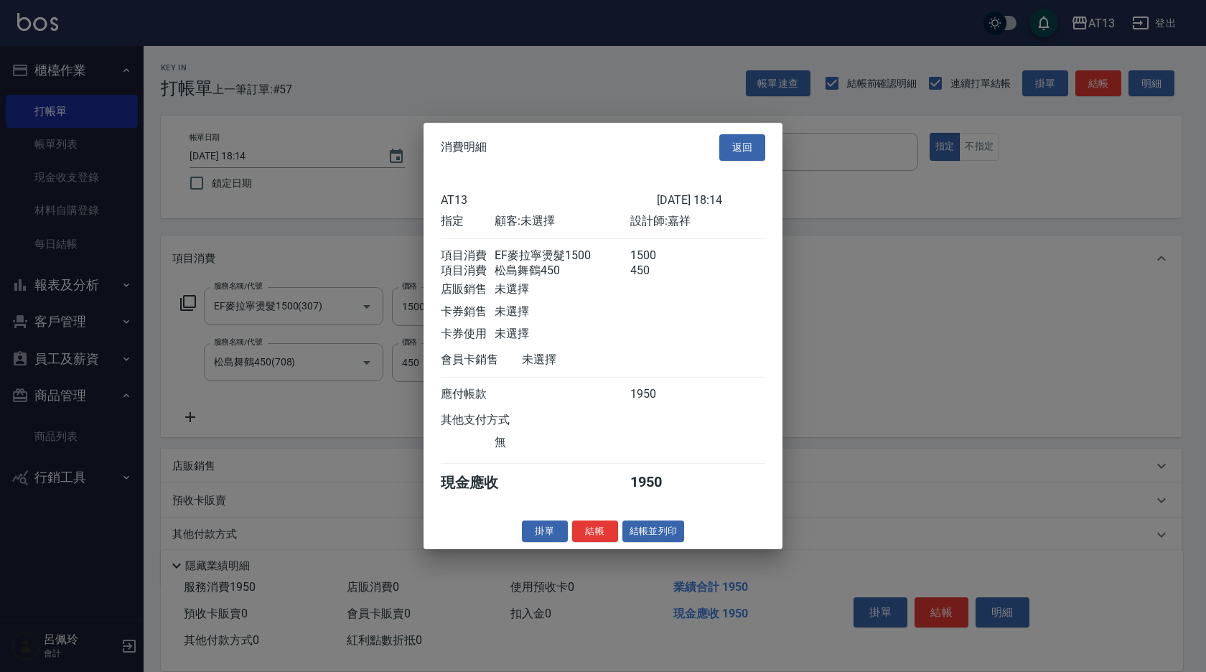
click at [582, 536] on button "結帳" at bounding box center [595, 531] width 46 height 22
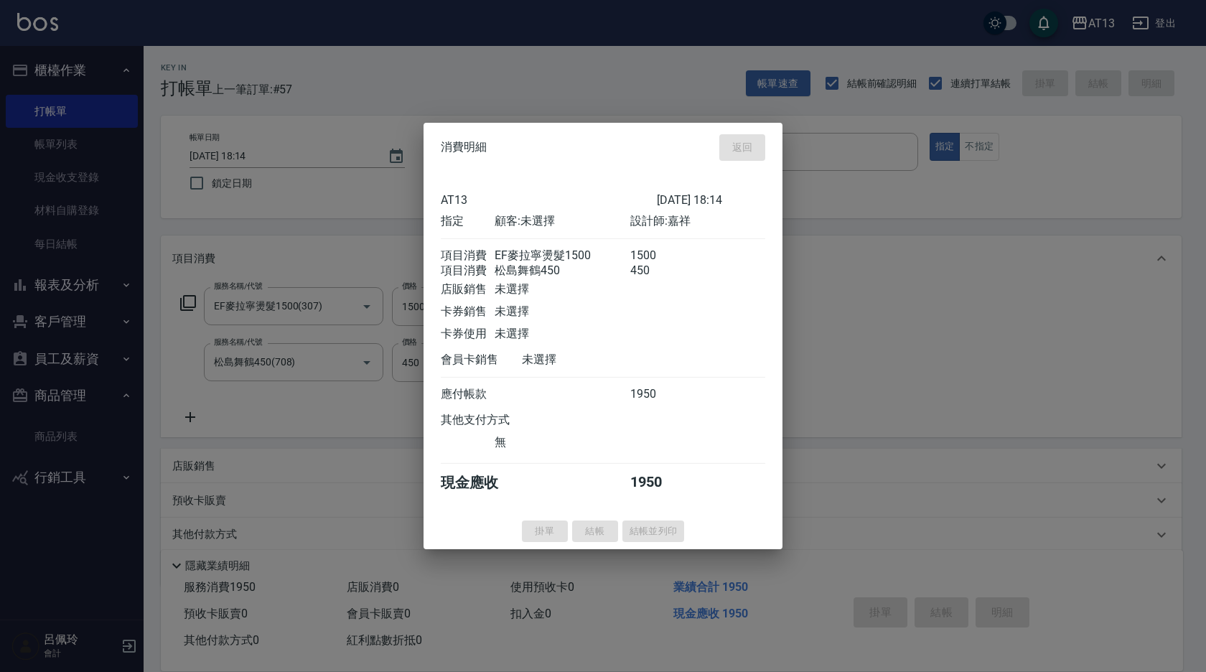
type input "[DATE] 18:37"
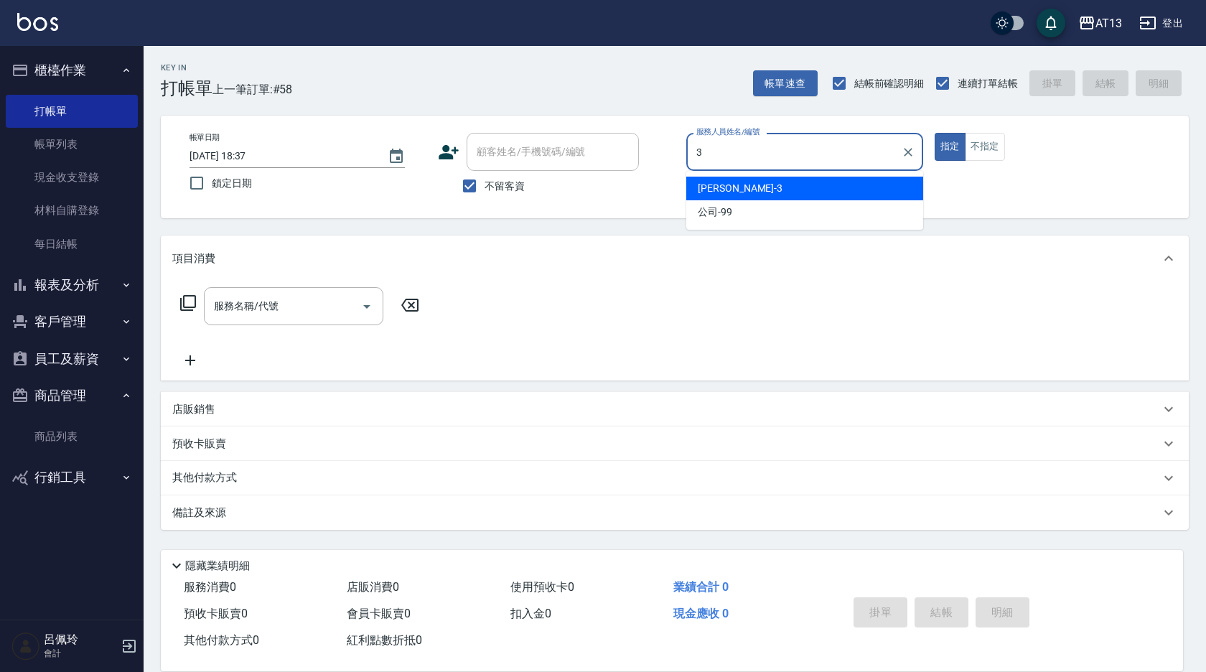
click at [723, 187] on span "[PERSON_NAME] -3" at bounding box center [740, 188] width 85 height 15
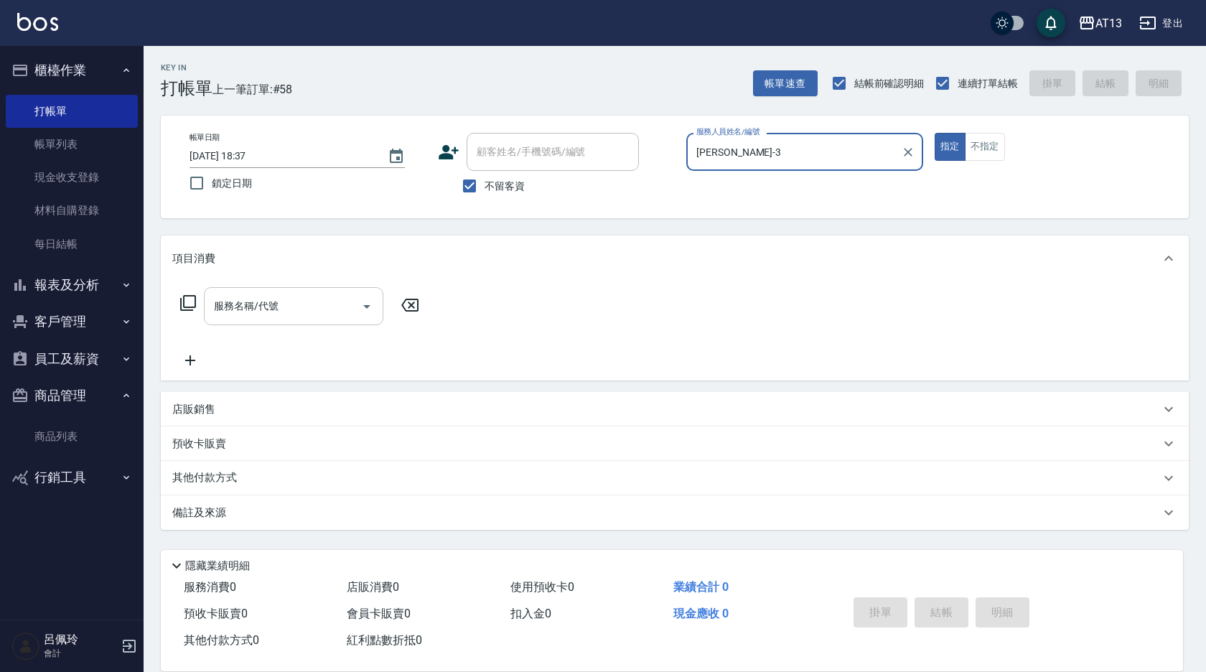
type input "[PERSON_NAME]-3"
click at [248, 295] on div "服務名稱/代號 服務名稱/代號" at bounding box center [294, 306] width 180 height 38
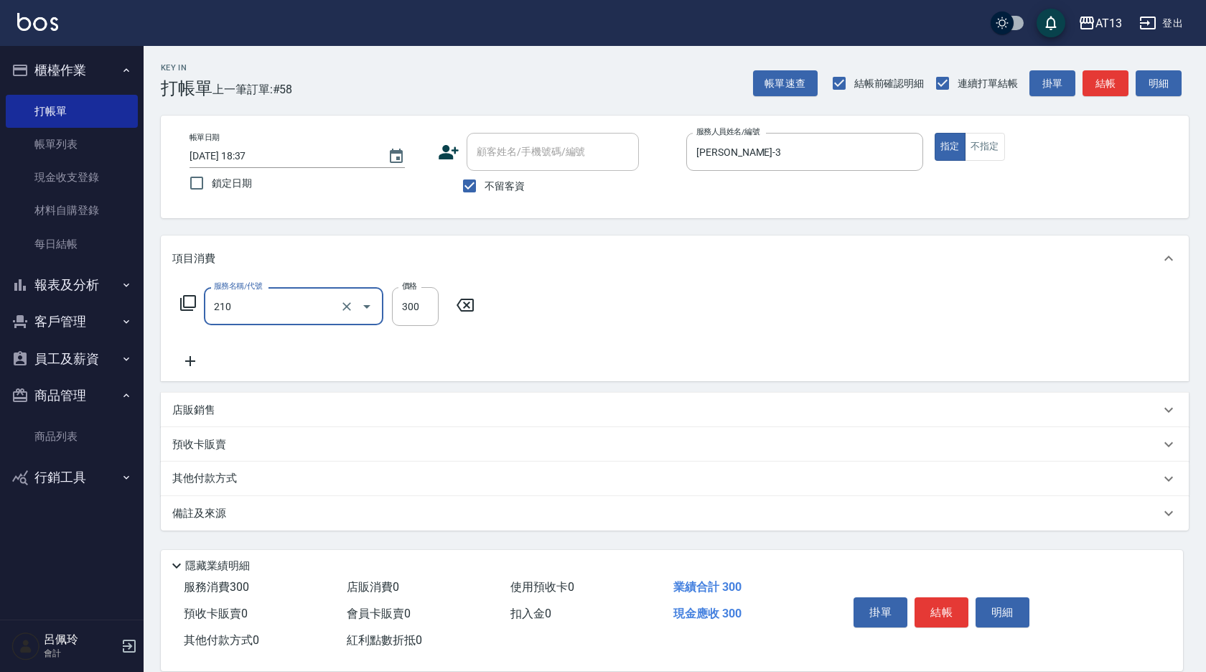
type input "歐娜洗髮精(210)"
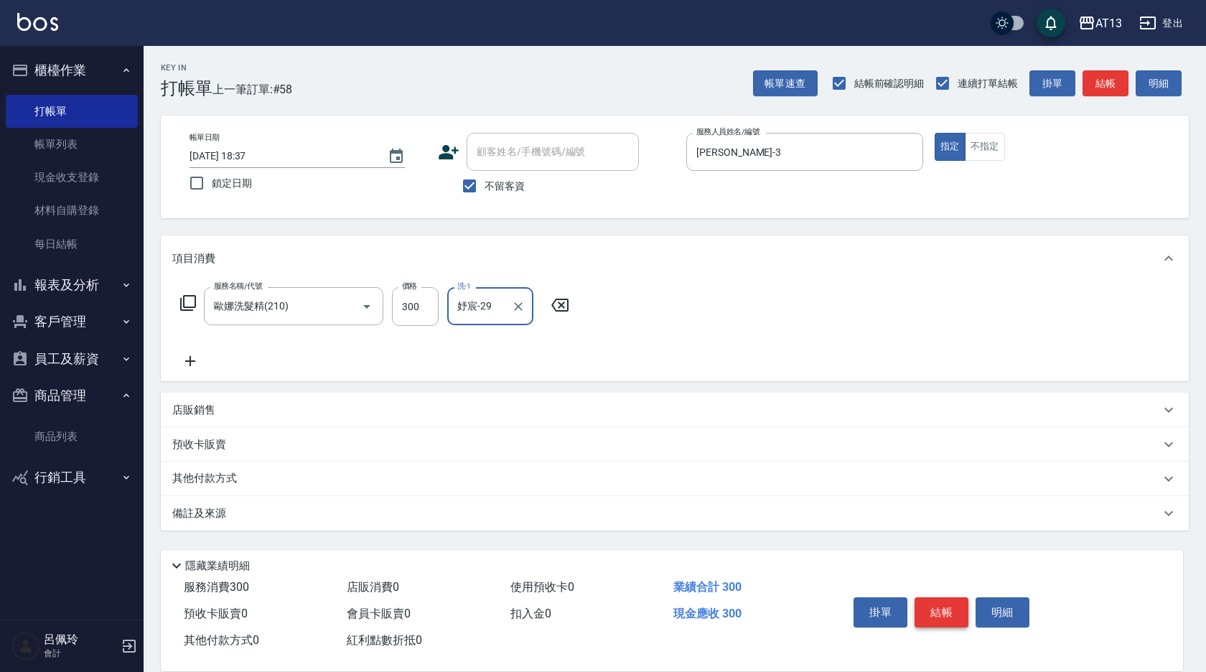
type input "妤宸-29"
click at [938, 615] on button "結帳" at bounding box center [942, 612] width 54 height 30
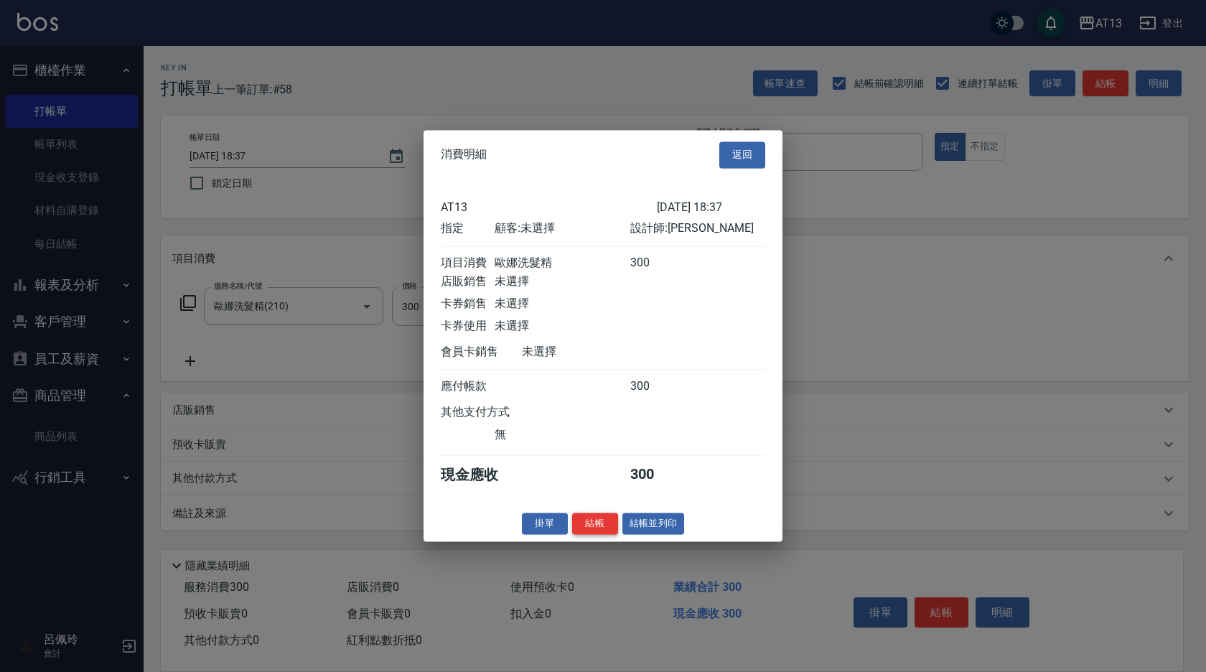
click at [587, 535] on button "結帳" at bounding box center [595, 524] width 46 height 22
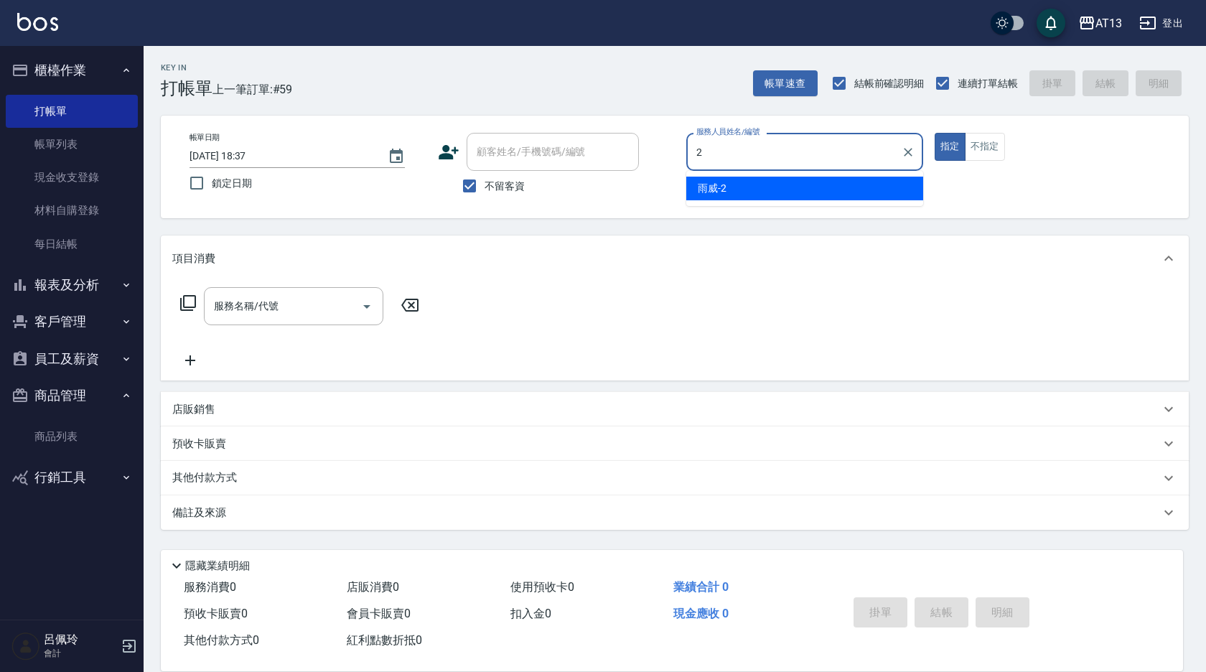
click at [724, 178] on div "雨威 -2" at bounding box center [804, 189] width 237 height 24
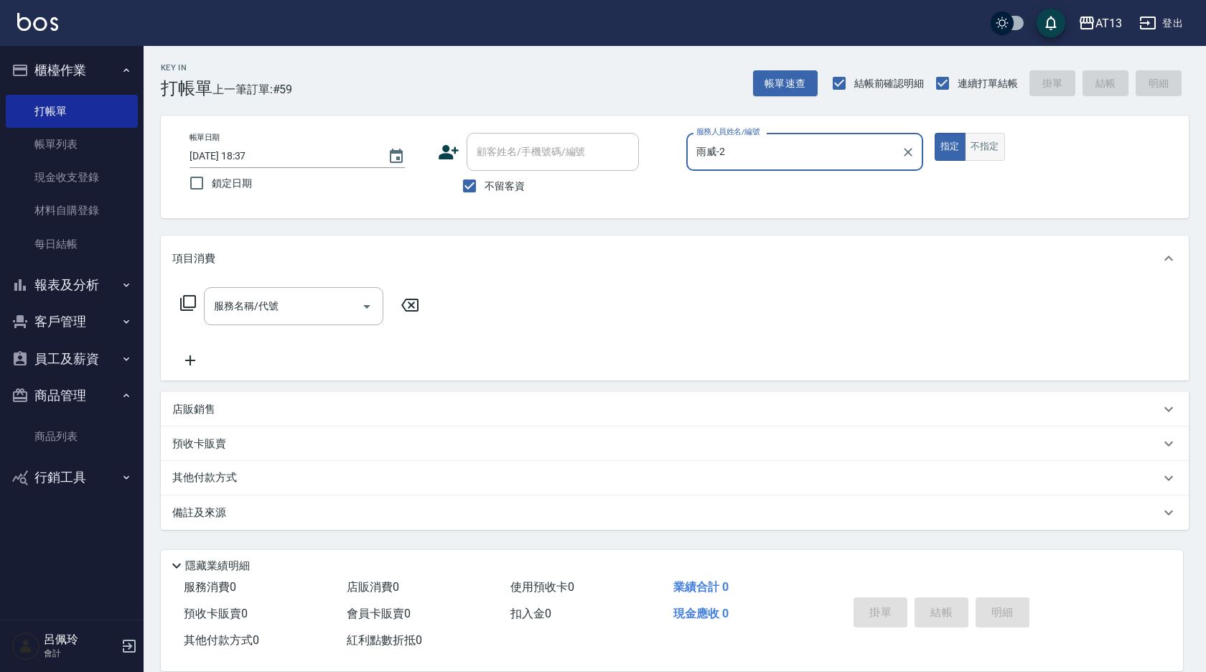
type input "雨威-2"
click at [977, 146] on button "不指定" at bounding box center [985, 147] width 40 height 28
click at [280, 298] on input "服務名稱/代號" at bounding box center [282, 306] width 145 height 25
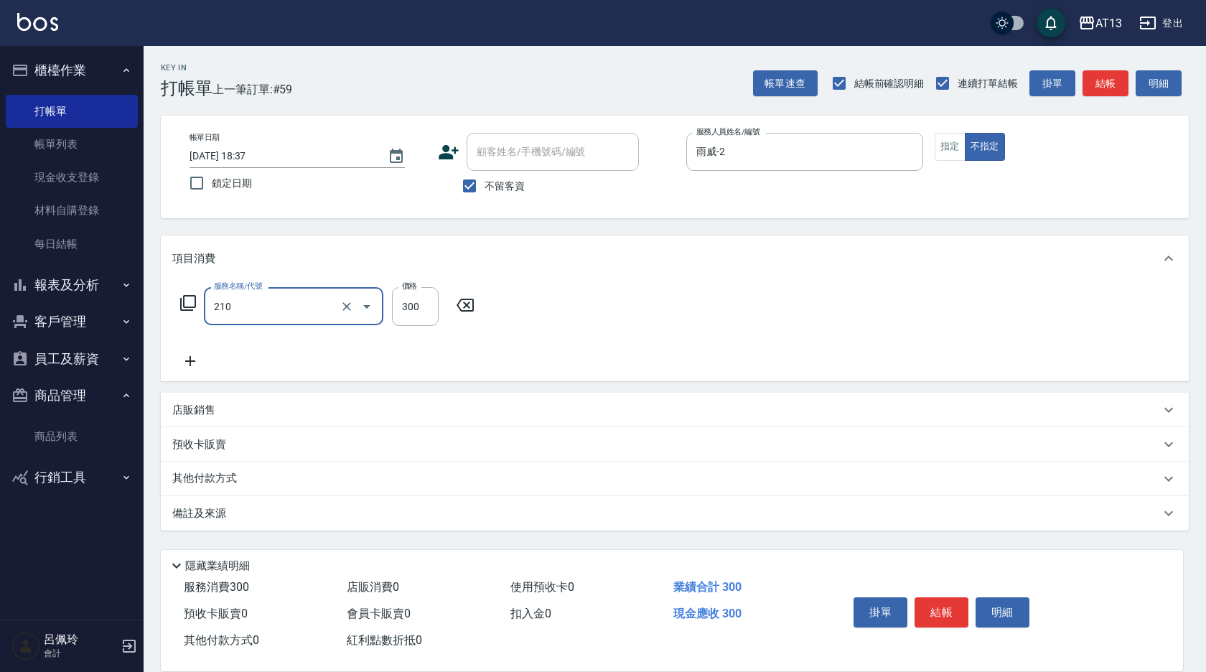
type input "歐娜洗髮精(210)"
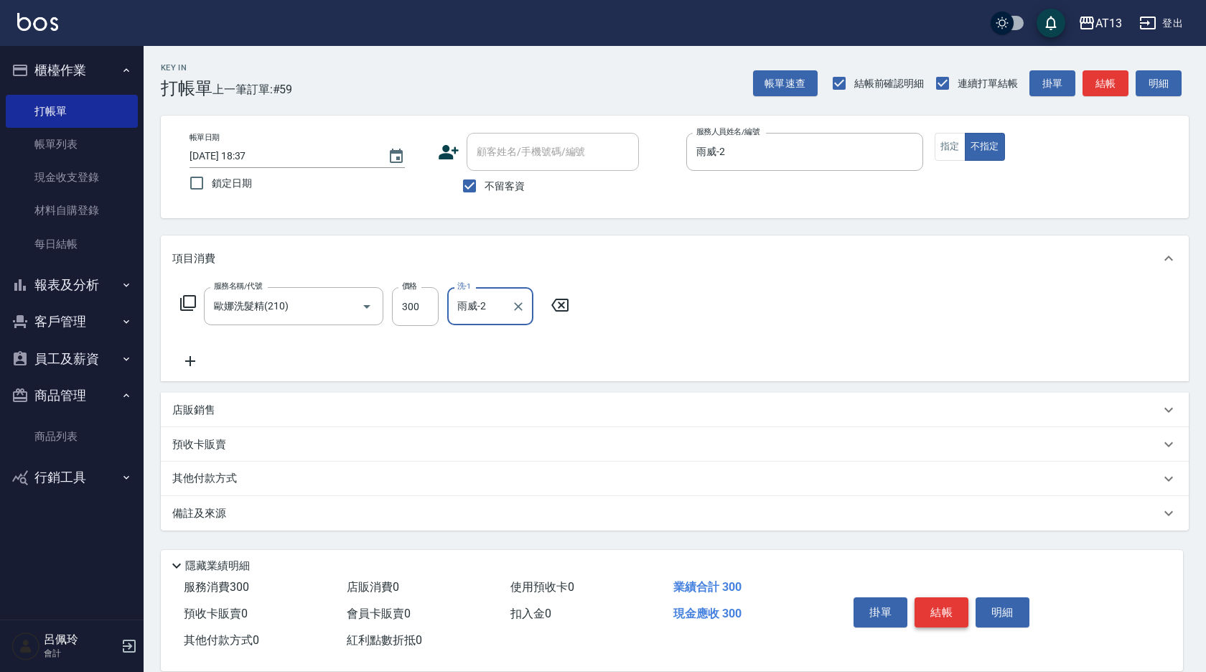
type input "雨威-2"
click at [930, 604] on button "結帳" at bounding box center [942, 612] width 54 height 30
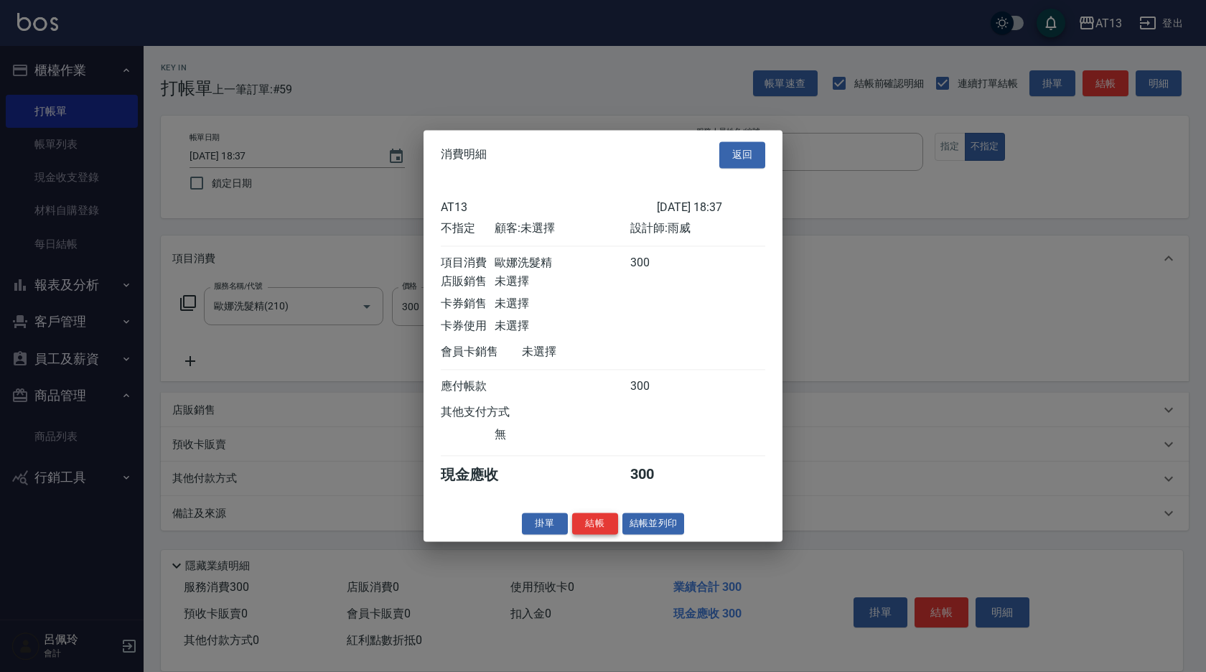
click at [590, 527] on button "結帳" at bounding box center [595, 524] width 46 height 22
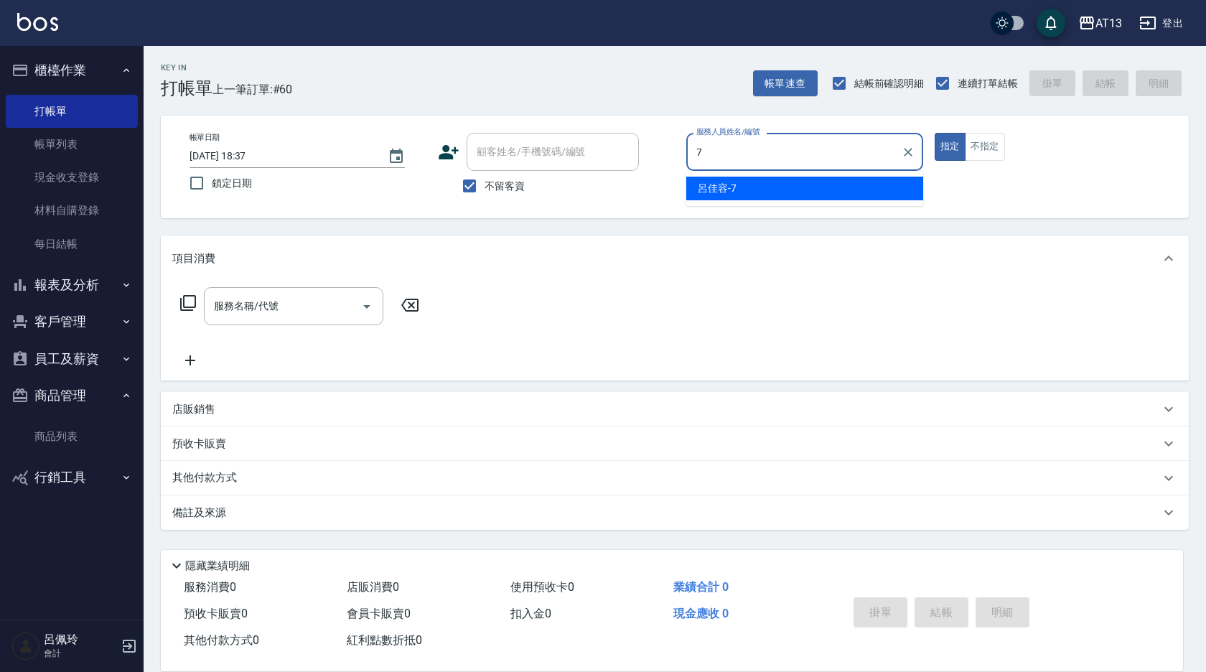
click at [719, 188] on span "[PERSON_NAME]-7" at bounding box center [717, 188] width 39 height 15
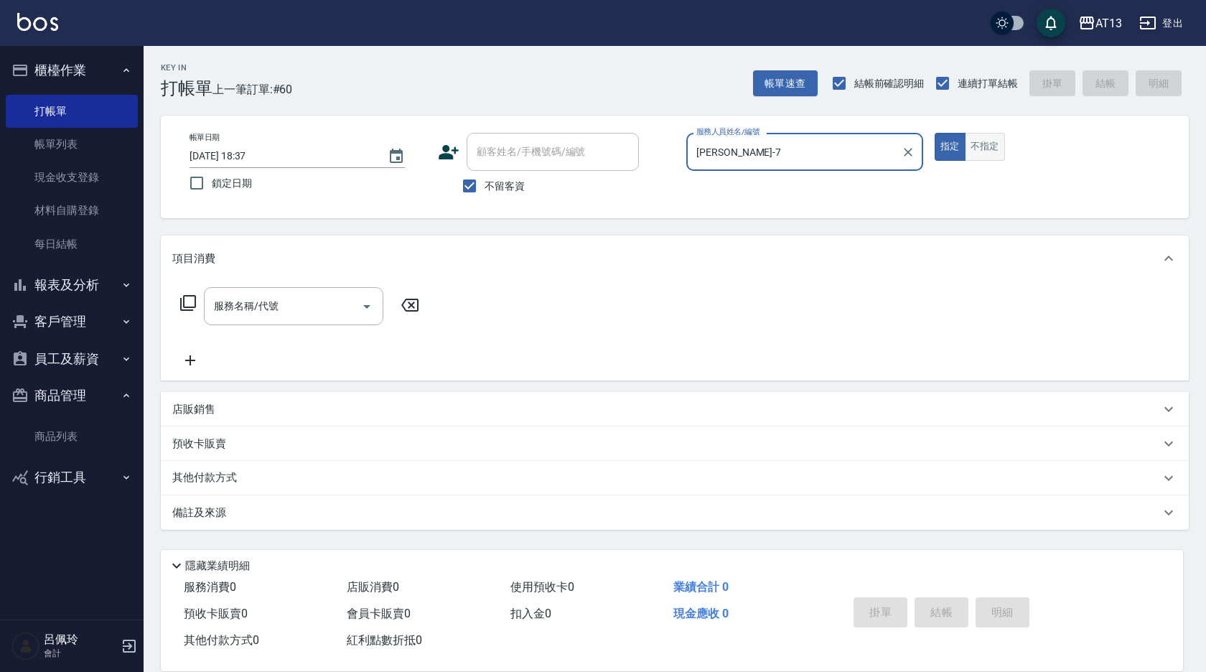
type input "[PERSON_NAME]-7"
click at [989, 157] on button "不指定" at bounding box center [985, 147] width 40 height 28
click at [319, 298] on input "服務名稱/代號" at bounding box center [282, 306] width 145 height 25
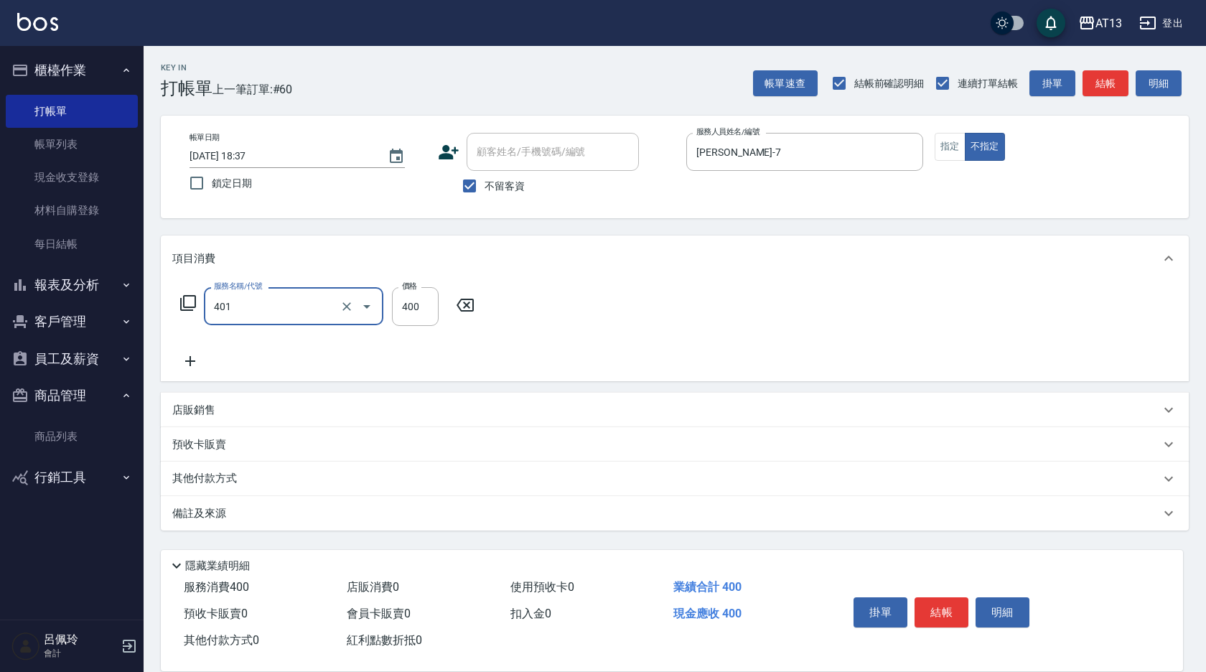
type input "剪髮(401)"
type input "200"
click at [900, 343] on div "服務名稱/代號 剪髮(401) 服務名稱/代號 價格 200 價格" at bounding box center [675, 331] width 1028 height 100
click at [944, 600] on button "結帳" at bounding box center [942, 612] width 54 height 30
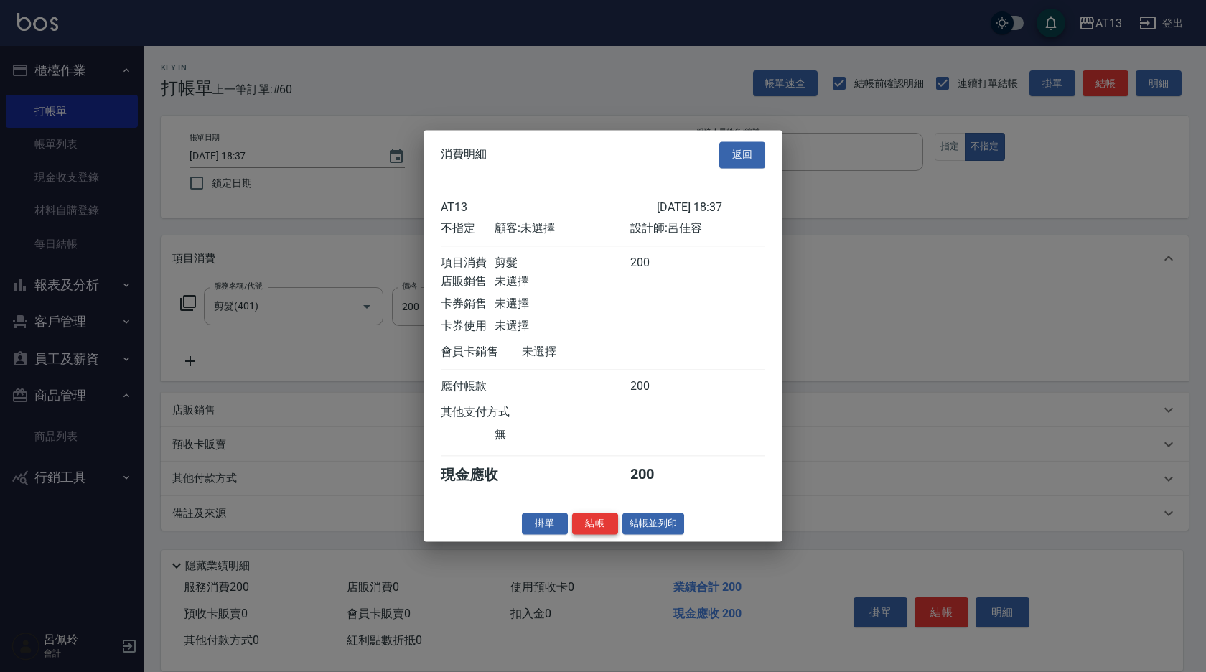
drag, startPoint x: 595, startPoint y: 533, endPoint x: 544, endPoint y: 522, distance: 51.4
click at [592, 533] on button "結帳" at bounding box center [595, 524] width 46 height 22
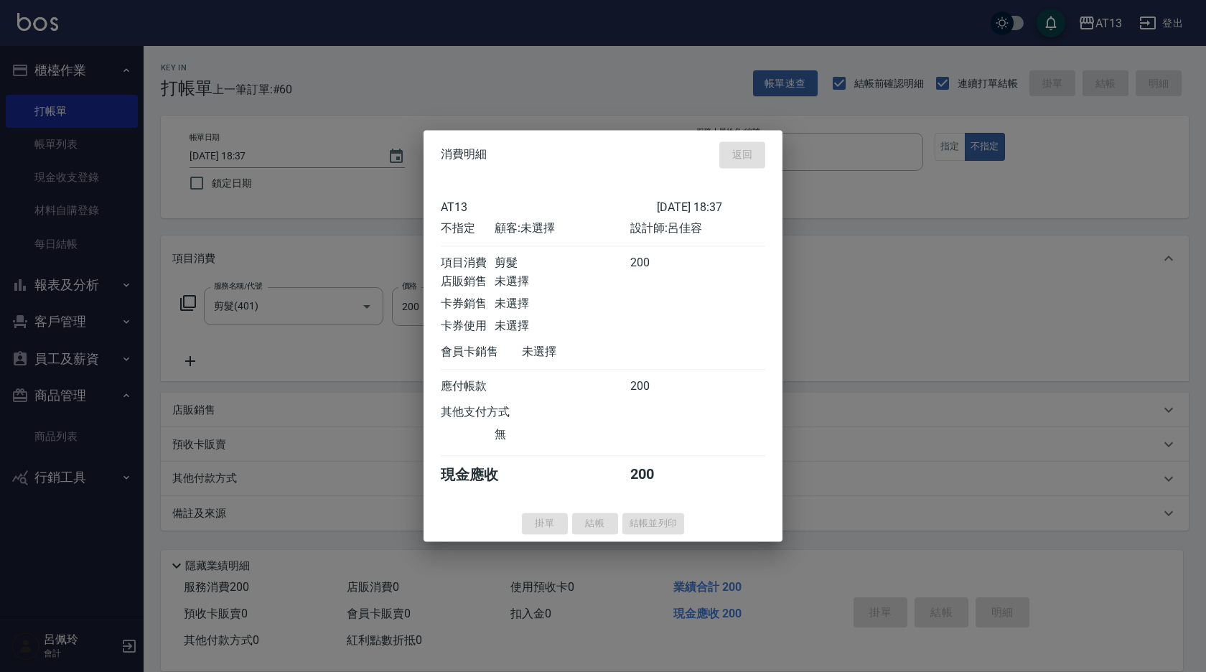
type input "[DATE] 18:40"
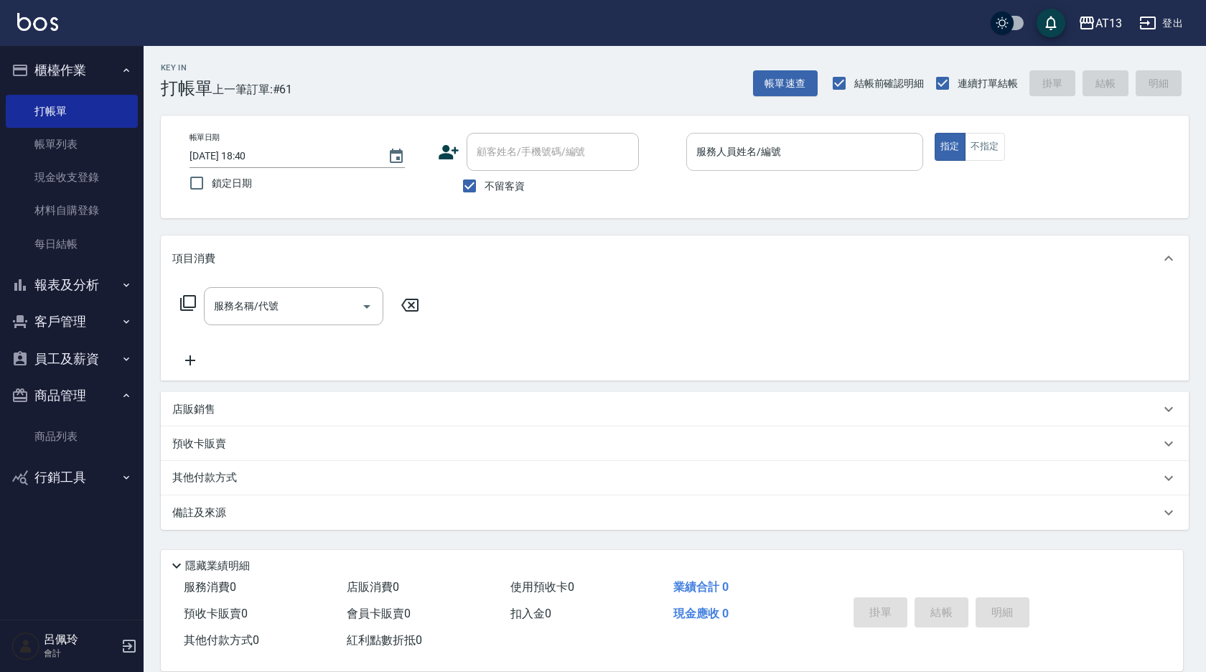
drag, startPoint x: 269, startPoint y: 244, endPoint x: 777, endPoint y: 146, distance: 517.1
click at [787, 152] on input "服務人員姓名/編號" at bounding box center [805, 151] width 224 height 25
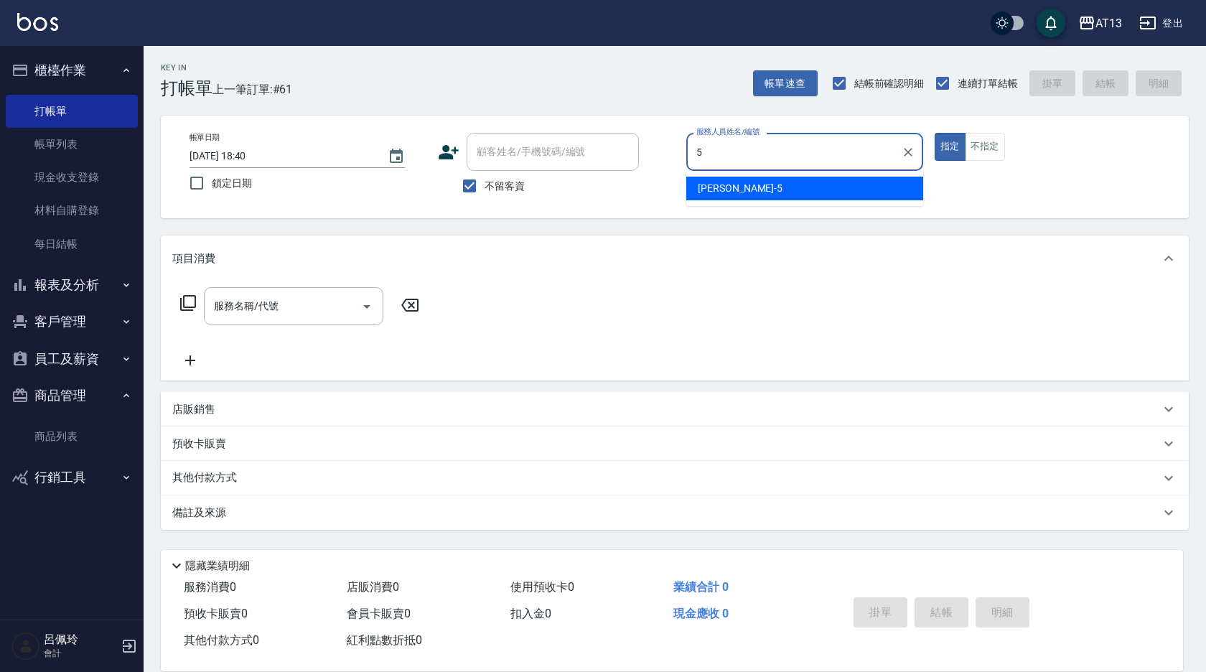
click at [834, 173] on ul "[PERSON_NAME] -5" at bounding box center [804, 188] width 237 height 35
click at [842, 187] on div "[PERSON_NAME] -5" at bounding box center [804, 189] width 237 height 24
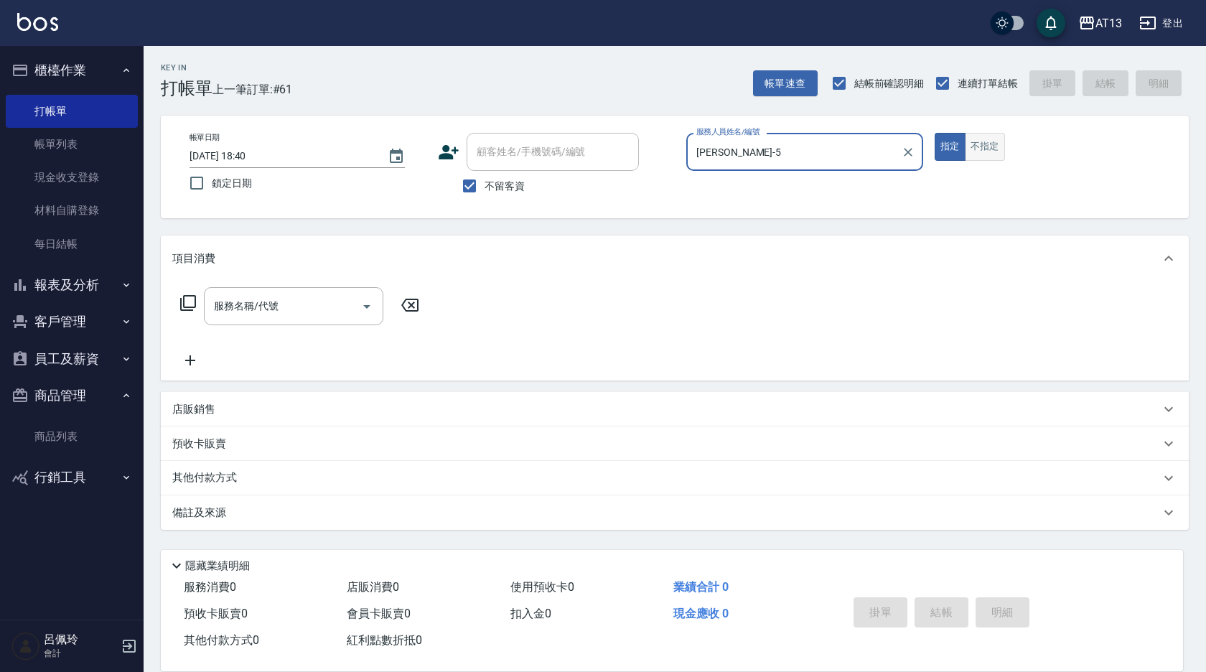
type input "[PERSON_NAME]-5"
click at [1001, 146] on button "不指定" at bounding box center [985, 147] width 40 height 28
click at [248, 304] on div "服務名稱/代號 服務名稱/代號" at bounding box center [294, 306] width 180 height 38
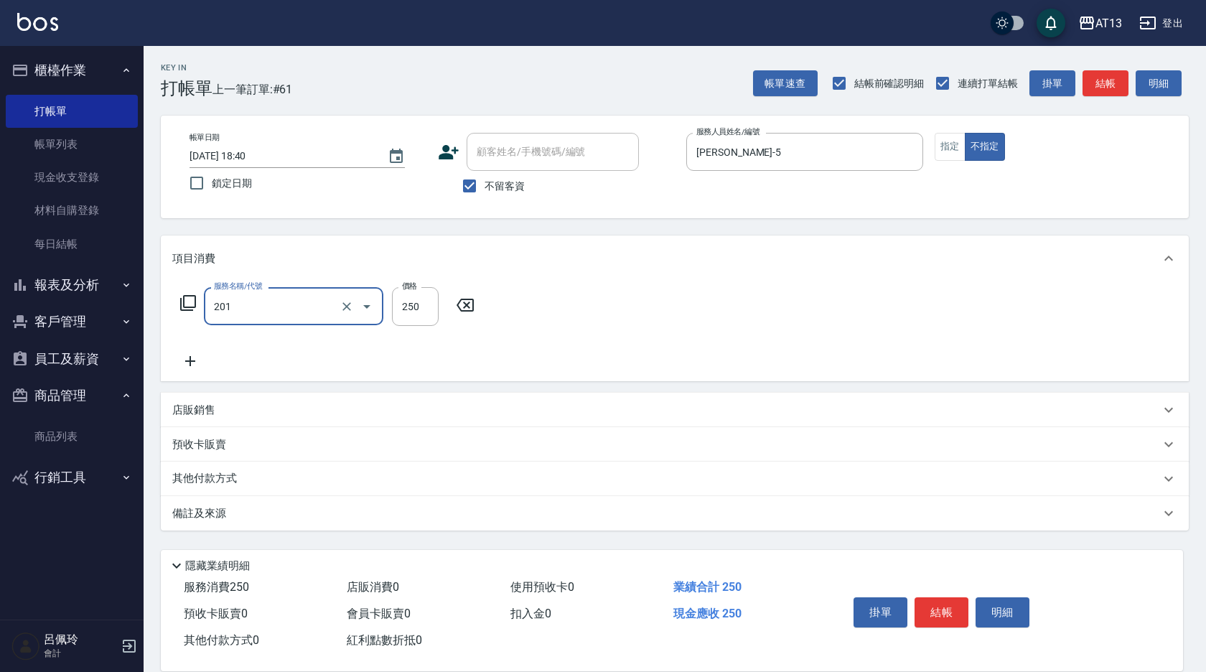
type input "洗髮(201)"
type input "[PERSON_NAME]-33"
click at [1071, 335] on div "服務名稱/代號 洗髮(201) 服務名稱/代號 價格 250 價格 洗-1 [PERSON_NAME]-33 洗-1" at bounding box center [675, 331] width 1028 height 100
click at [959, 605] on button "結帳" at bounding box center [942, 612] width 54 height 30
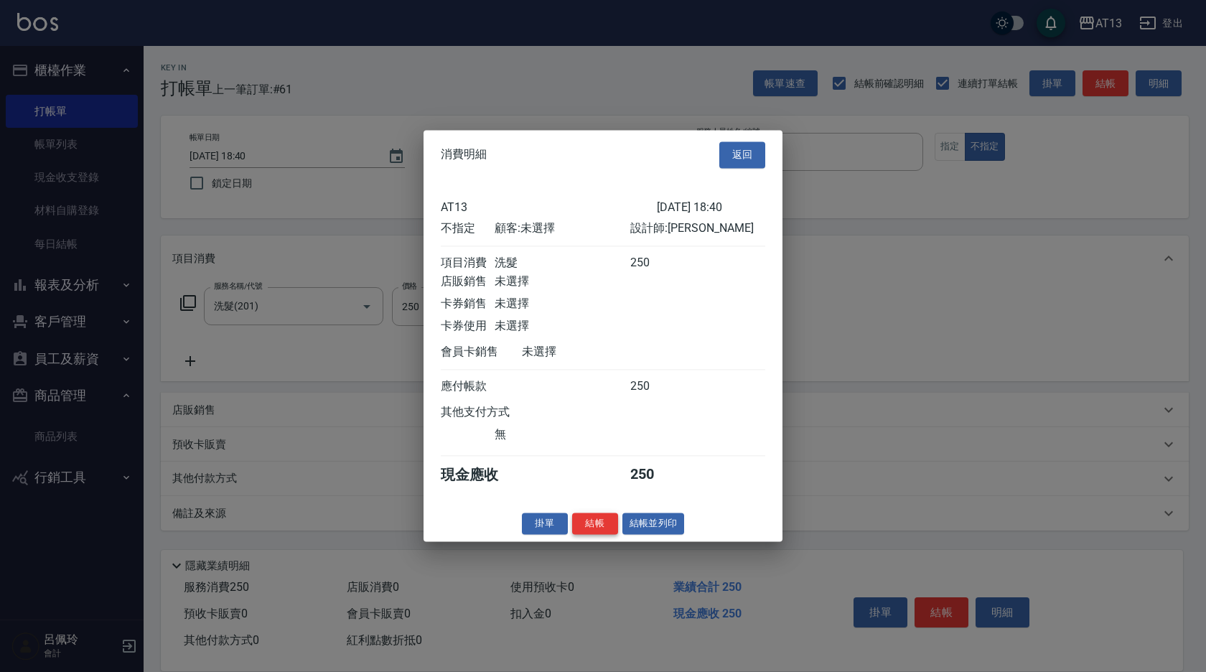
click at [588, 530] on button "結帳" at bounding box center [595, 524] width 46 height 22
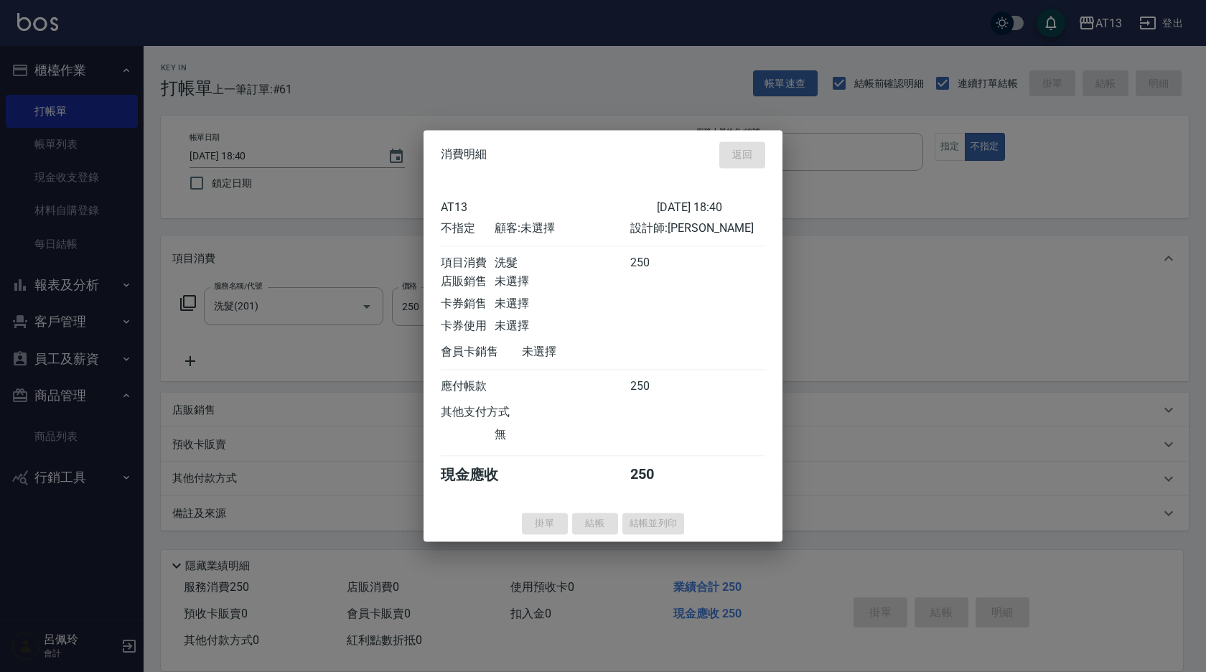
type input "[DATE] 18:59"
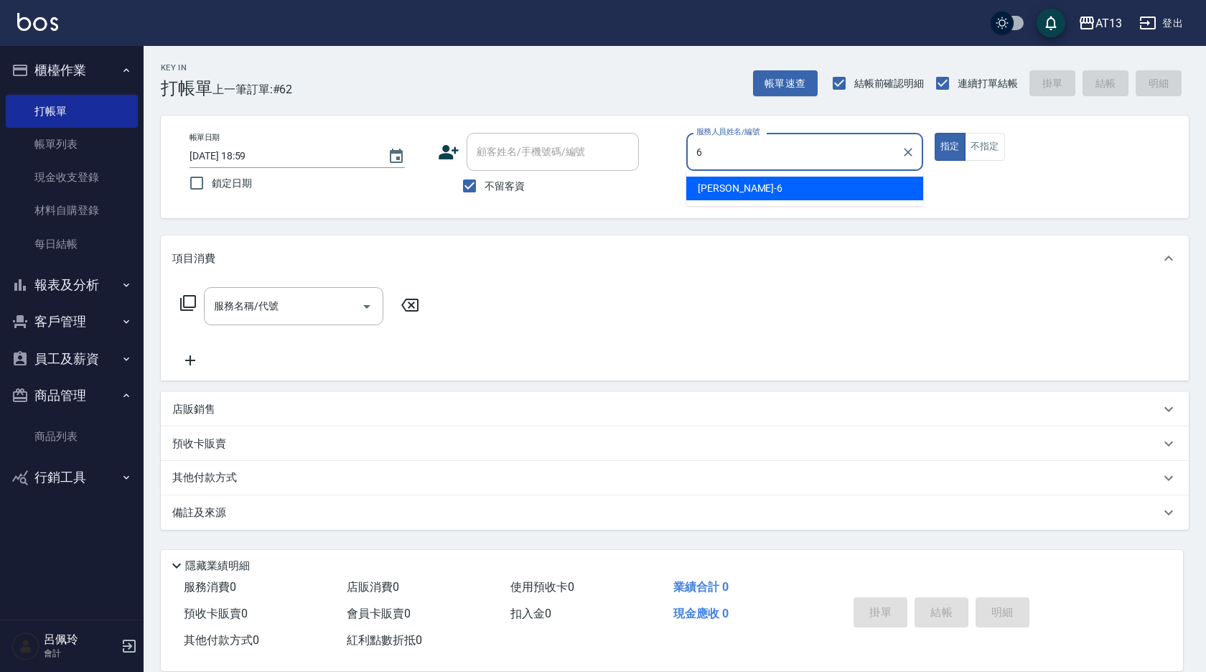
click at [730, 185] on div "亭妤 -6" at bounding box center [804, 189] width 237 height 24
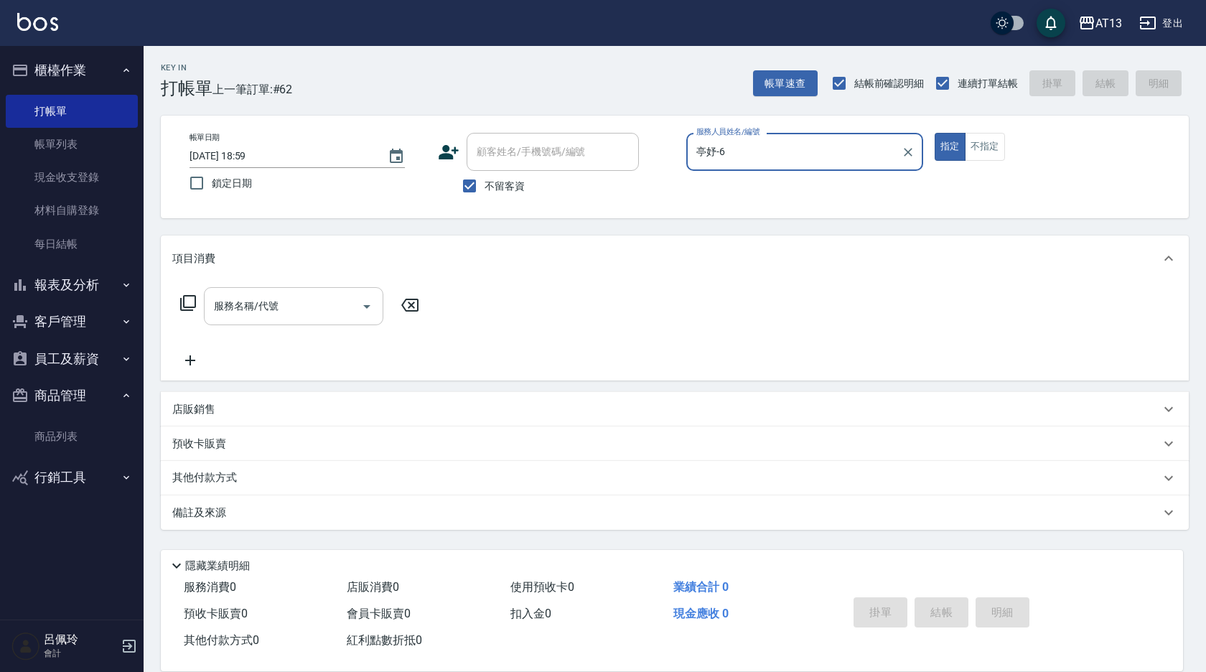
type input "亭妤-6"
click at [279, 307] on input "服務名稱/代號" at bounding box center [282, 306] width 145 height 25
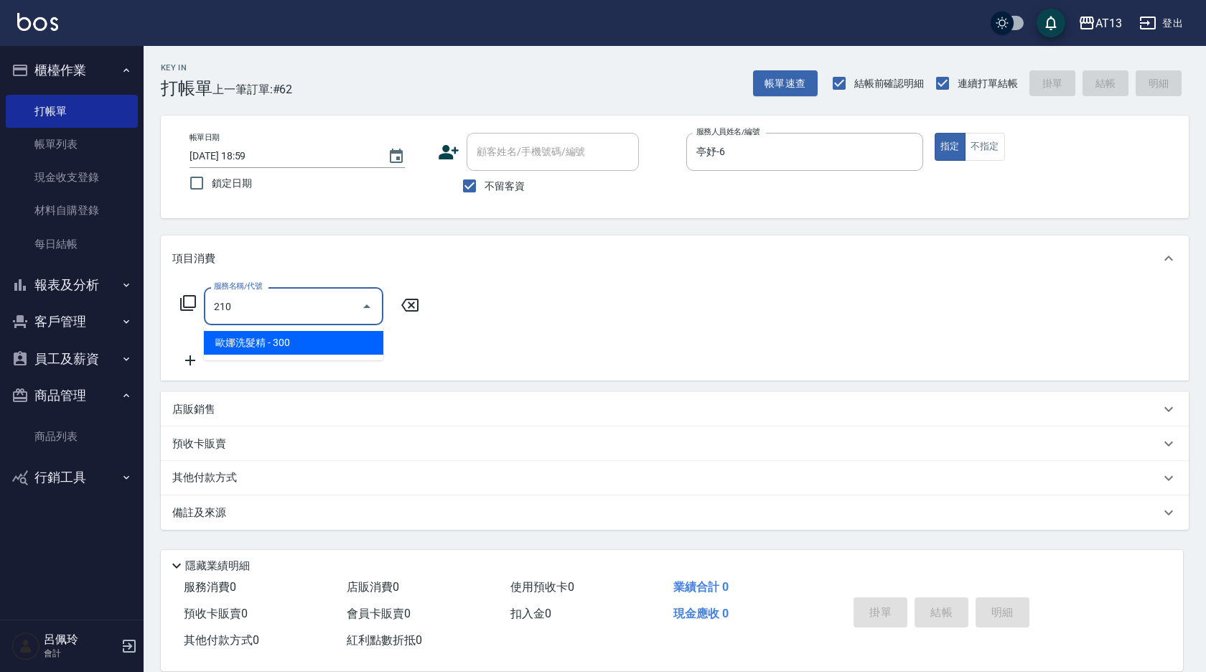
type input "歐娜洗髮精(210)"
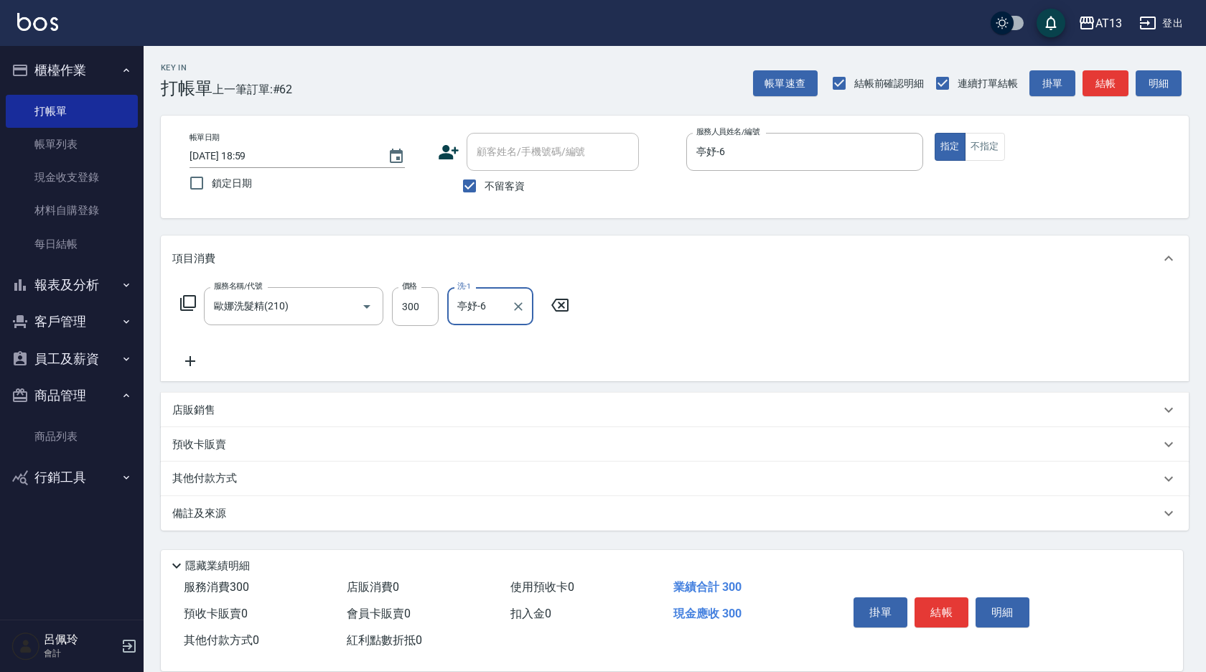
type input "亭妤-6"
click at [941, 607] on button "結帳" at bounding box center [942, 612] width 54 height 30
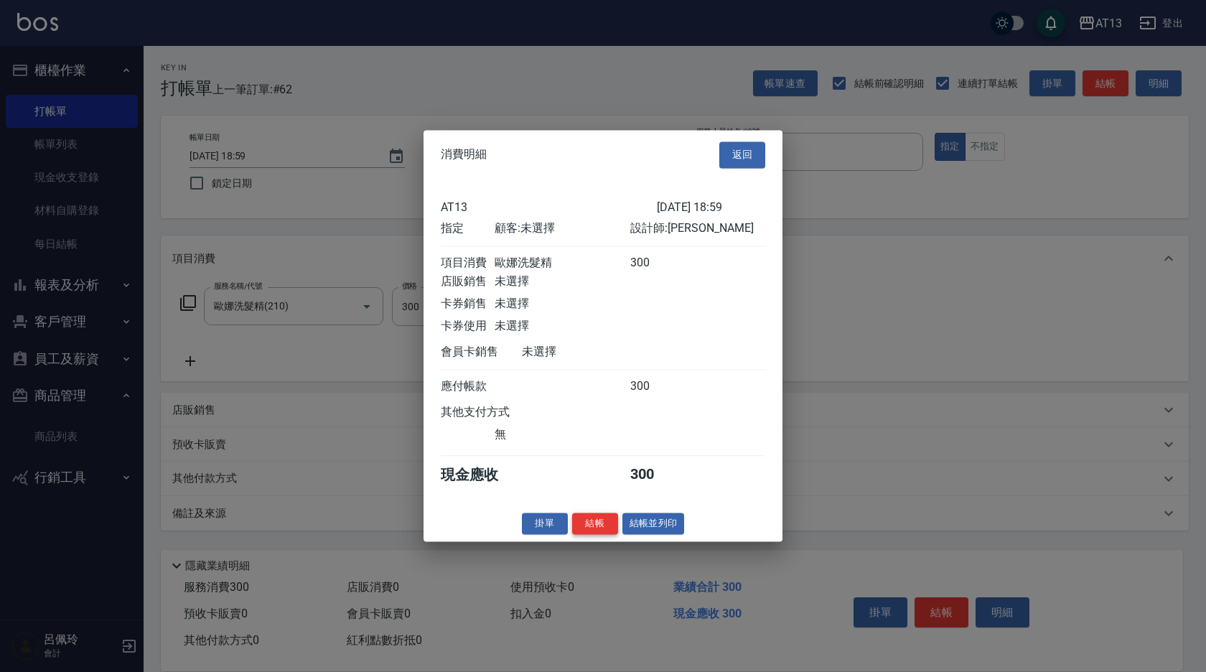
click at [607, 535] on button "結帳" at bounding box center [595, 524] width 46 height 22
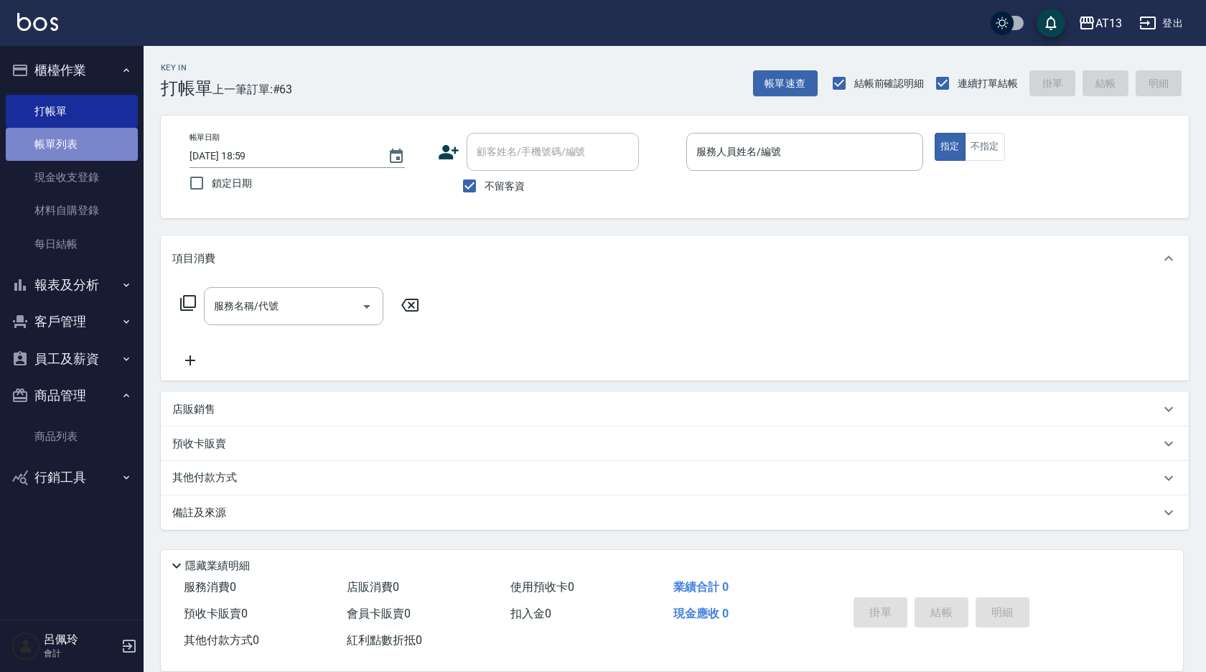
click at [18, 141] on link "帳單列表" at bounding box center [72, 144] width 132 height 33
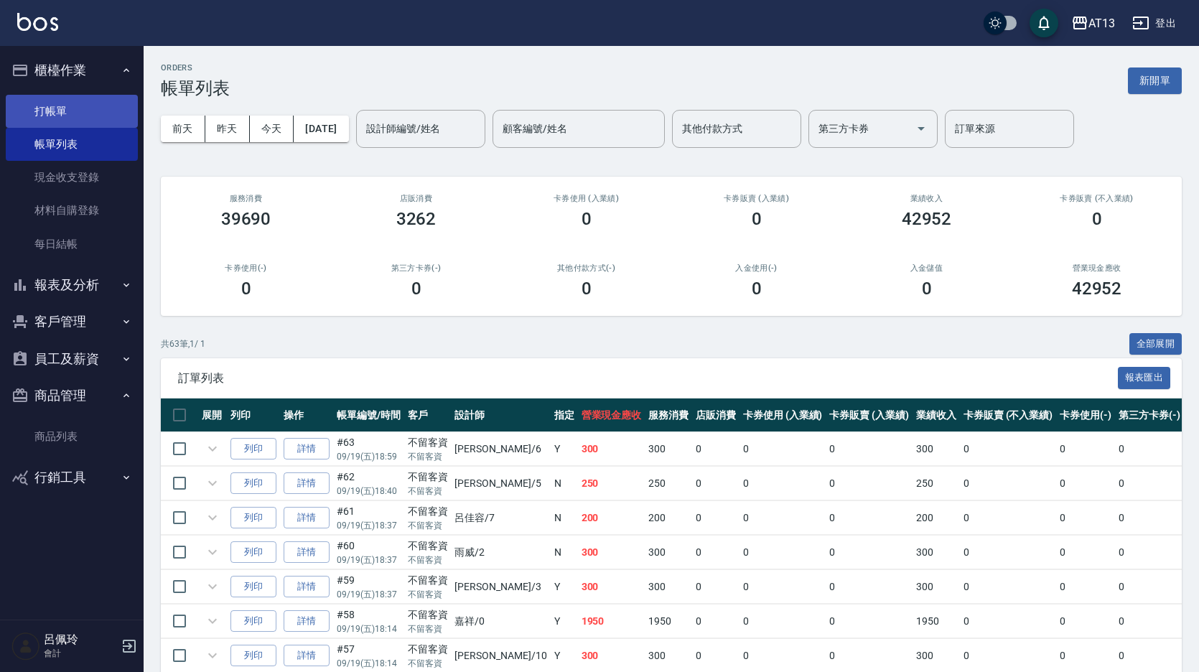
click at [52, 112] on link "打帳單" at bounding box center [72, 111] width 132 height 33
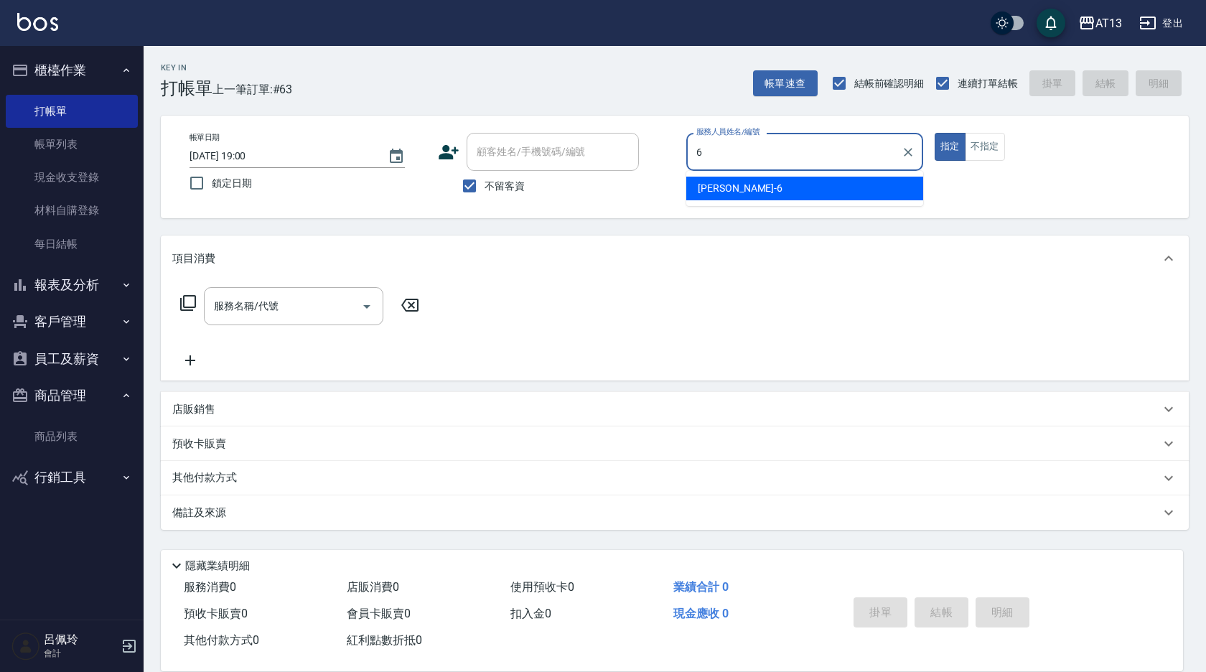
click at [758, 183] on div "亭妤 -6" at bounding box center [804, 189] width 237 height 24
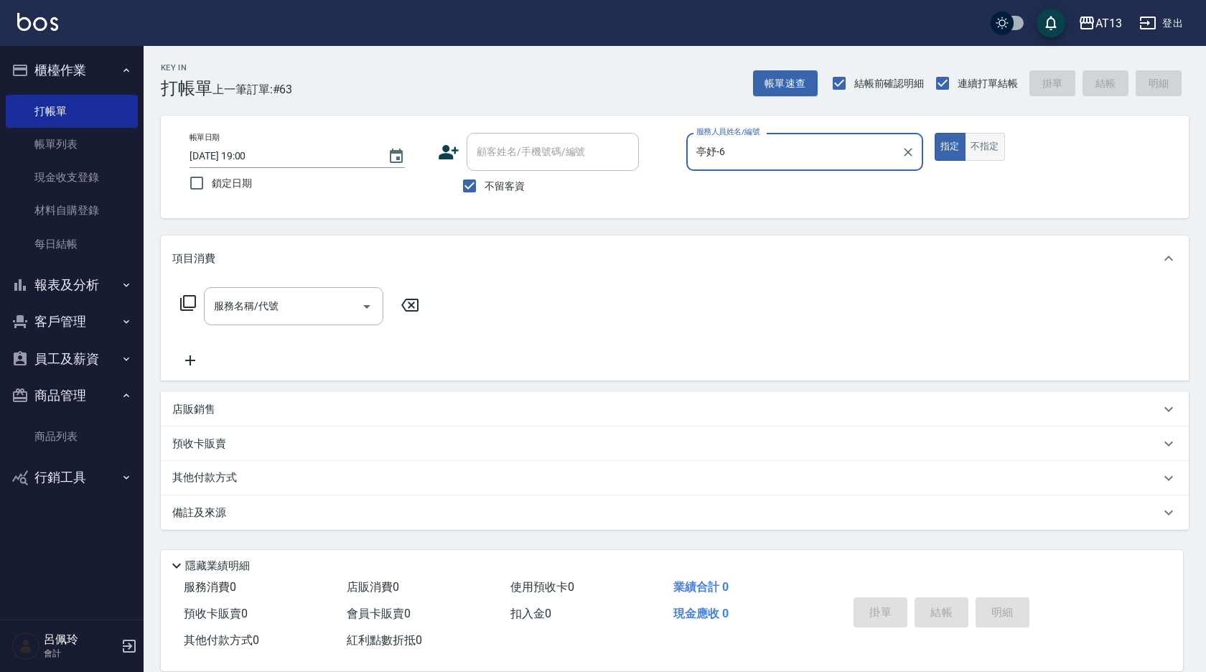
type input "亭妤-6"
click at [977, 144] on button "不指定" at bounding box center [985, 147] width 40 height 28
click at [348, 297] on input "服務名稱/代號" at bounding box center [282, 306] width 145 height 25
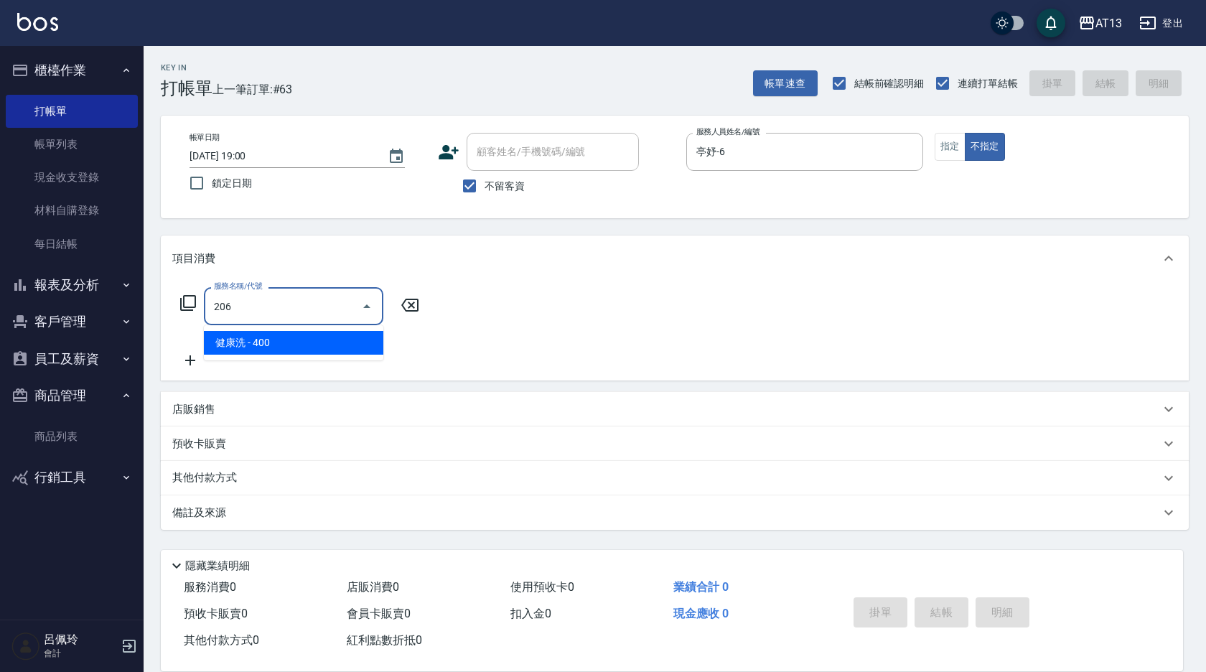
type input "健康洗(206)"
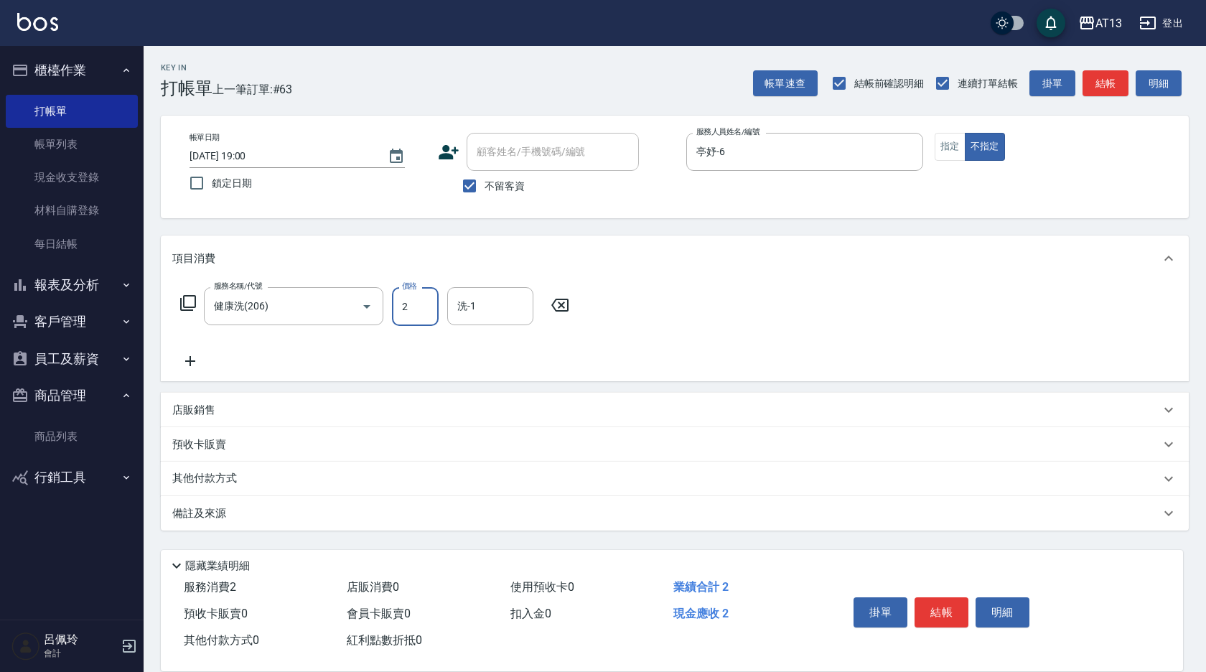
click at [401, 319] on input "2" at bounding box center [415, 306] width 47 height 39
type input "400"
type input "[PERSON_NAME]-26"
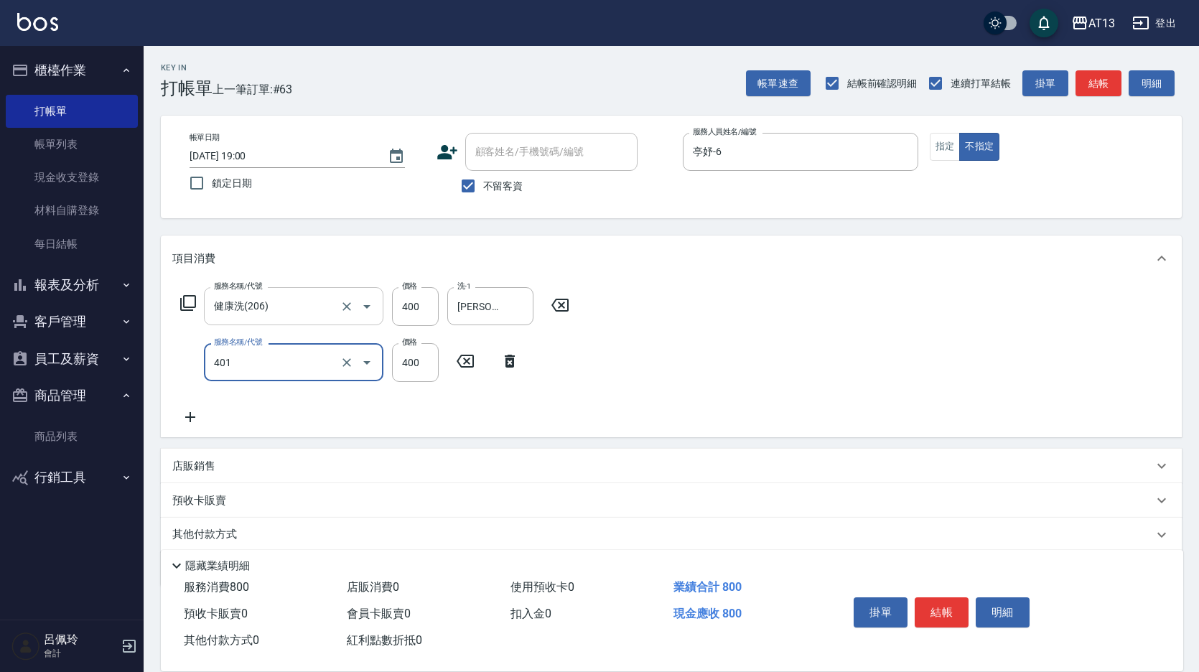
type input "剪髮(401)"
type input "50"
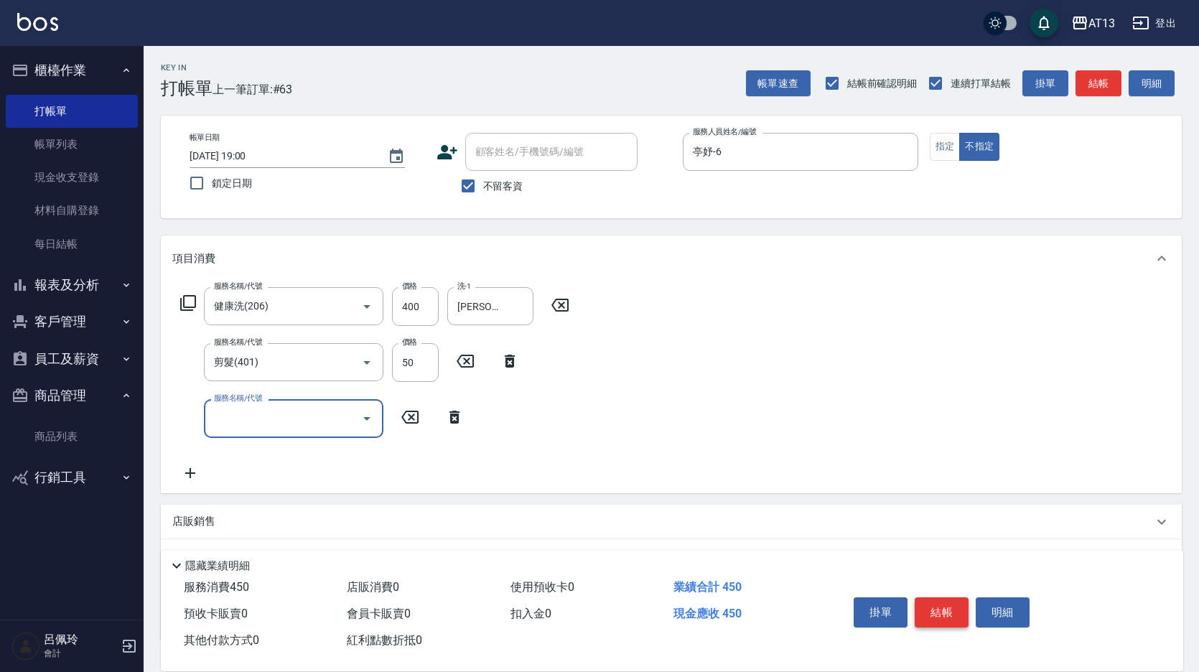
click at [959, 601] on button "結帳" at bounding box center [942, 612] width 54 height 30
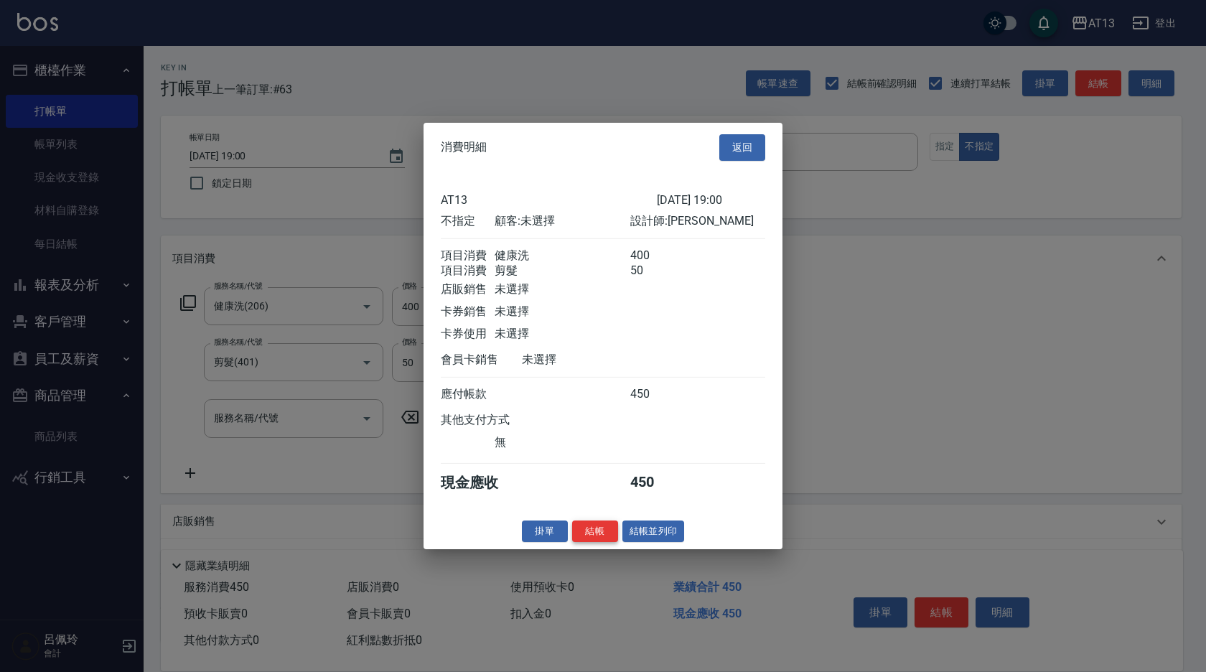
click at [605, 542] on button "結帳" at bounding box center [595, 531] width 46 height 22
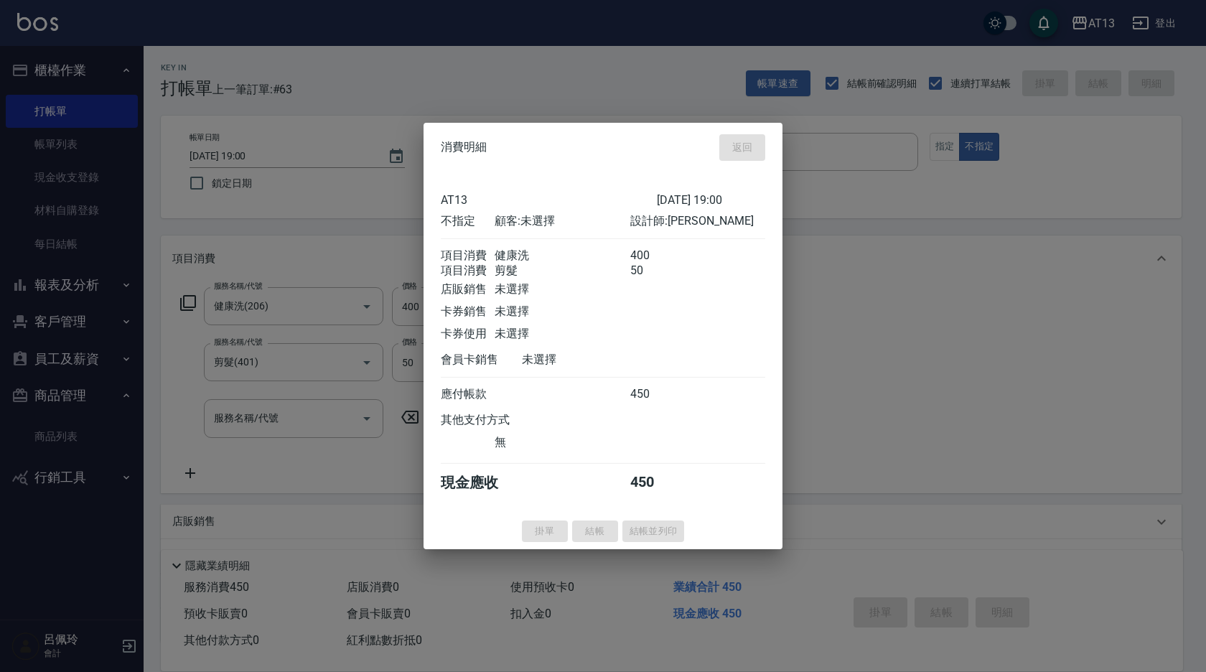
type input "[DATE] 19:19"
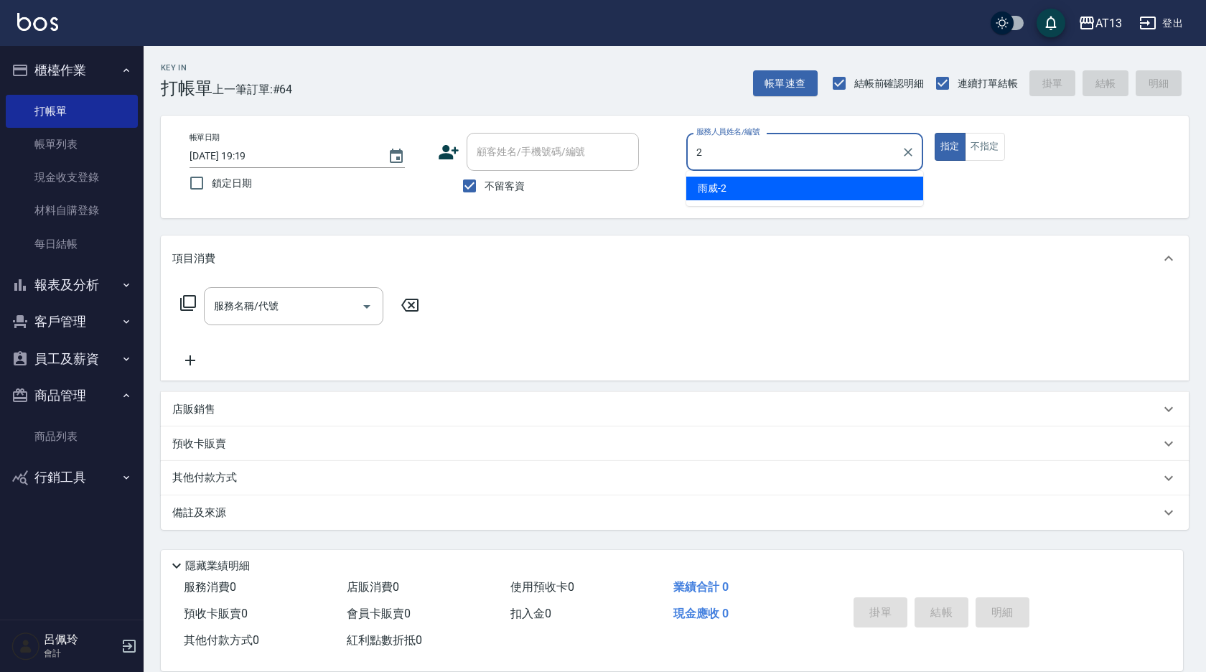
click at [796, 188] on div "雨威 -2" at bounding box center [804, 189] width 237 height 24
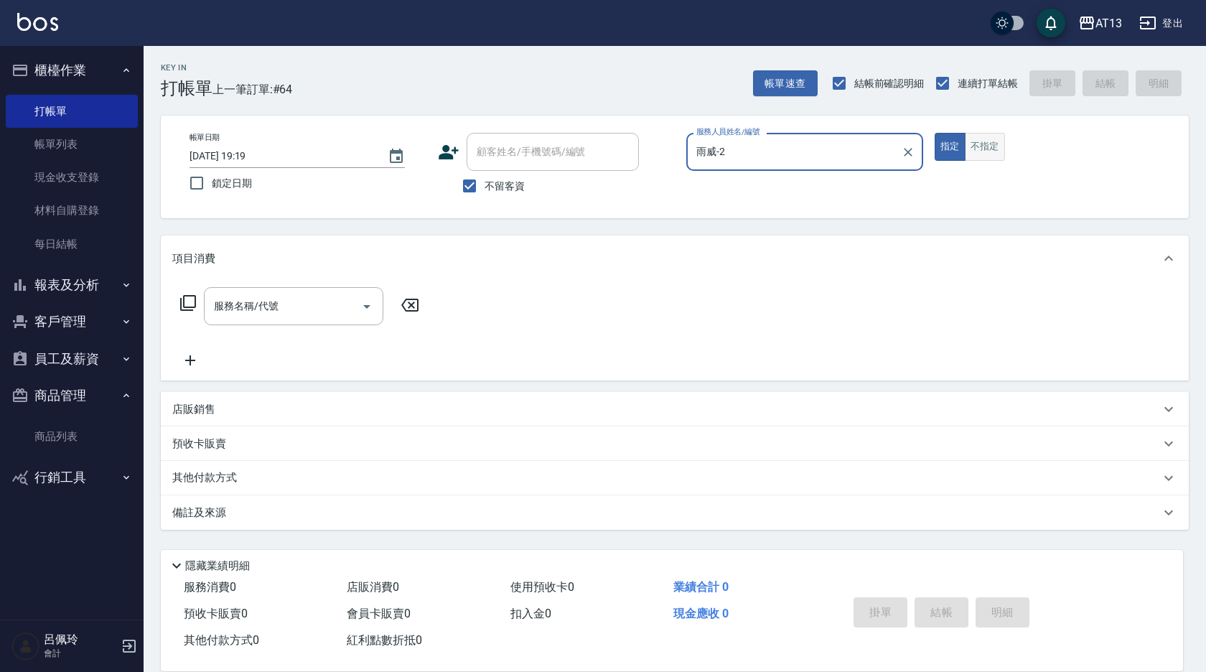
type input "雨威-2"
click at [993, 152] on button "不指定" at bounding box center [985, 147] width 40 height 28
click at [279, 314] on input "服務名稱/代號" at bounding box center [282, 306] width 145 height 25
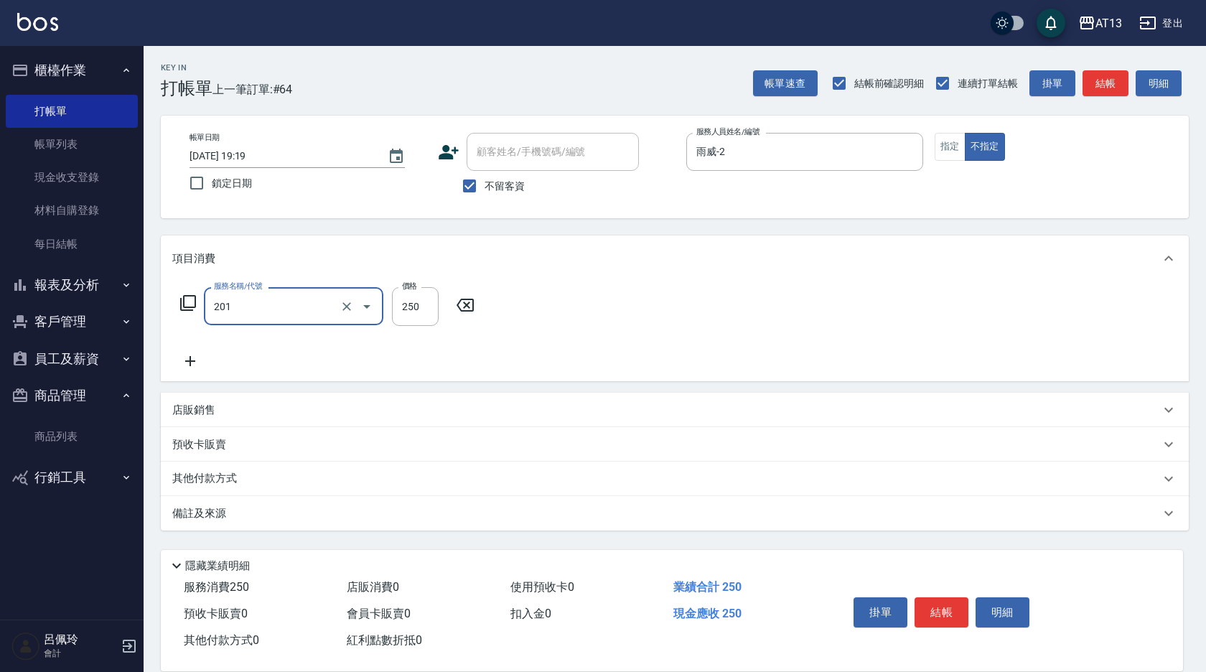
type input "洗髮(201)"
type input "2*"
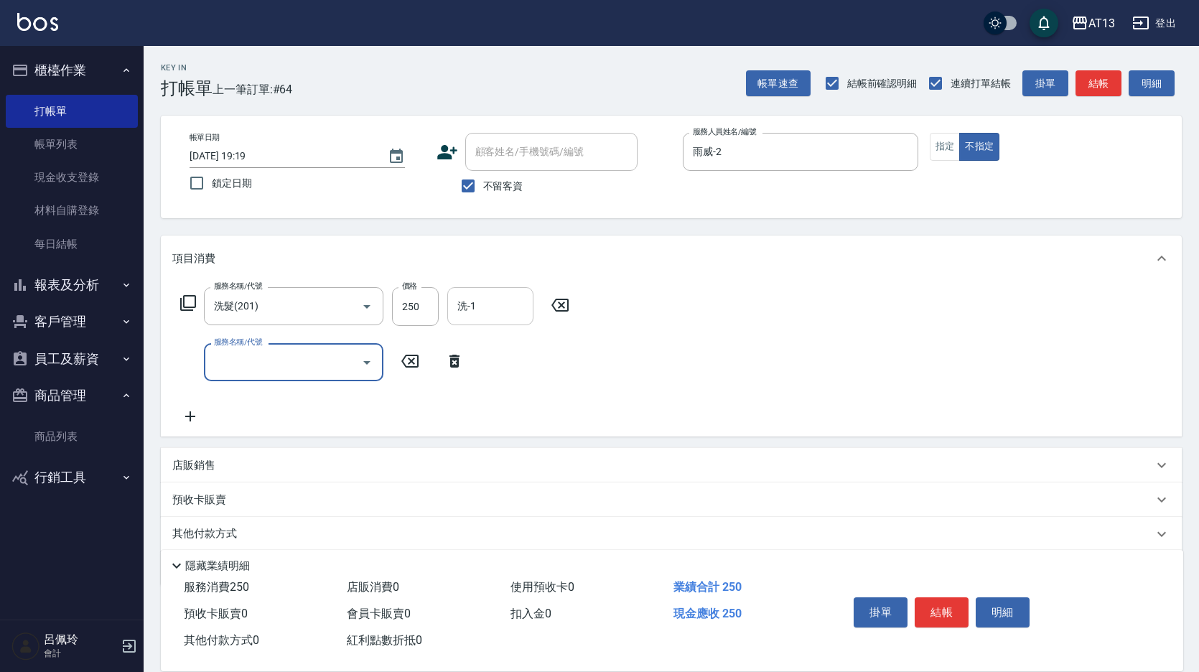
click at [480, 307] on input "洗-1" at bounding box center [490, 306] width 73 height 25
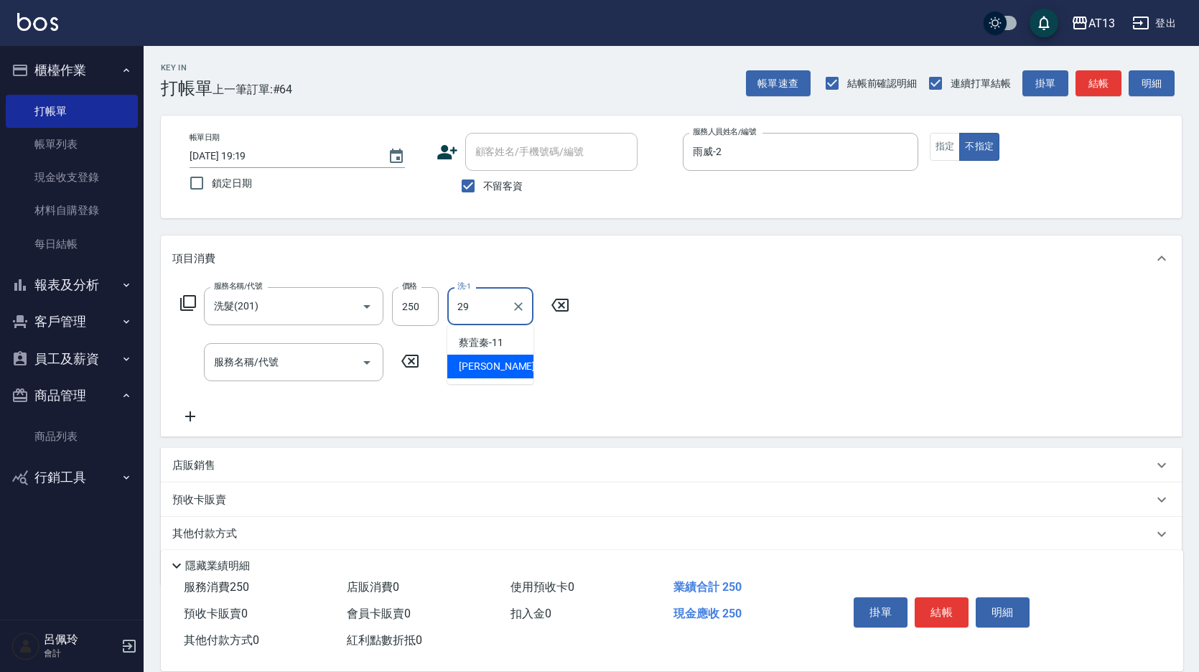
type input "妤宸-29"
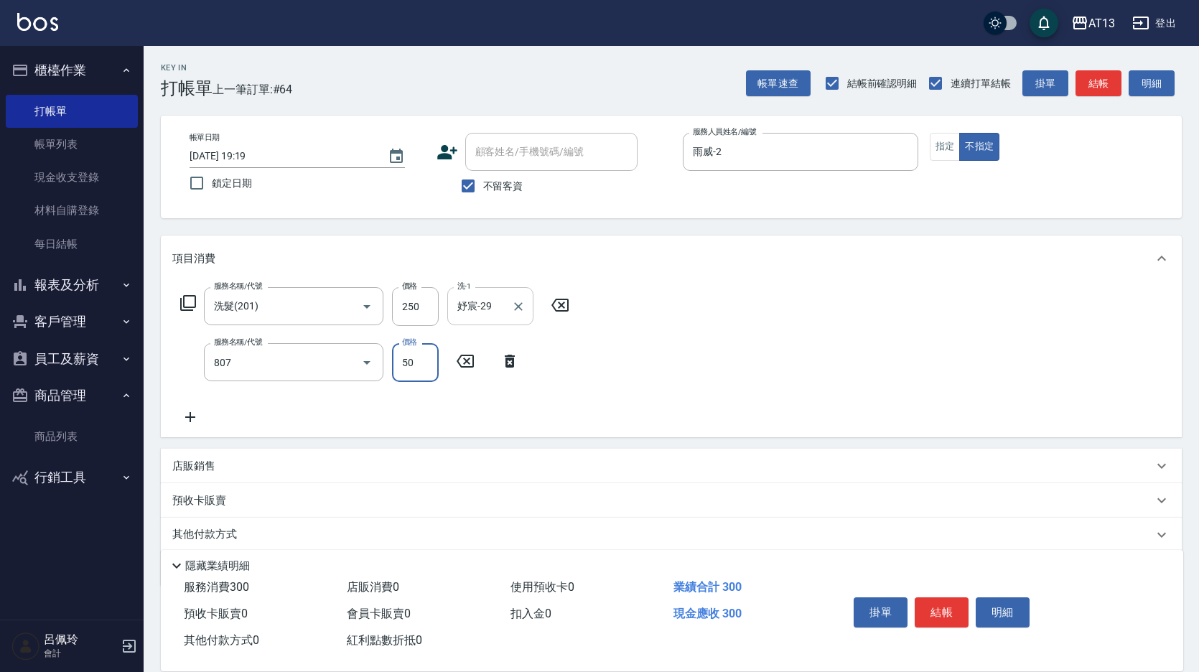
type input "TG護髮素(潤絲)(807)"
click at [410, 358] on input "2" at bounding box center [415, 362] width 47 height 39
type input "50"
click at [956, 597] on button "結帳" at bounding box center [942, 612] width 54 height 30
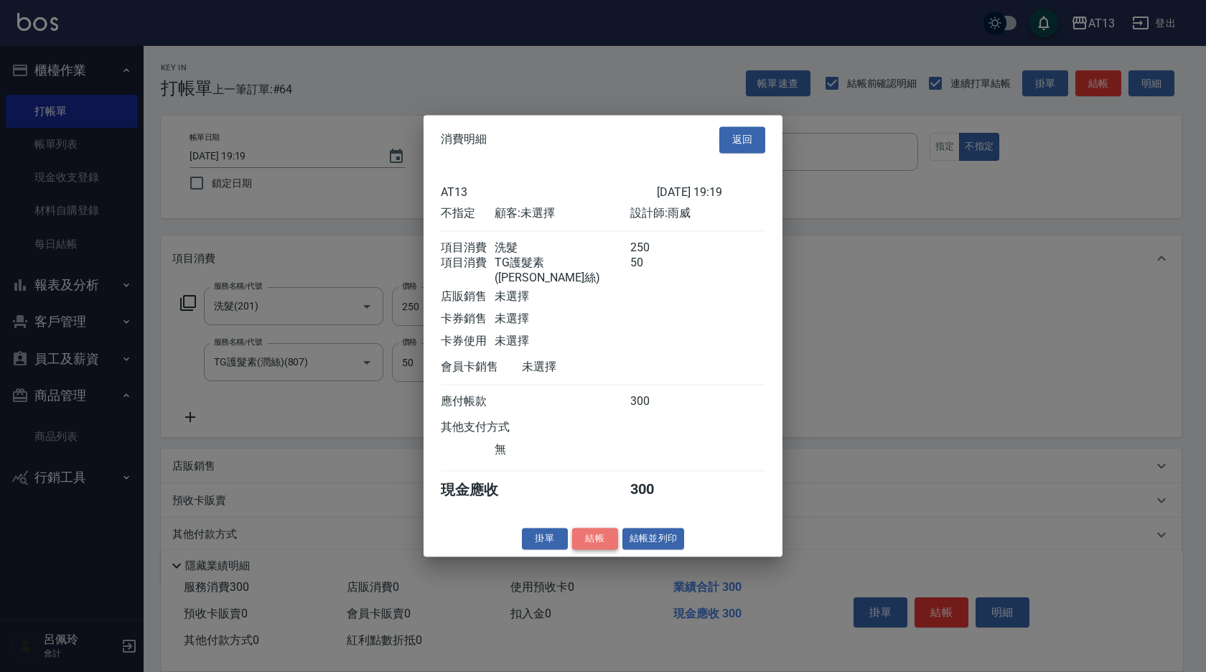
click at [611, 541] on button "結帳" at bounding box center [595, 539] width 46 height 22
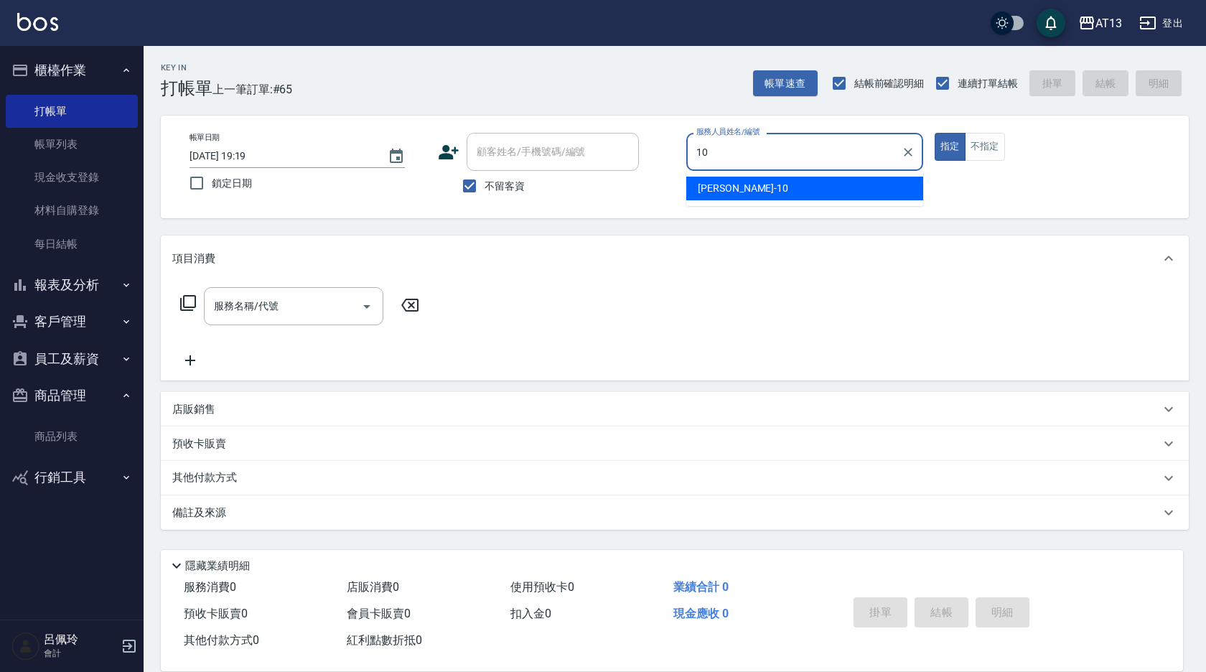
click at [781, 195] on div "[PERSON_NAME] -10" at bounding box center [804, 189] width 237 height 24
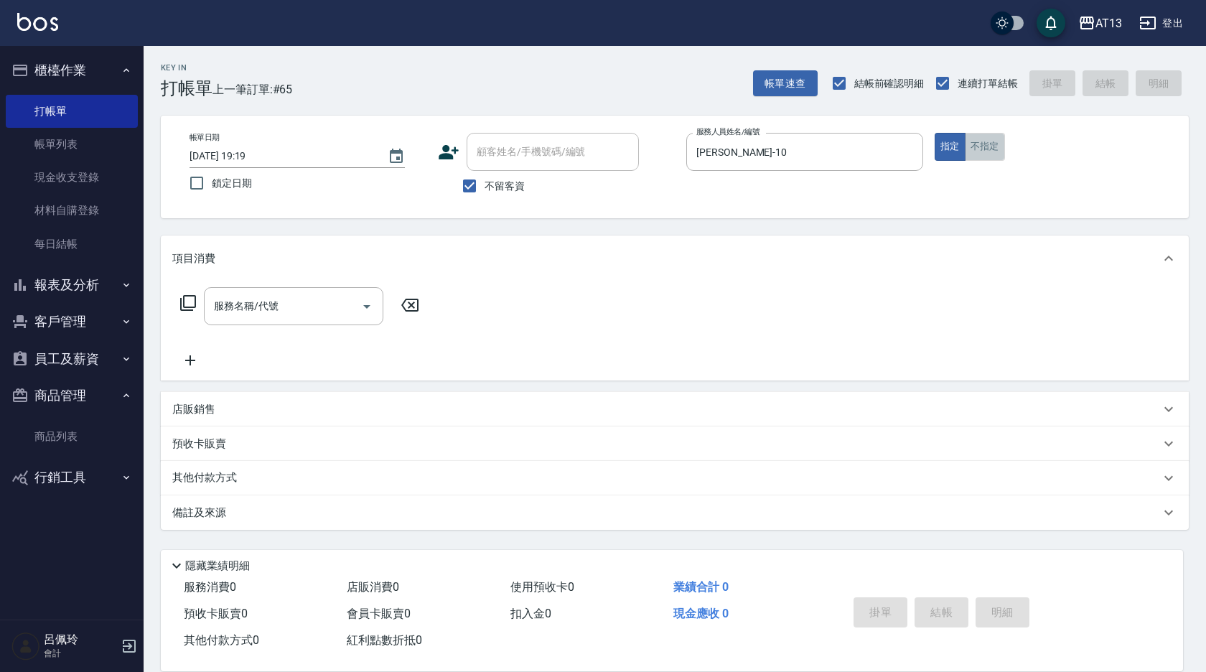
click at [985, 152] on button "不指定" at bounding box center [985, 147] width 40 height 28
click at [325, 304] on input "服務名稱/代號" at bounding box center [282, 306] width 145 height 25
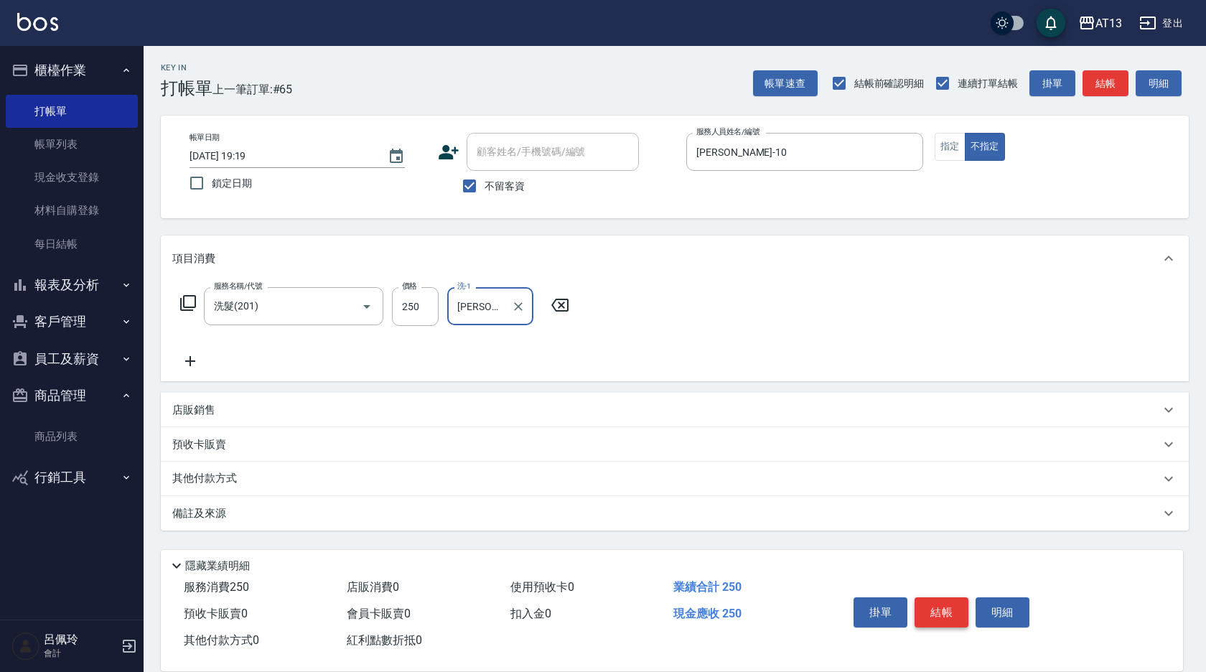
click at [951, 608] on button "結帳" at bounding box center [942, 612] width 54 height 30
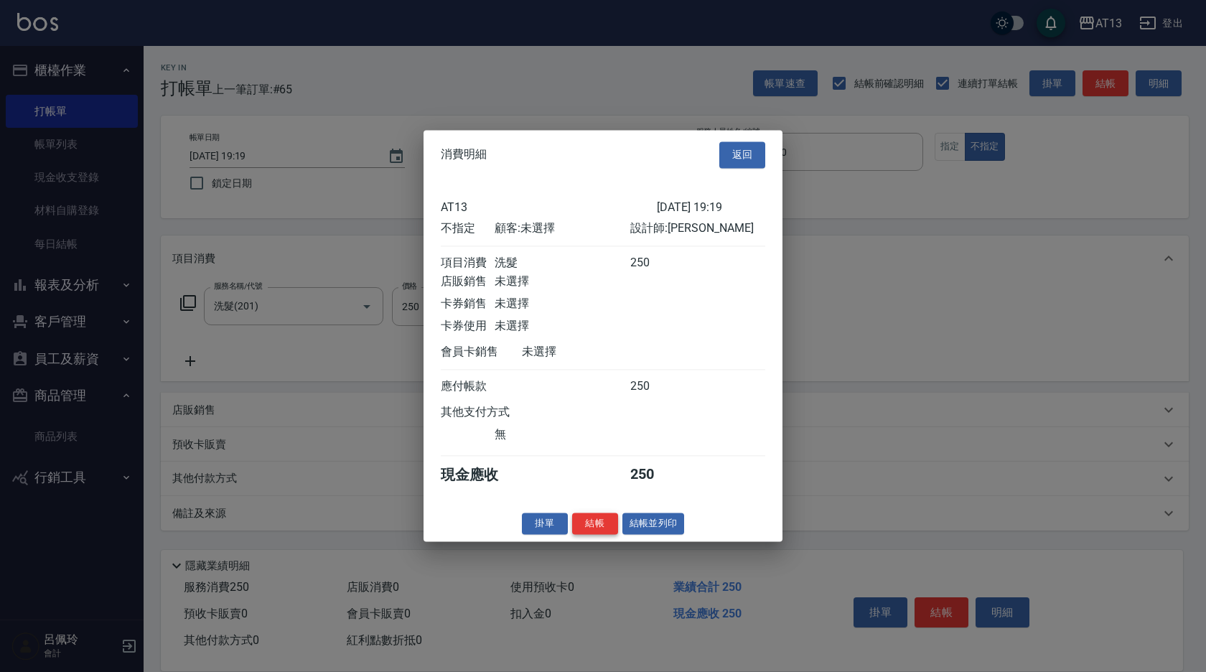
click at [600, 528] on button "結帳" at bounding box center [595, 524] width 46 height 22
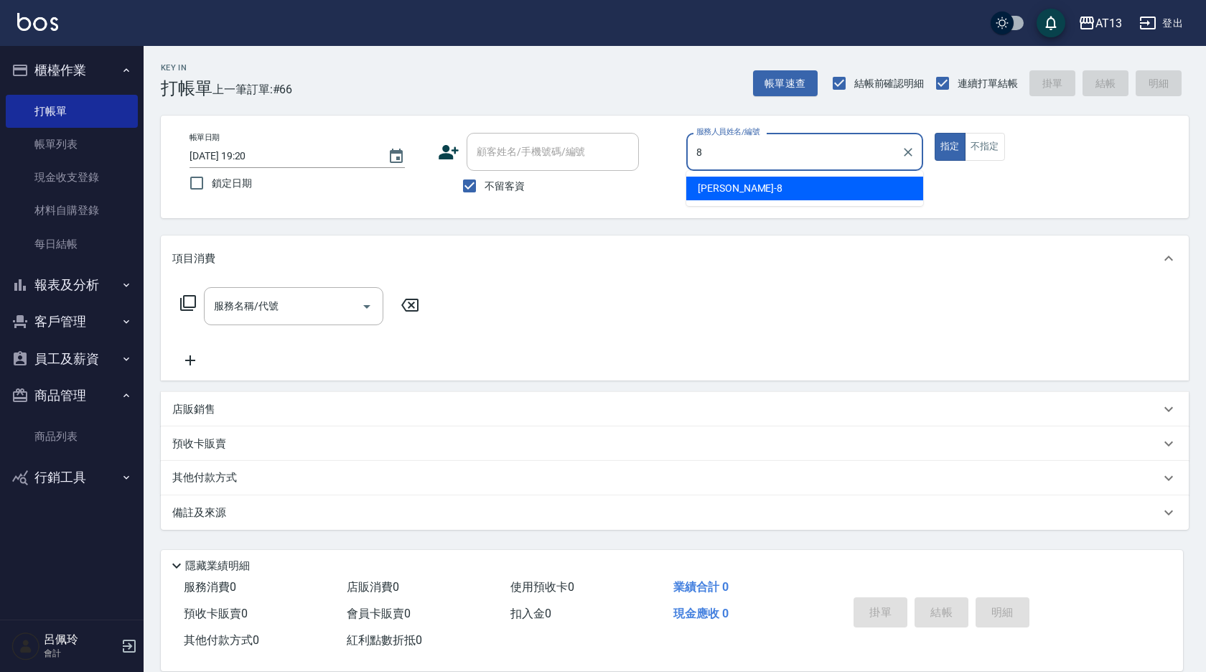
click at [760, 191] on div "[PERSON_NAME] -8" at bounding box center [804, 189] width 237 height 24
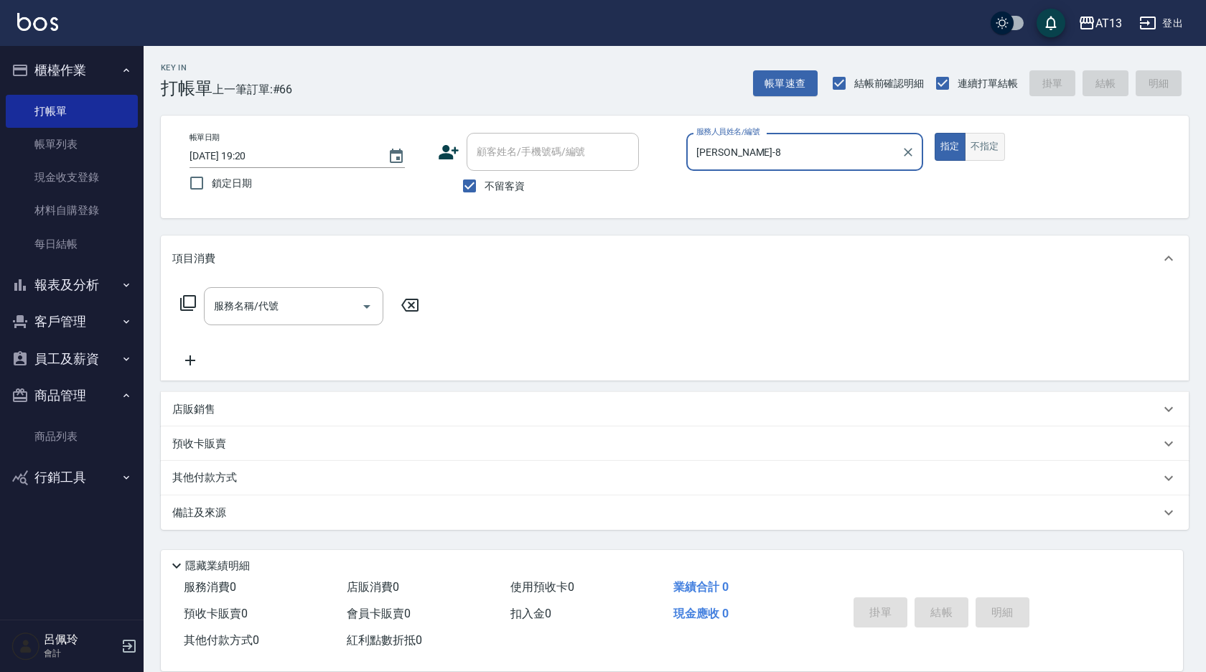
click at [973, 144] on button "不指定" at bounding box center [985, 147] width 40 height 28
click at [309, 289] on div "服務名稱/代號" at bounding box center [294, 306] width 180 height 38
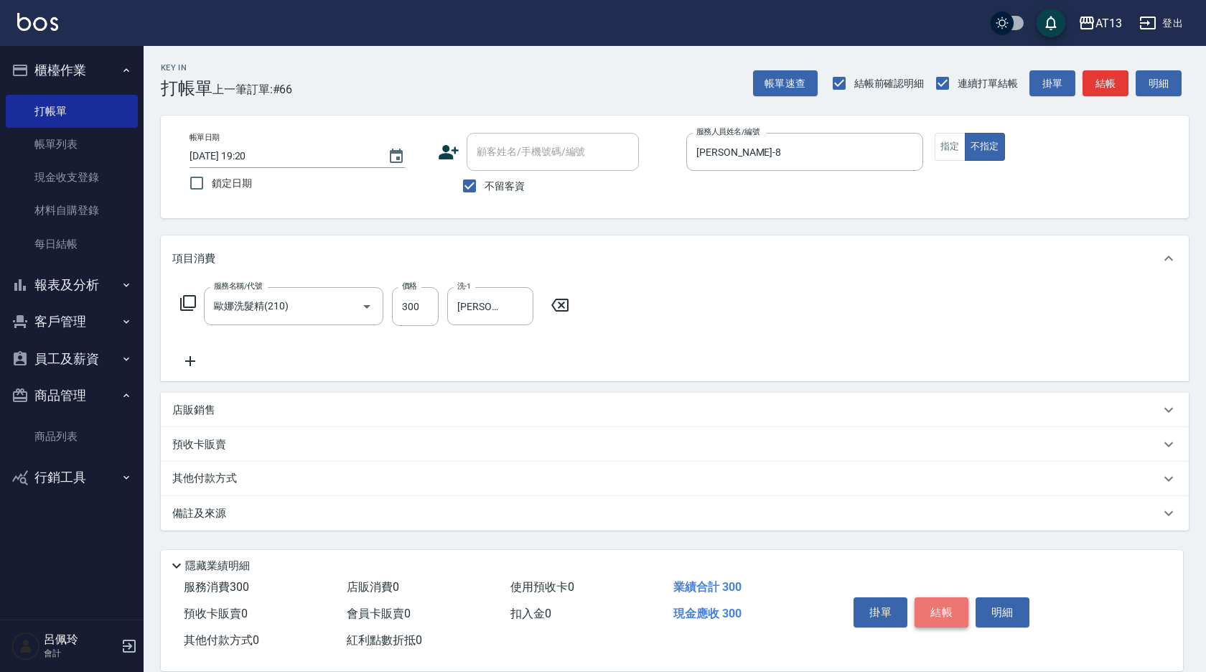
click at [945, 610] on button "結帳" at bounding box center [942, 612] width 54 height 30
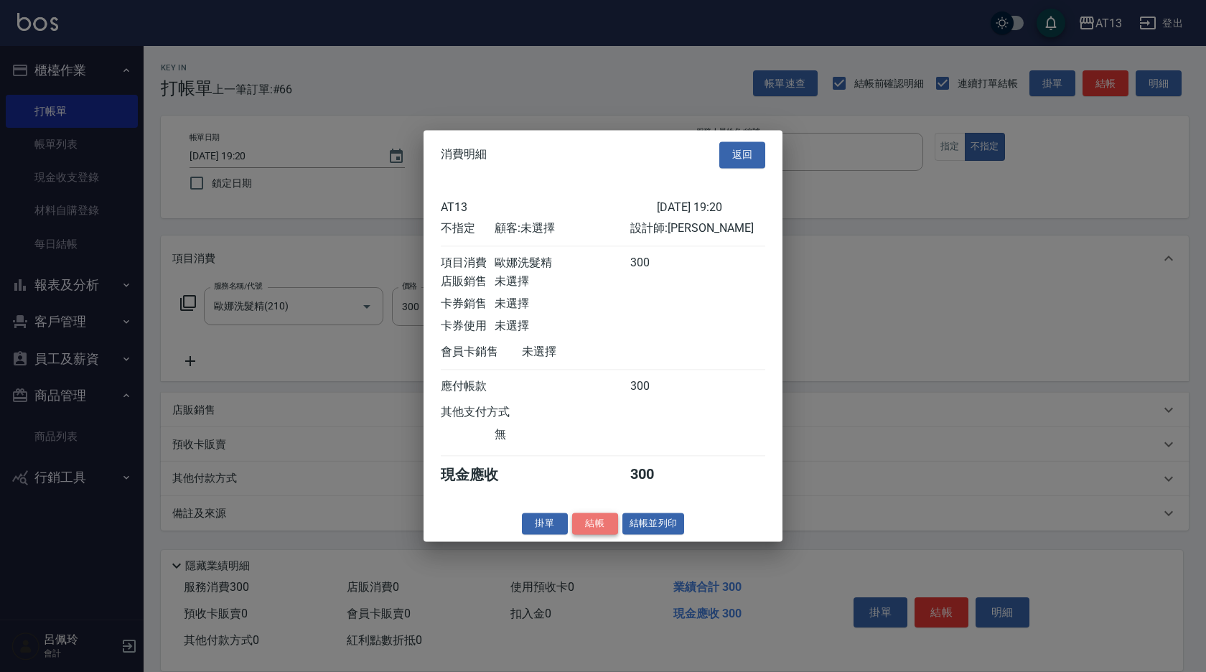
click at [607, 533] on button "結帳" at bounding box center [595, 524] width 46 height 22
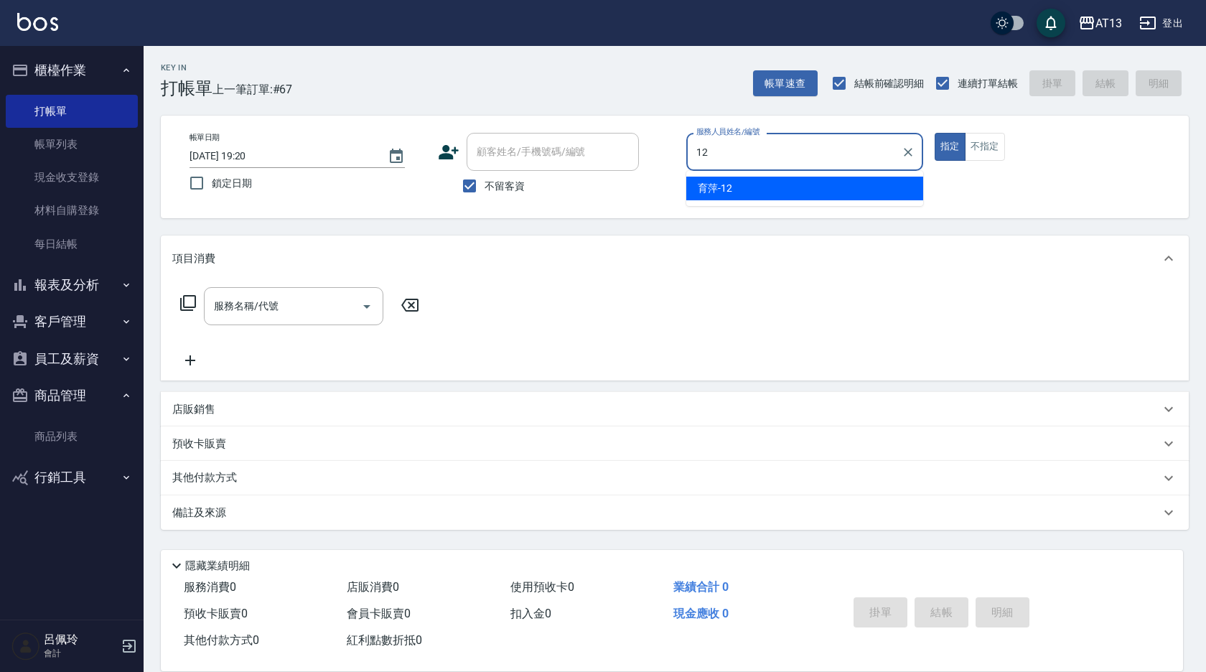
click at [745, 197] on div "育萍 -12" at bounding box center [804, 189] width 237 height 24
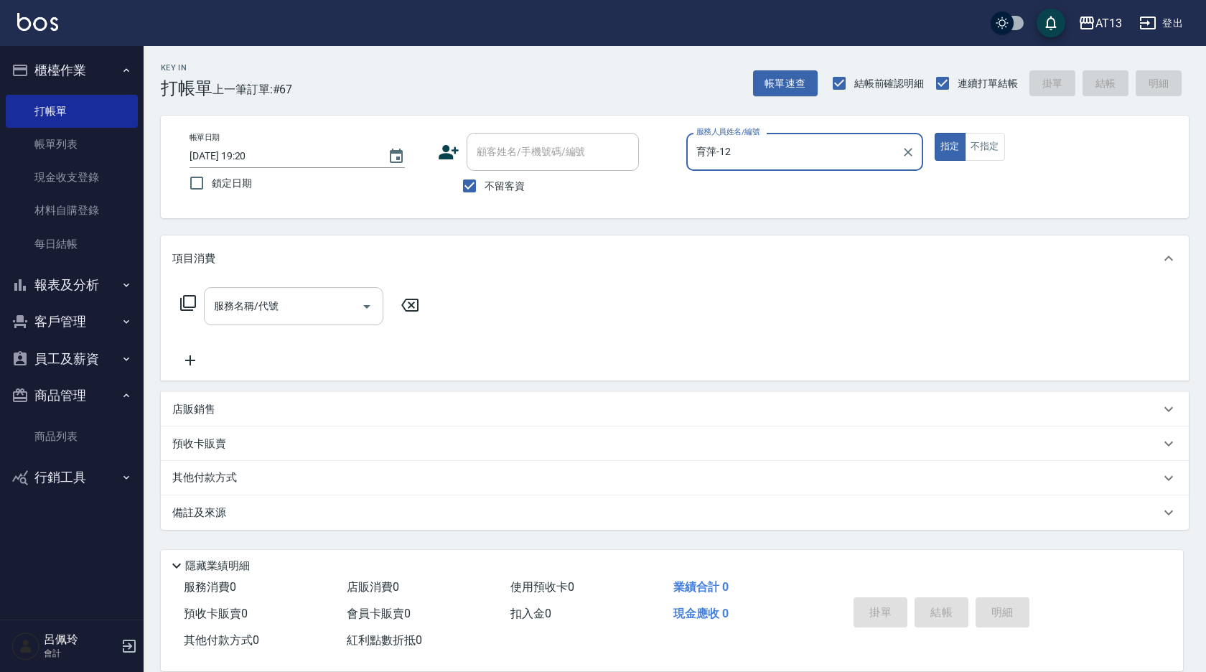
click at [243, 302] on div "服務名稱/代號 服務名稱/代號" at bounding box center [294, 306] width 180 height 38
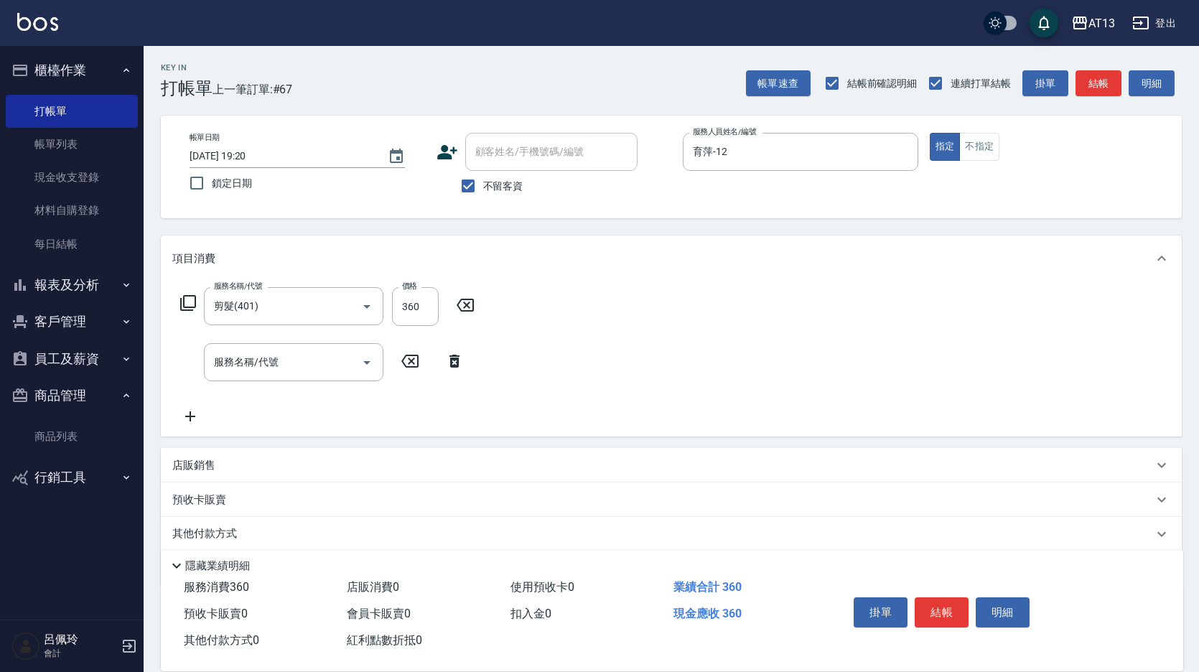
click at [969, 599] on div "掛單 結帳 明細" at bounding box center [941, 614] width 187 height 45
click at [948, 608] on button "結帳" at bounding box center [942, 612] width 54 height 30
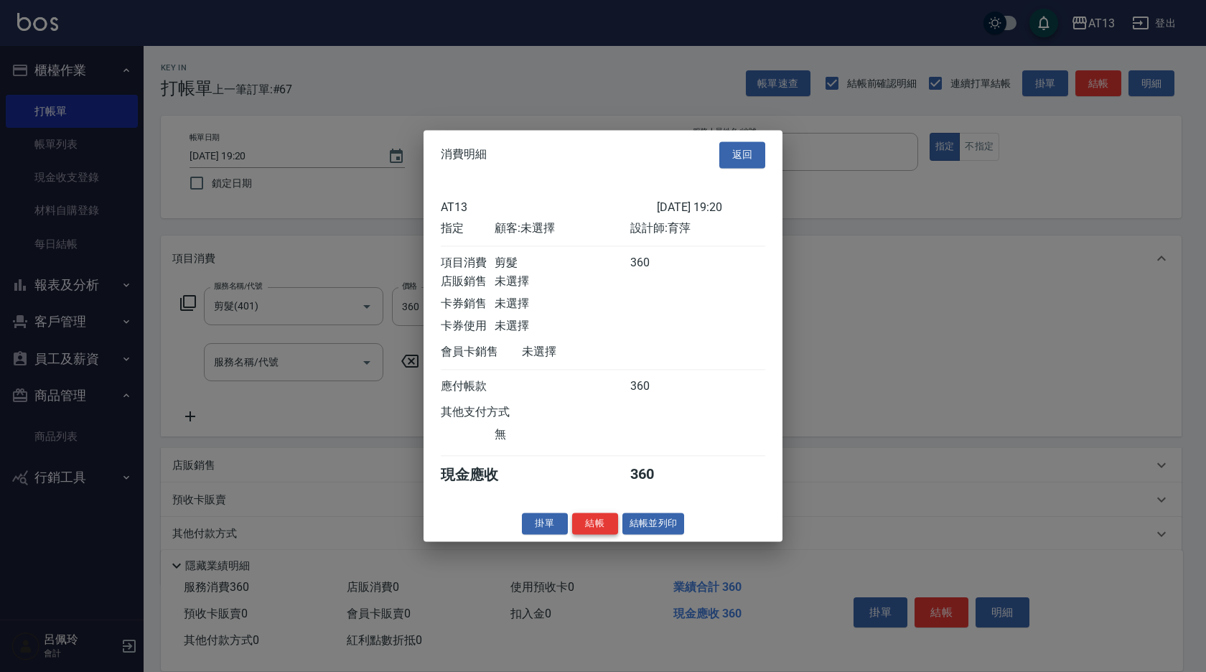
click at [604, 534] on button "結帳" at bounding box center [595, 524] width 46 height 22
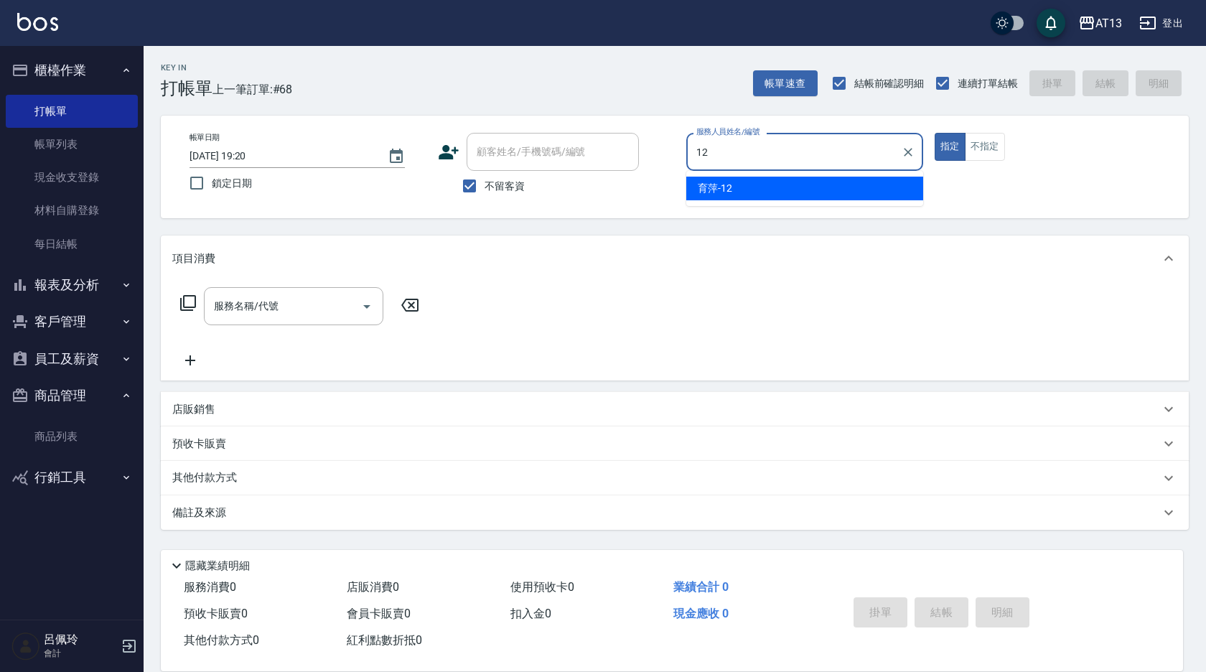
click at [773, 192] on div "育萍 -12" at bounding box center [804, 189] width 237 height 24
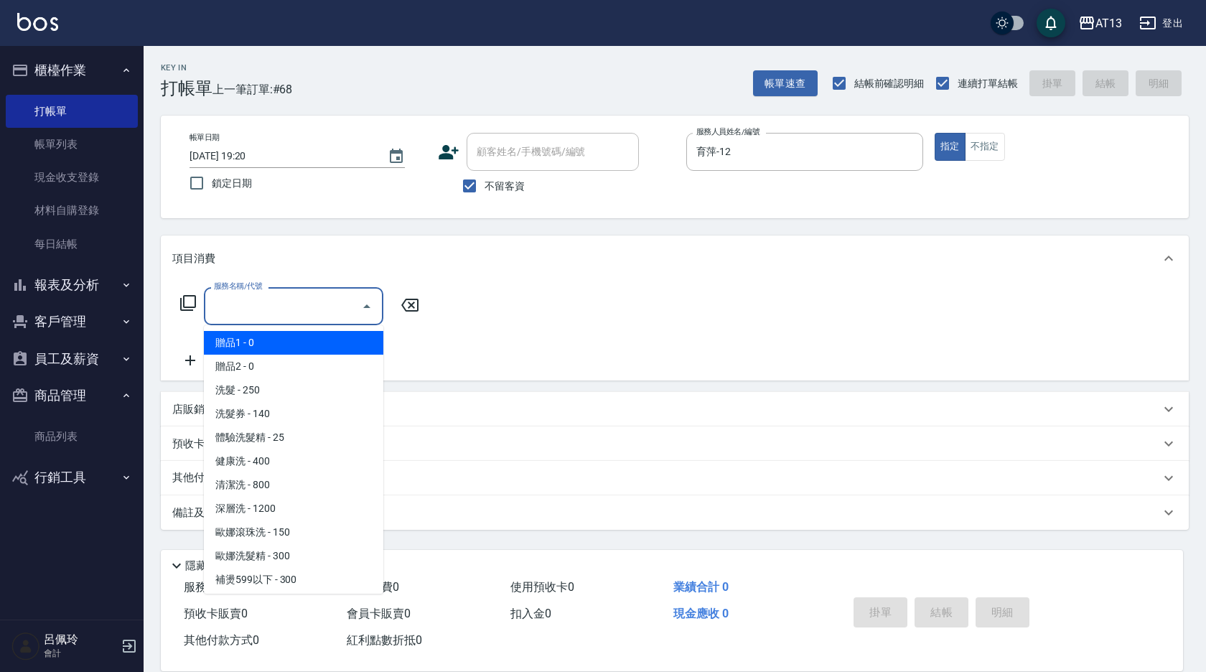
click at [265, 302] on div "服務名稱/代號 服務名稱/代號" at bounding box center [294, 306] width 180 height 38
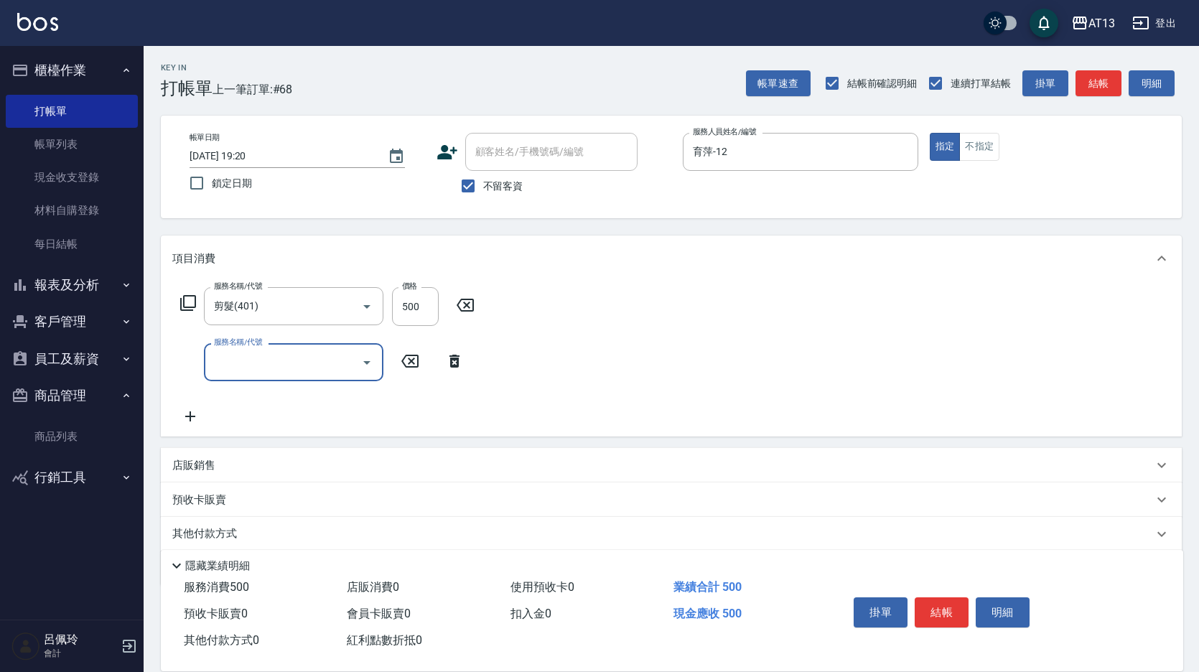
click at [674, 335] on div "服務名稱/代號 剪髮(401) 服務名稱/代號 價格 500 價格 服務名稱/代號 服務名稱/代號" at bounding box center [671, 358] width 1021 height 155
click at [921, 599] on button "結帳" at bounding box center [942, 612] width 54 height 30
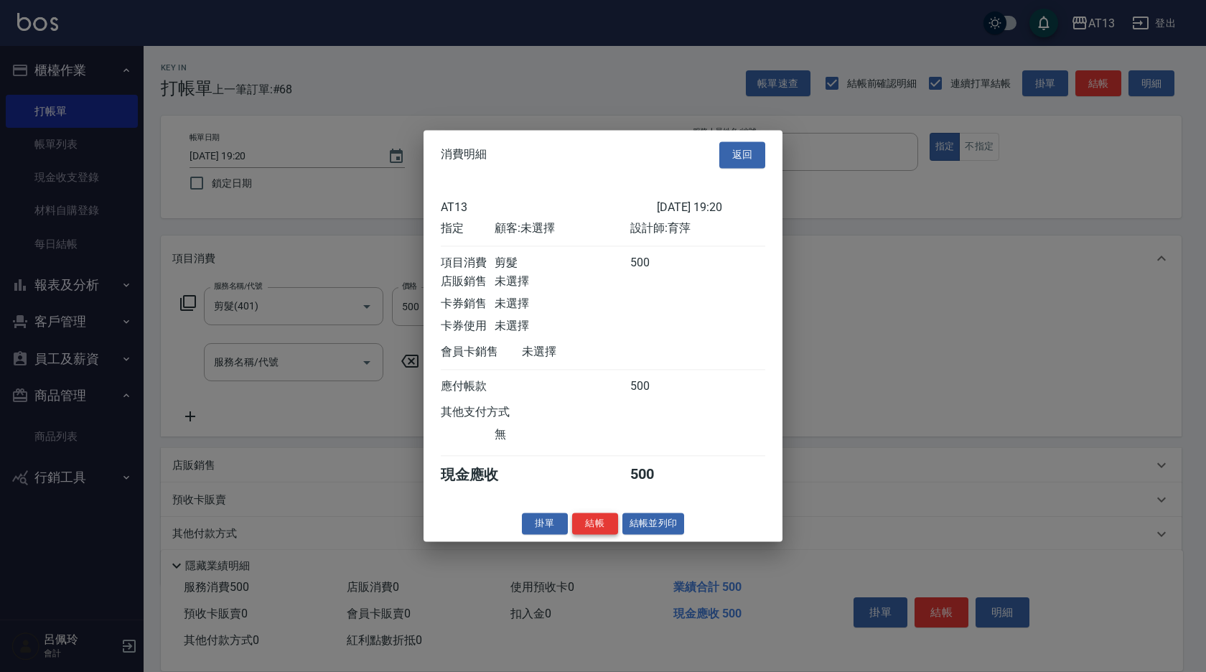
click at [598, 532] on button "結帳" at bounding box center [595, 524] width 46 height 22
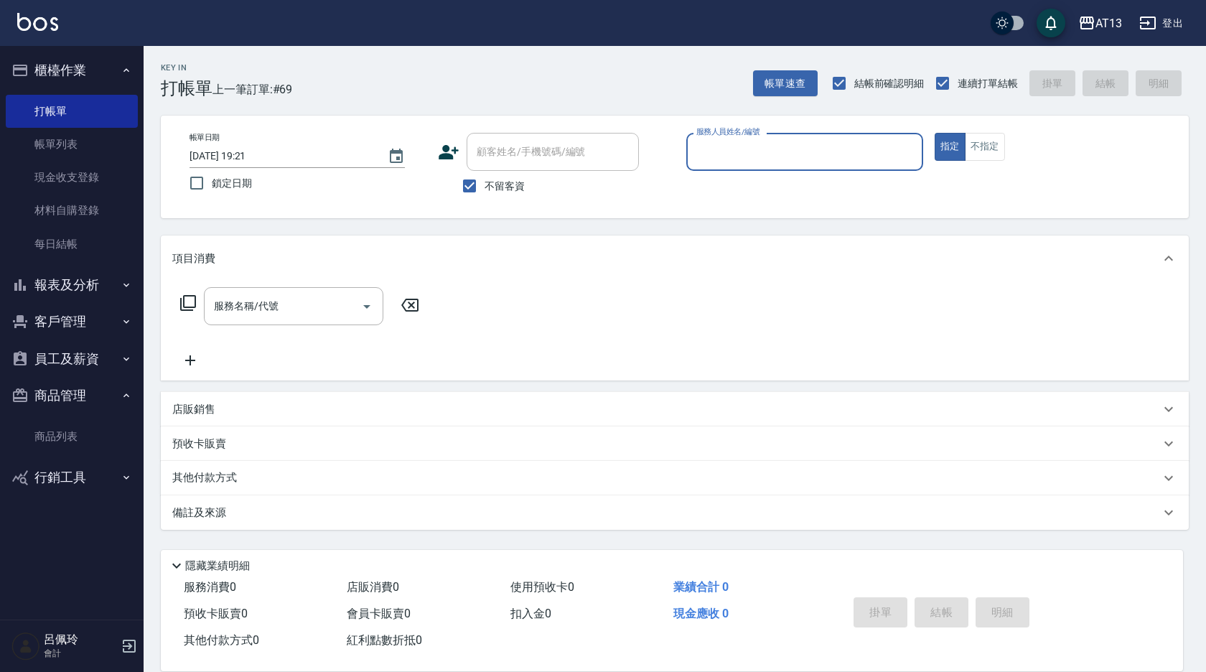
click at [80, 289] on button "報表及分析" at bounding box center [72, 284] width 132 height 37
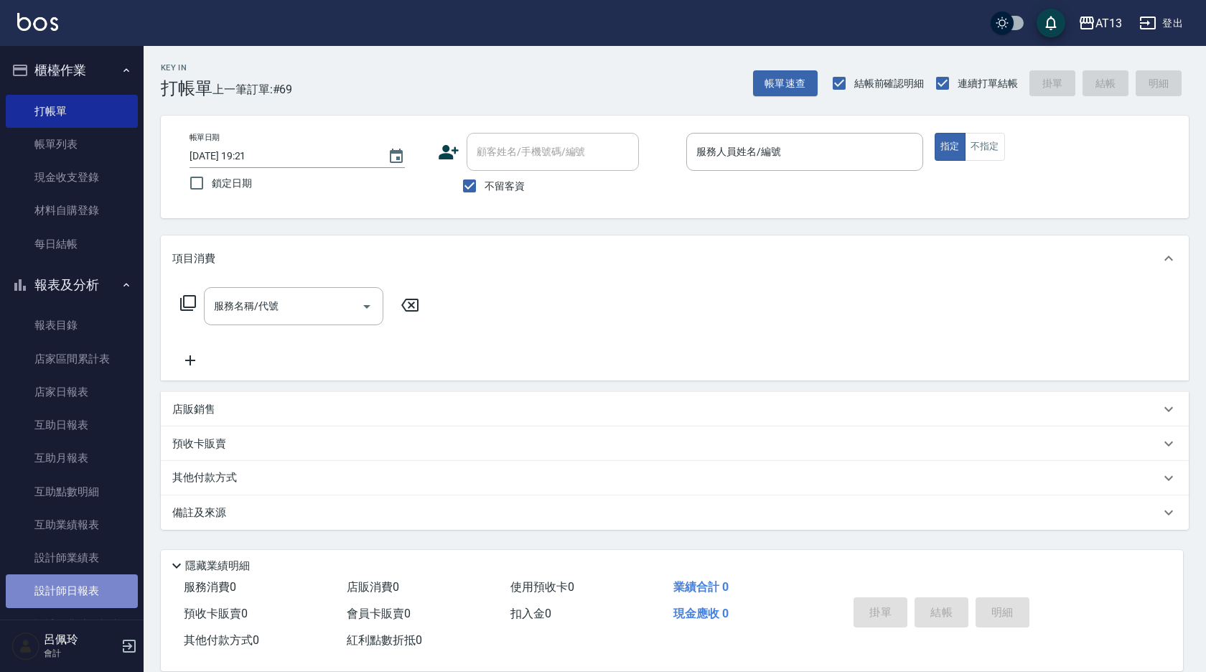
click at [101, 592] on link "設計師日報表" at bounding box center [72, 590] width 132 height 33
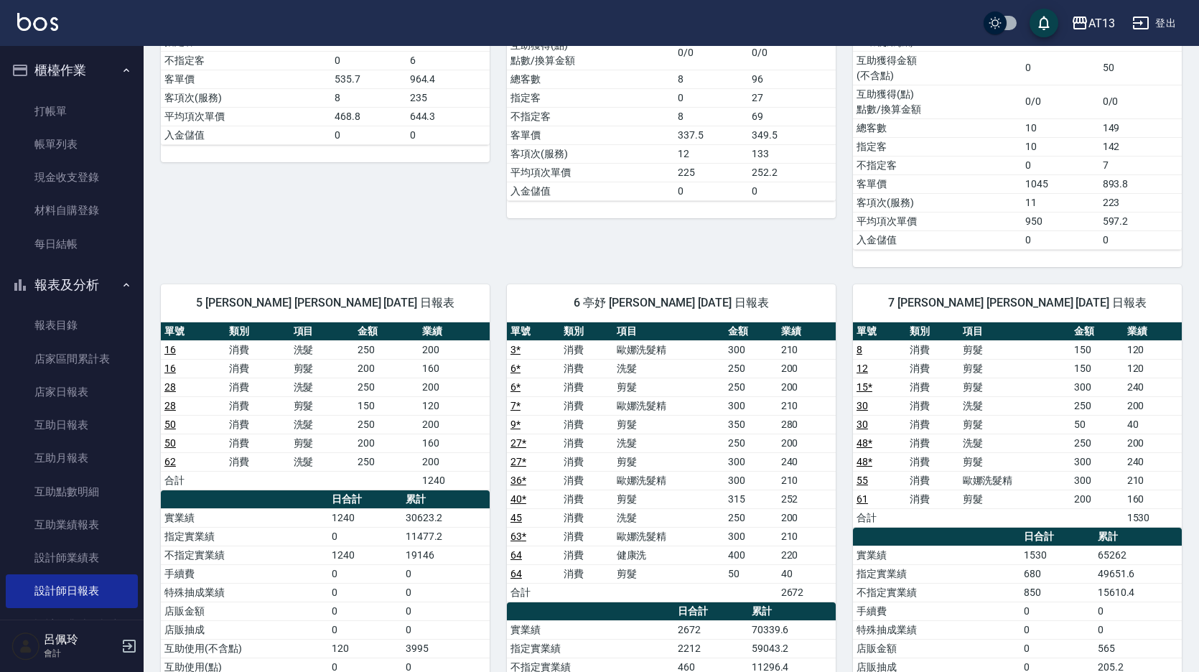
scroll to position [646, 0]
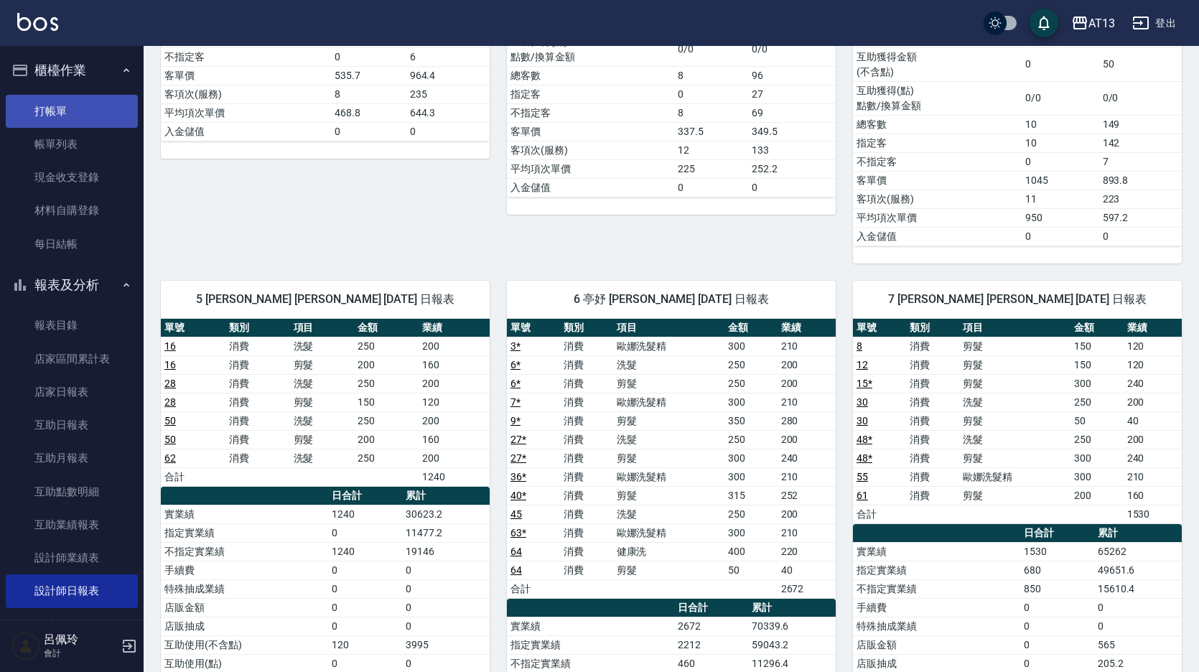
click at [33, 106] on link "打帳單" at bounding box center [72, 111] width 132 height 33
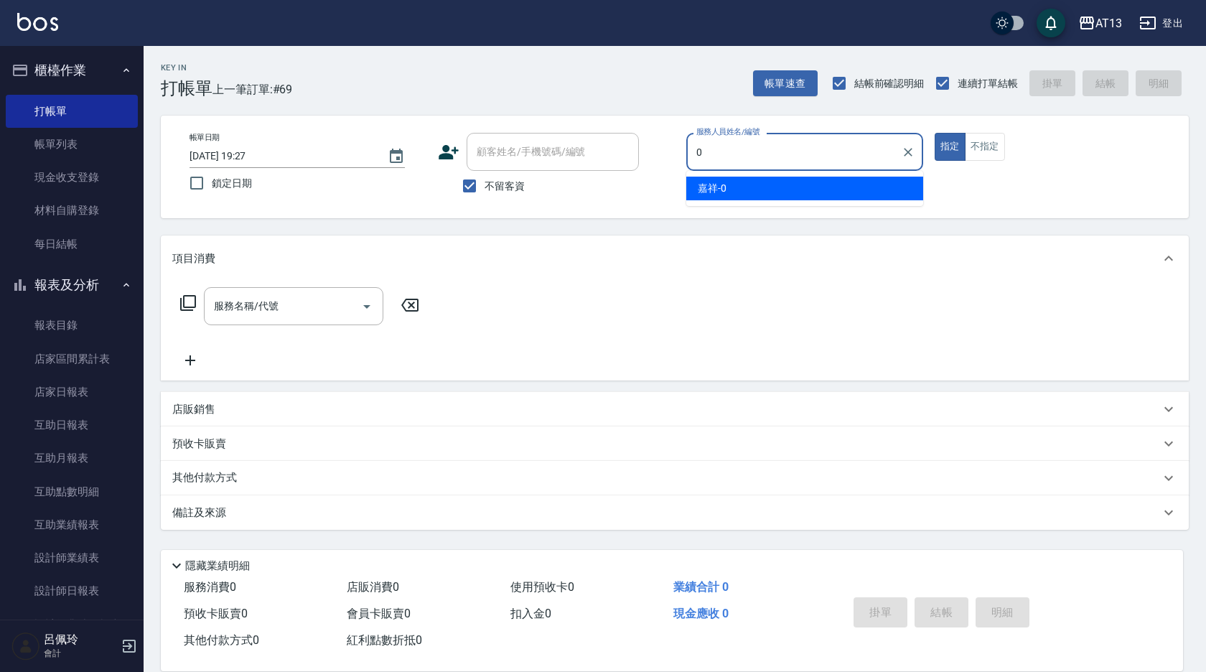
click at [759, 185] on div "嘉祥 -0" at bounding box center [804, 189] width 237 height 24
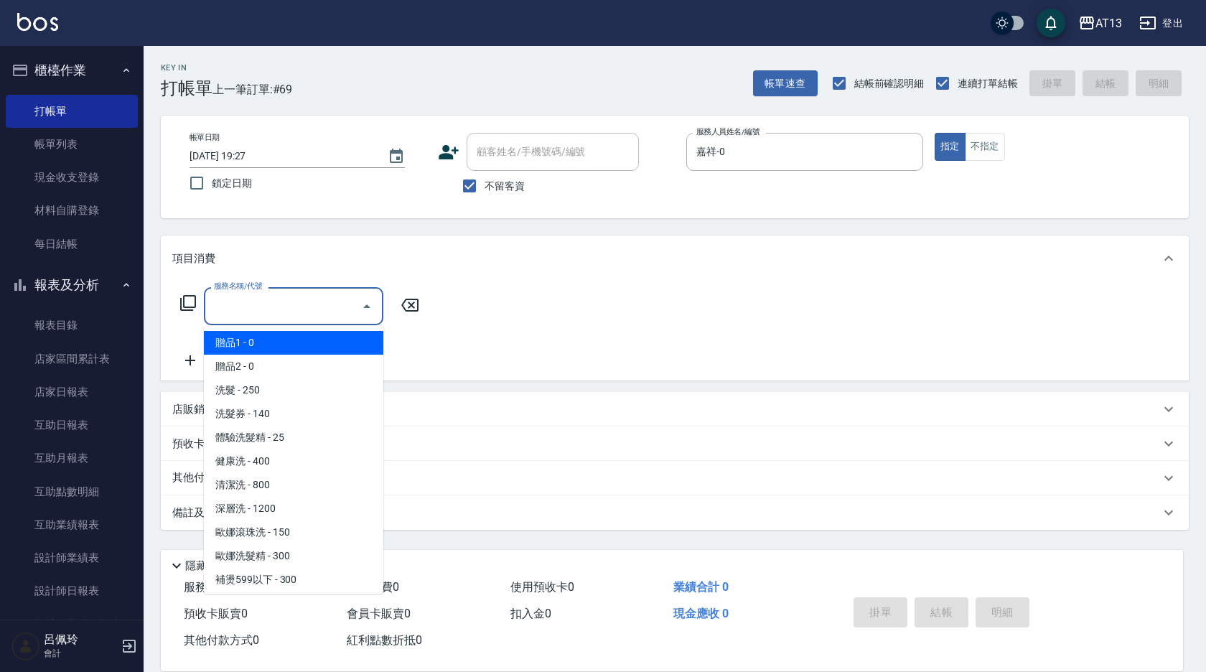
click at [320, 302] on input "服務名稱/代號" at bounding box center [282, 306] width 145 height 25
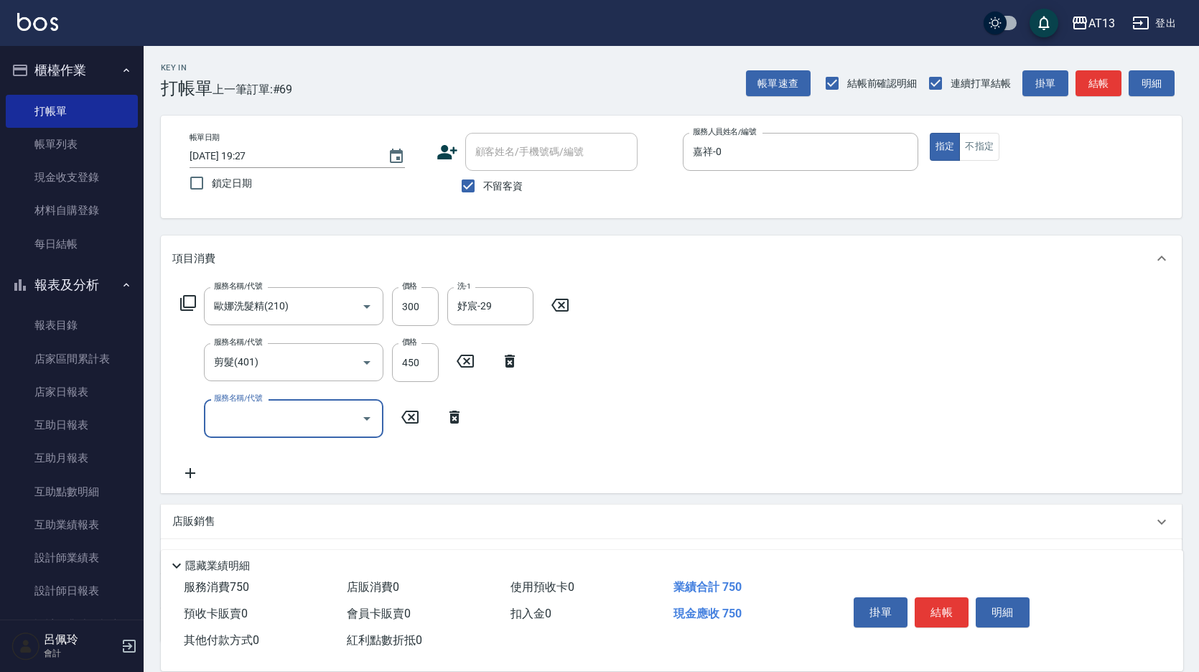
click at [887, 464] on div "服務名稱/代號 [PERSON_NAME]洗髮精(210) 服務名稱/代號 價格 300 價格 洗-1 [PERSON_NAME]-29 洗-1 服務名稱/代…" at bounding box center [671, 386] width 1021 height 211
click at [956, 600] on button "結帳" at bounding box center [942, 612] width 54 height 30
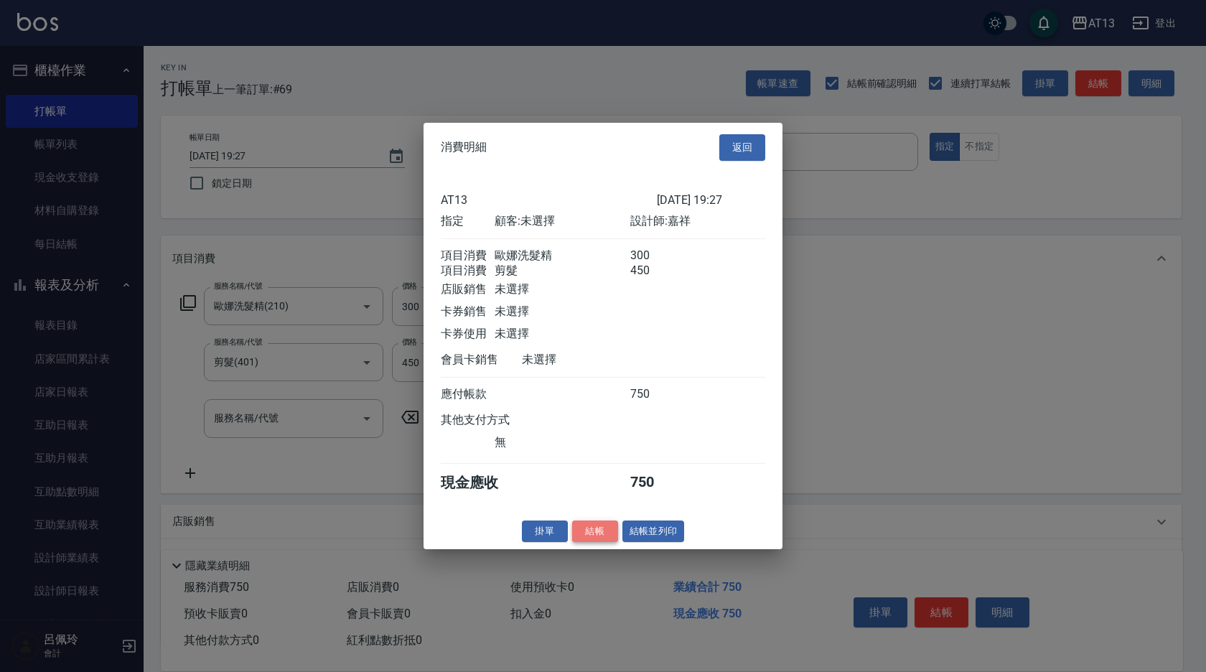
click at [590, 538] on button "結帳" at bounding box center [595, 531] width 46 height 22
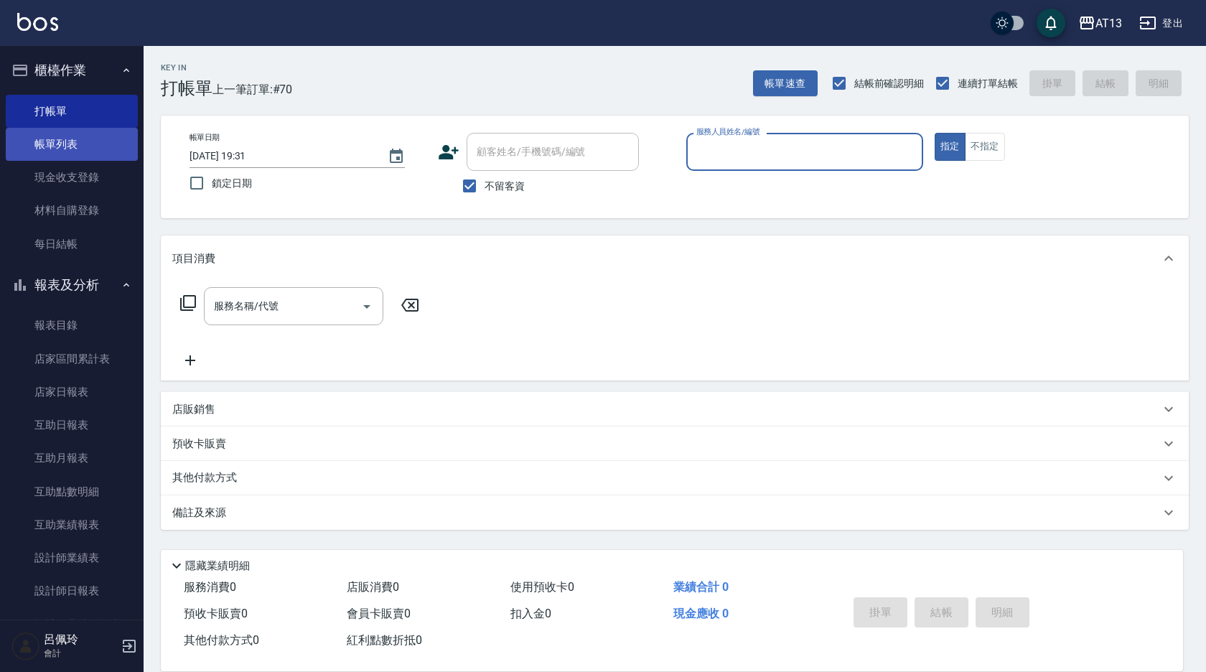
click at [66, 136] on link "帳單列表" at bounding box center [72, 144] width 132 height 33
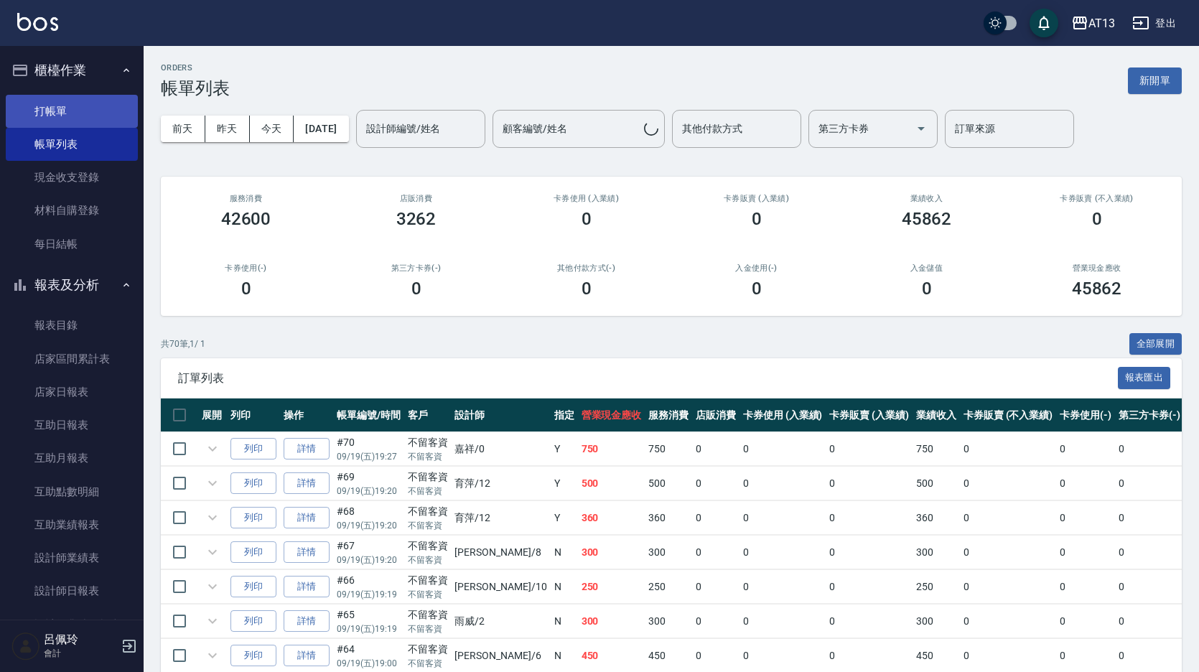
click at [53, 109] on link "打帳單" at bounding box center [72, 111] width 132 height 33
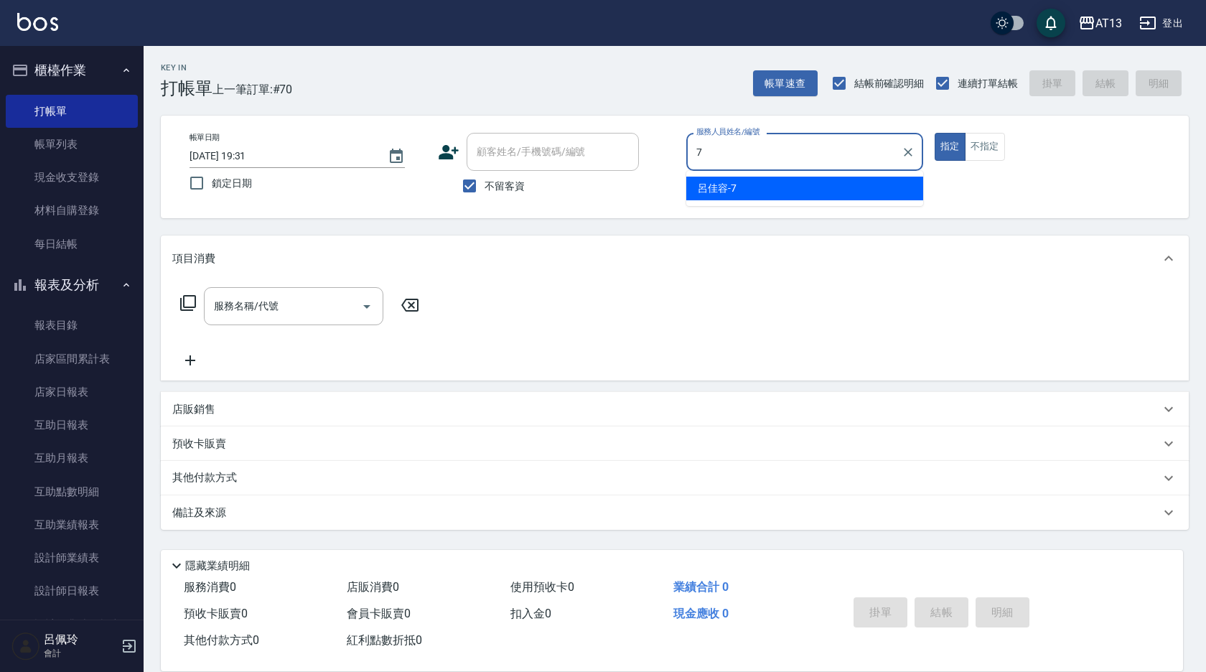
click at [728, 187] on span "[PERSON_NAME]-7" at bounding box center [717, 188] width 39 height 15
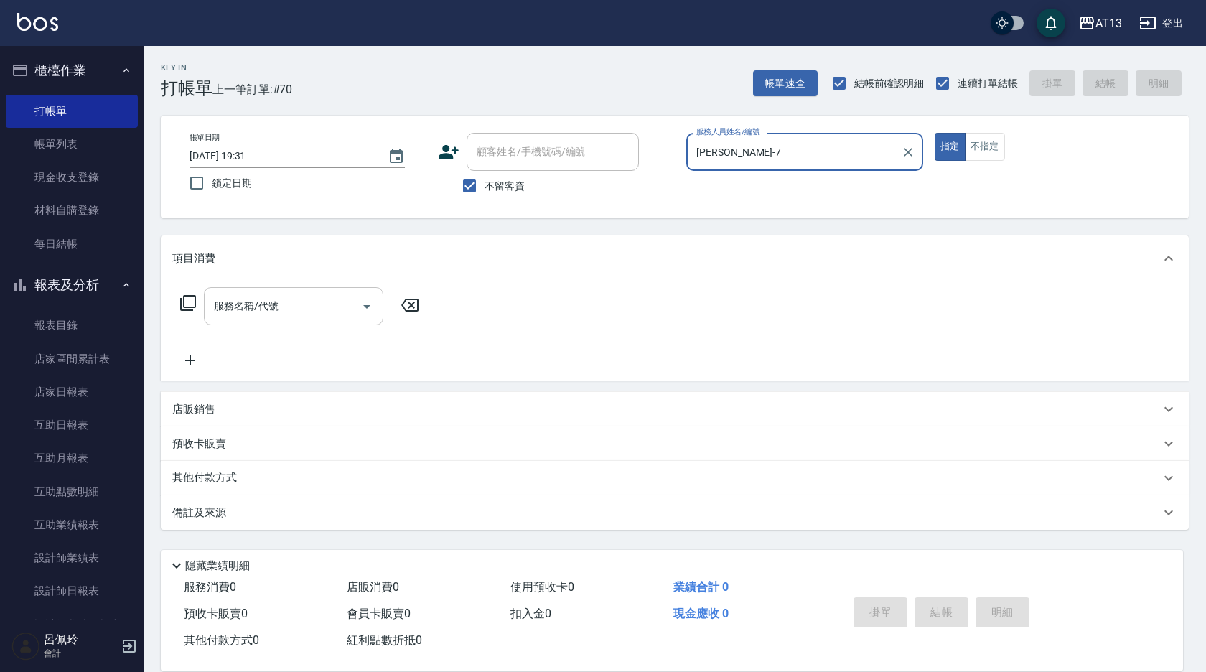
click at [297, 302] on input "服務名稱/代號" at bounding box center [282, 306] width 145 height 25
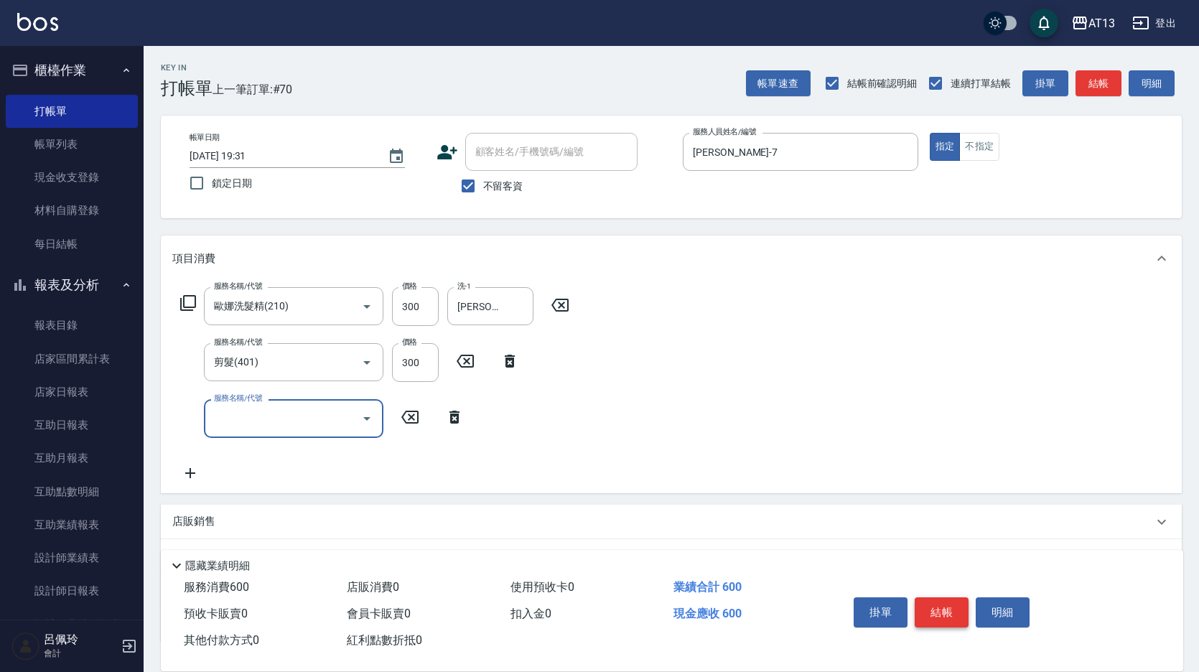
click at [952, 607] on button "結帳" at bounding box center [942, 612] width 54 height 30
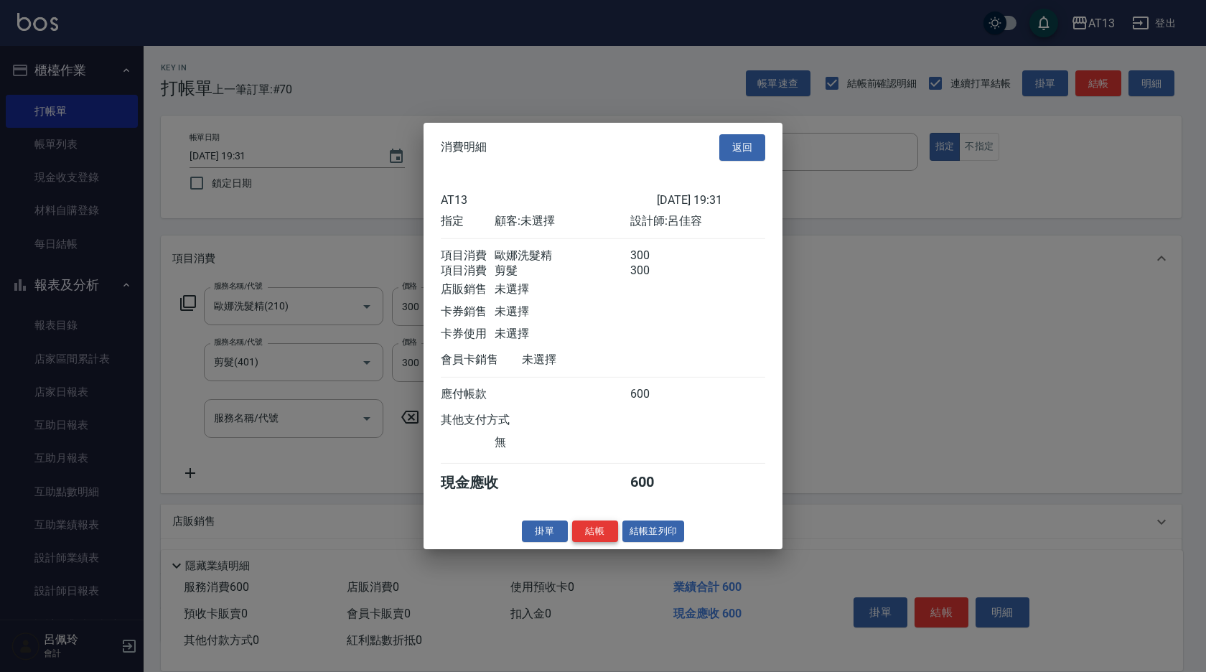
click at [592, 535] on button "結帳" at bounding box center [595, 531] width 46 height 22
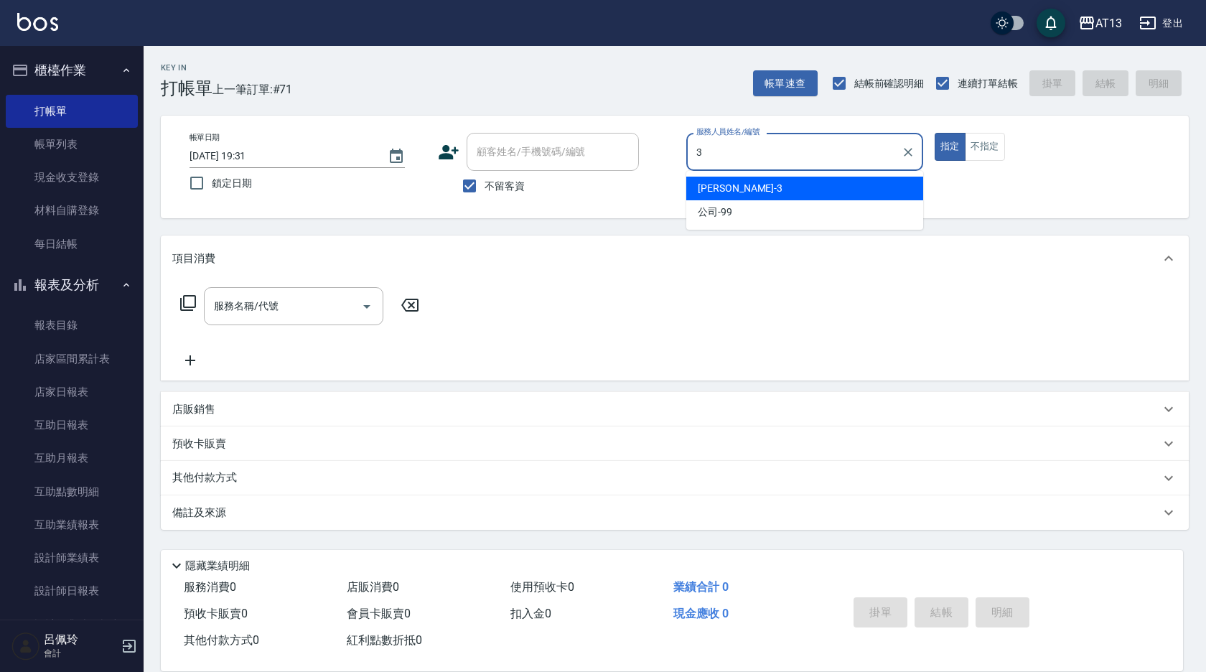
click at [776, 189] on div "[PERSON_NAME] -3" at bounding box center [804, 189] width 237 height 24
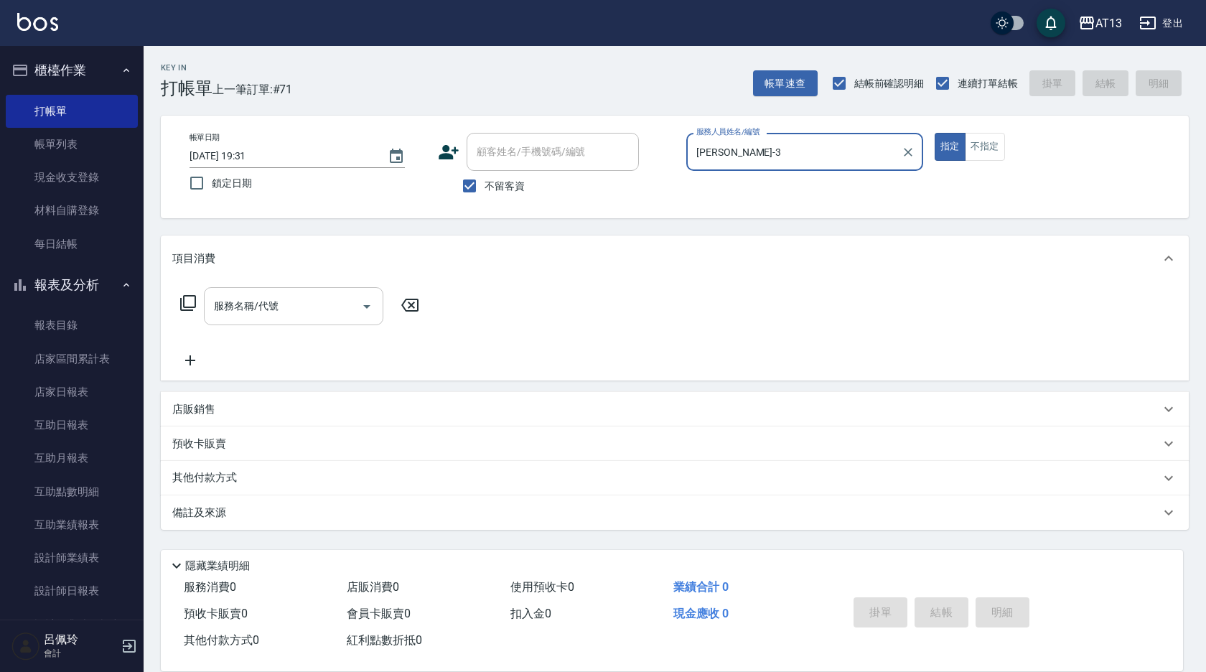
click at [288, 304] on input "服務名稱/代號" at bounding box center [282, 306] width 145 height 25
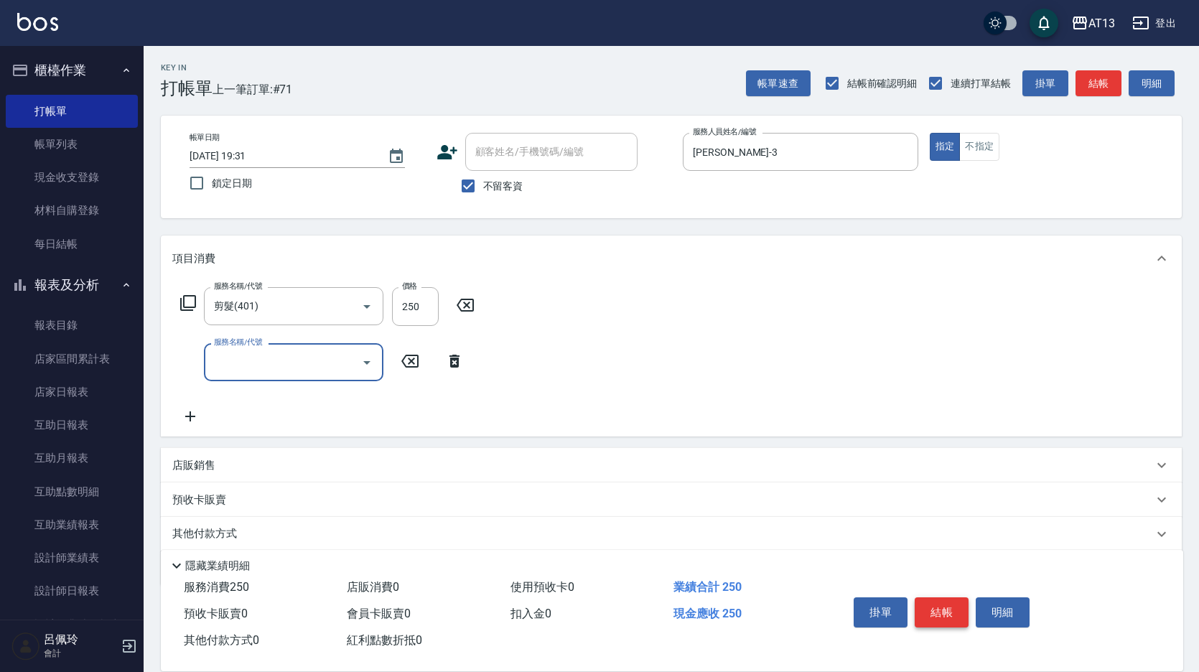
click at [936, 618] on button "結帳" at bounding box center [942, 612] width 54 height 30
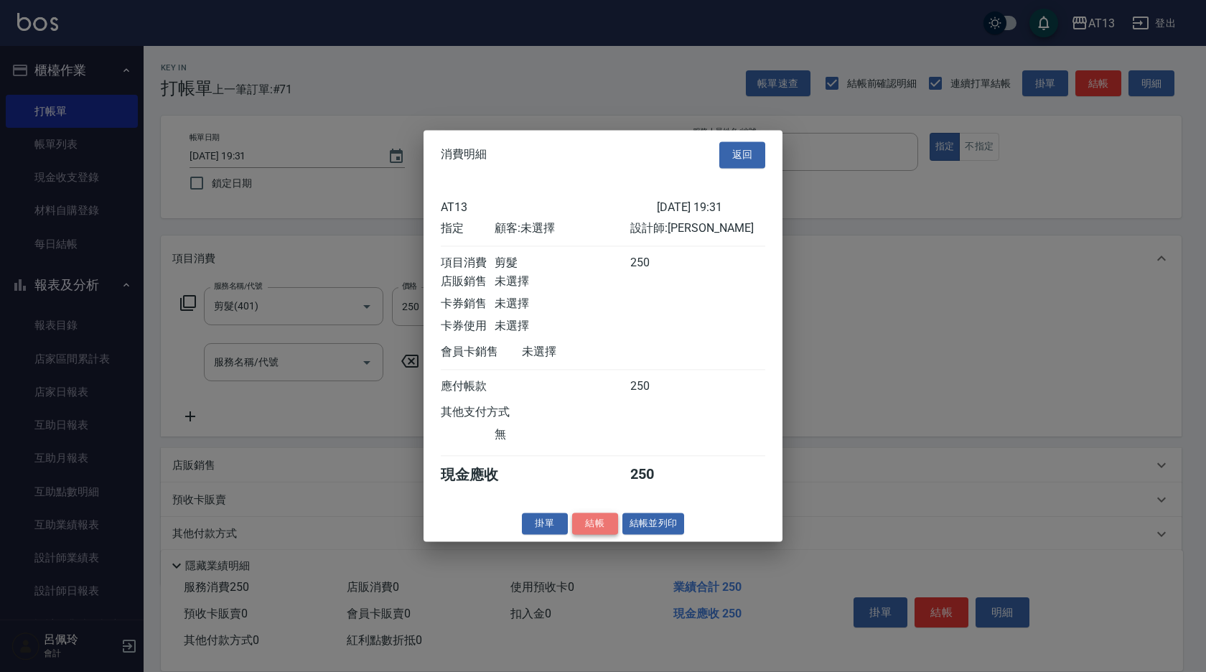
click at [602, 530] on button "結帳" at bounding box center [595, 524] width 46 height 22
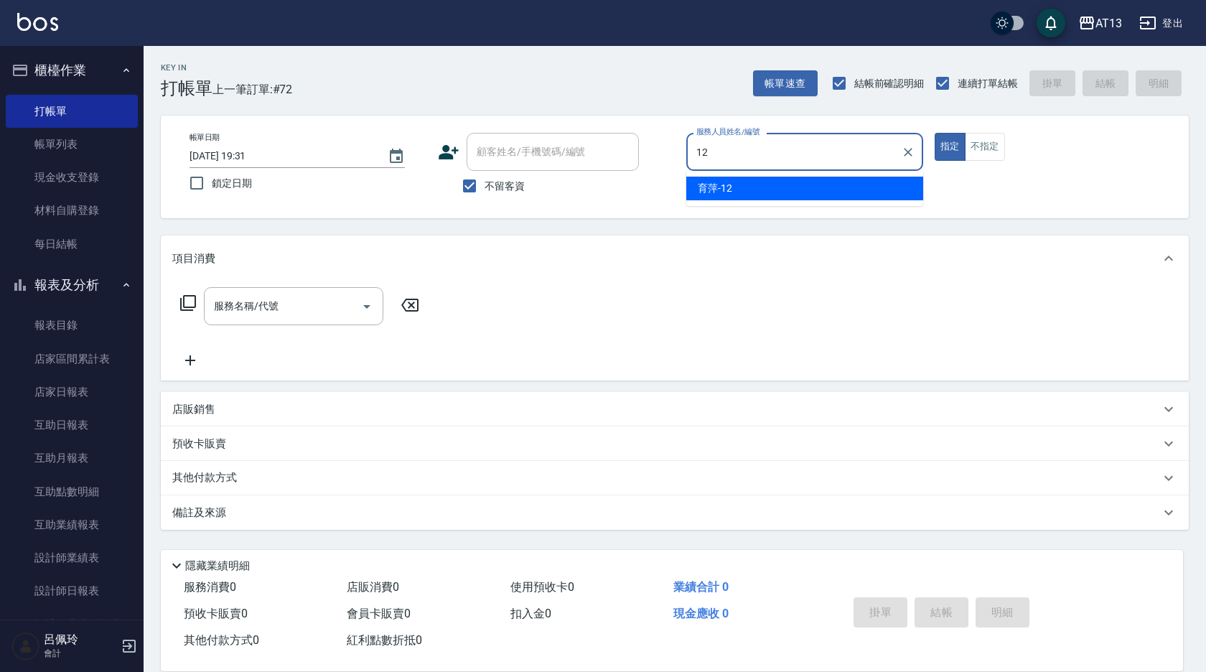
click at [735, 189] on div "育萍 -12" at bounding box center [804, 189] width 237 height 24
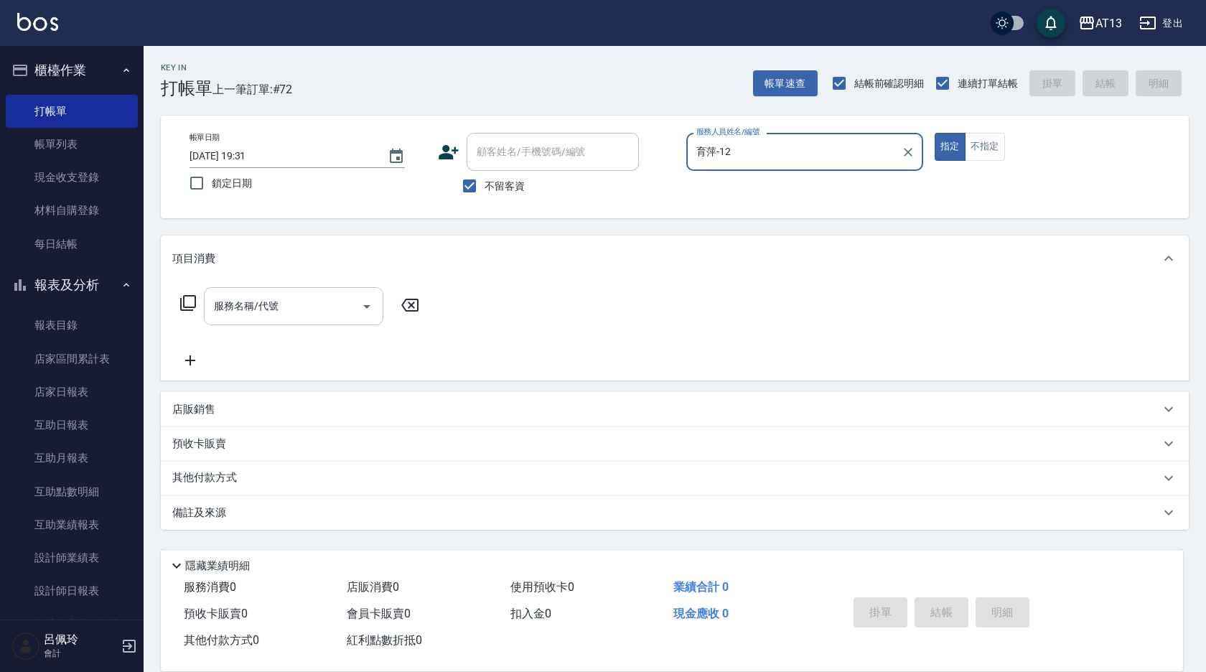
click at [307, 299] on input "服務名稱/代號" at bounding box center [282, 306] width 145 height 25
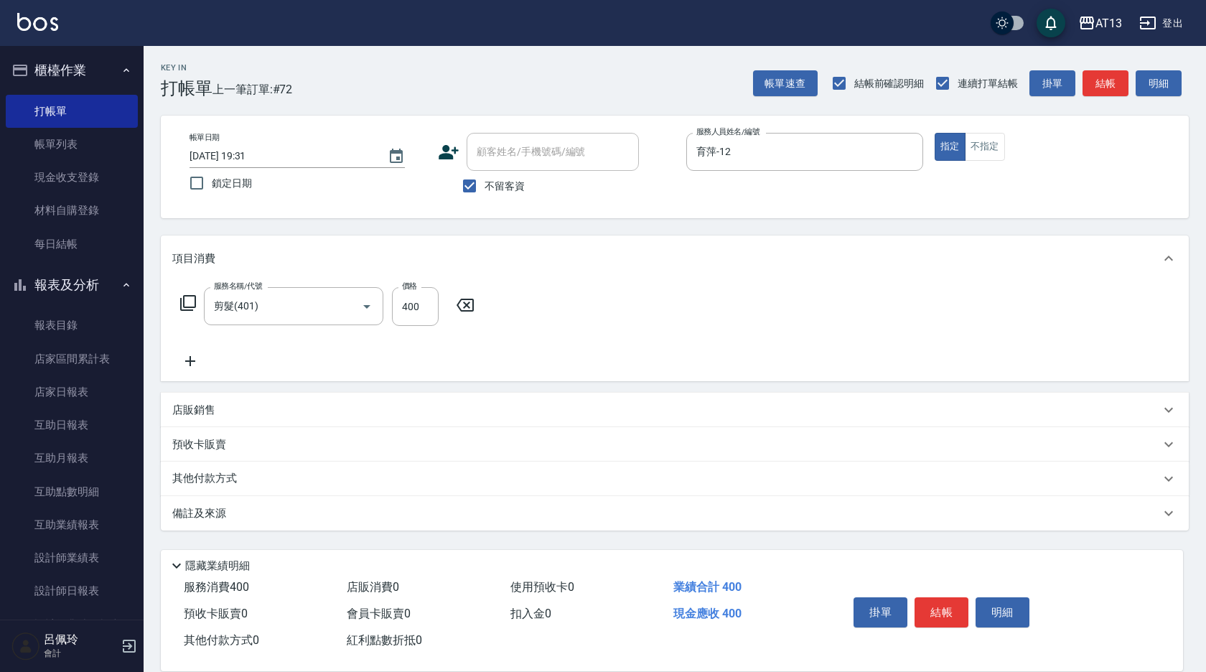
click at [635, 346] on div "服務名稱/代號 剪髮(401) 服務名稱/代號 價格 400 價格" at bounding box center [675, 331] width 1028 height 100
click at [941, 602] on button "結帳" at bounding box center [942, 612] width 54 height 30
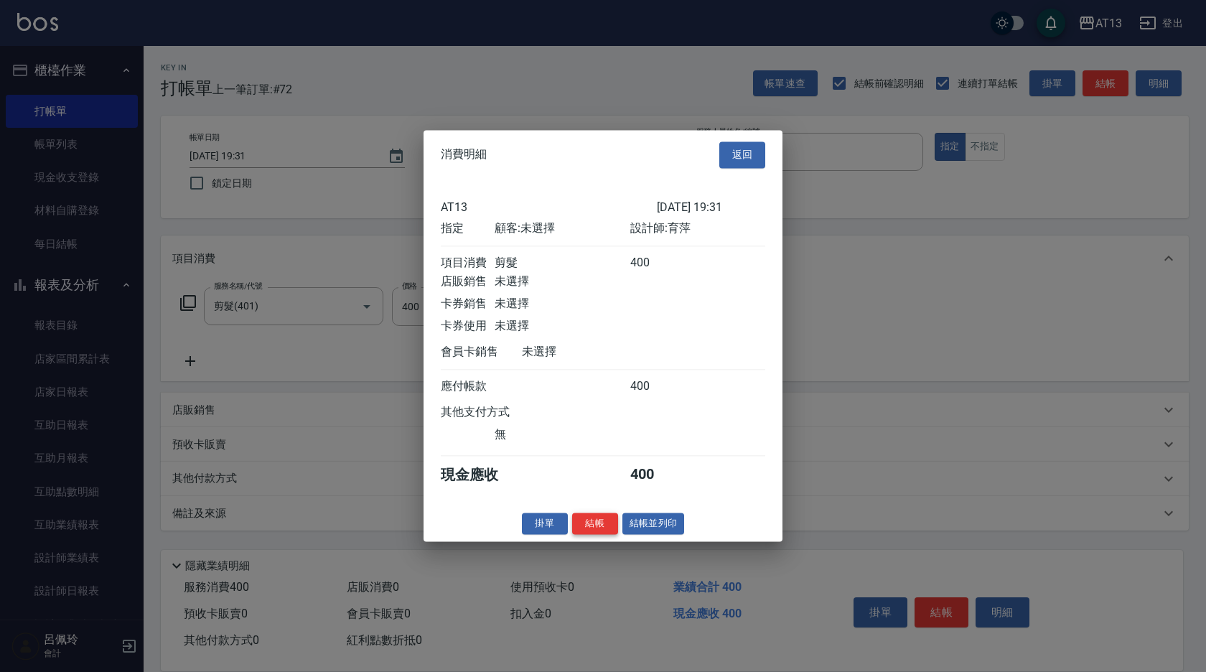
click at [596, 531] on button "結帳" at bounding box center [595, 524] width 46 height 22
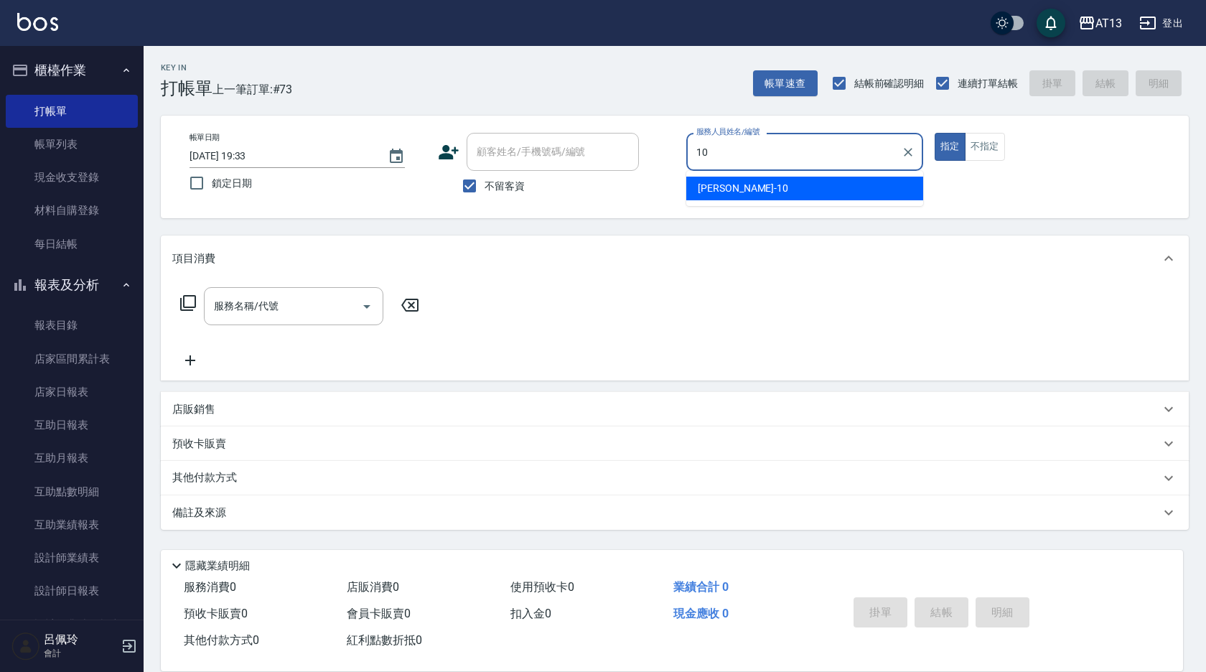
click at [740, 186] on div "[PERSON_NAME] -10" at bounding box center [804, 189] width 237 height 24
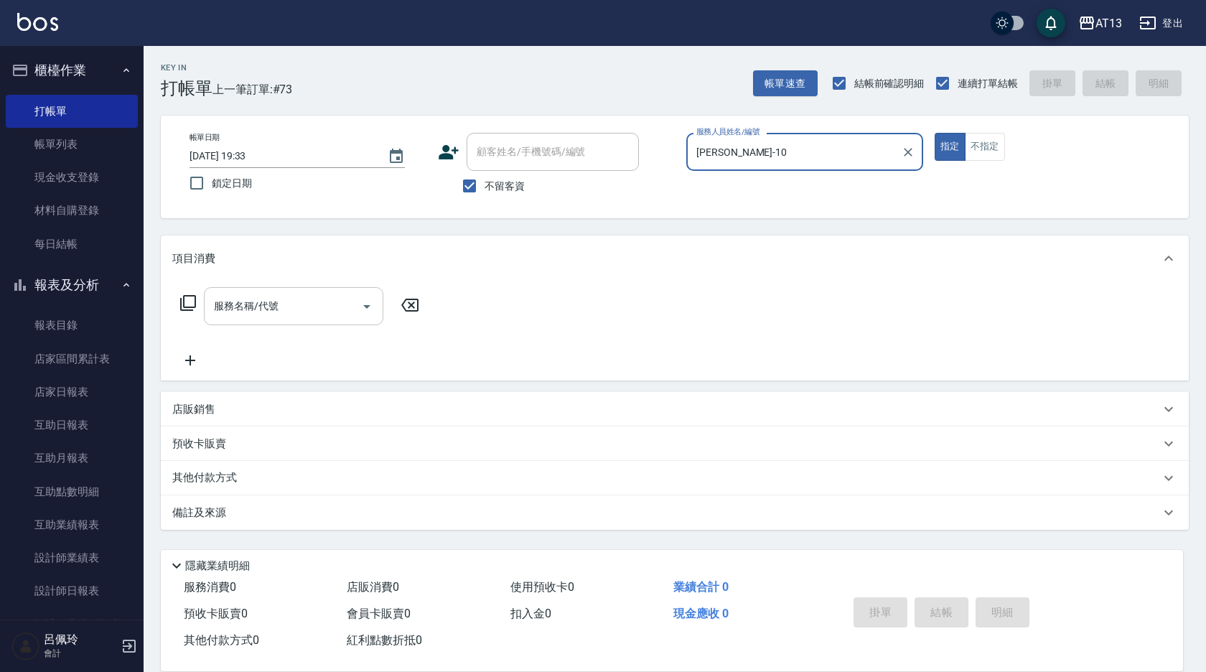
click at [327, 321] on div "服務名稱/代號" at bounding box center [294, 306] width 180 height 38
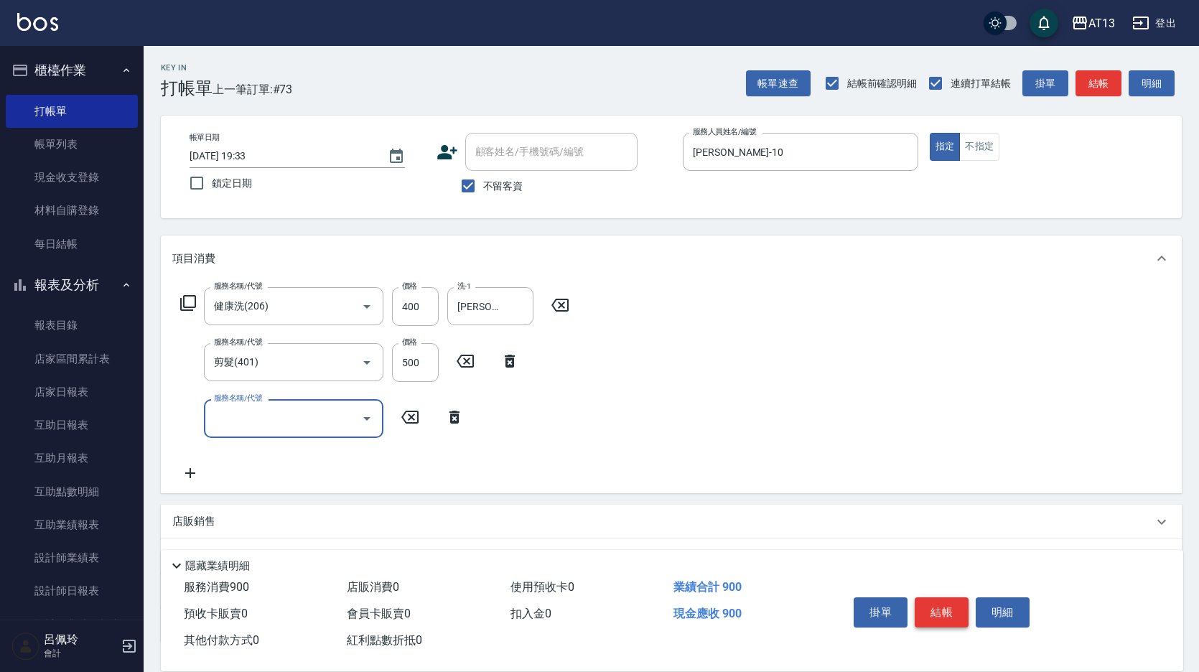
click at [936, 611] on button "結帳" at bounding box center [942, 612] width 54 height 30
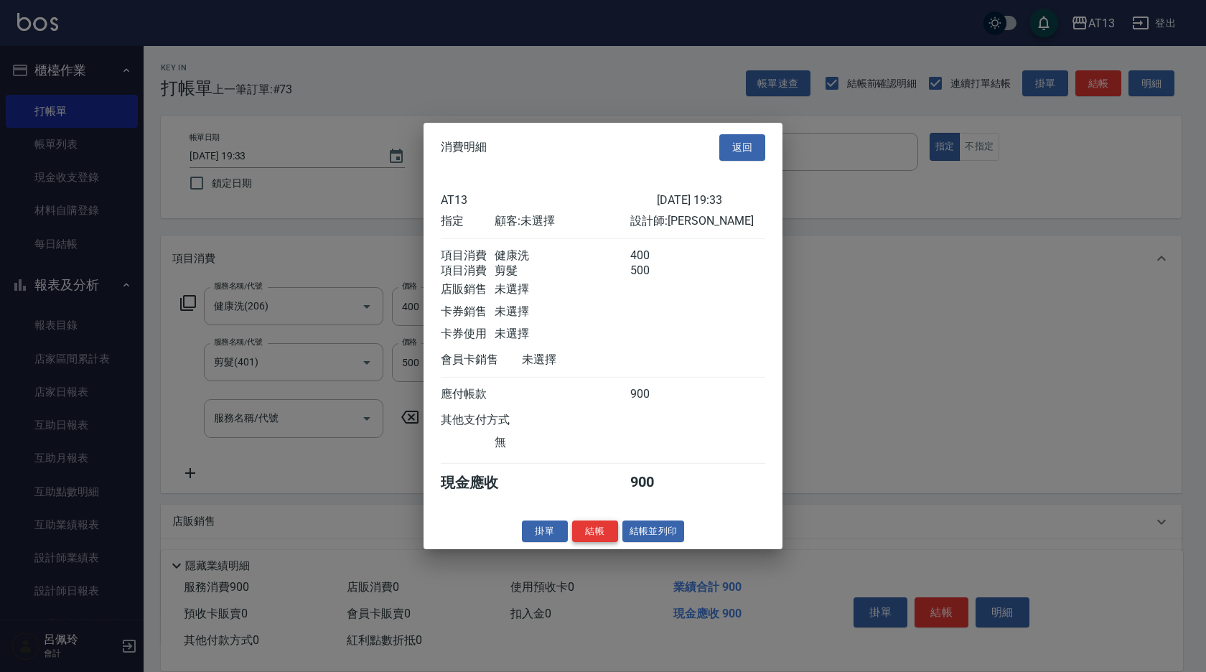
click at [596, 541] on button "結帳" at bounding box center [595, 531] width 46 height 22
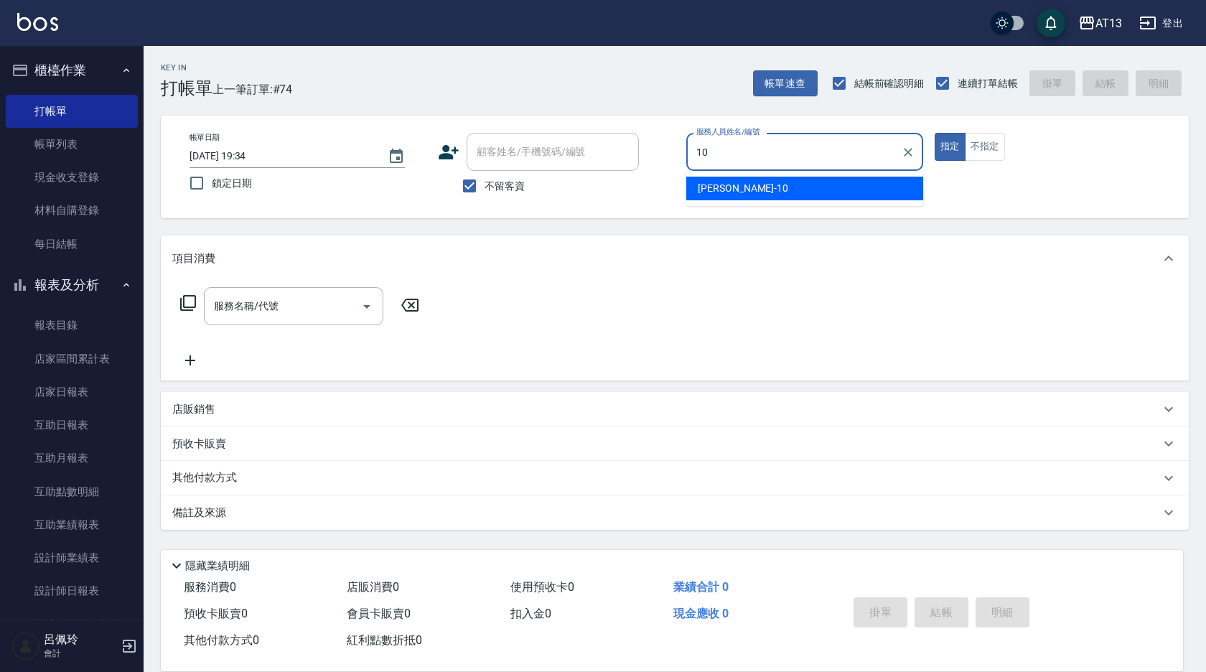
click at [770, 187] on div "[PERSON_NAME] -10" at bounding box center [804, 189] width 237 height 24
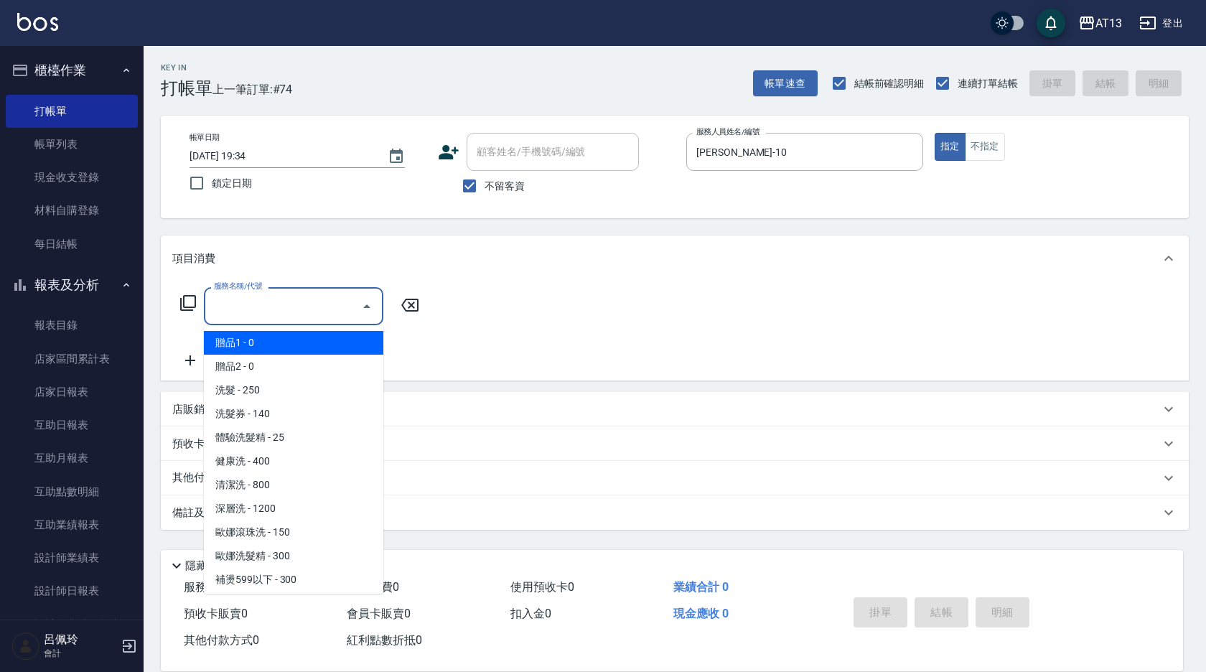
drag, startPoint x: 330, startPoint y: 306, endPoint x: 309, endPoint y: 314, distance: 22.9
click at [325, 306] on input "服務名稱/代號" at bounding box center [282, 306] width 145 height 25
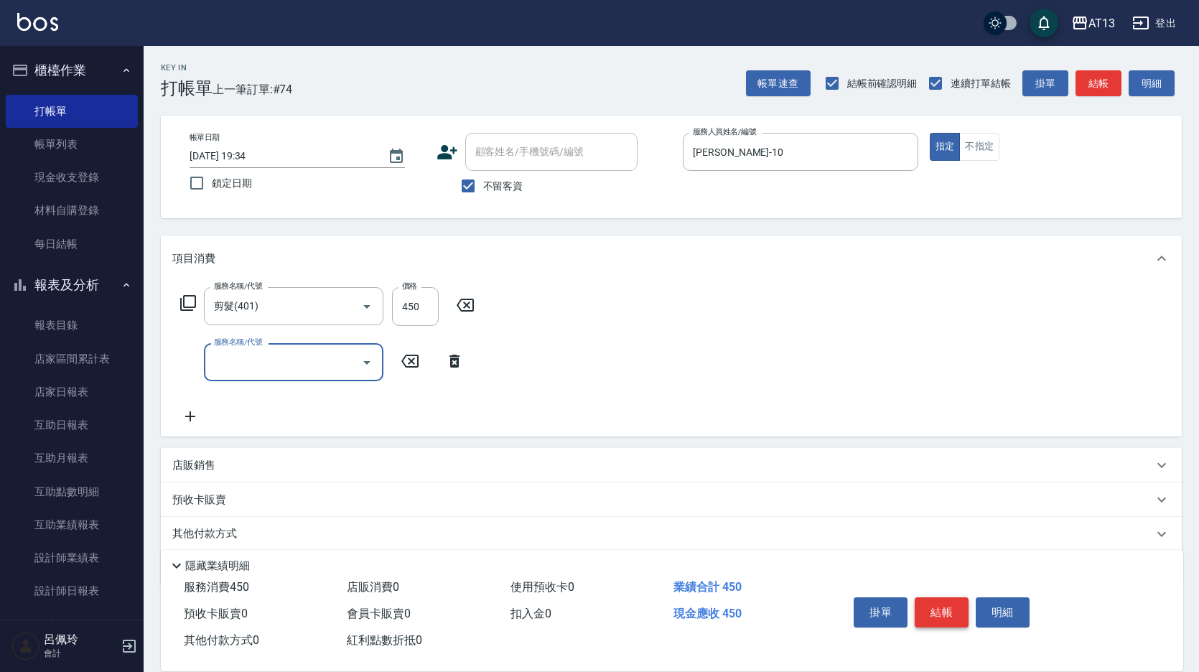
click at [949, 609] on button "結帳" at bounding box center [942, 612] width 54 height 30
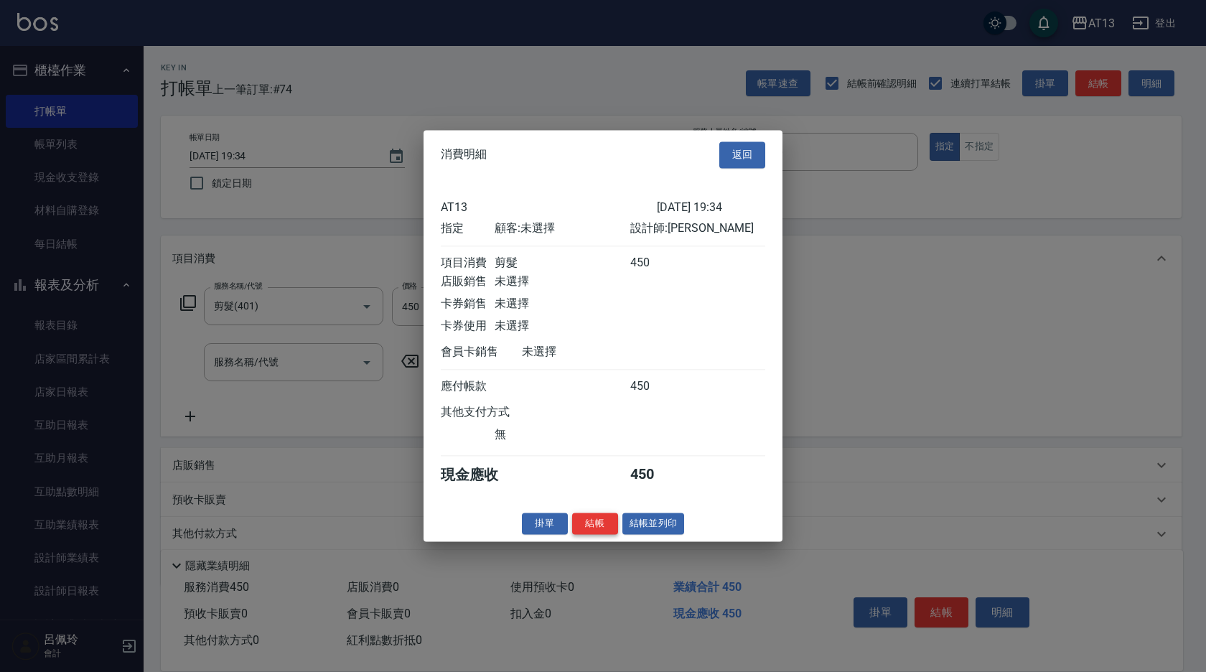
click at [603, 526] on button "結帳" at bounding box center [595, 524] width 46 height 22
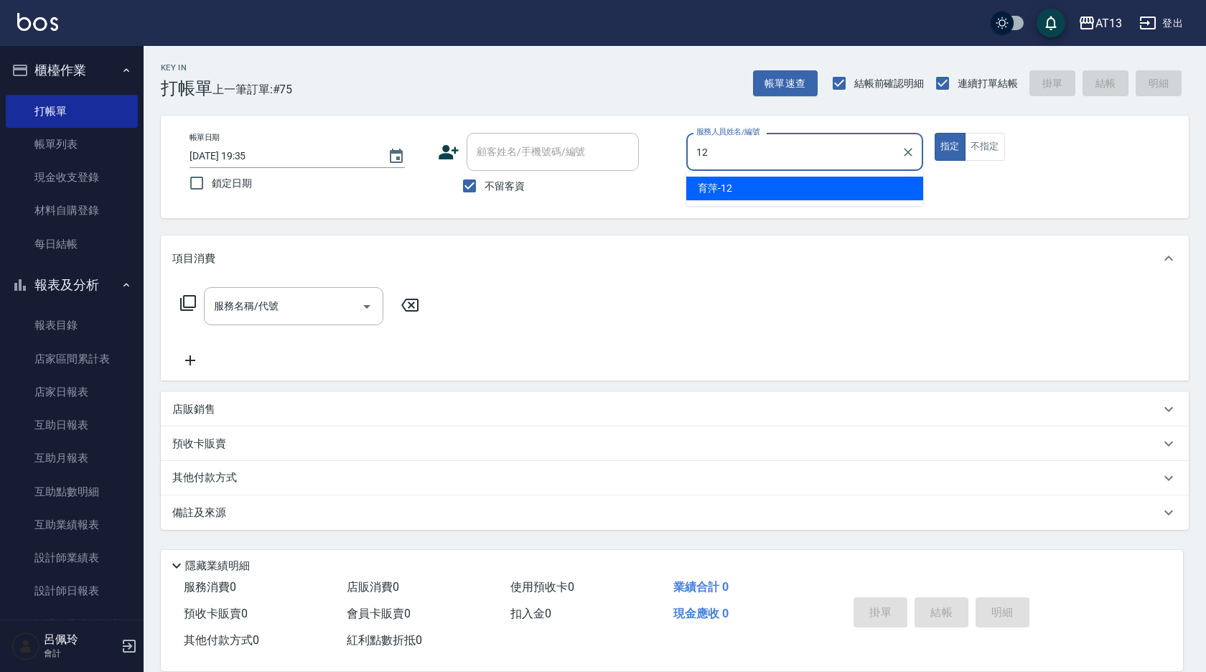
click at [777, 189] on div "育萍 -12" at bounding box center [804, 189] width 237 height 24
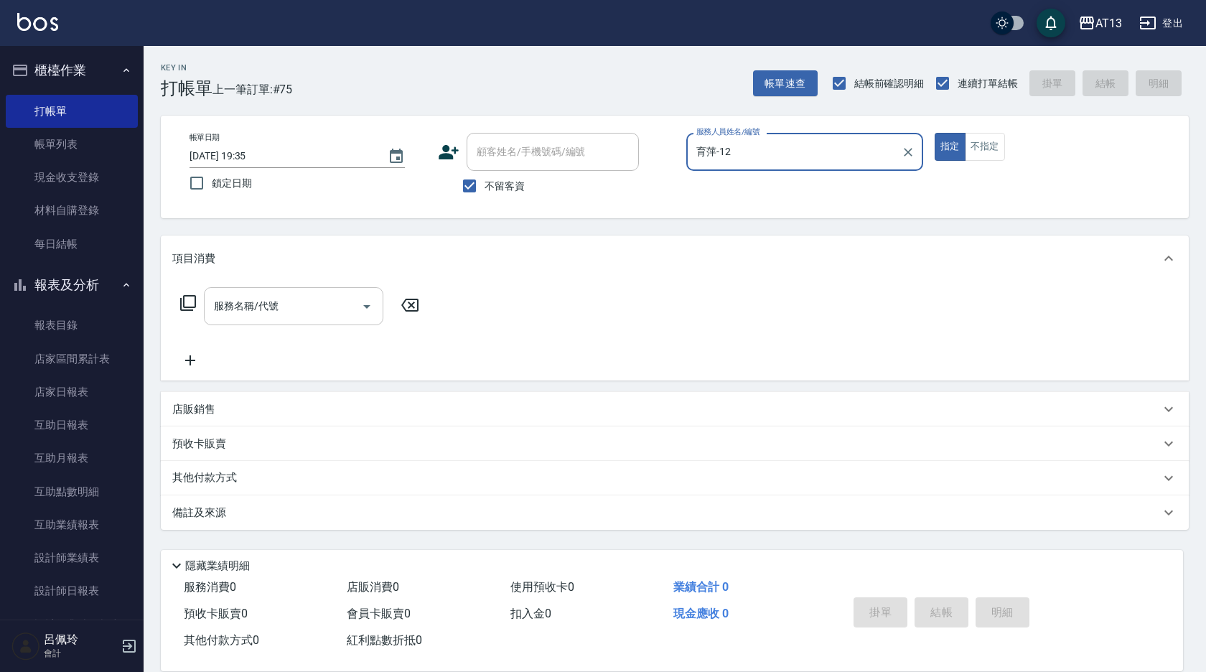
click at [332, 309] on input "服務名稱/代號" at bounding box center [282, 306] width 145 height 25
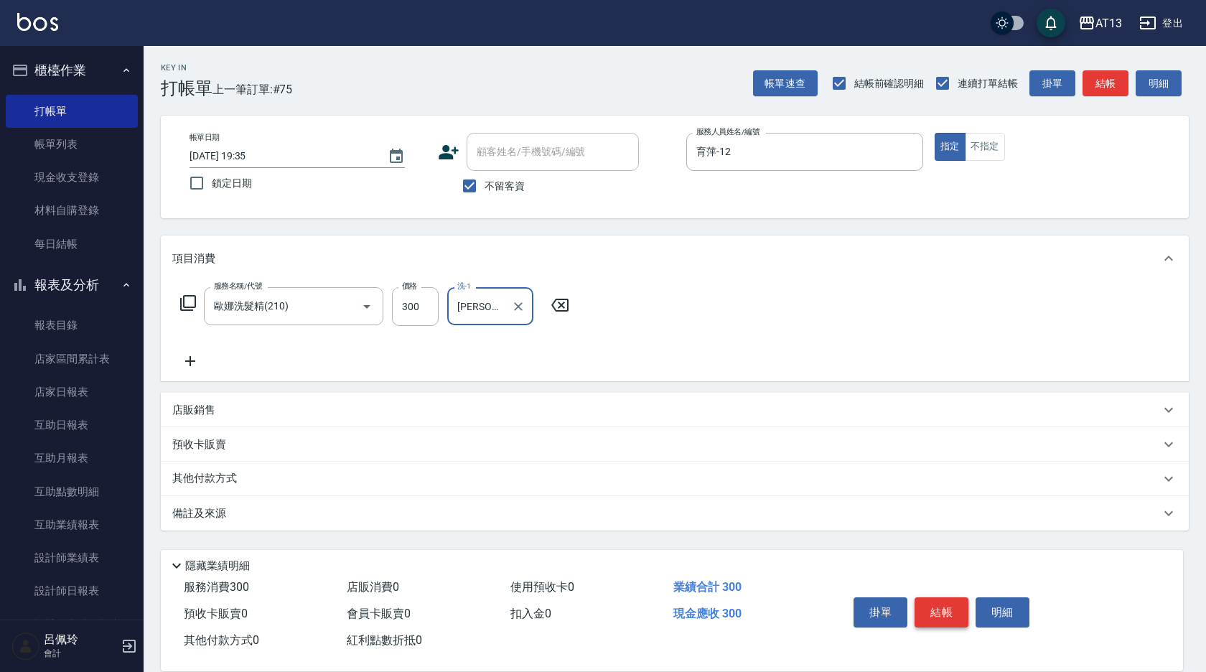
click at [943, 603] on button "結帳" at bounding box center [942, 612] width 54 height 30
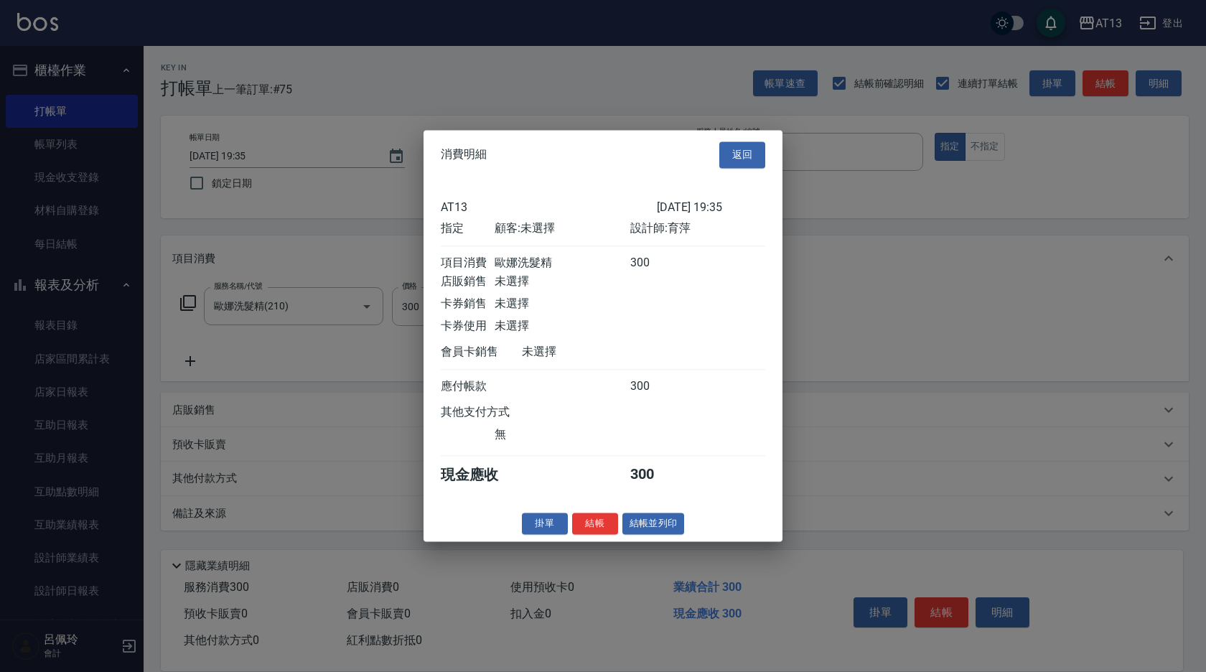
click at [601, 528] on button "結帳" at bounding box center [595, 524] width 46 height 22
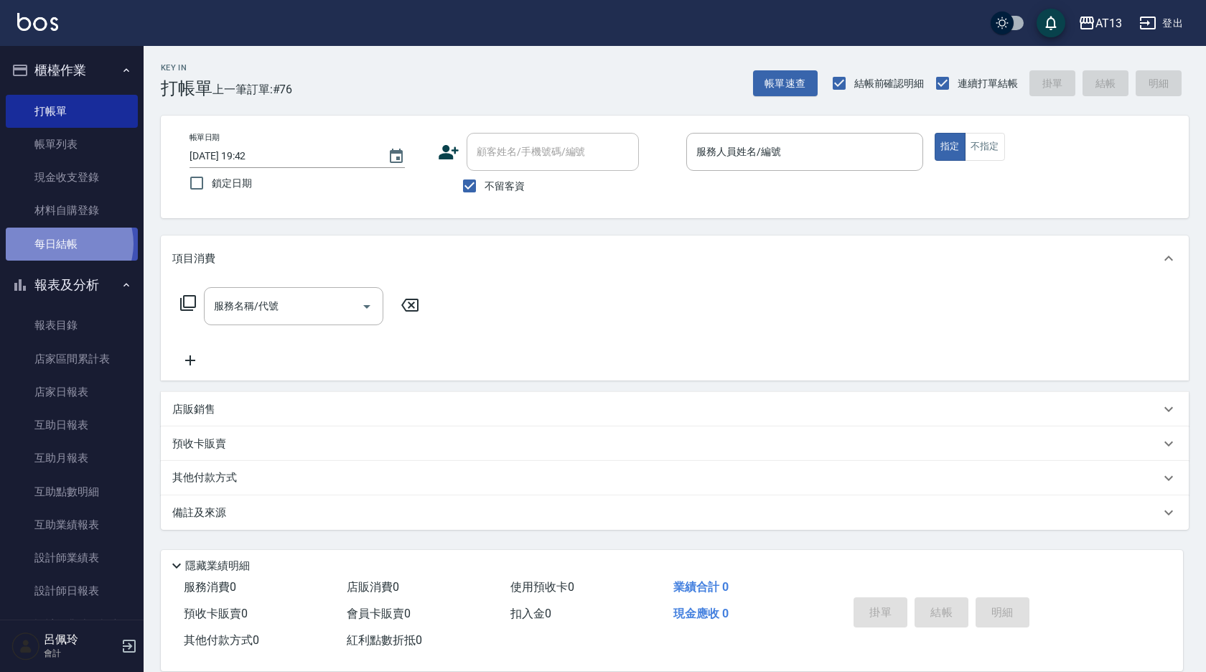
click at [63, 243] on link "每日結帳" at bounding box center [72, 244] width 132 height 33
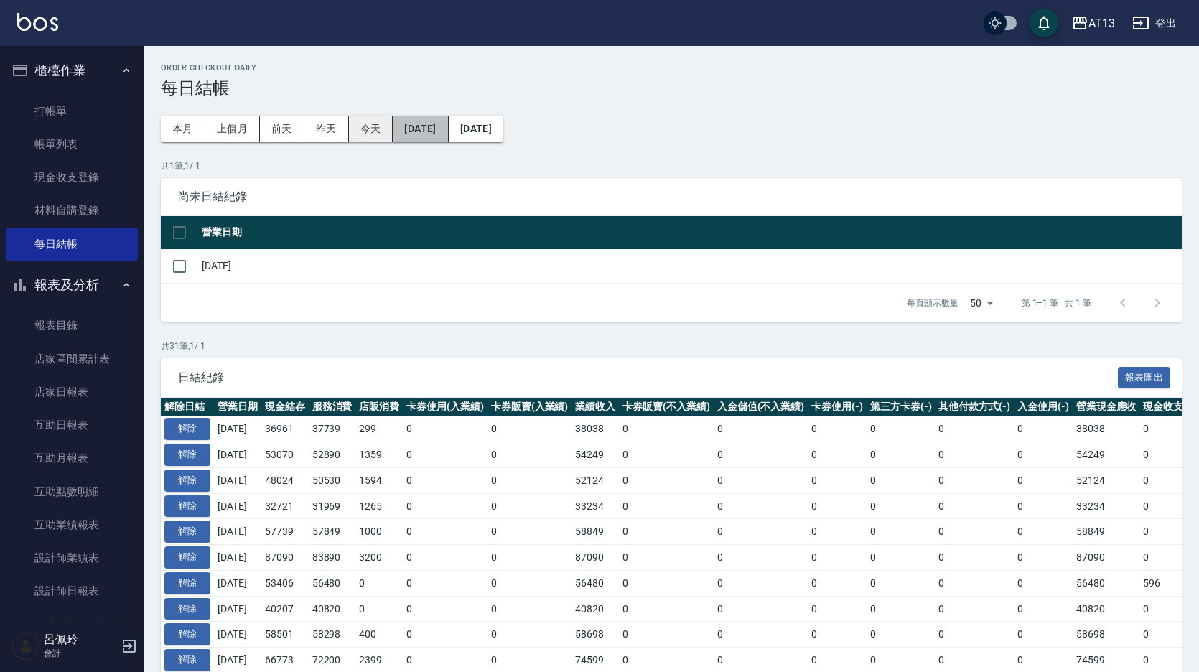
click at [429, 121] on button "[DATE]" at bounding box center [420, 129] width 55 height 27
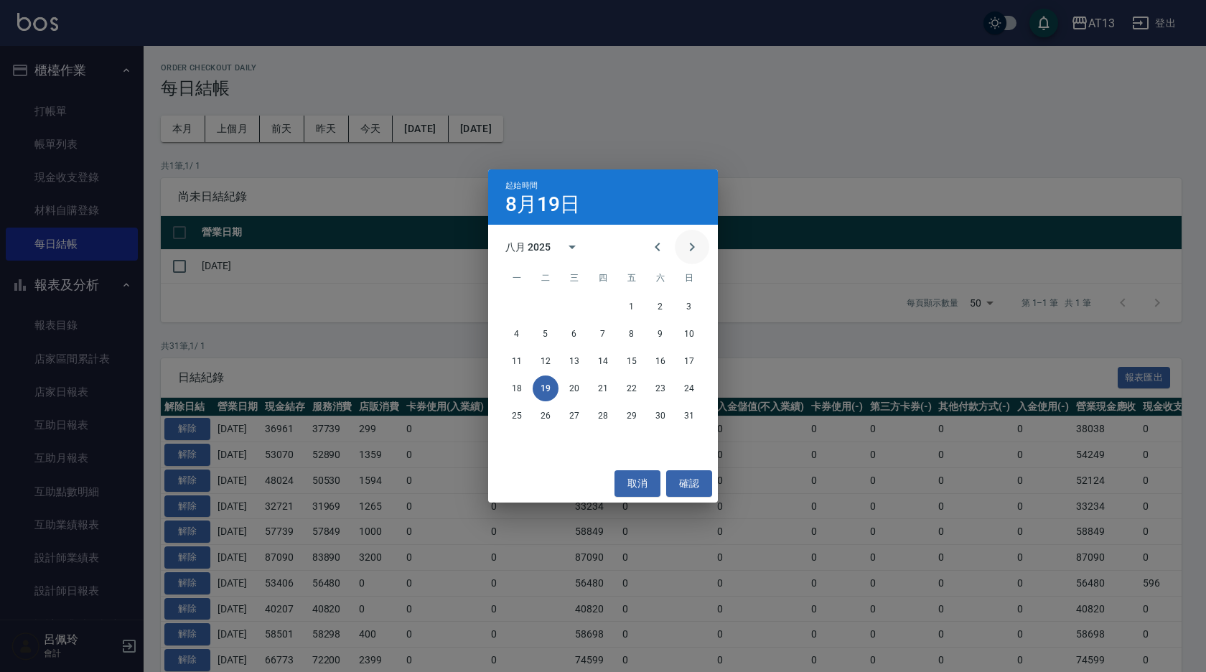
click at [684, 243] on icon "Next month" at bounding box center [692, 246] width 17 height 17
click at [653, 331] on button "13" at bounding box center [661, 334] width 26 height 26
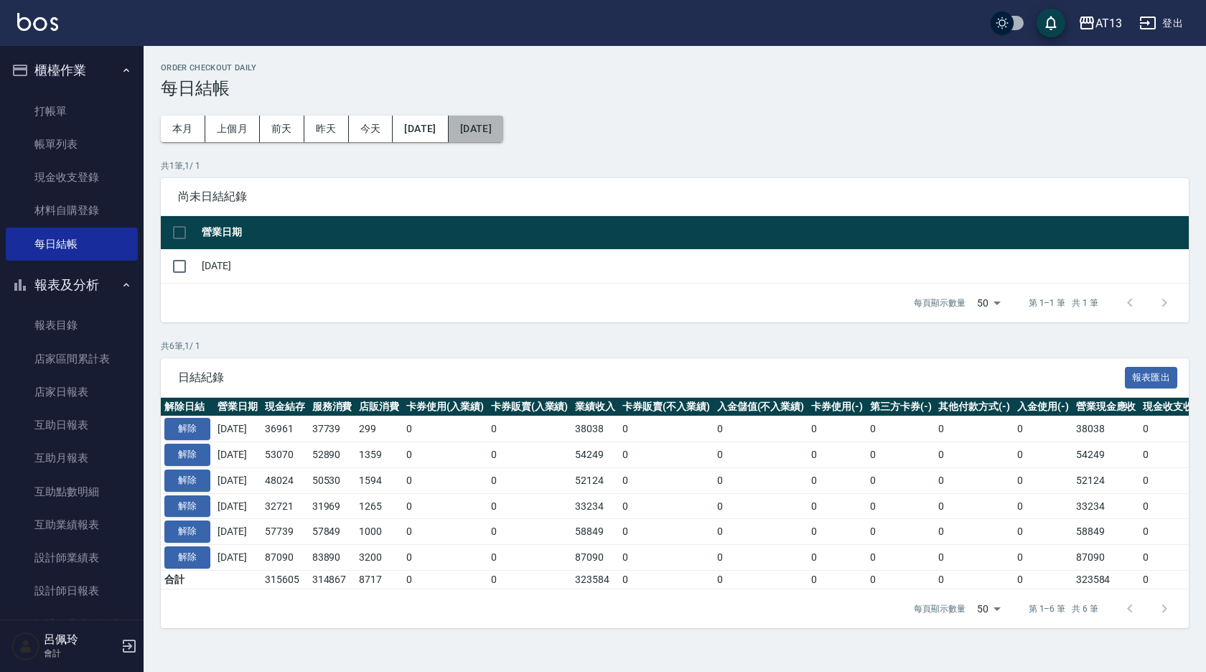
click at [503, 128] on button "[DATE]" at bounding box center [476, 129] width 55 height 27
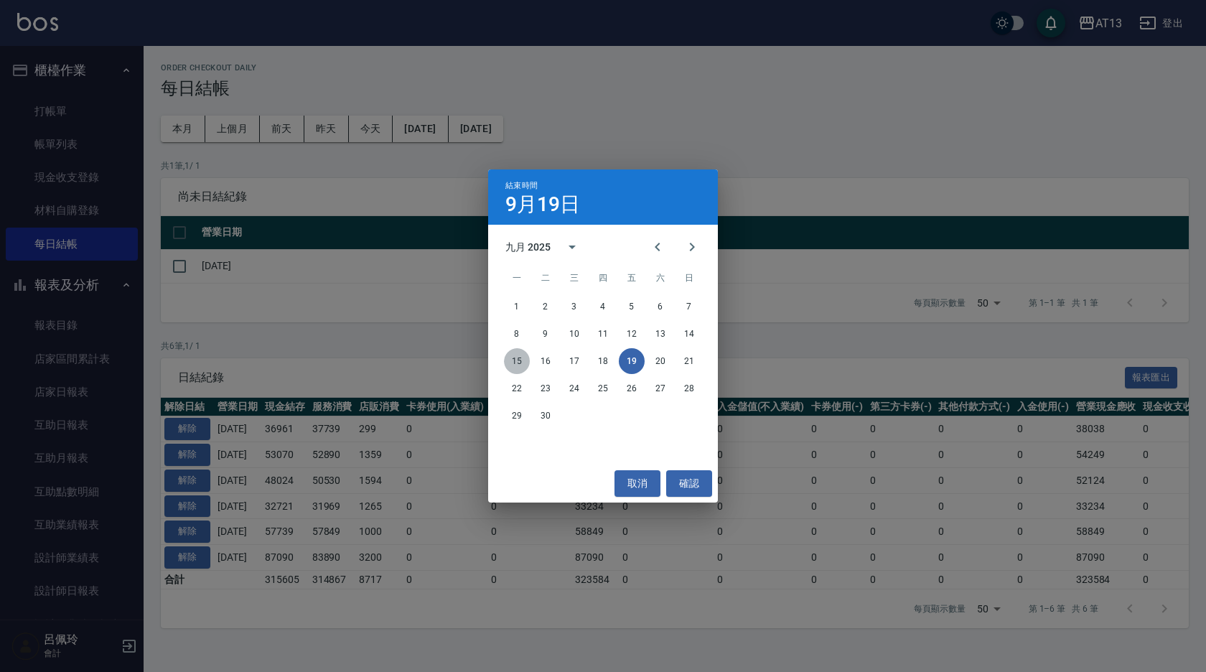
click at [518, 363] on button "15" at bounding box center [517, 361] width 26 height 26
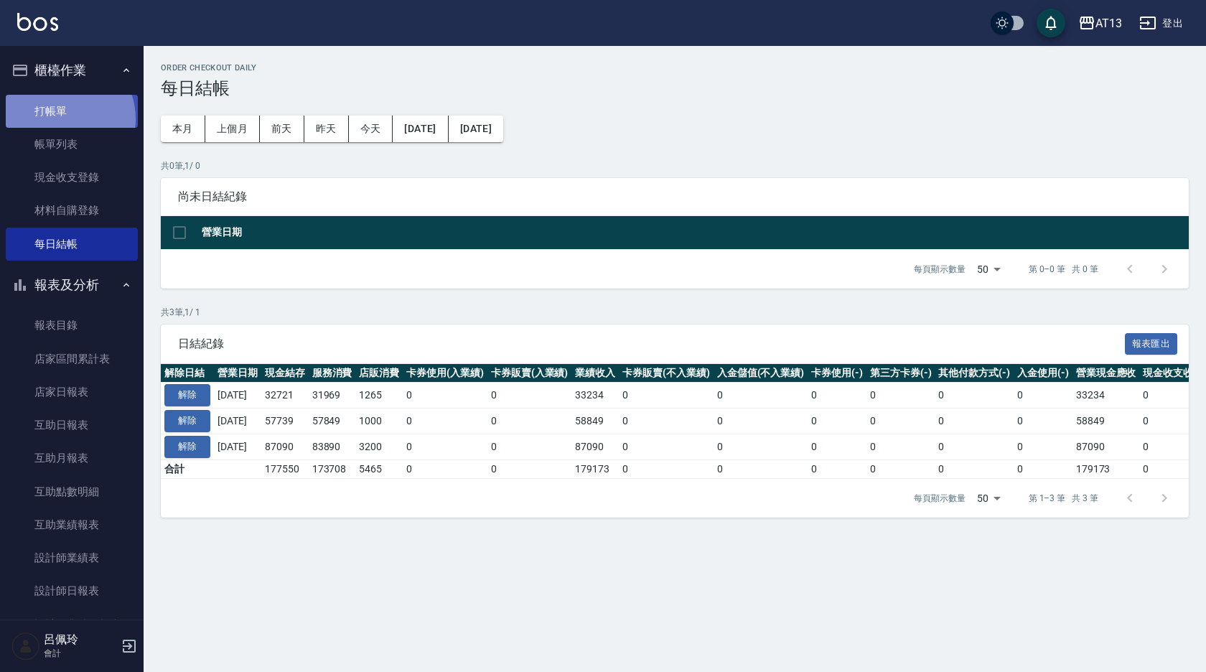
click at [61, 118] on link "打帳單" at bounding box center [72, 111] width 132 height 33
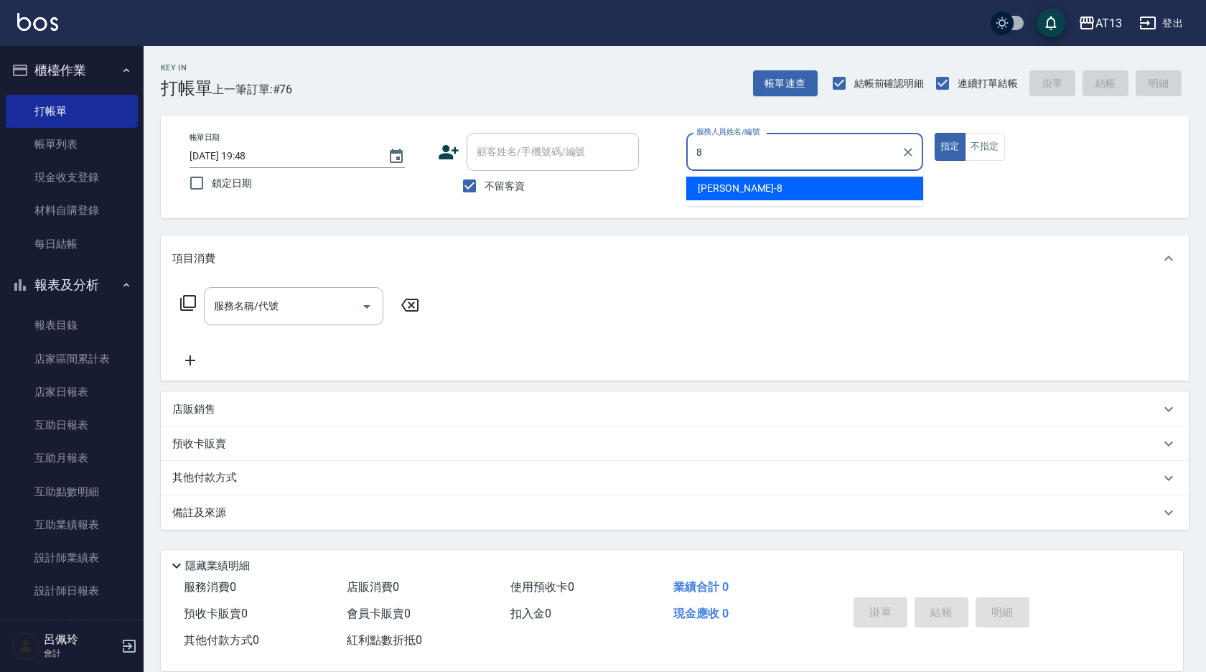
click at [890, 188] on div "[PERSON_NAME] -8" at bounding box center [804, 189] width 237 height 24
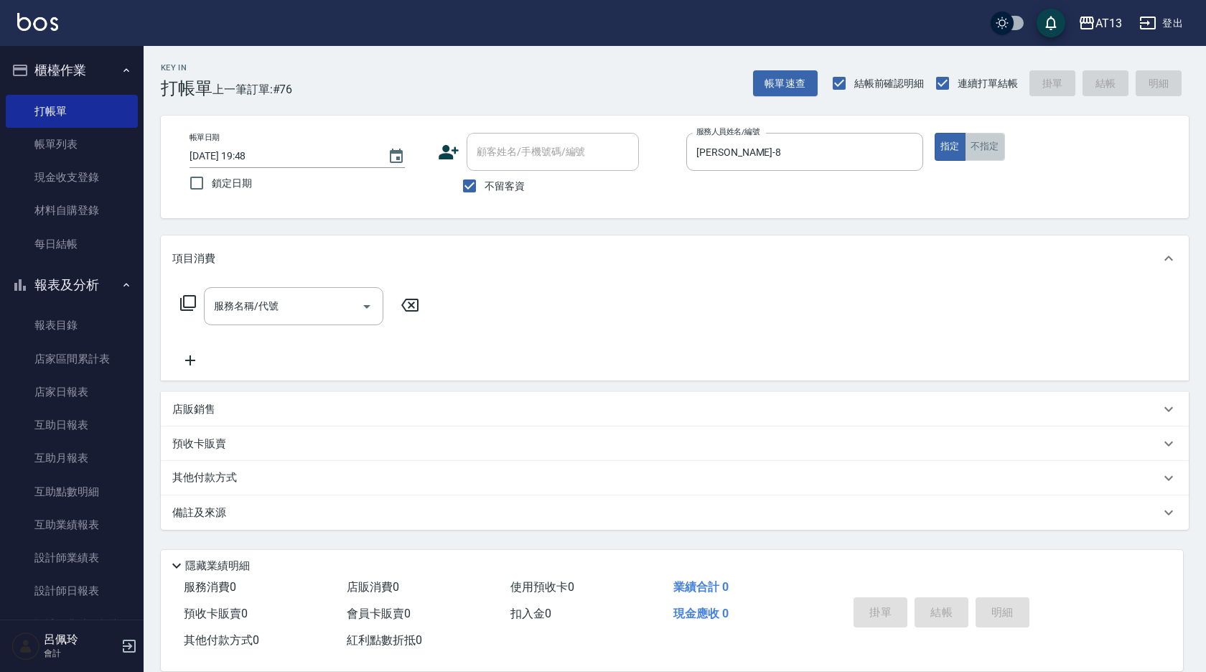
click at [979, 152] on button "不指定" at bounding box center [985, 147] width 40 height 28
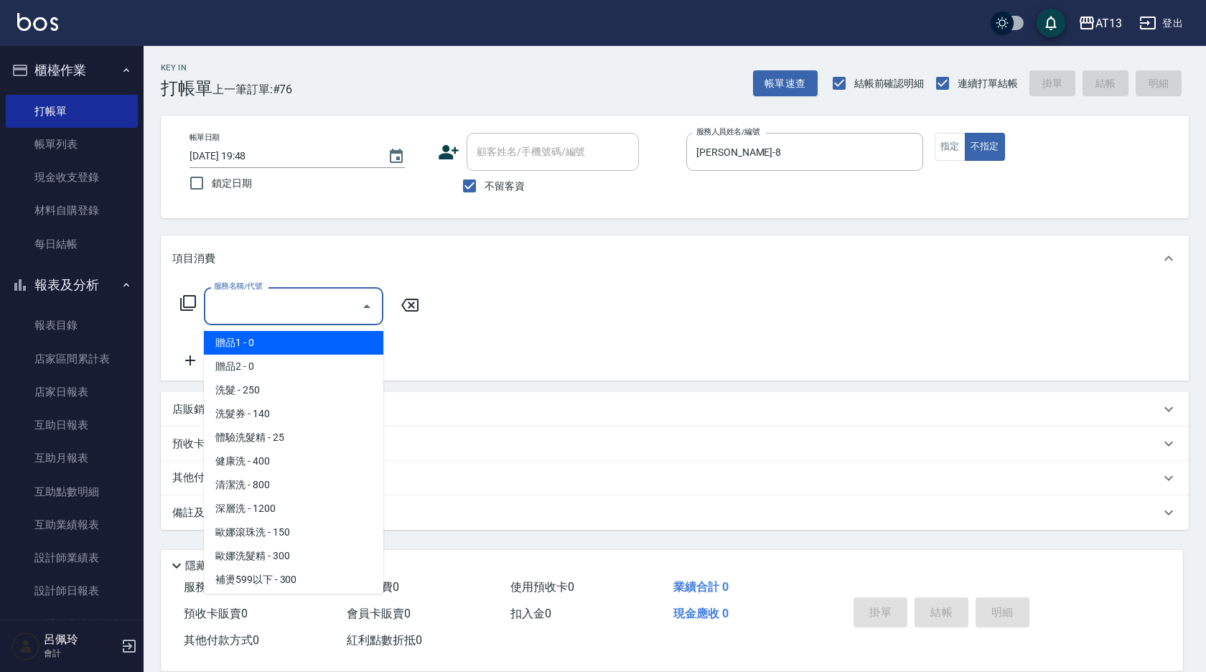
click at [333, 305] on input "服務名稱/代號" at bounding box center [282, 306] width 145 height 25
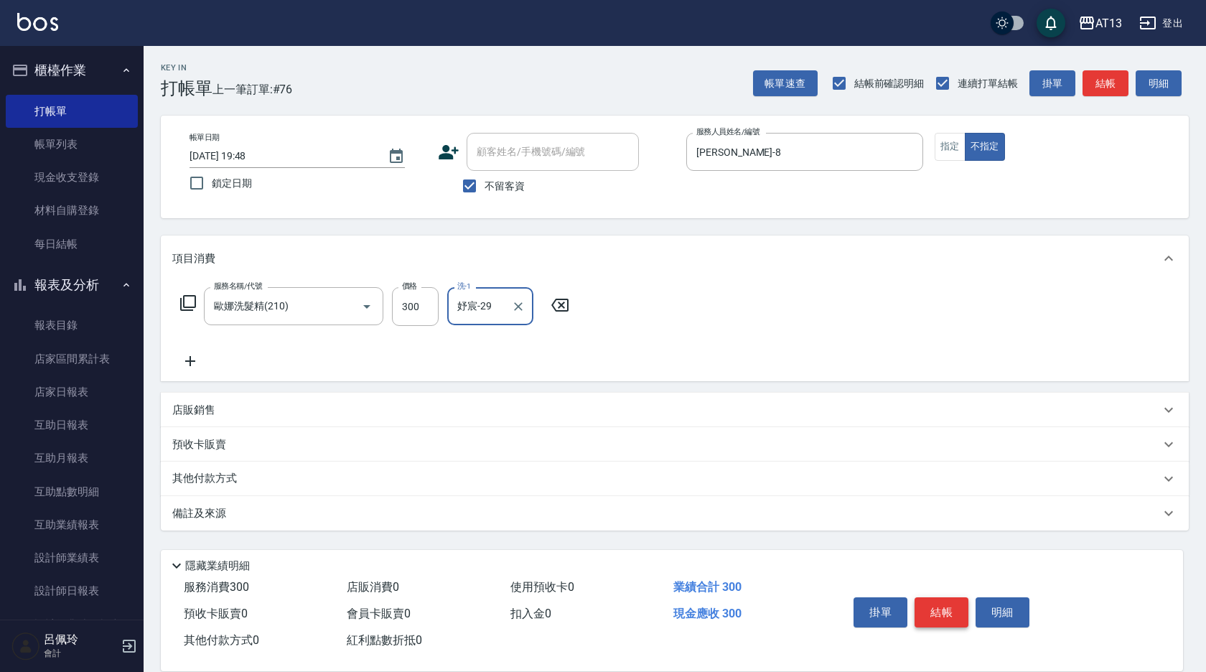
click at [938, 597] on button "結帳" at bounding box center [942, 612] width 54 height 30
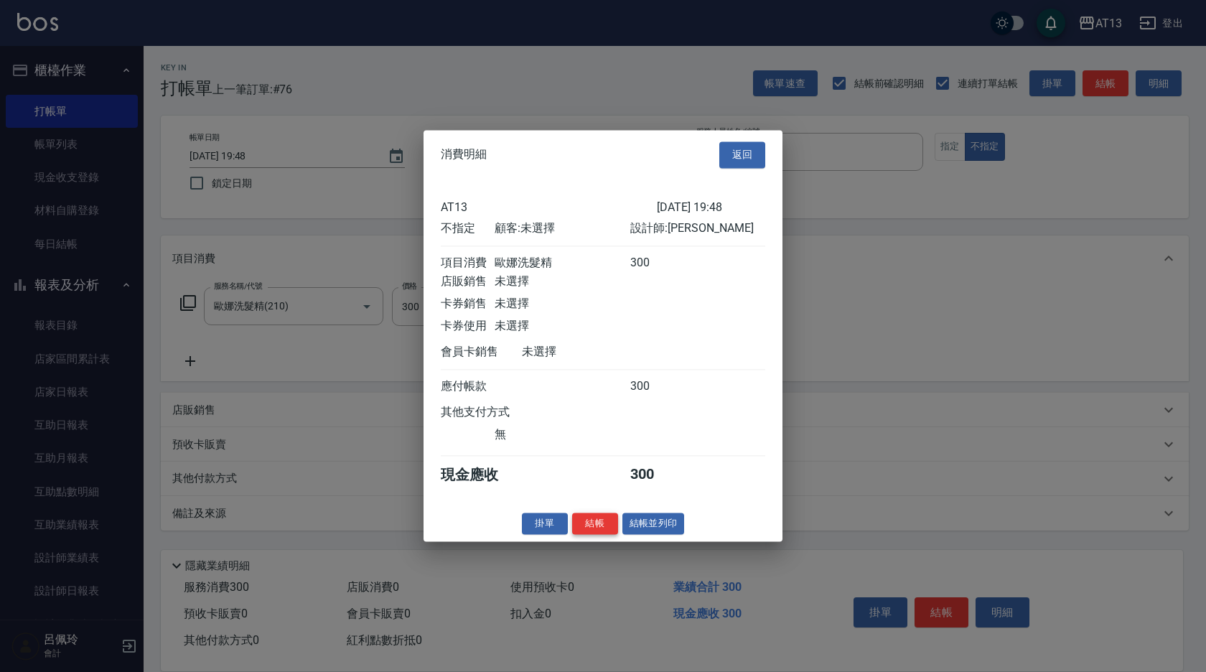
click at [597, 534] on button "結帳" at bounding box center [595, 524] width 46 height 22
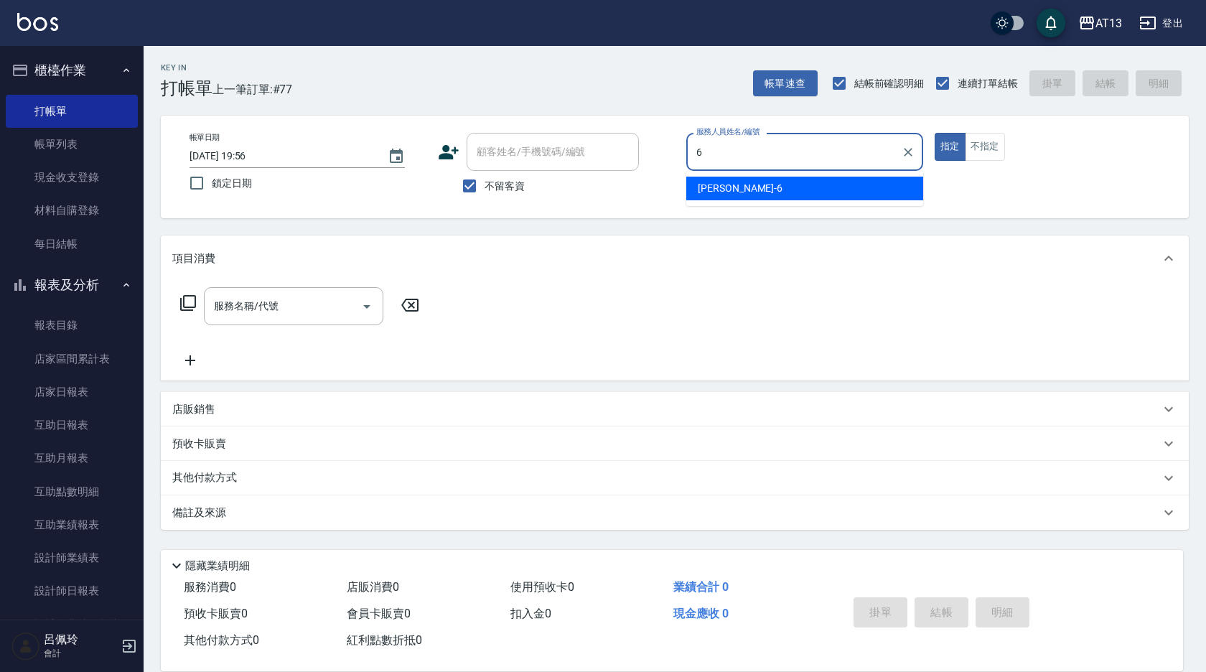
click at [787, 182] on div "亭妤 -6" at bounding box center [804, 189] width 237 height 24
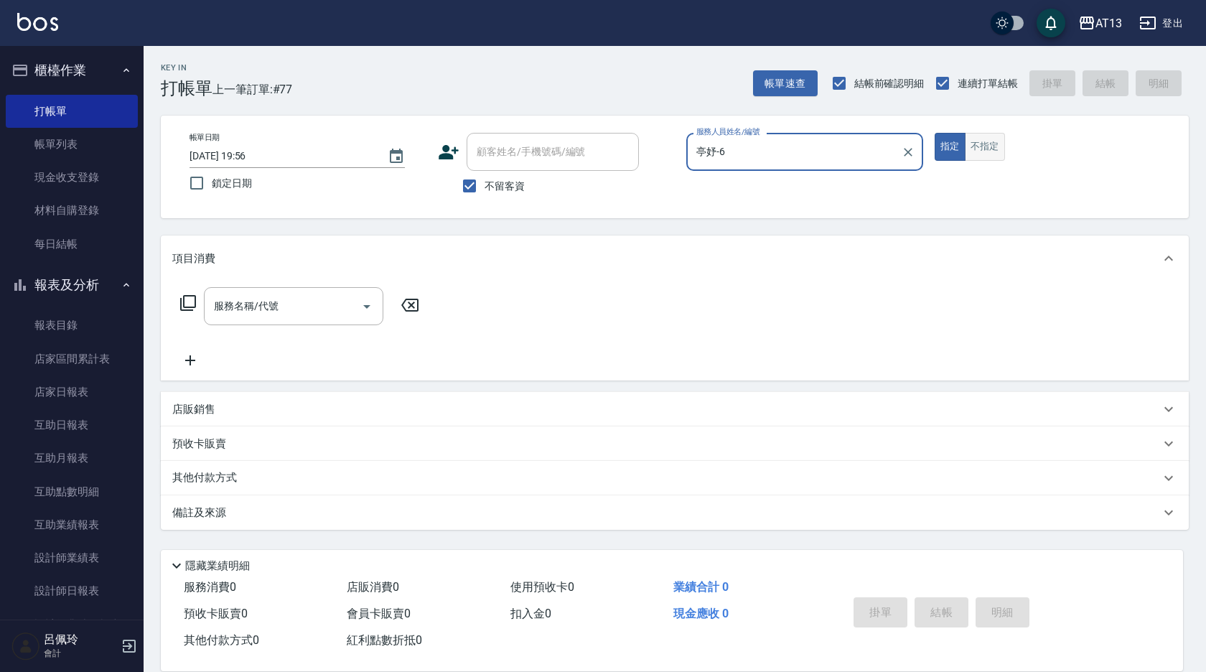
click at [984, 149] on button "不指定" at bounding box center [985, 147] width 40 height 28
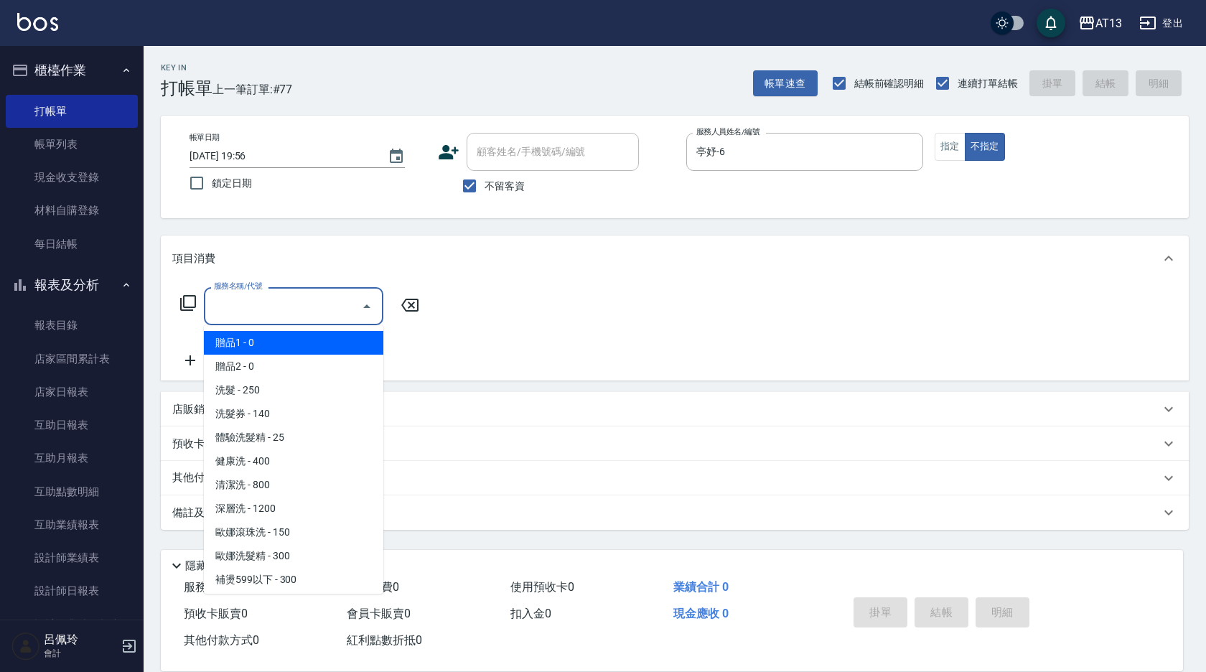
click at [325, 304] on input "服務名稱/代號" at bounding box center [282, 306] width 145 height 25
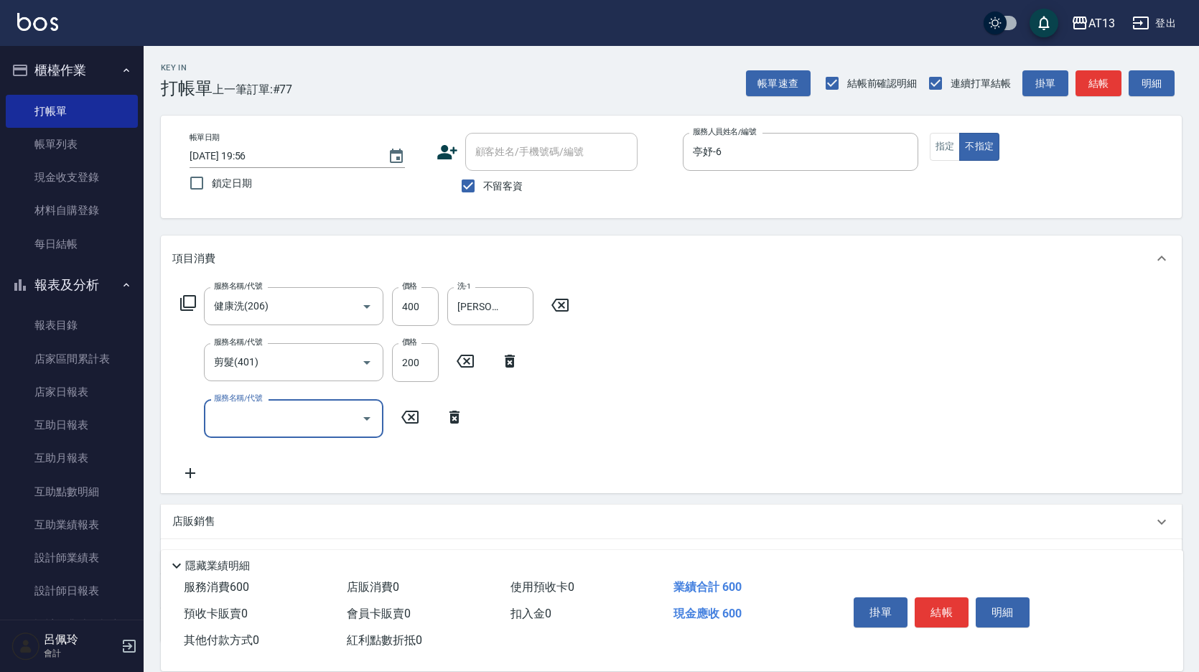
drag, startPoint x: 729, startPoint y: 309, endPoint x: 745, endPoint y: 335, distance: 29.7
click at [729, 310] on div "服務名稱/代號 健康洗(206) 服務名稱/代號 價格 400 價格 洗-1 [PERSON_NAME]-26 洗-1 服務名稱/代號 剪髮(401) 服務名…" at bounding box center [671, 386] width 1021 height 211
click at [938, 597] on button "結帳" at bounding box center [942, 612] width 54 height 30
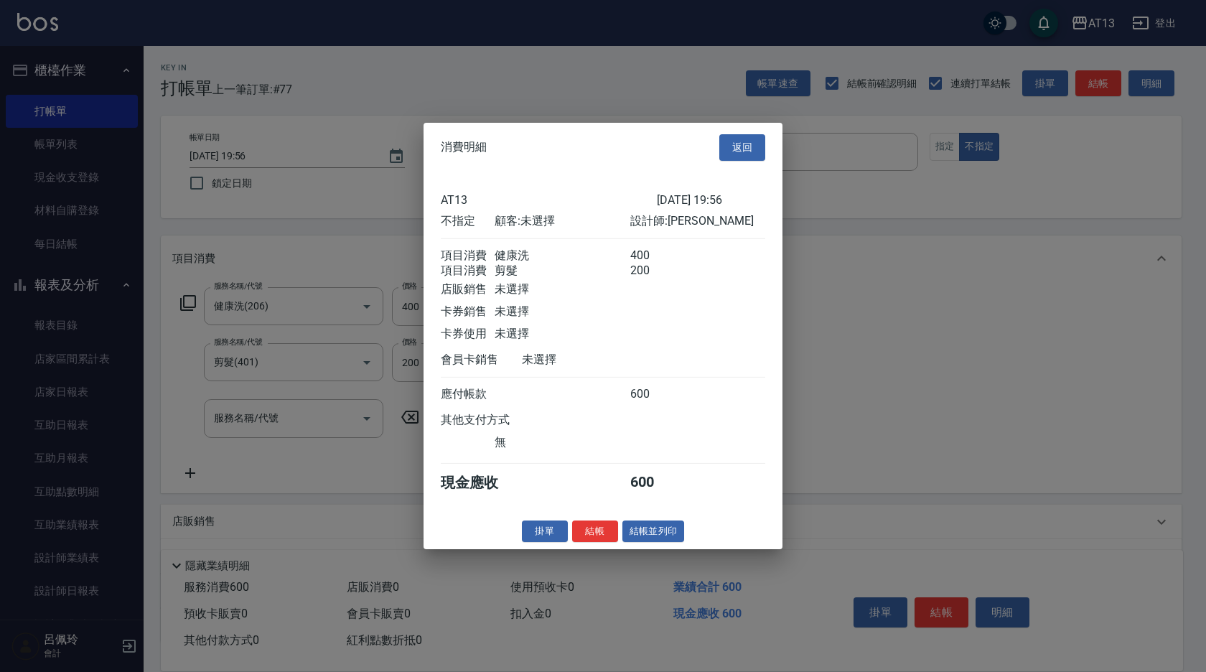
click at [585, 535] on button "結帳" at bounding box center [595, 531] width 46 height 22
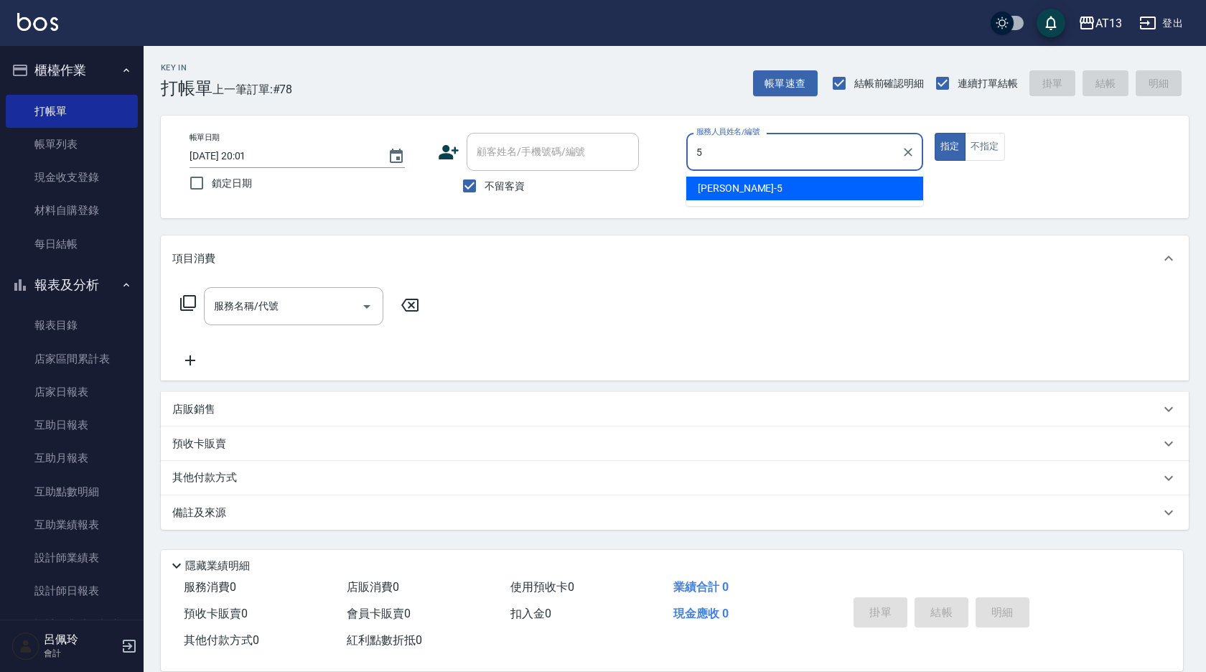
click at [773, 192] on div "[PERSON_NAME] -5" at bounding box center [804, 189] width 237 height 24
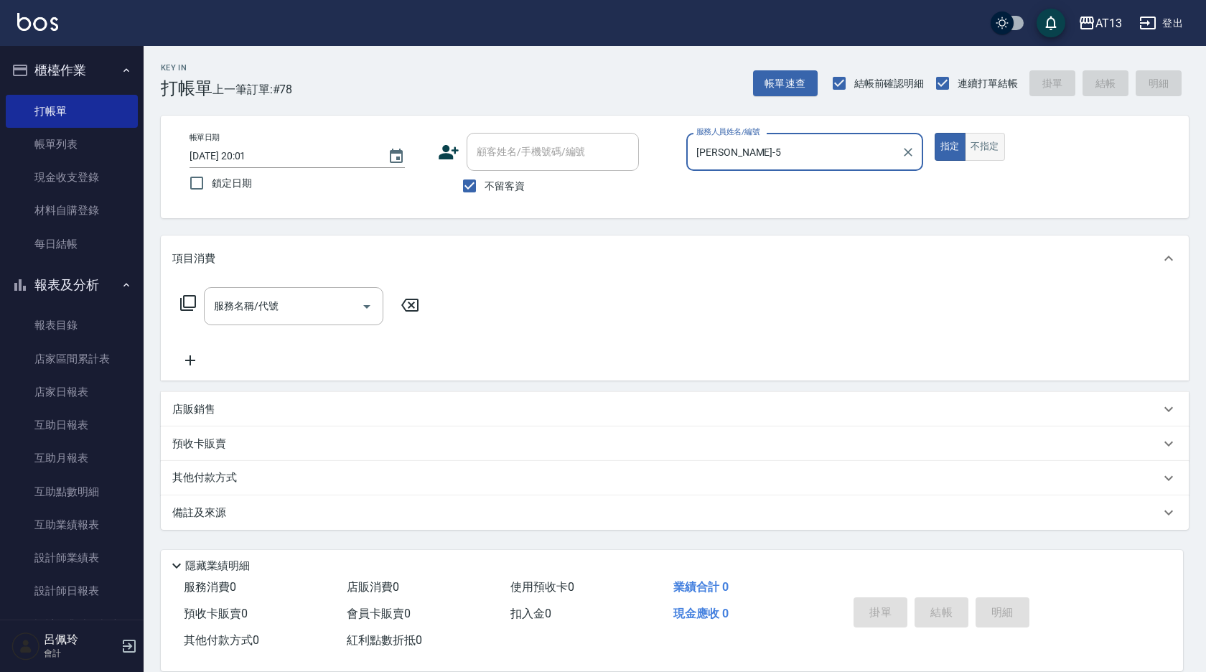
click at [987, 158] on button "不指定" at bounding box center [985, 147] width 40 height 28
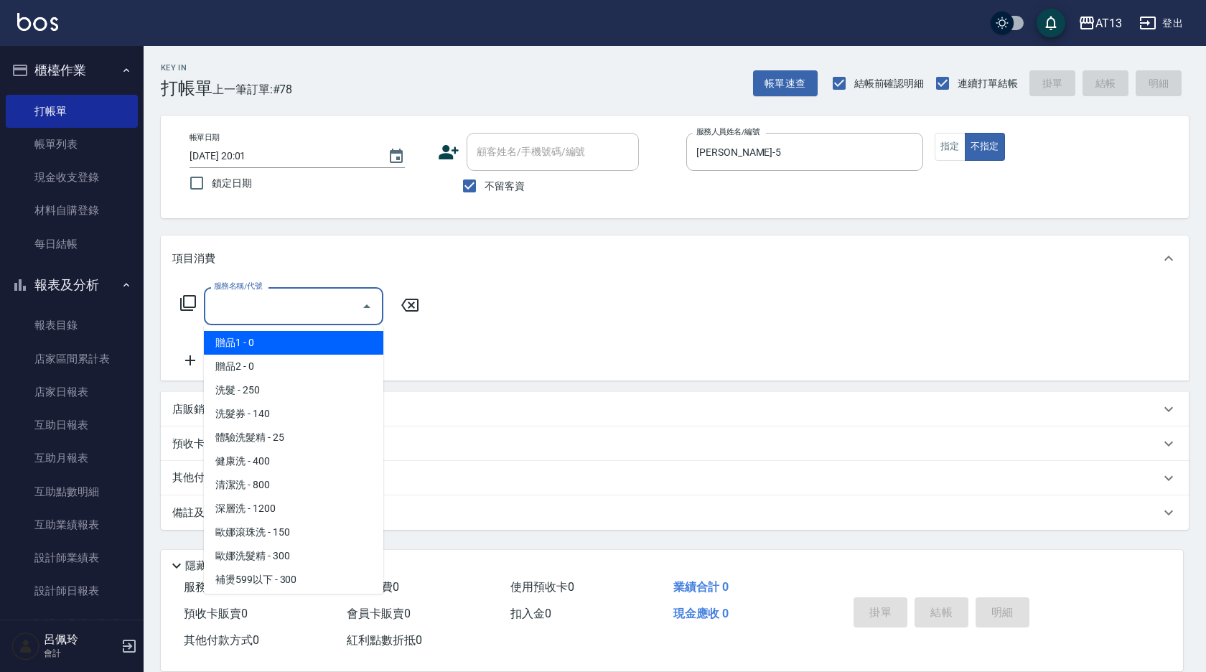
click at [263, 308] on input "服務名稱/代號" at bounding box center [282, 306] width 145 height 25
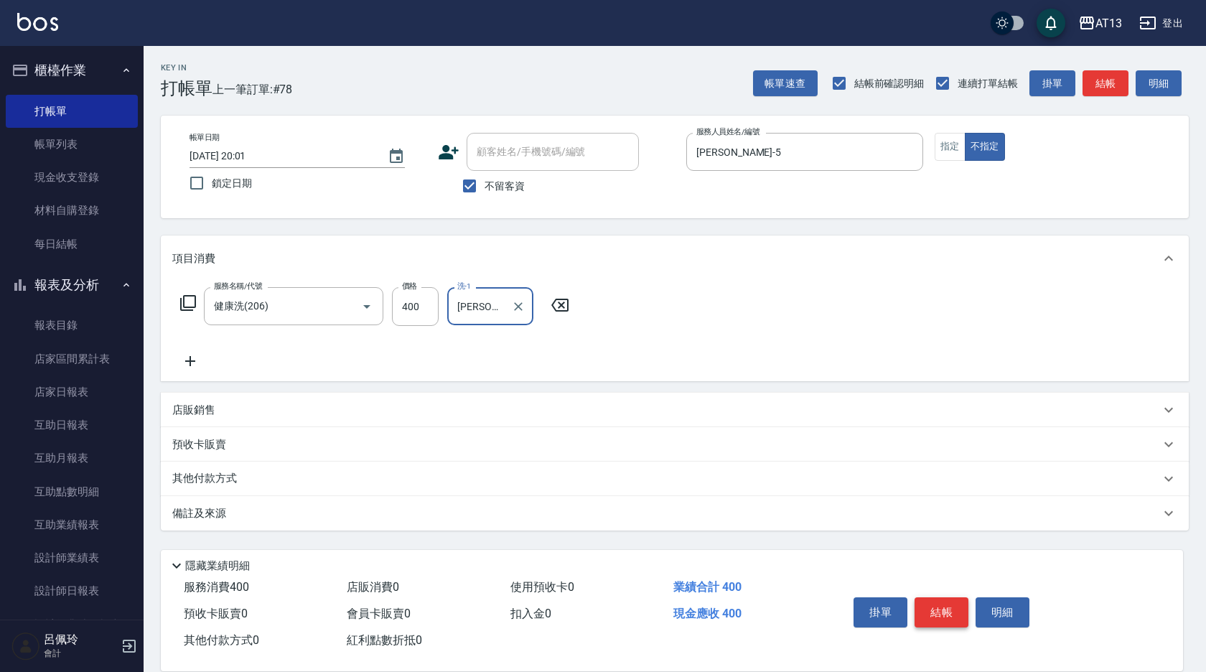
drag, startPoint x: 936, startPoint y: 594, endPoint x: 928, endPoint y: 602, distance: 11.7
click at [935, 597] on button "結帳" at bounding box center [942, 612] width 54 height 30
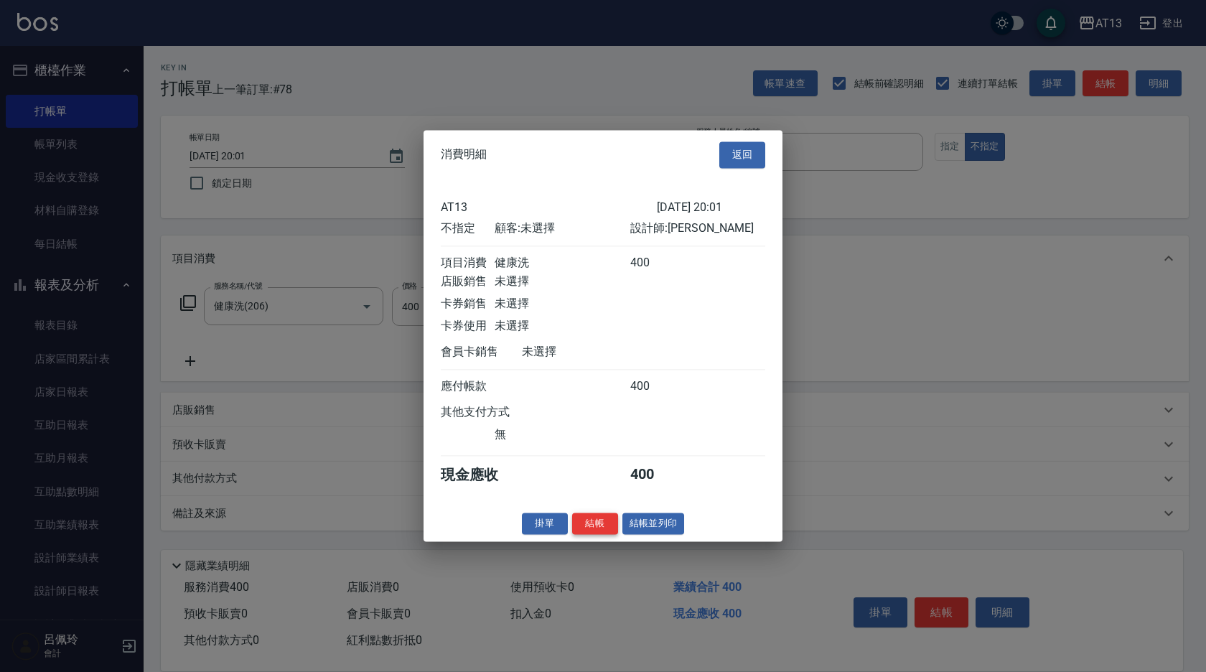
click at [600, 535] on button "結帳" at bounding box center [595, 524] width 46 height 22
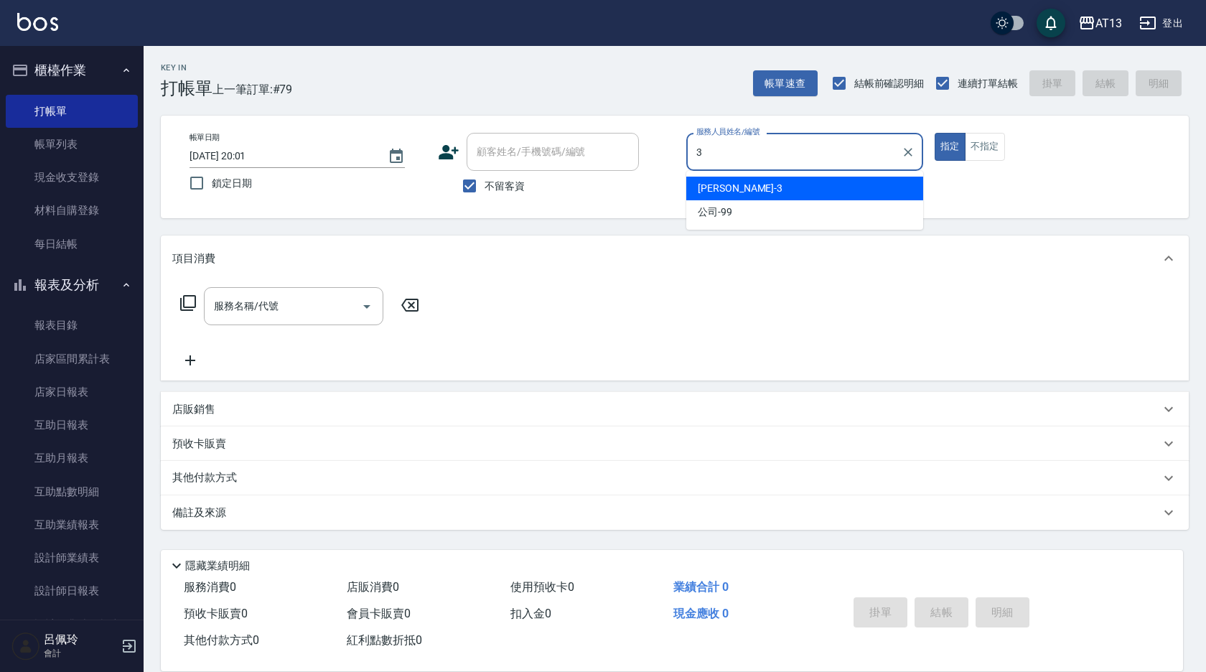
click at [785, 176] on ul "[PERSON_NAME] -3 公司 -99" at bounding box center [804, 200] width 237 height 59
click at [786, 181] on div "[PERSON_NAME] -3" at bounding box center [804, 189] width 237 height 24
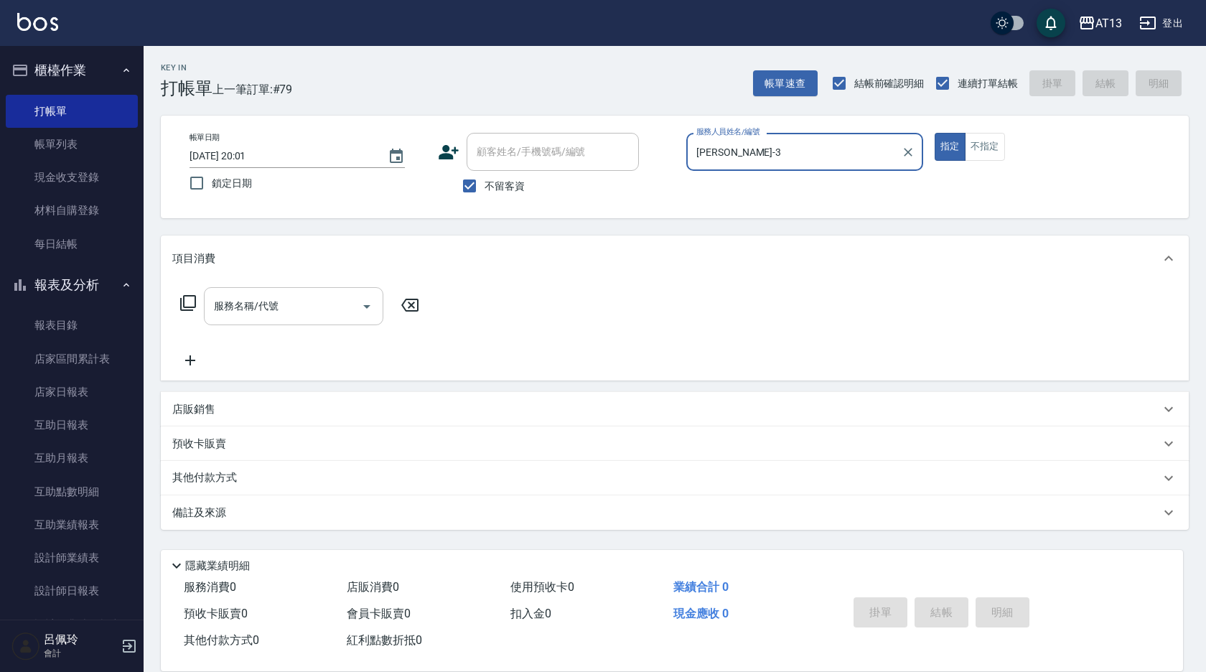
click at [312, 305] on input "服務名稱/代號" at bounding box center [282, 306] width 145 height 25
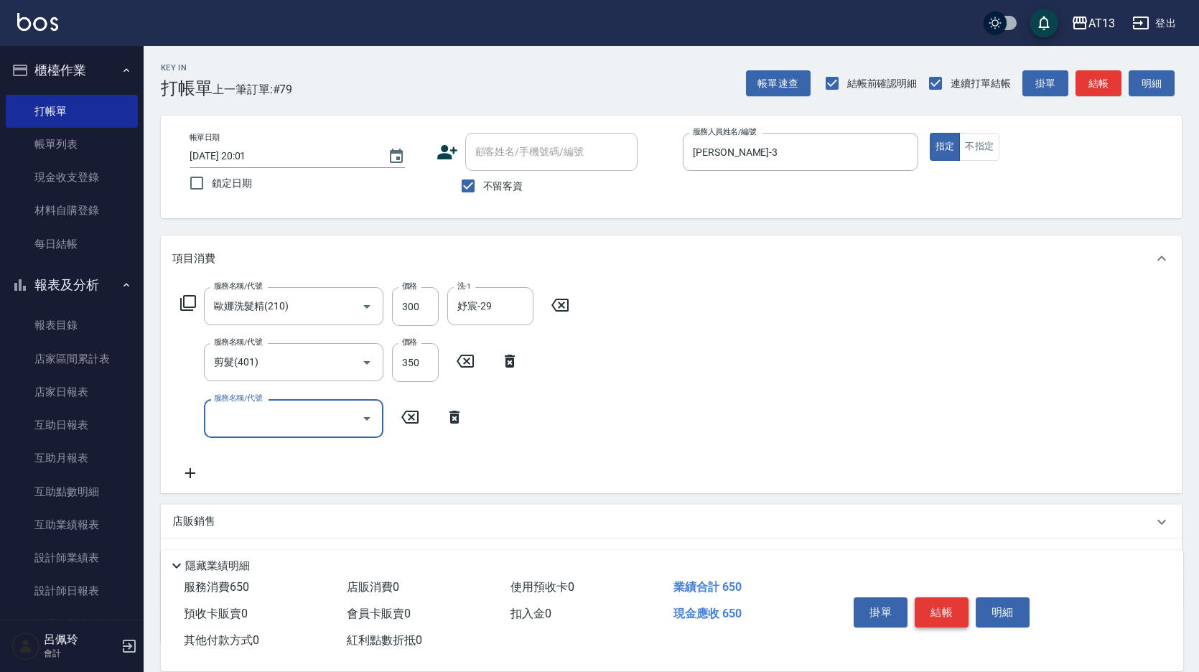
click at [946, 605] on button "結帳" at bounding box center [942, 612] width 54 height 30
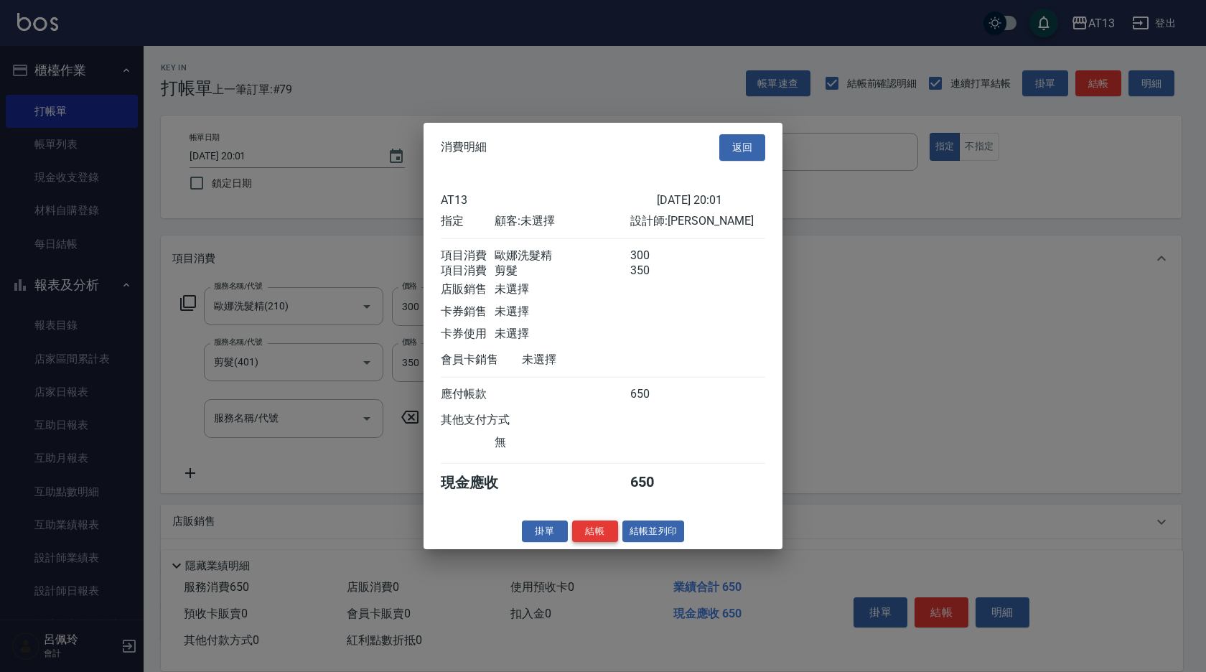
click at [600, 533] on button "結帳" at bounding box center [595, 531] width 46 height 22
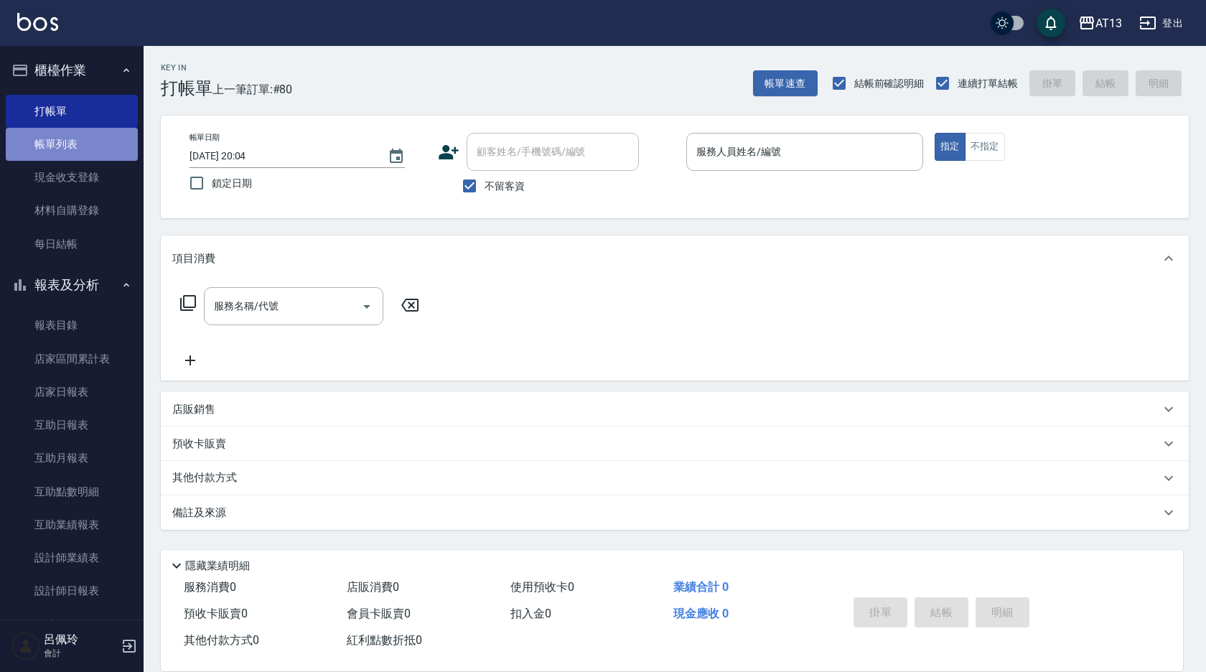
click at [85, 142] on link "帳單列表" at bounding box center [72, 144] width 132 height 33
click at [49, 148] on link "帳單列表" at bounding box center [72, 144] width 132 height 33
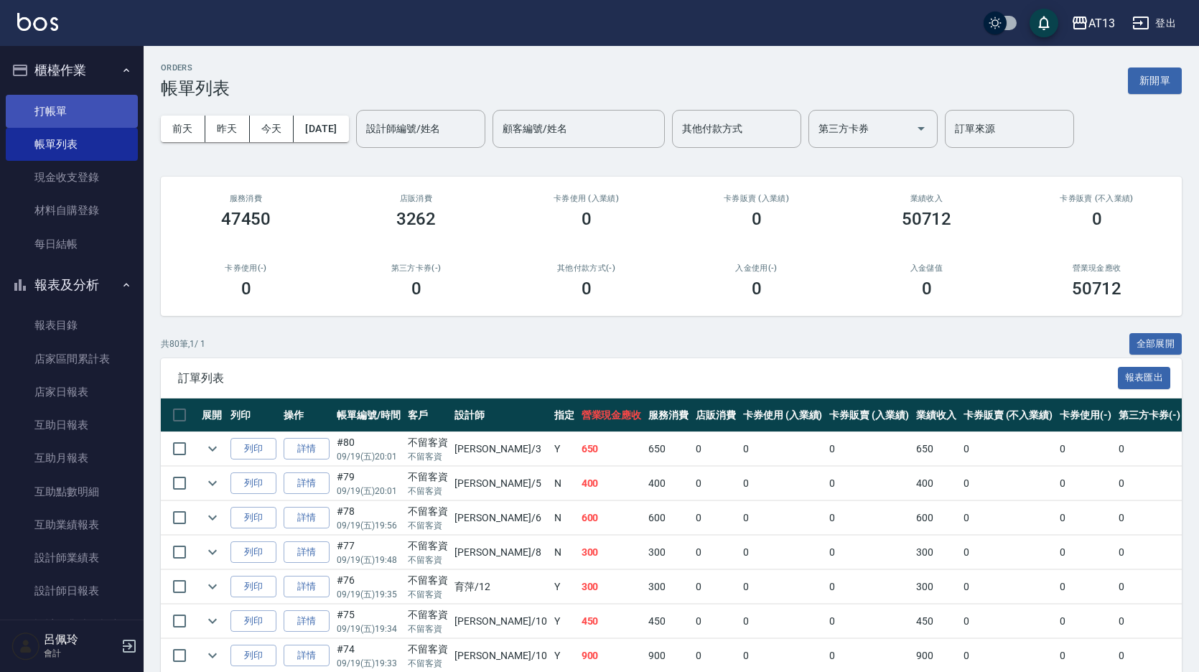
click at [50, 101] on link "打帳單" at bounding box center [72, 111] width 132 height 33
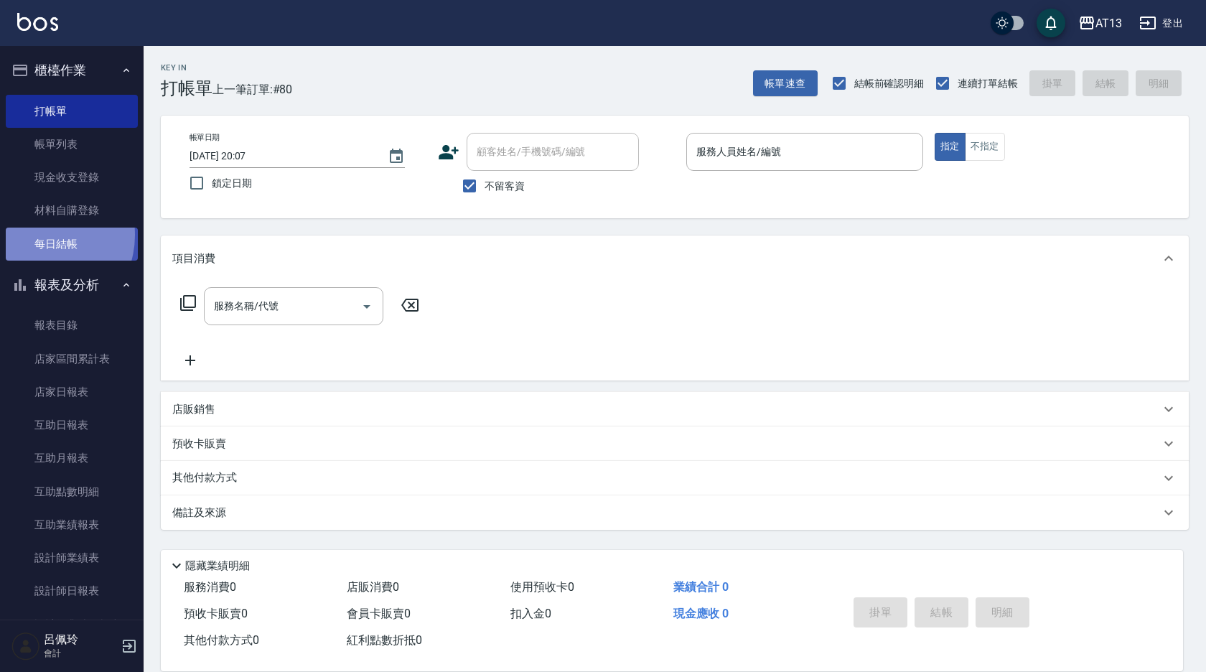
click at [42, 236] on link "每日結帳" at bounding box center [72, 244] width 132 height 33
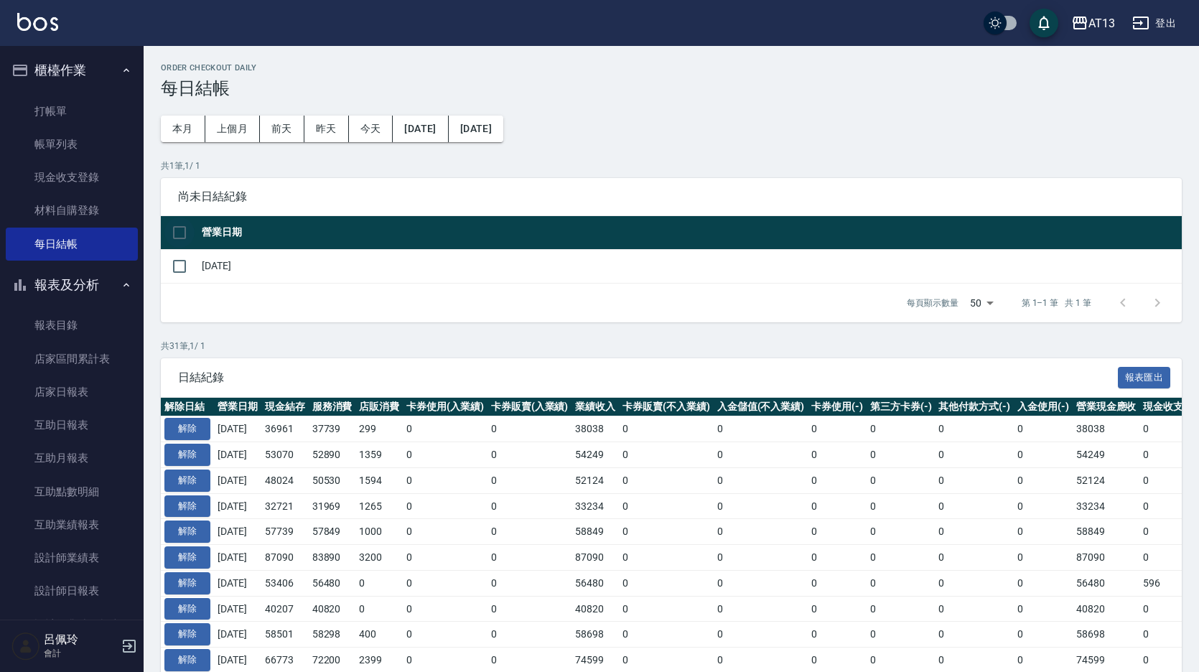
click at [183, 234] on input "checkbox" at bounding box center [179, 233] width 30 height 30
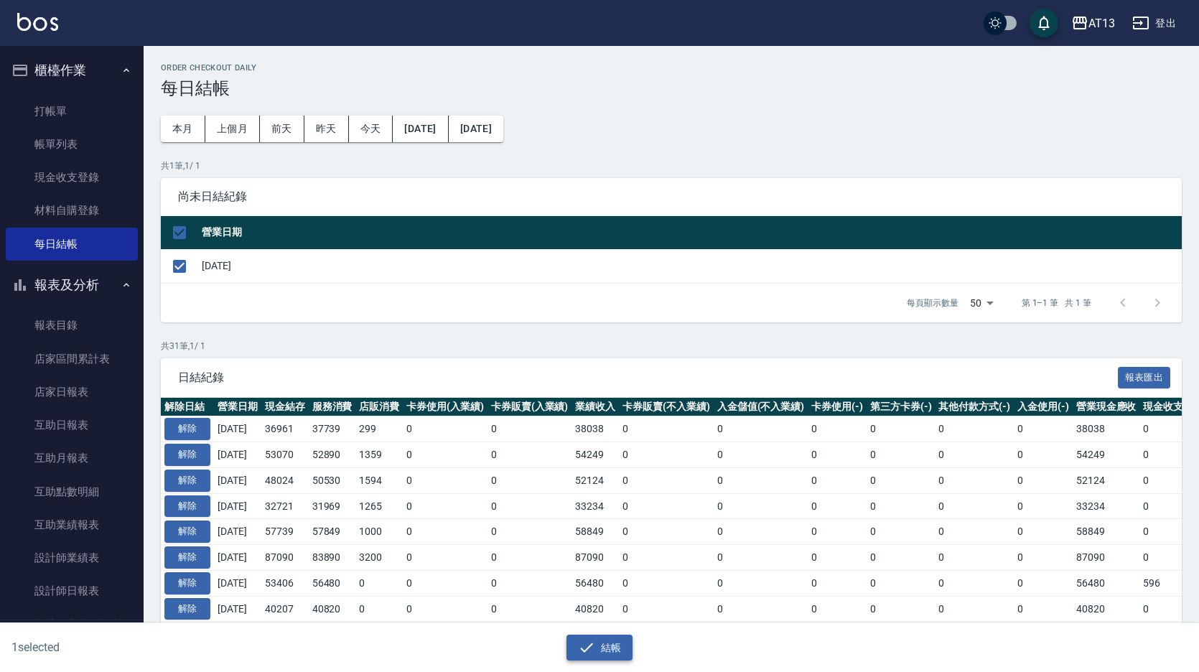
click at [621, 645] on button "結帳" at bounding box center [600, 648] width 67 height 27
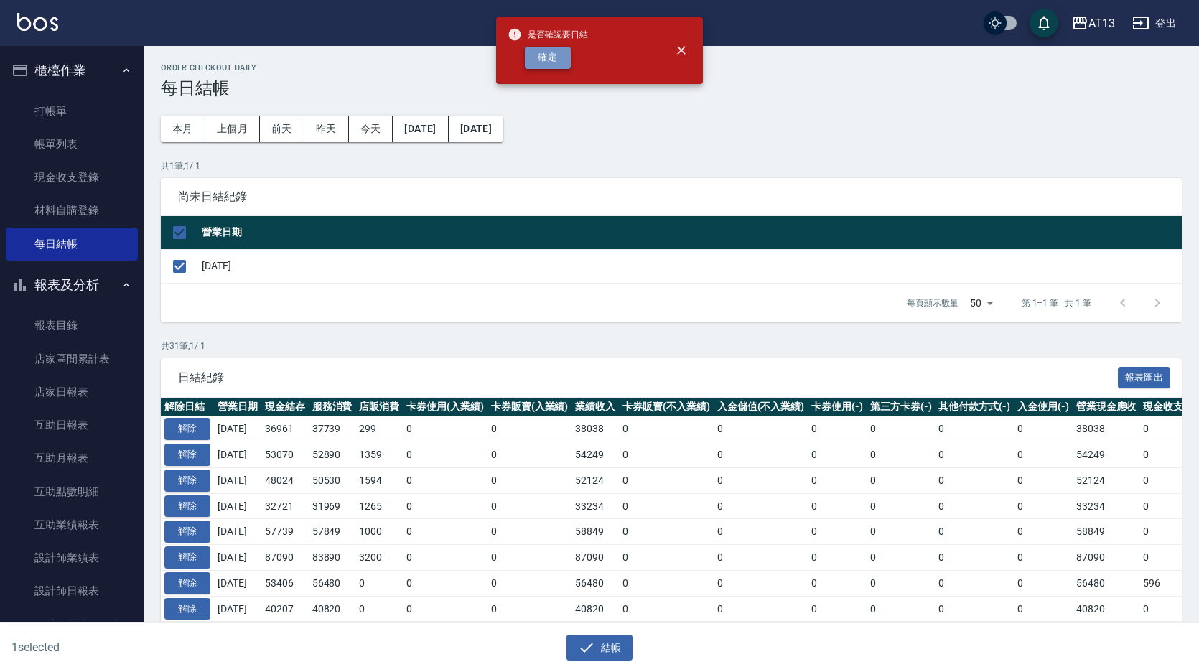
click at [549, 65] on button "確定" at bounding box center [548, 58] width 46 height 22
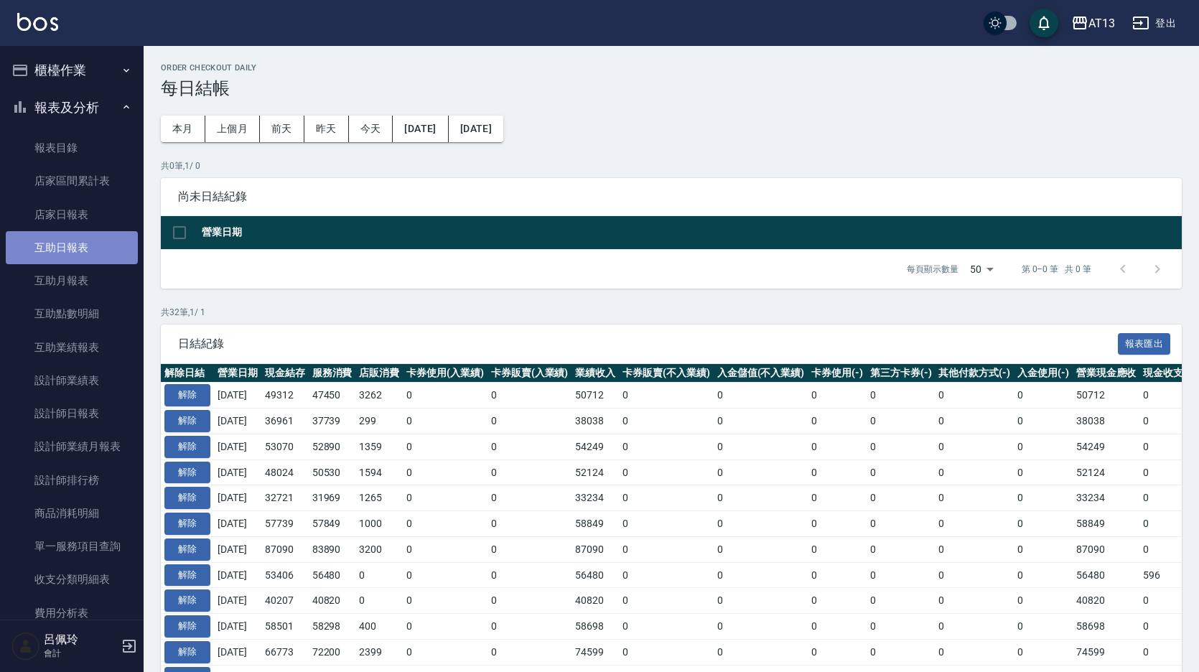
click at [71, 247] on link "互助日報表" at bounding box center [72, 247] width 132 height 33
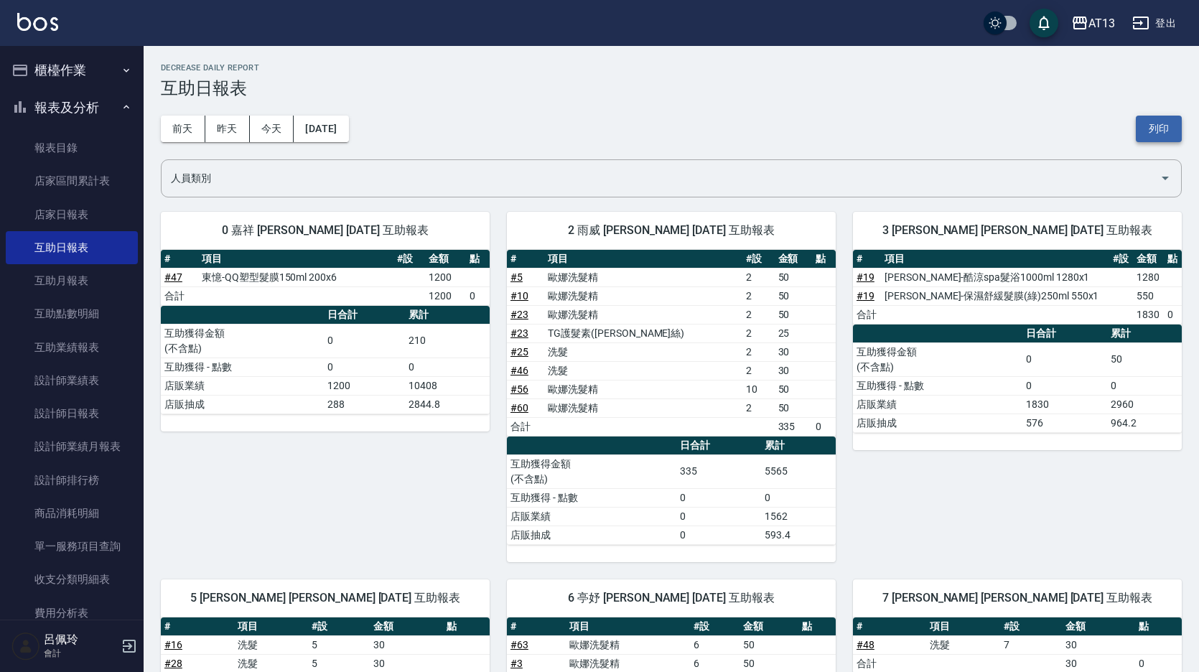
click at [1139, 133] on button "列印" at bounding box center [1159, 129] width 46 height 27
click at [101, 417] on link "設計師日報表" at bounding box center [72, 413] width 132 height 33
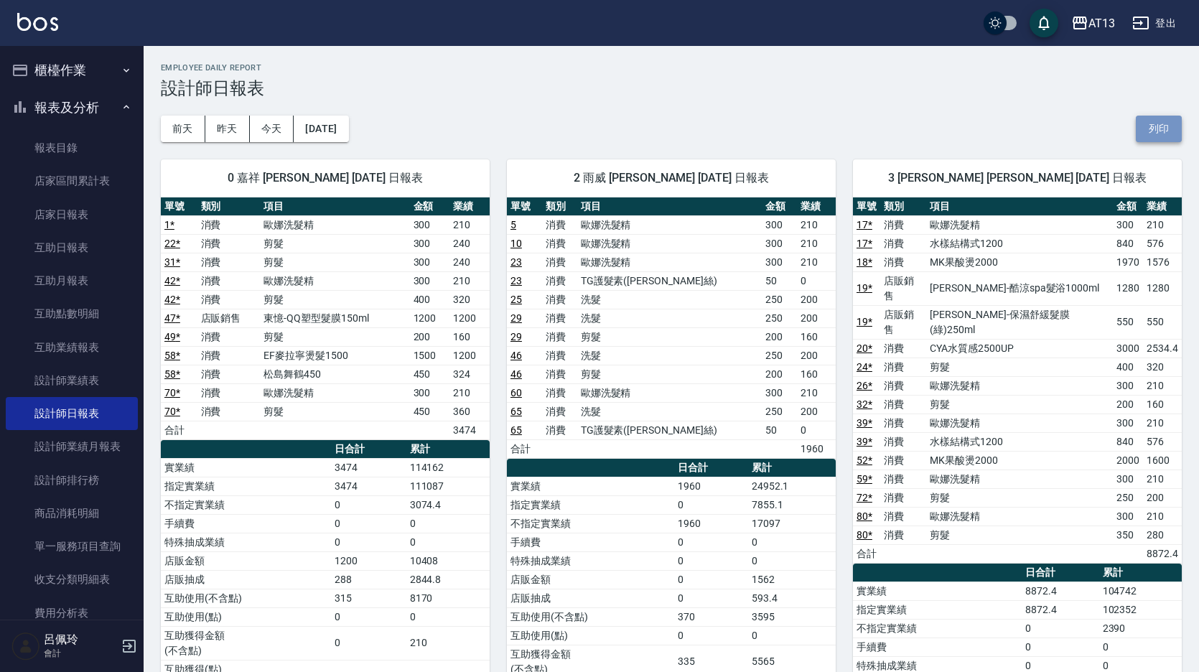
click at [1155, 120] on button "列印" at bounding box center [1159, 129] width 46 height 27
click at [77, 218] on link "店家日報表" at bounding box center [72, 214] width 132 height 33
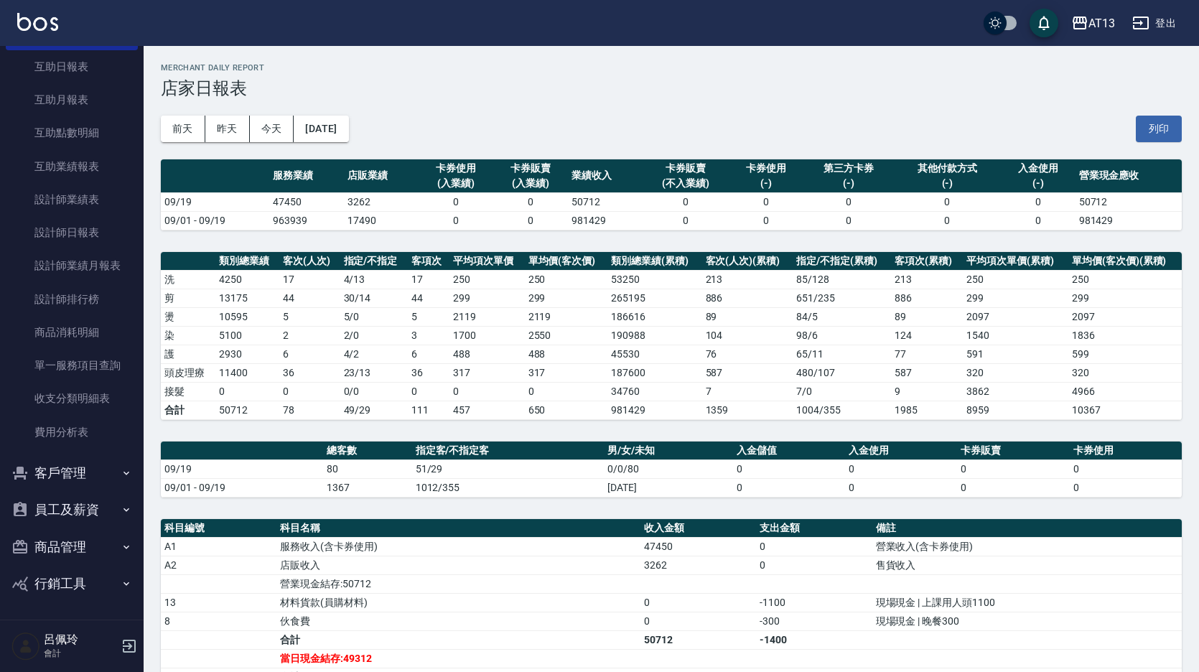
drag, startPoint x: 1164, startPoint y: 136, endPoint x: 103, endPoint y: 585, distance: 1152.3
click at [1164, 136] on button "列印" at bounding box center [1159, 129] width 46 height 27
